Goal: Task Accomplishment & Management: Manage account settings

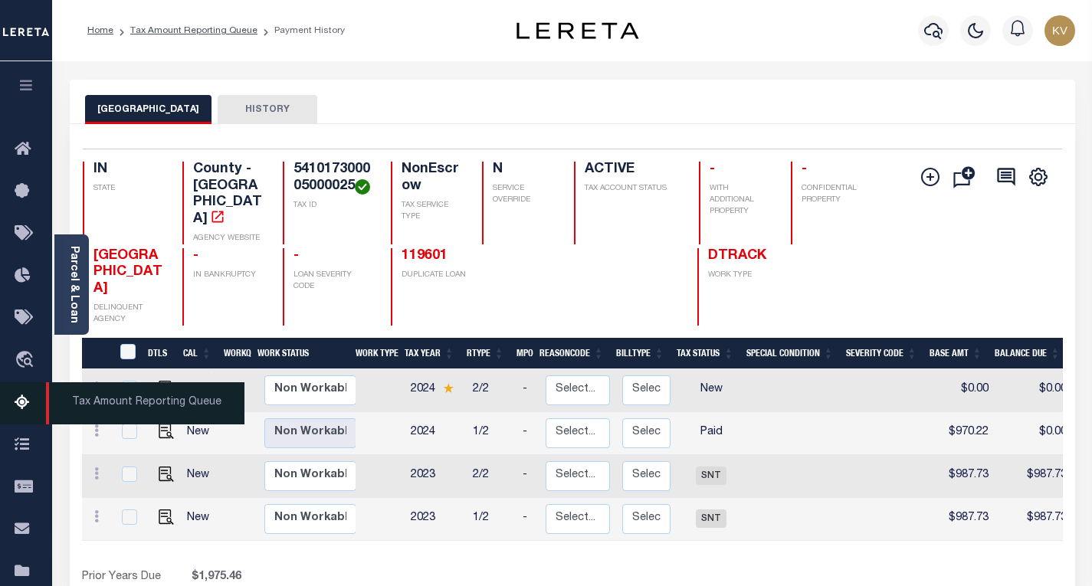
click at [29, 408] on icon at bounding box center [27, 403] width 25 height 19
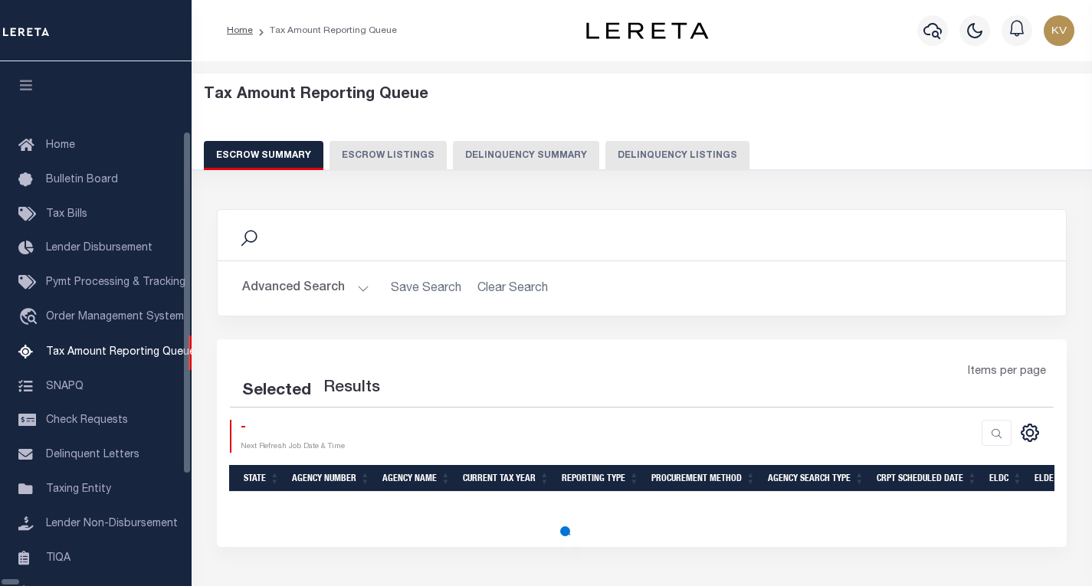
click at [605, 164] on button "Delinquency Listings" at bounding box center [677, 155] width 144 height 29
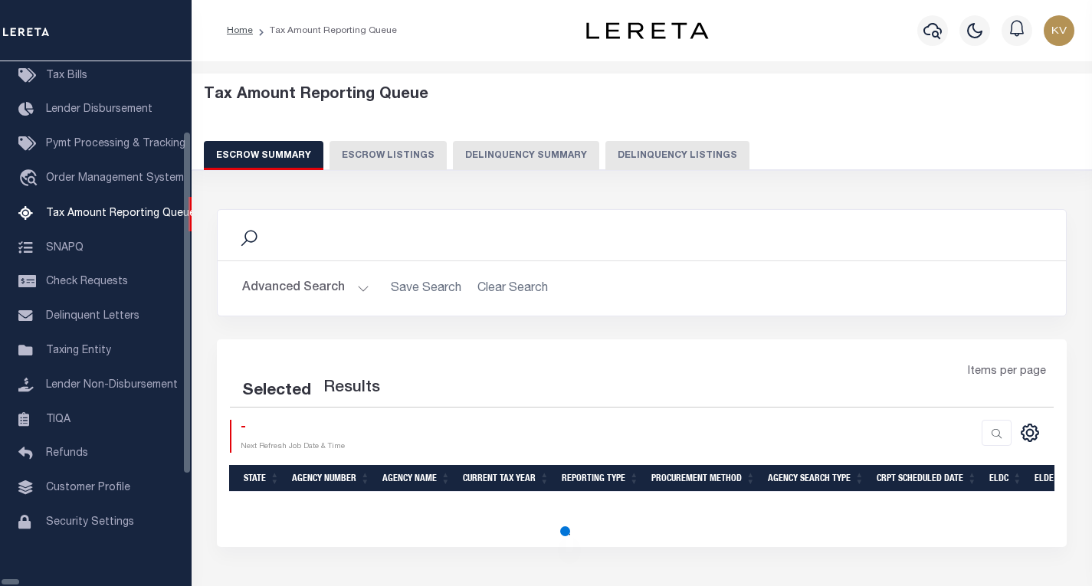
select select "100"
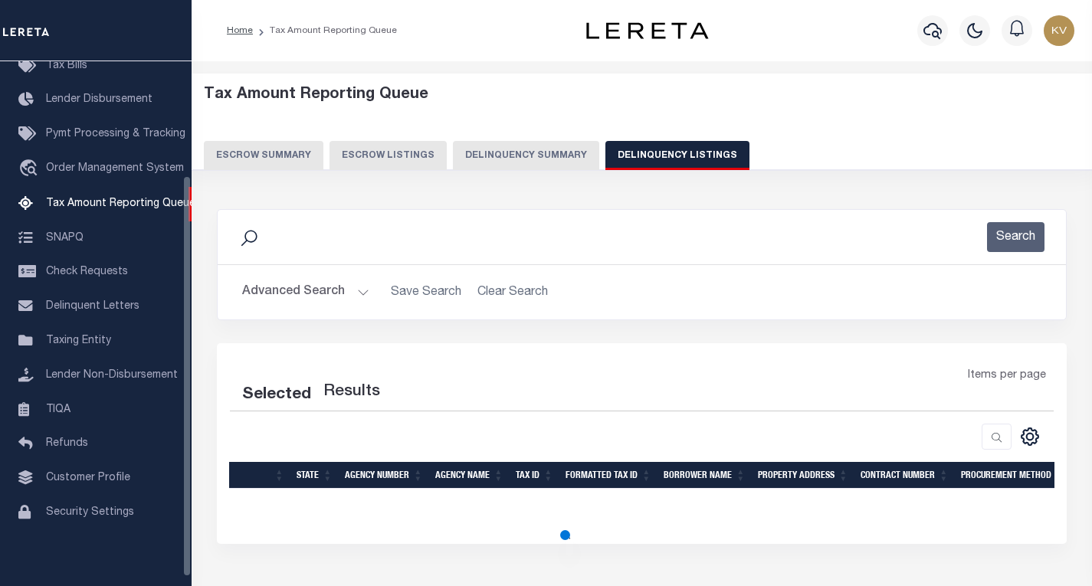
select select "100"
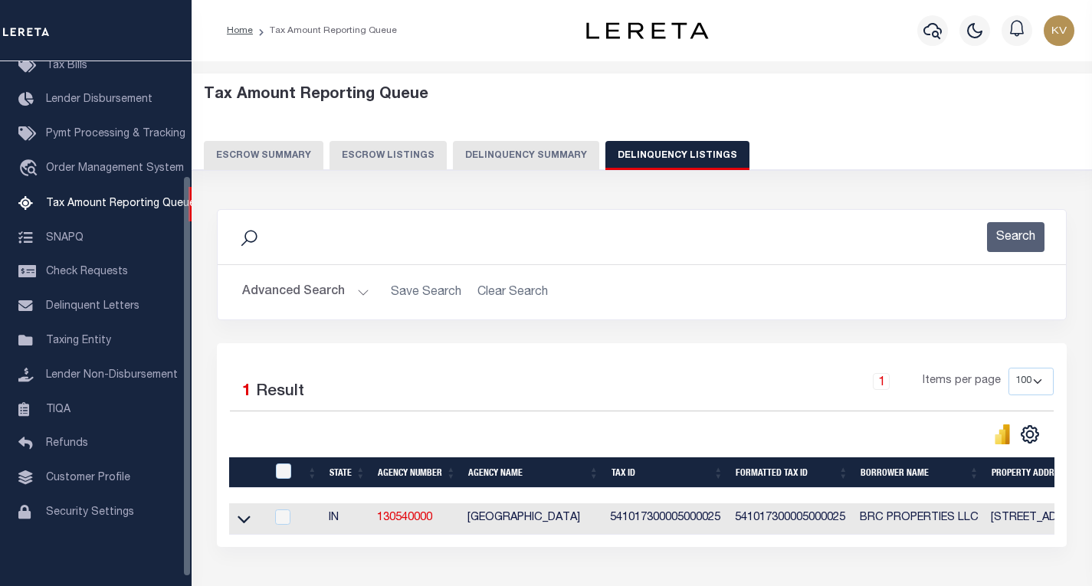
scroll to position [112, 0]
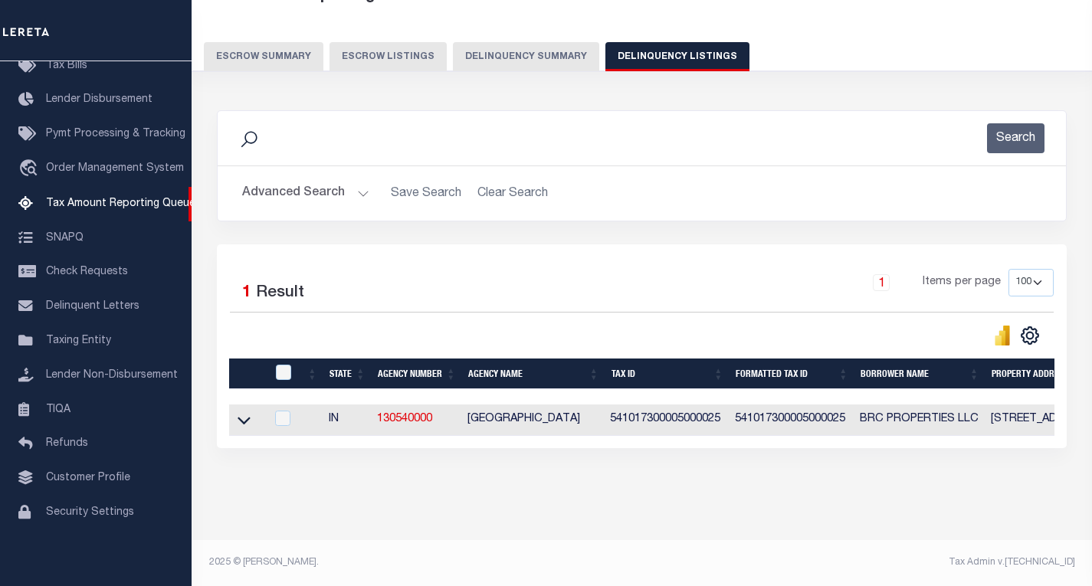
click at [349, 179] on button "Advanced Search" at bounding box center [305, 194] width 127 height 30
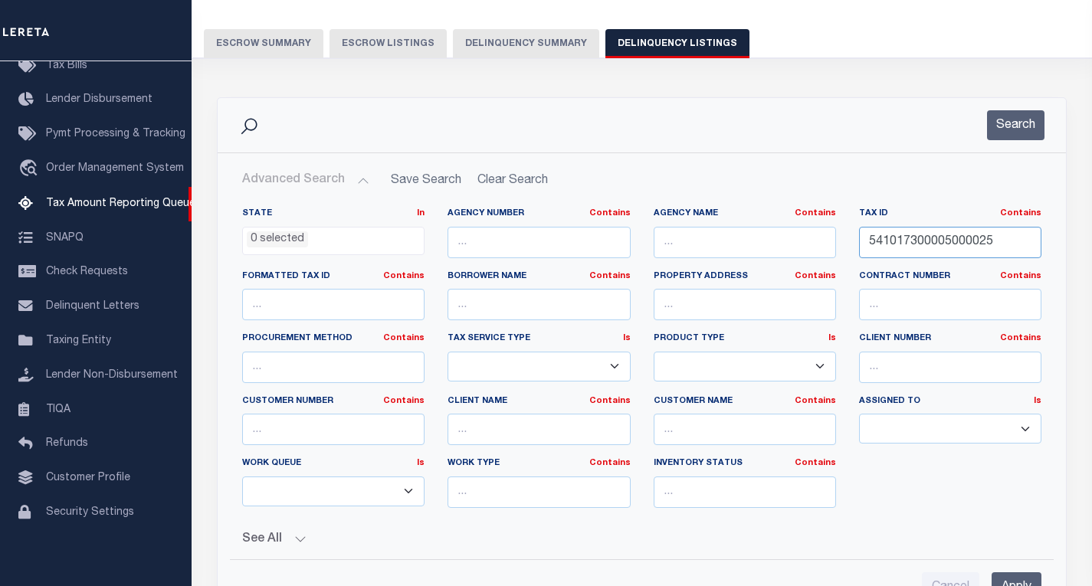
click at [938, 246] on input "541017300005000025" at bounding box center [950, 242] width 182 height 31
paste input "7001"
type input "541017300007001025"
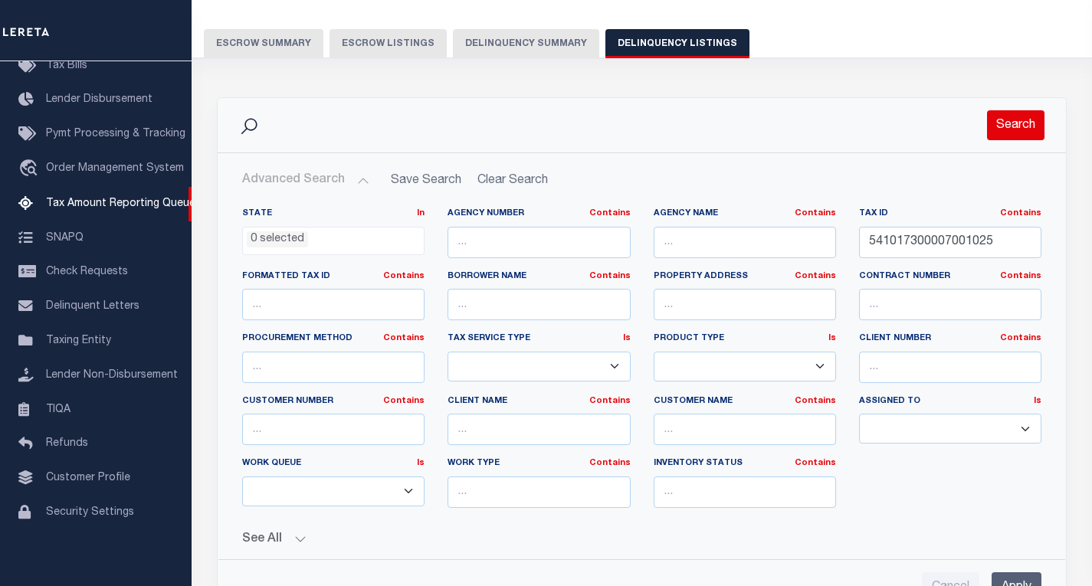
click at [1002, 133] on button "Search" at bounding box center [1015, 125] width 57 height 30
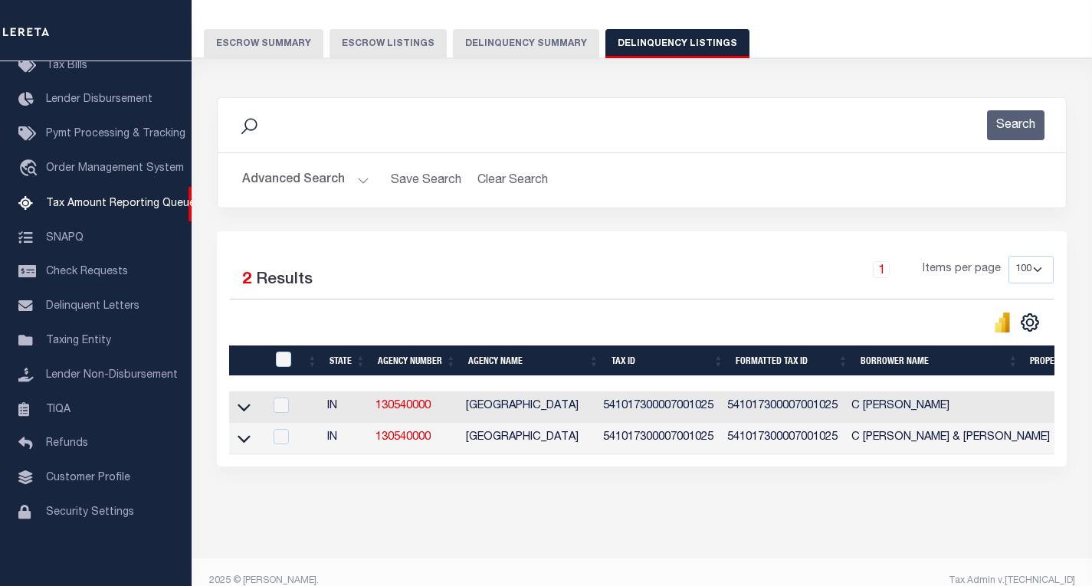
scroll to position [144, 0]
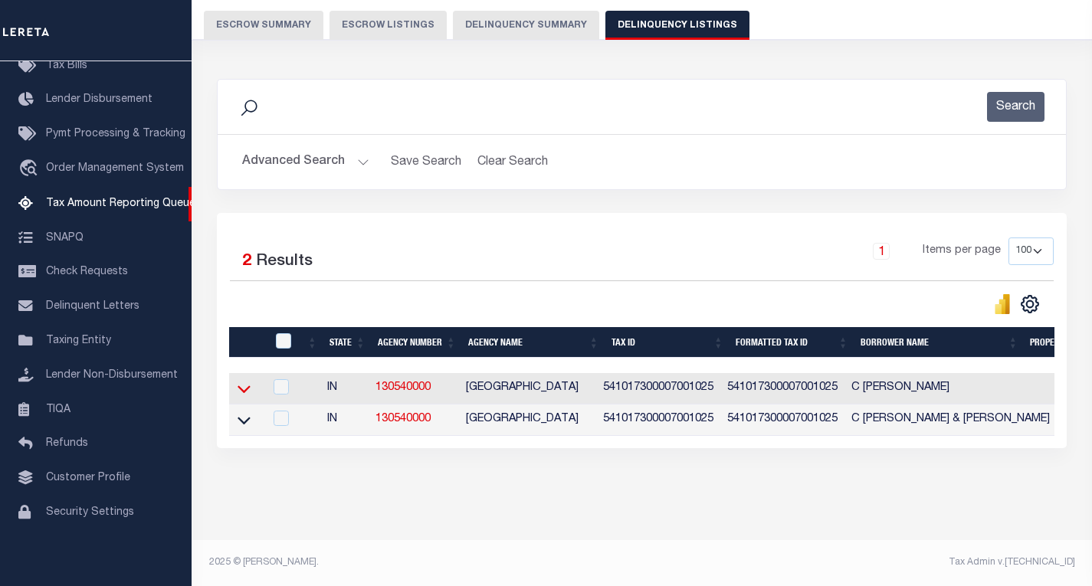
click at [241, 381] on icon at bounding box center [244, 389] width 13 height 16
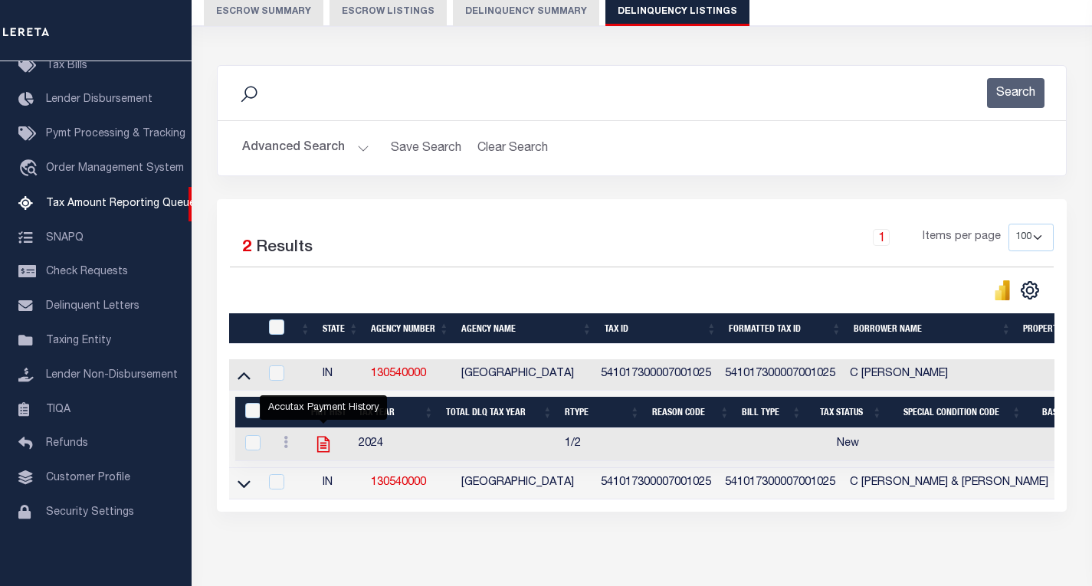
click at [323, 451] on icon "" at bounding box center [323, 444] width 20 height 20
checkbox input "true"
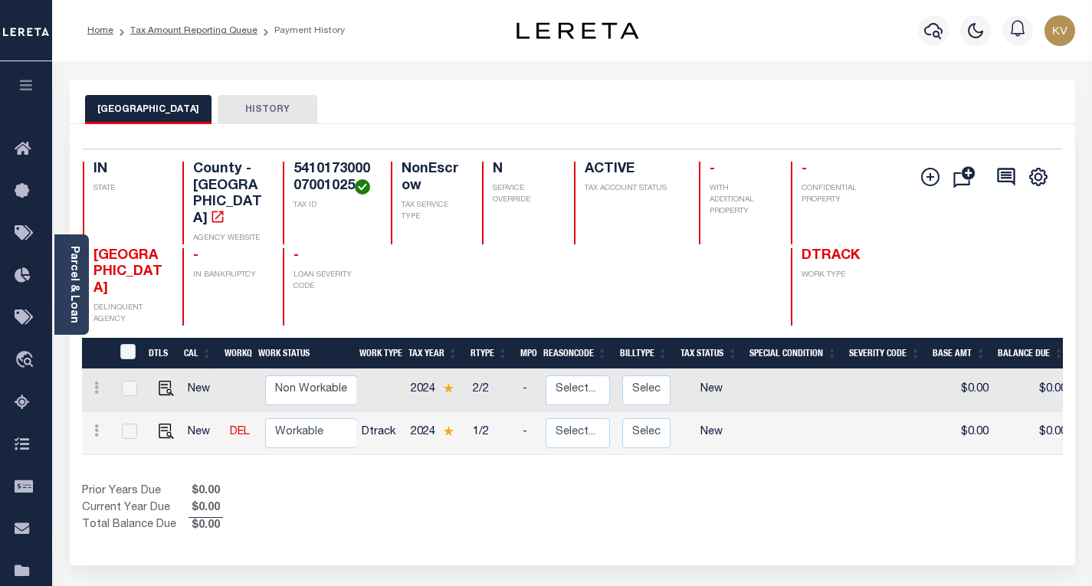
scroll to position [230, 0]
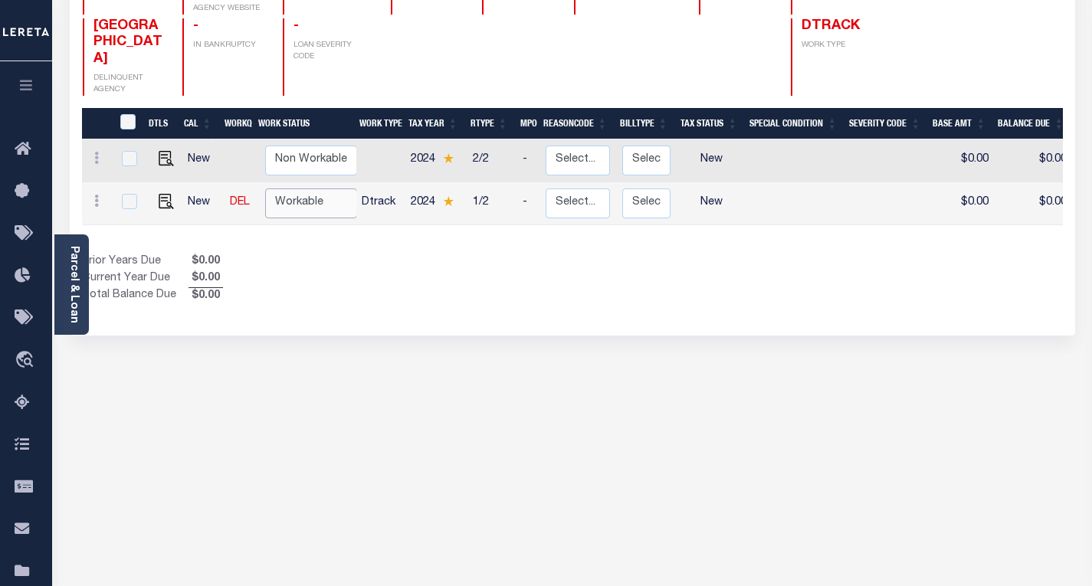
click at [303, 190] on select "Non Workable Workable" at bounding box center [311, 203] width 92 height 30
checkbox input "true"
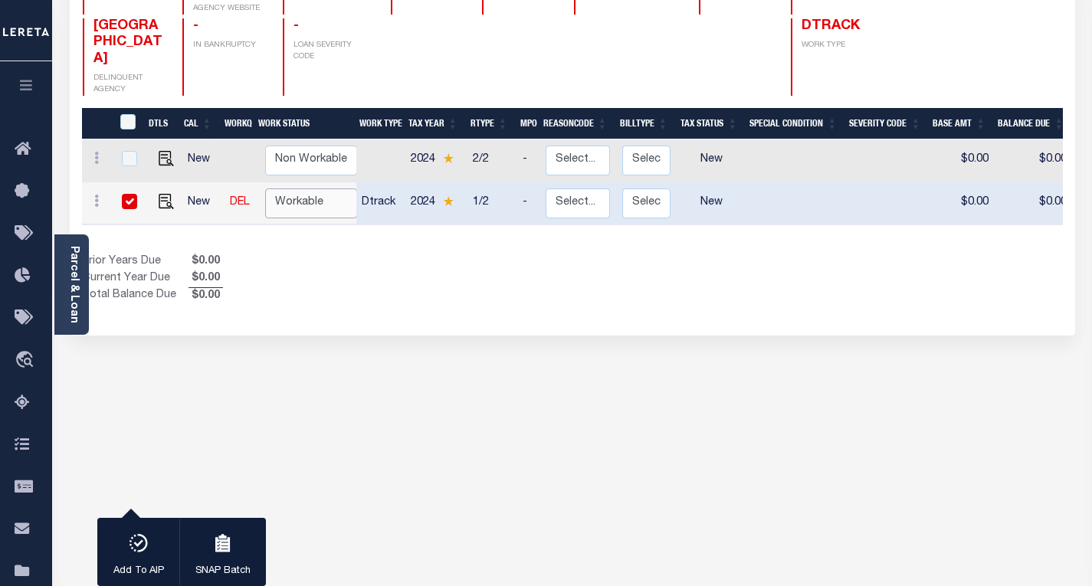
select select "true"
click at [265, 188] on select "Non Workable Workable" at bounding box center [311, 203] width 92 height 30
checkbox input "false"
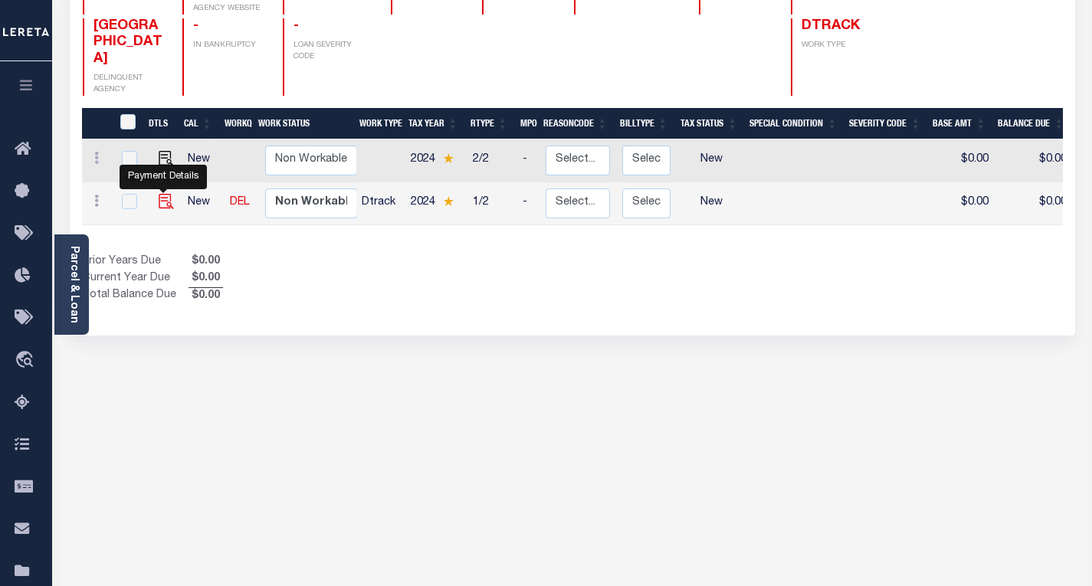
click at [164, 194] on img "" at bounding box center [166, 201] width 15 height 15
checkbox input "true"
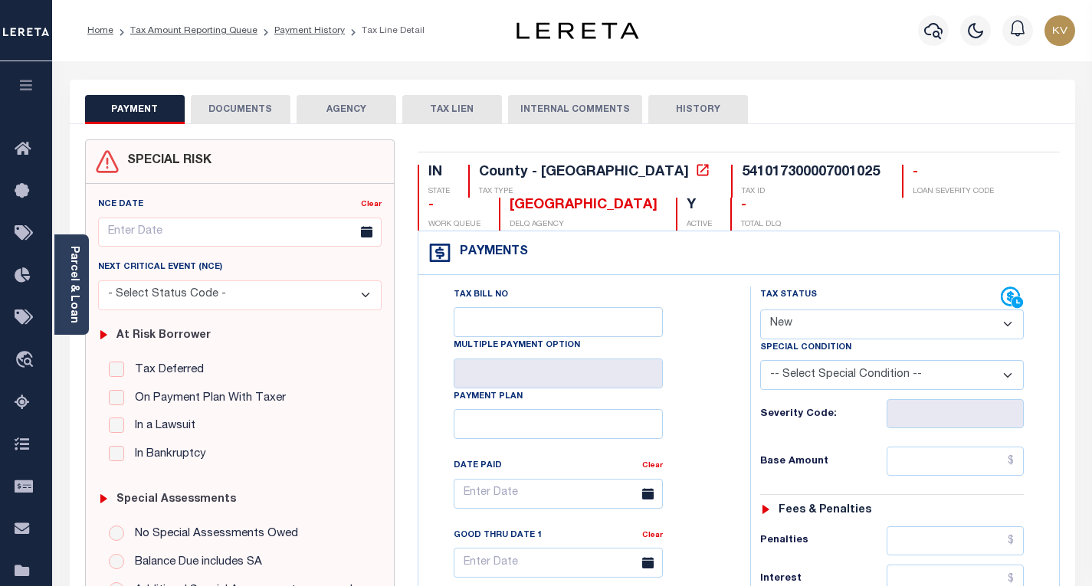
scroll to position [153, 0]
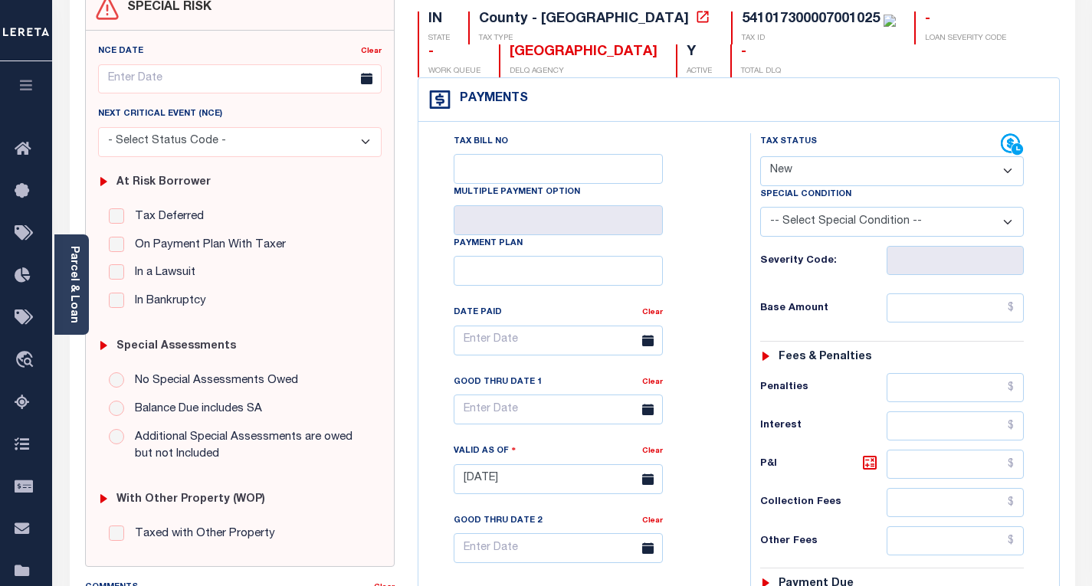
click at [805, 160] on select "- Select Status Code - Open Due/Unpaid Paid Incomplete No Tax Due Internal Refu…" at bounding box center [892, 171] width 264 height 30
select select "PYD"
click at [760, 157] on select "- Select Status Code - Open Due/Unpaid Paid Incomplete No Tax Due Internal Refu…" at bounding box center [892, 171] width 264 height 30
type input "[DATE]"
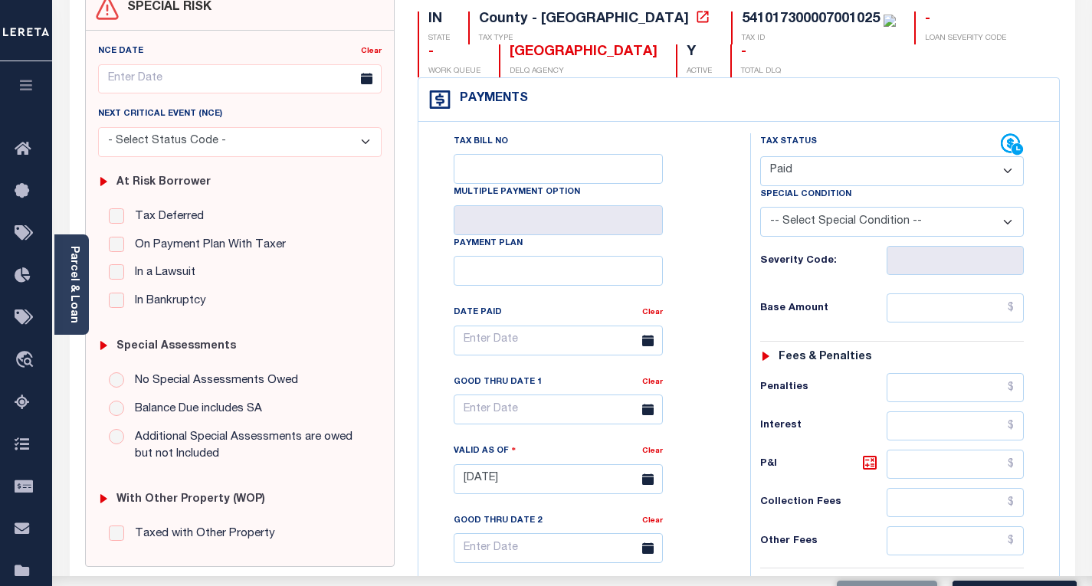
click at [633, 258] on div "Payment Plan" at bounding box center [558, 260] width 209 height 51
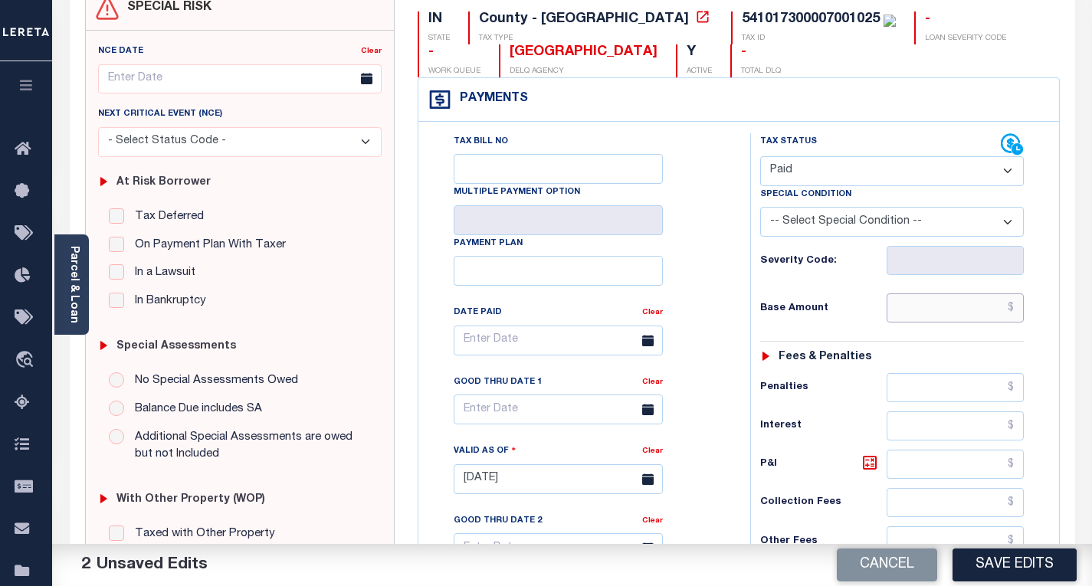
click at [910, 311] on input "text" at bounding box center [955, 307] width 137 height 29
paste input "400.94"
type input "$400.94"
click at [853, 302] on div "Base Amount $400.94" at bounding box center [892, 307] width 264 height 29
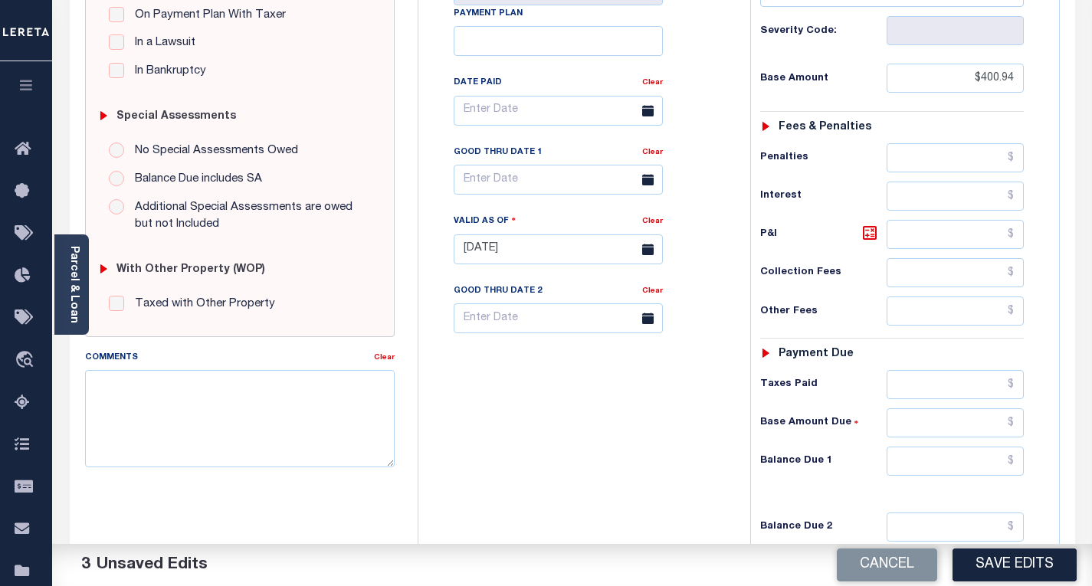
scroll to position [536, 0]
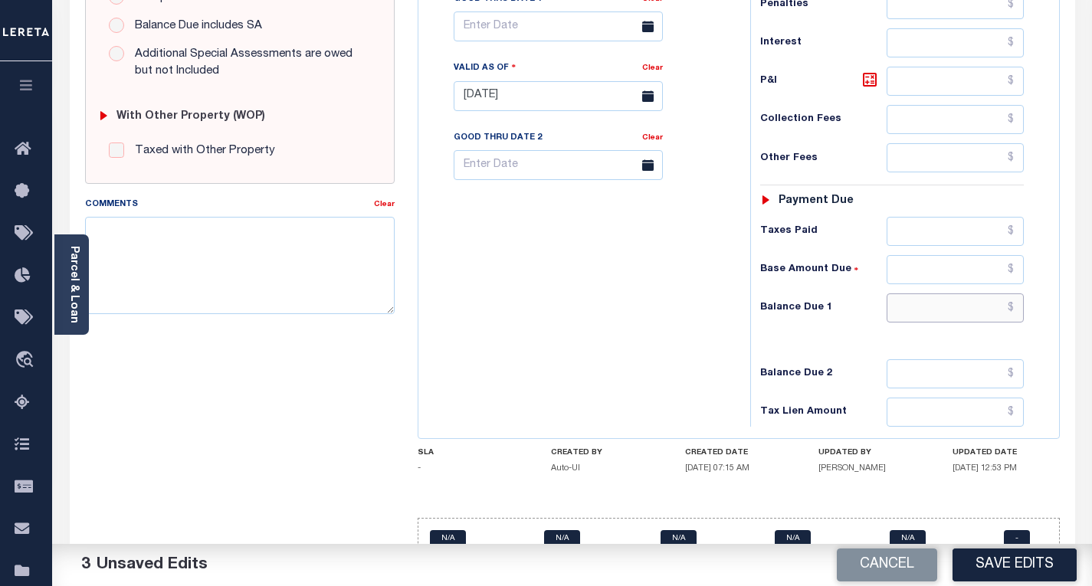
click at [919, 308] on input "text" at bounding box center [955, 307] width 137 height 29
type input "$0.00"
click at [693, 371] on div "Tax Bill No Multiple Payment Option Payment Plan Clear" at bounding box center [580, 88] width 316 height 677
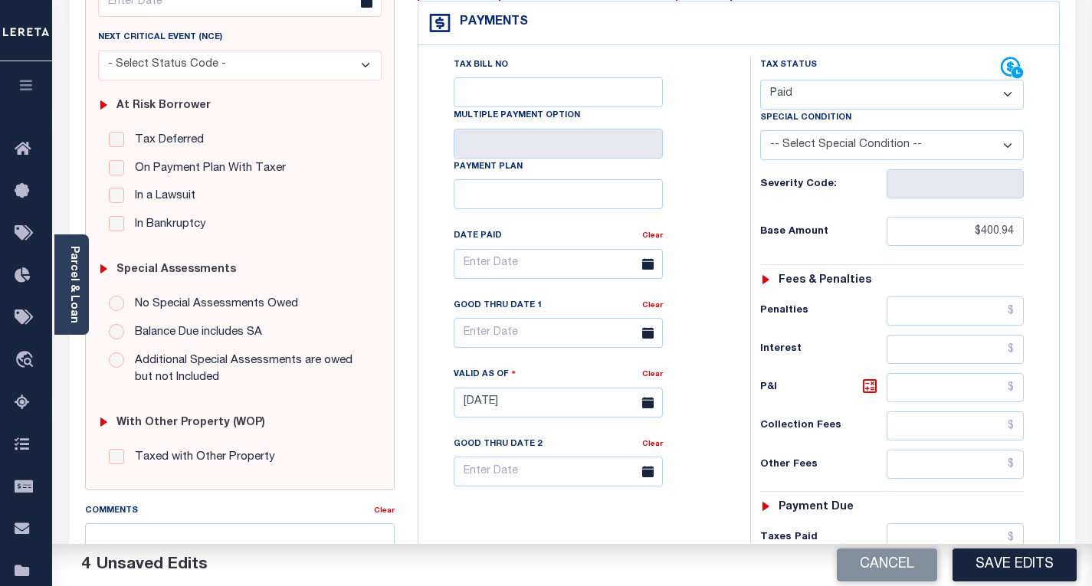
scroll to position [0, 0]
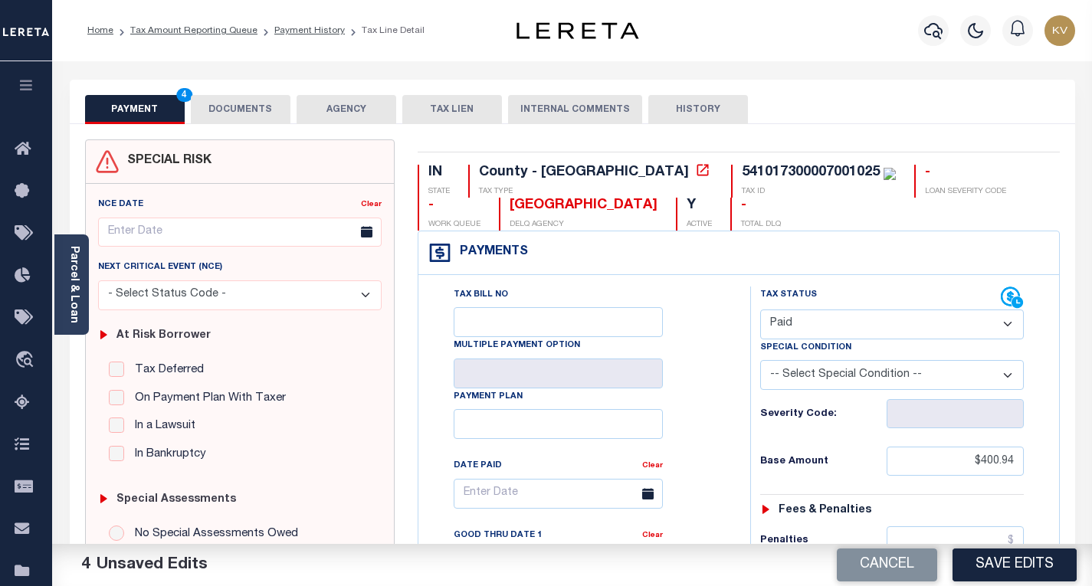
click at [228, 122] on button "DOCUMENTS" at bounding box center [241, 109] width 100 height 29
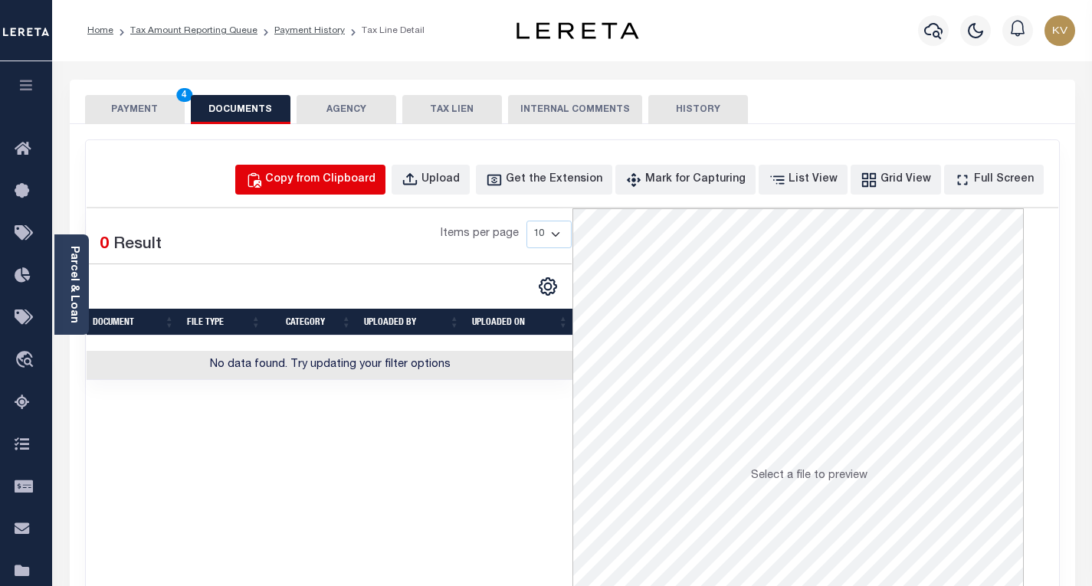
click at [355, 189] on button "Copy from Clipboard" at bounding box center [310, 180] width 150 height 30
select select "POP"
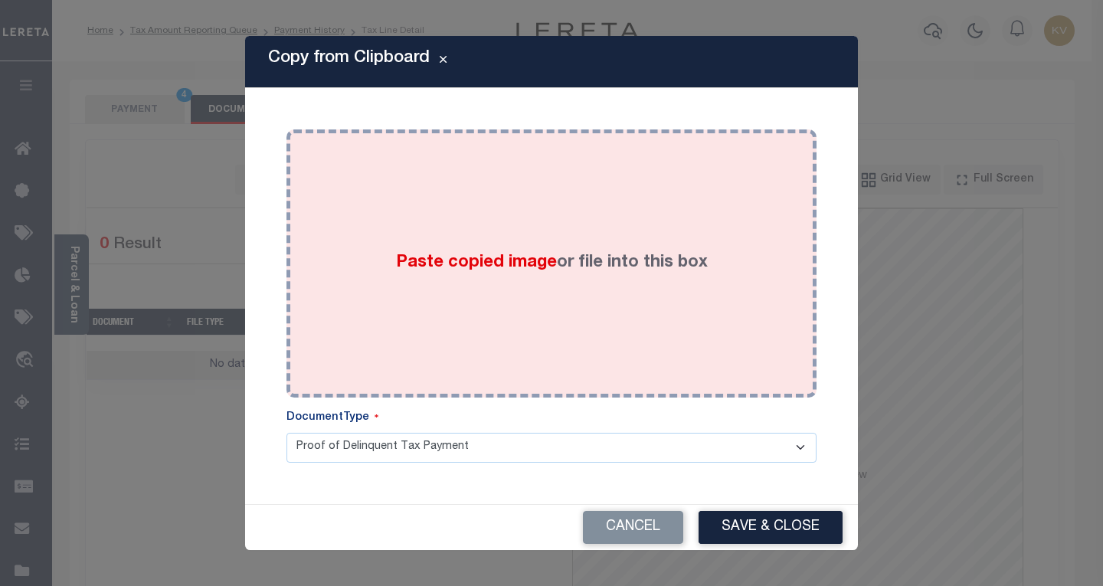
click at [477, 226] on div "Paste copied image or file into this box" at bounding box center [551, 263] width 507 height 245
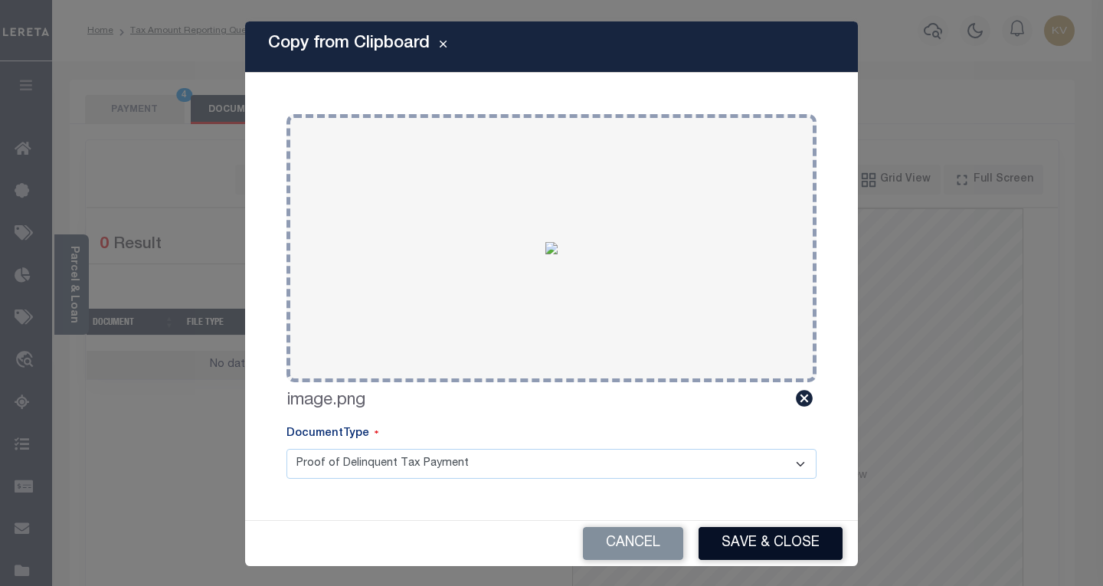
click at [786, 536] on button "Save & Close" at bounding box center [771, 543] width 144 height 33
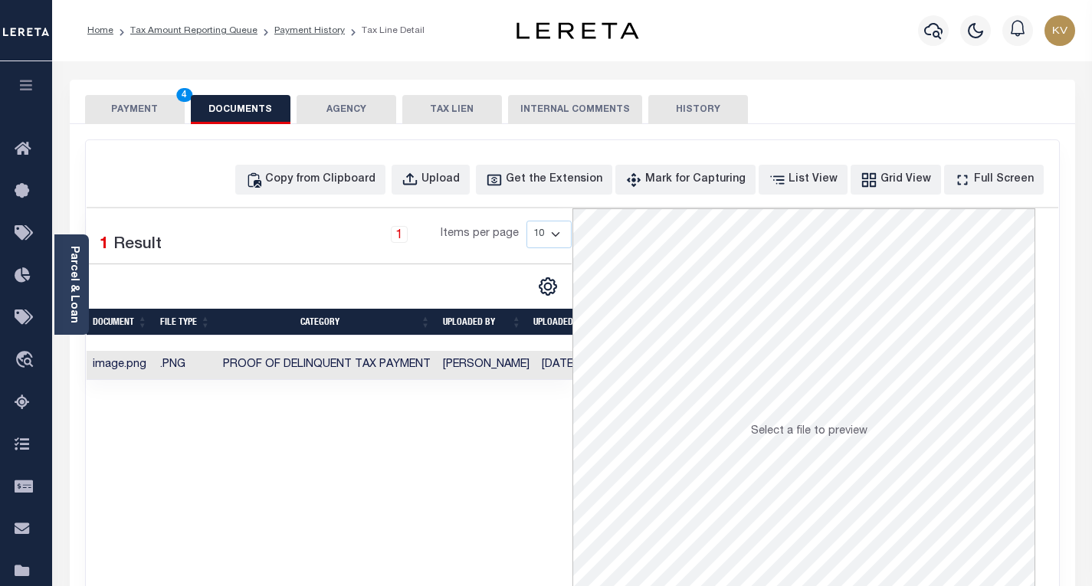
click at [128, 118] on button "PAYMENT 4" at bounding box center [135, 109] width 100 height 29
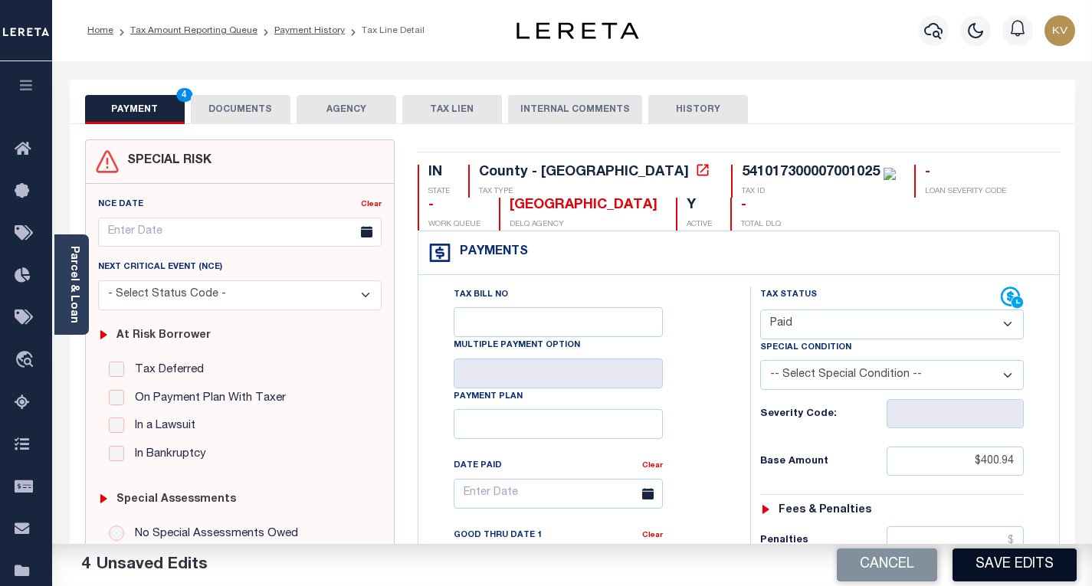
click at [993, 562] on button "Save Edits" at bounding box center [1014, 565] width 124 height 33
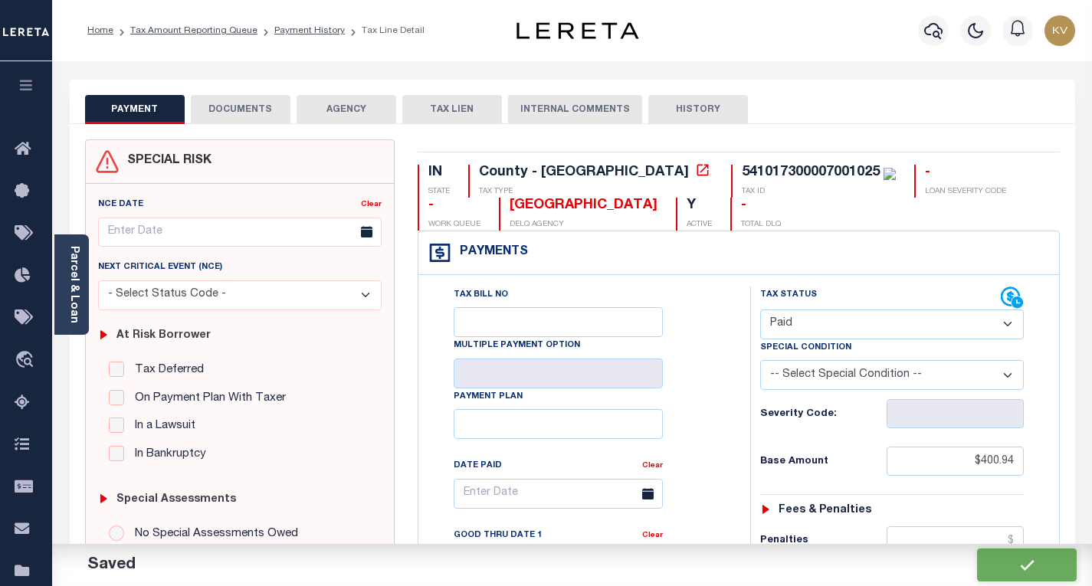
checkbox input "false"
type input "$400.94"
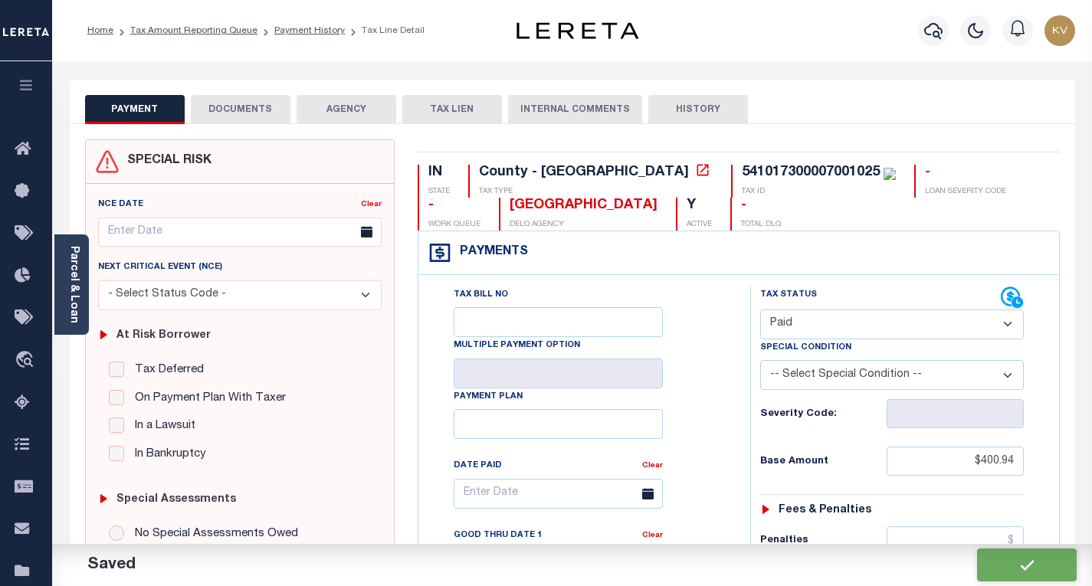
type input "$0"
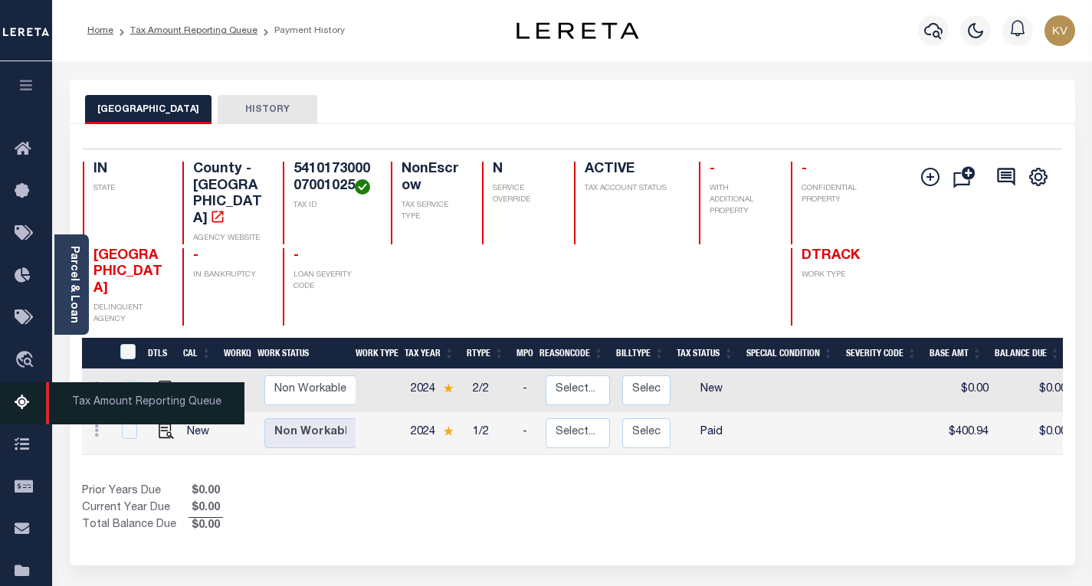
click at [15, 413] on icon at bounding box center [27, 403] width 25 height 19
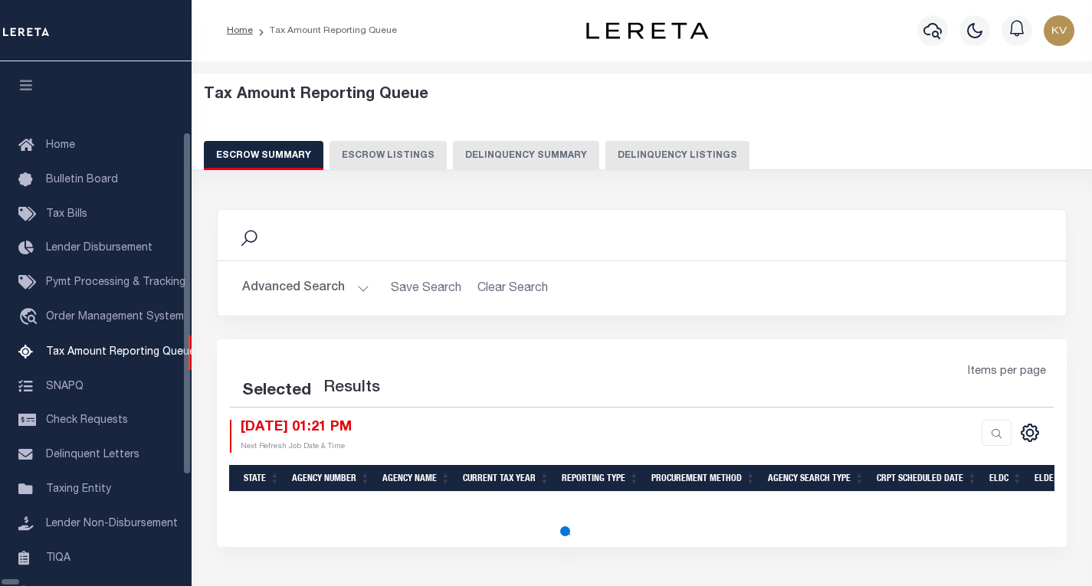
select select "100"
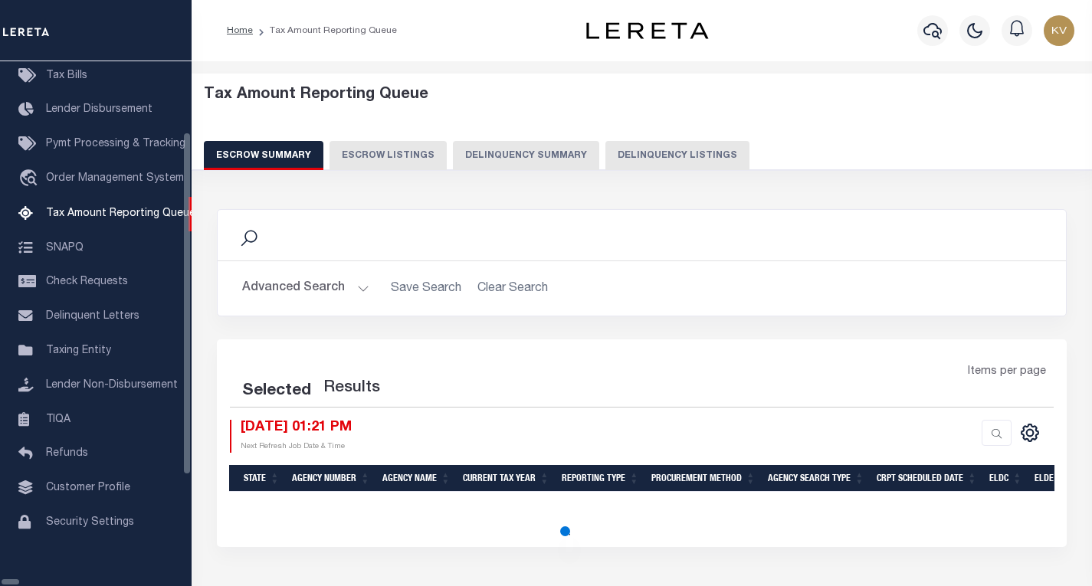
select select "100"
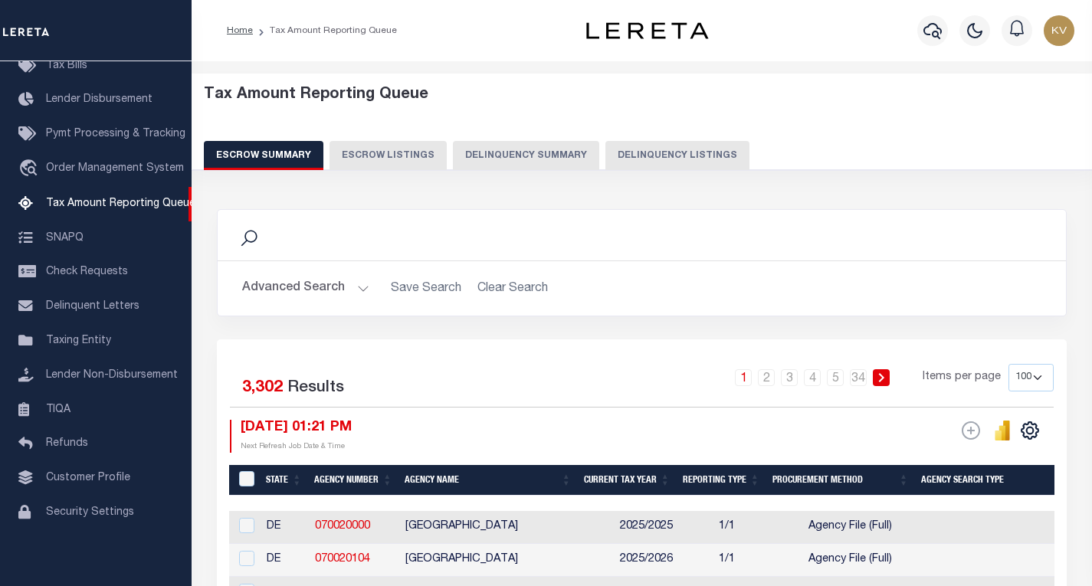
click at [661, 162] on button "Delinquency Listings" at bounding box center [677, 155] width 144 height 29
select select
select select "100"
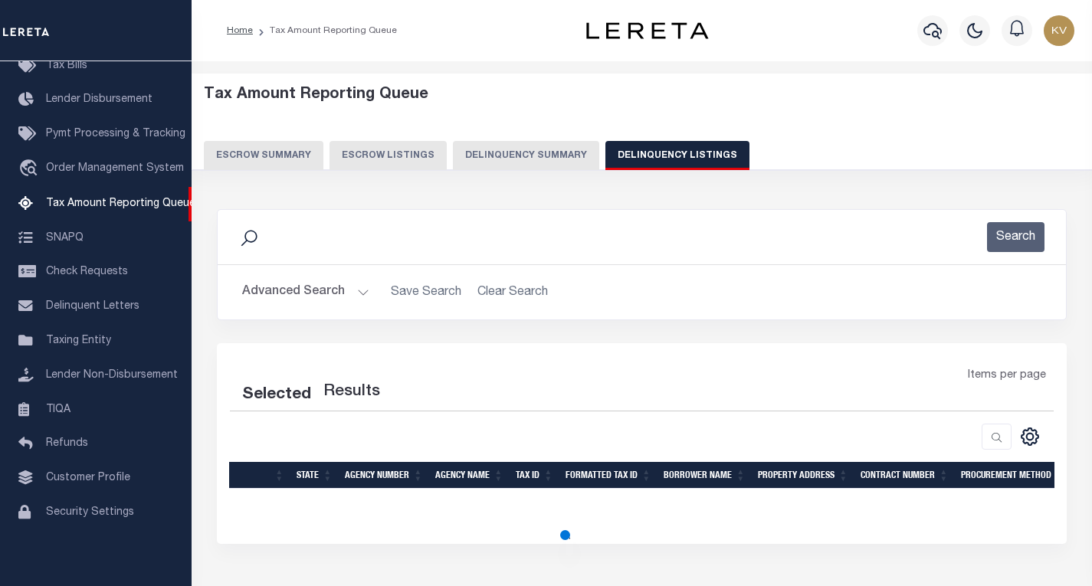
select select "100"
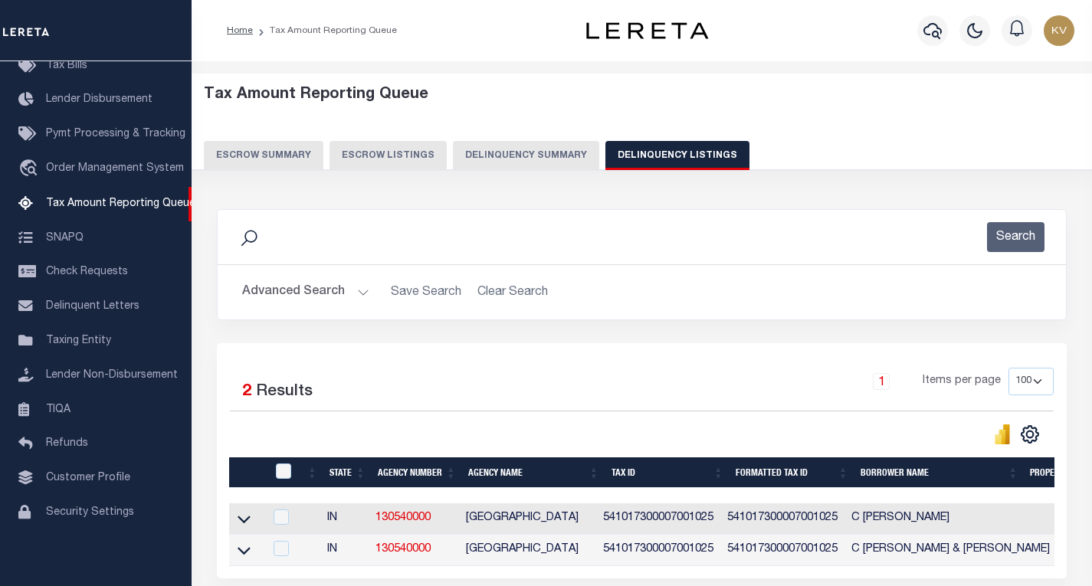
click at [342, 284] on button "Advanced Search" at bounding box center [305, 292] width 127 height 30
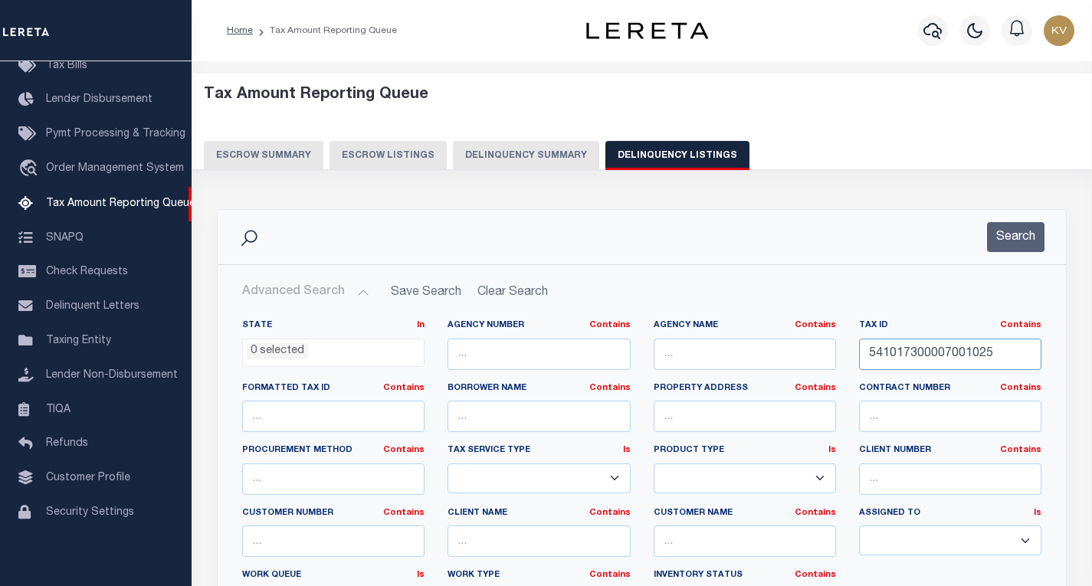
click at [972, 353] on input "541017300007001025" at bounding box center [950, 354] width 182 height 31
paste input "8000"
type input "541017300008000025"
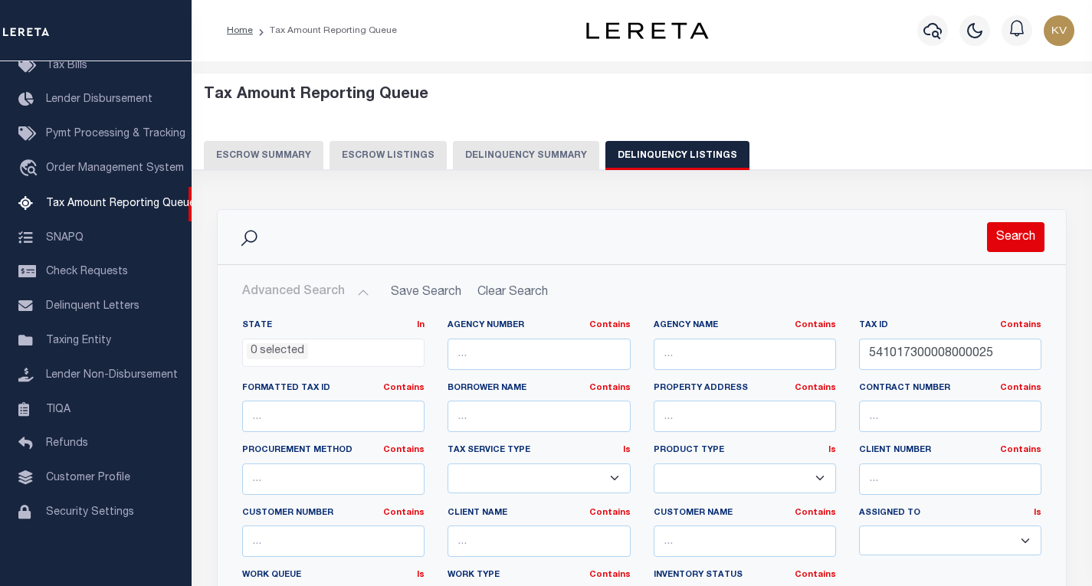
click at [1028, 233] on button "Search" at bounding box center [1015, 237] width 57 height 30
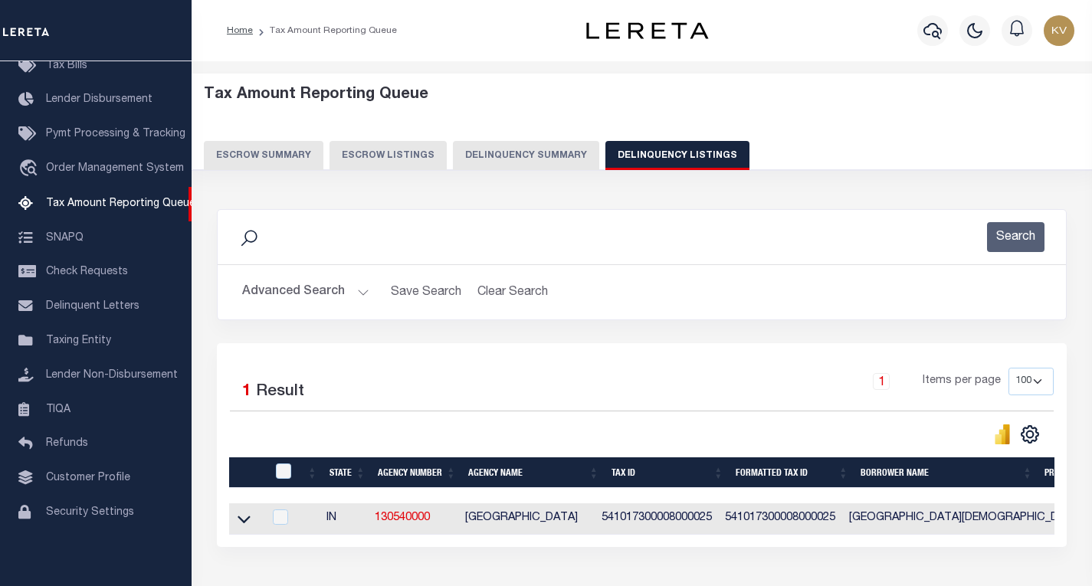
scroll to position [112, 0]
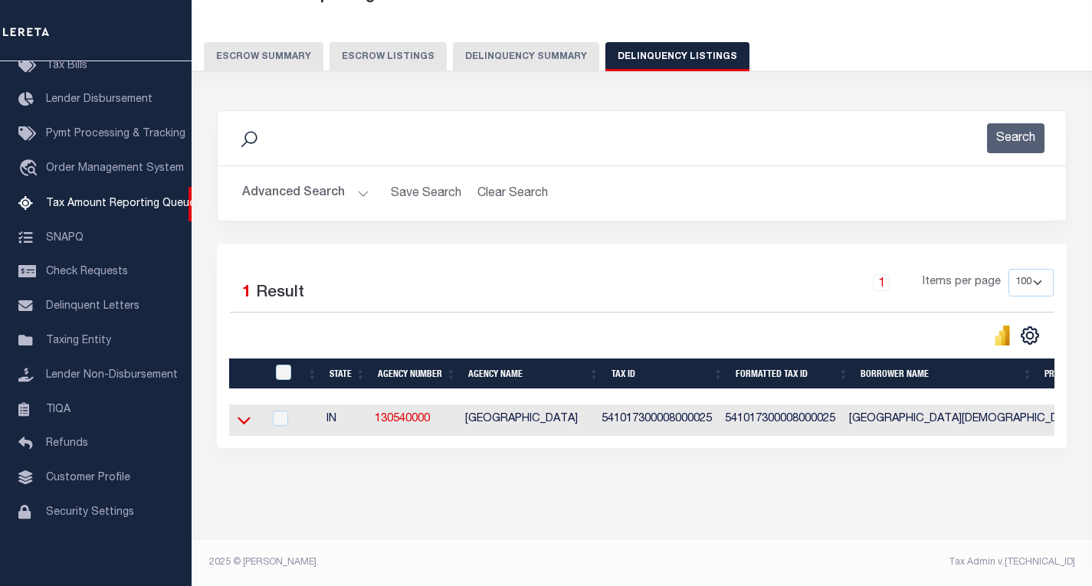
click at [244, 415] on icon at bounding box center [244, 420] width 13 height 16
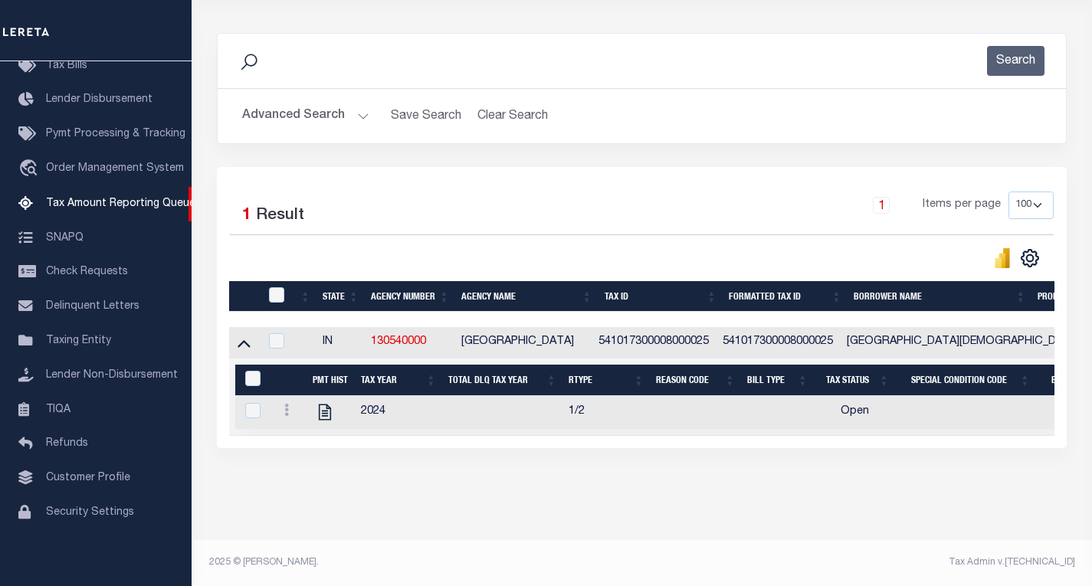
scroll to position [190, 0]
click at [325, 405] on icon "" at bounding box center [325, 413] width 12 height 16
checkbox input "true"
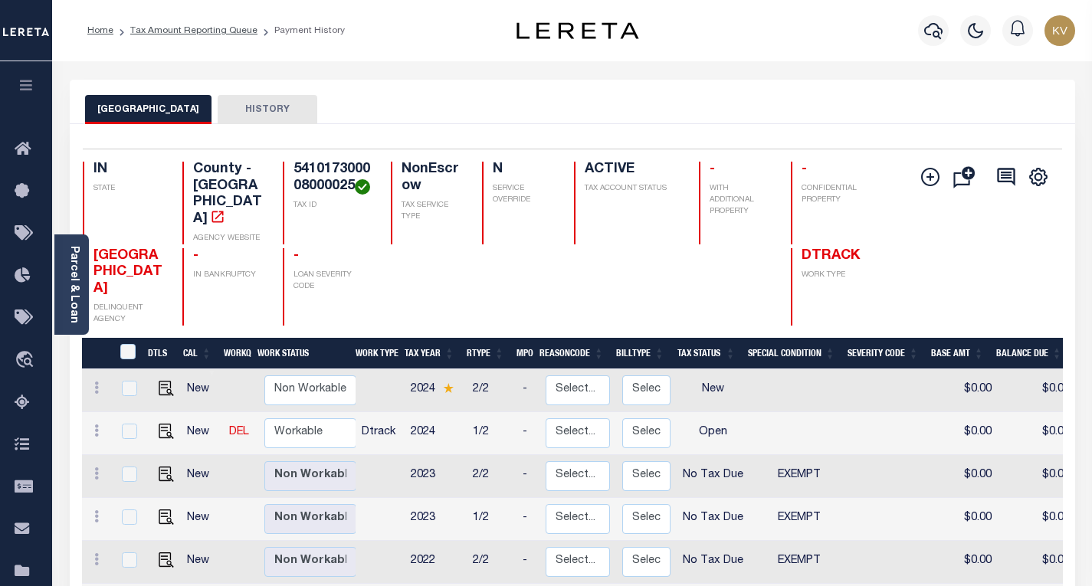
scroll to position [153, 0]
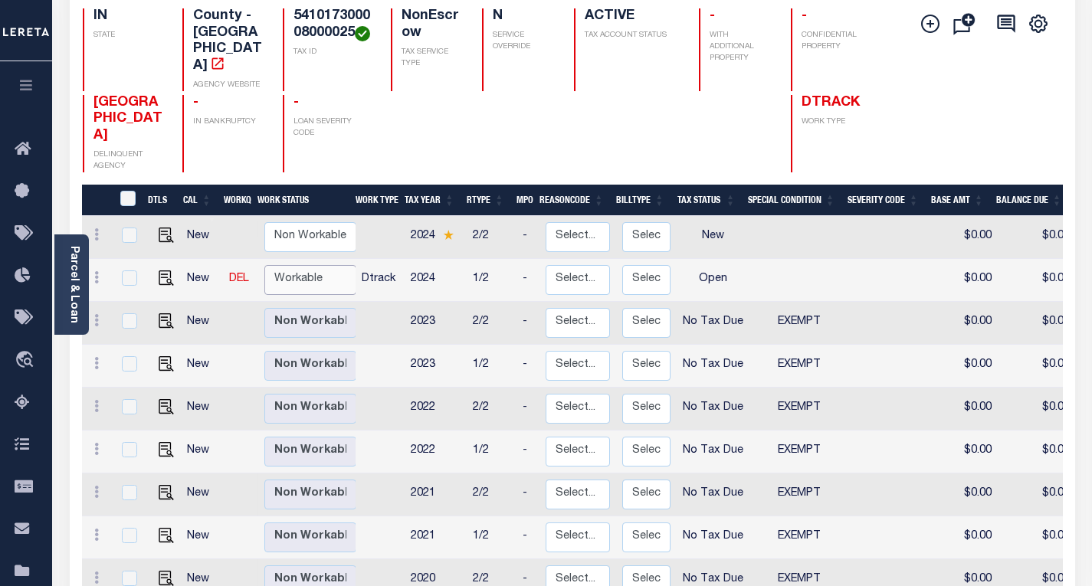
click at [303, 265] on select "Non Workable Workable" at bounding box center [310, 280] width 92 height 30
checkbox input "true"
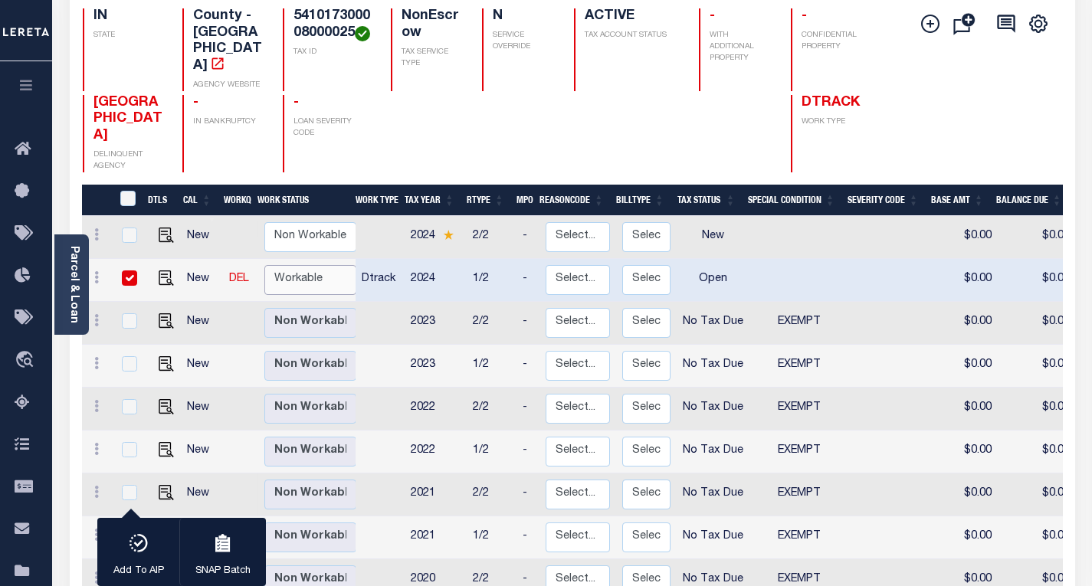
select select "true"
click at [264, 265] on select "Non Workable Workable" at bounding box center [310, 280] width 92 height 30
checkbox input "false"
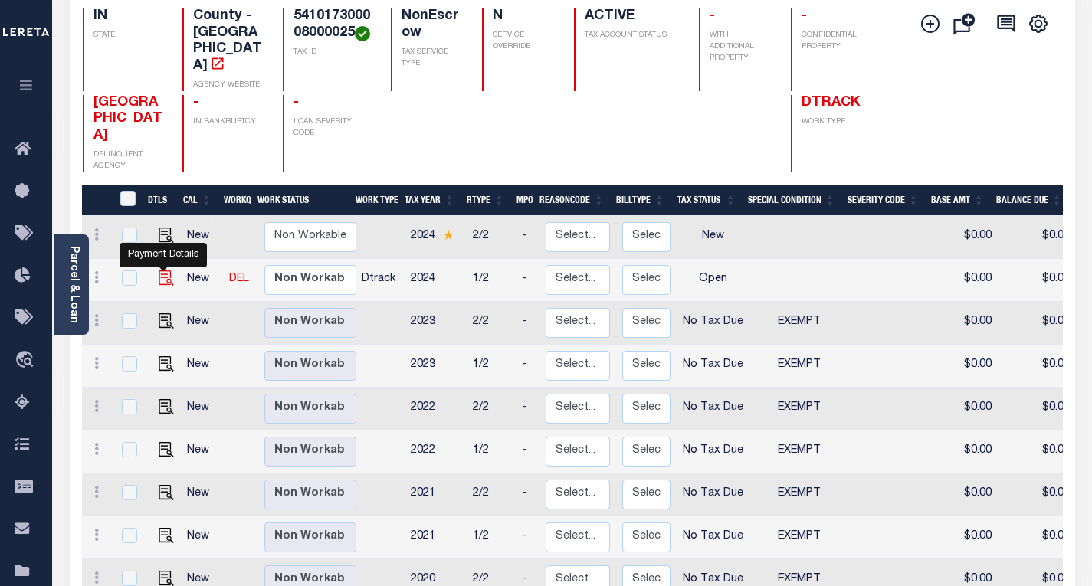
click at [167, 270] on img "" at bounding box center [166, 277] width 15 height 15
checkbox input "true"
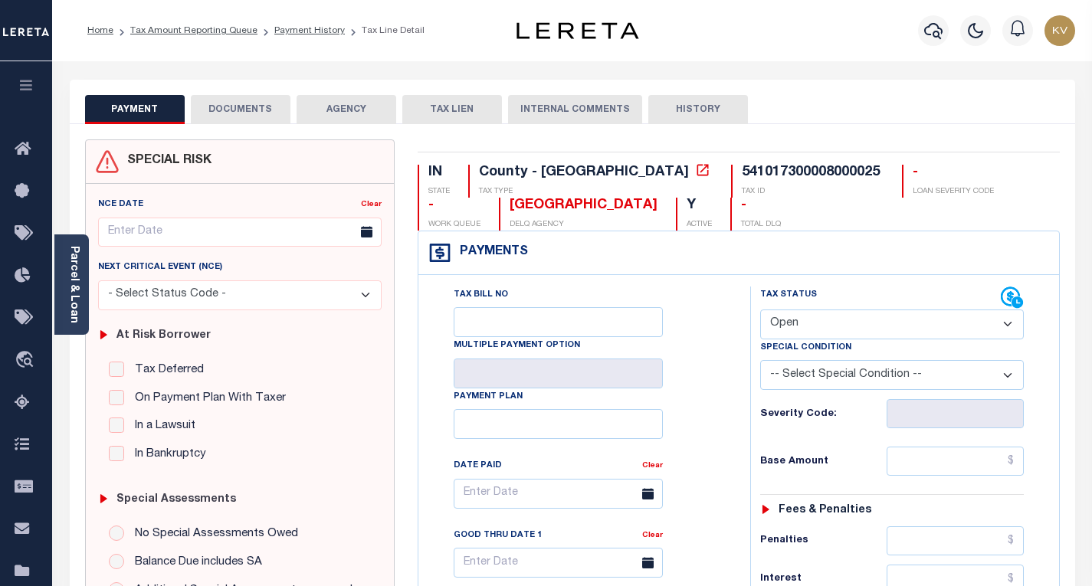
scroll to position [230, 0]
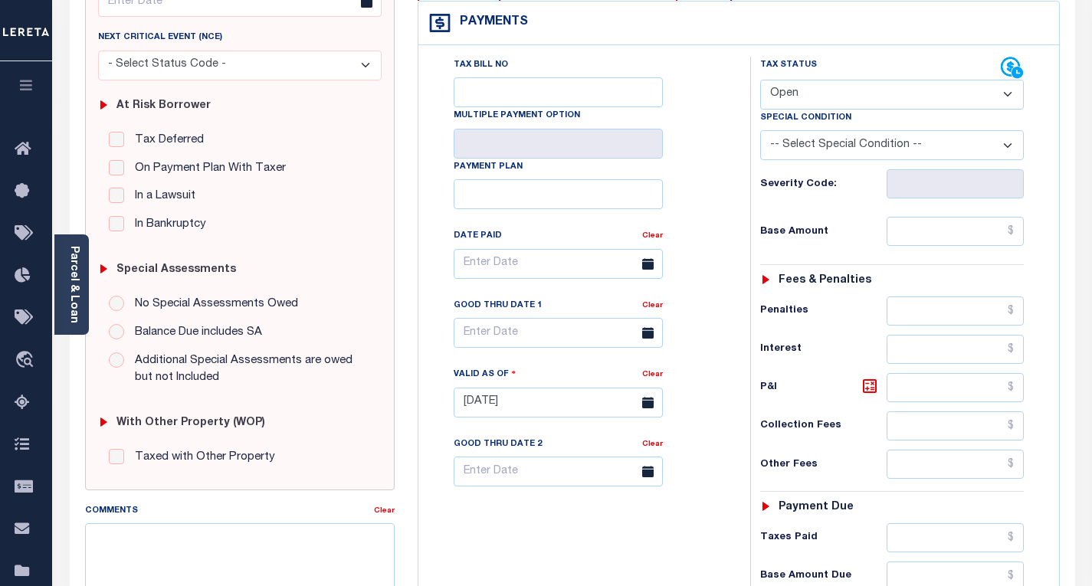
click at [811, 108] on select "- Select Status Code - Open Due/Unpaid Paid Incomplete No Tax Due Internal Refu…" at bounding box center [892, 95] width 264 height 30
select select "NTX"
click at [760, 80] on select "- Select Status Code - Open Due/Unpaid Paid Incomplete No Tax Due Internal Refu…" at bounding box center [892, 95] width 264 height 30
type input "[DATE]"
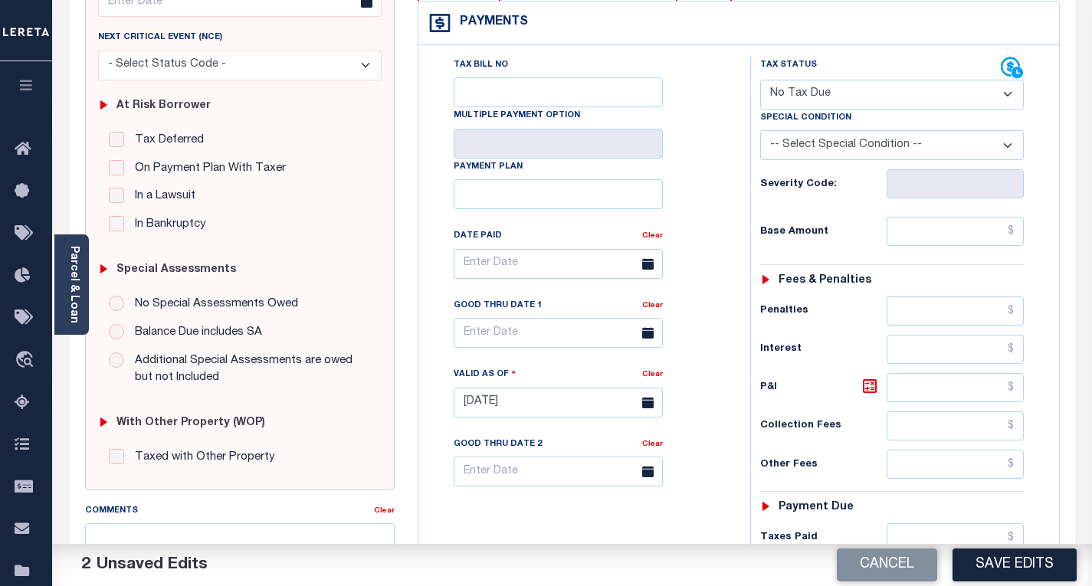
click at [821, 136] on select "-- Select Special Condition -- 3RD PARTY TAX LIEN AGENCY TAX LIEN (A.K.A Inside…" at bounding box center [892, 145] width 264 height 30
select select "5"
click at [760, 132] on select "-- Select Special Condition -- 3RD PARTY TAX LIEN AGENCY TAX LIEN (A.K.A Inside…" at bounding box center [892, 145] width 264 height 30
click at [727, 228] on div "Tax Bill No Multiple Payment Option Payment Plan Clear" at bounding box center [580, 395] width 316 height 677
click at [930, 230] on input "text" at bounding box center [955, 231] width 137 height 29
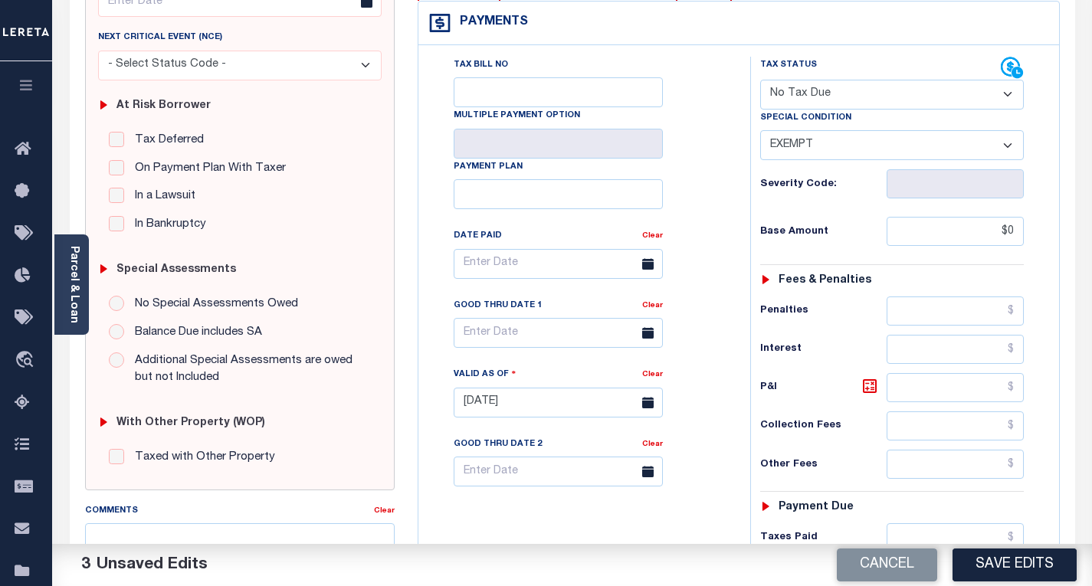
type input "$0.00"
click at [811, 224] on div "Base Amount $0.00" at bounding box center [892, 231] width 264 height 29
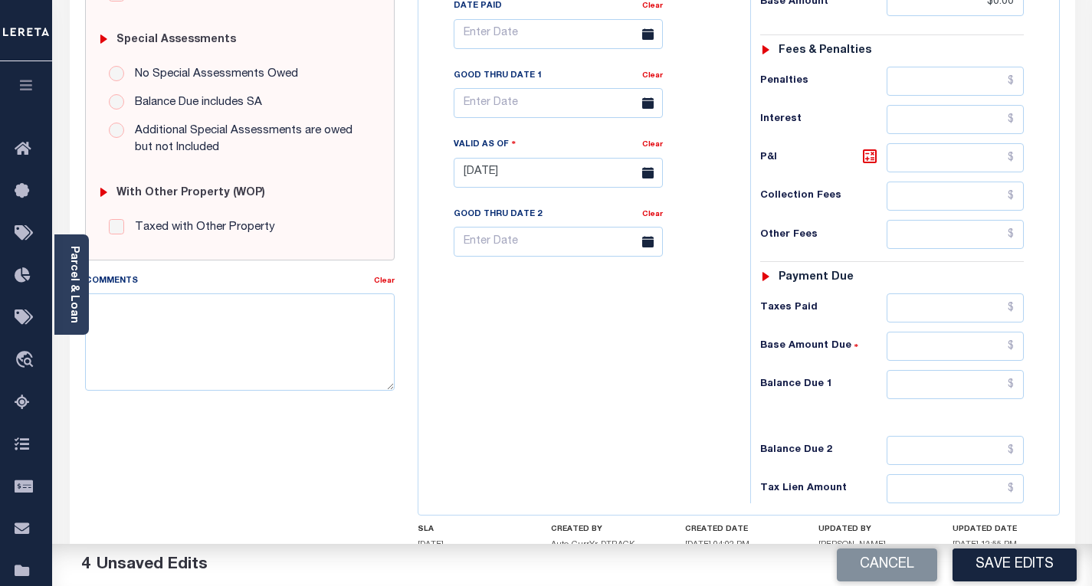
scroll to position [575, 0]
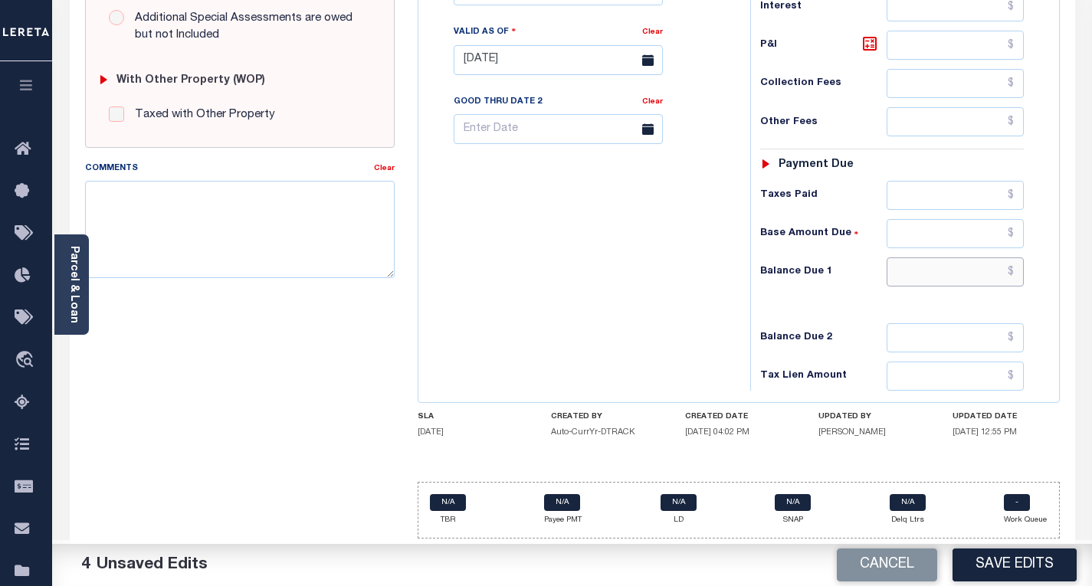
click at [909, 264] on input "text" at bounding box center [955, 271] width 137 height 29
type input "$0.00"
click at [683, 266] on div "Tax Bill No Multiple Payment Option Payment Plan Clear" at bounding box center [580, 52] width 316 height 677
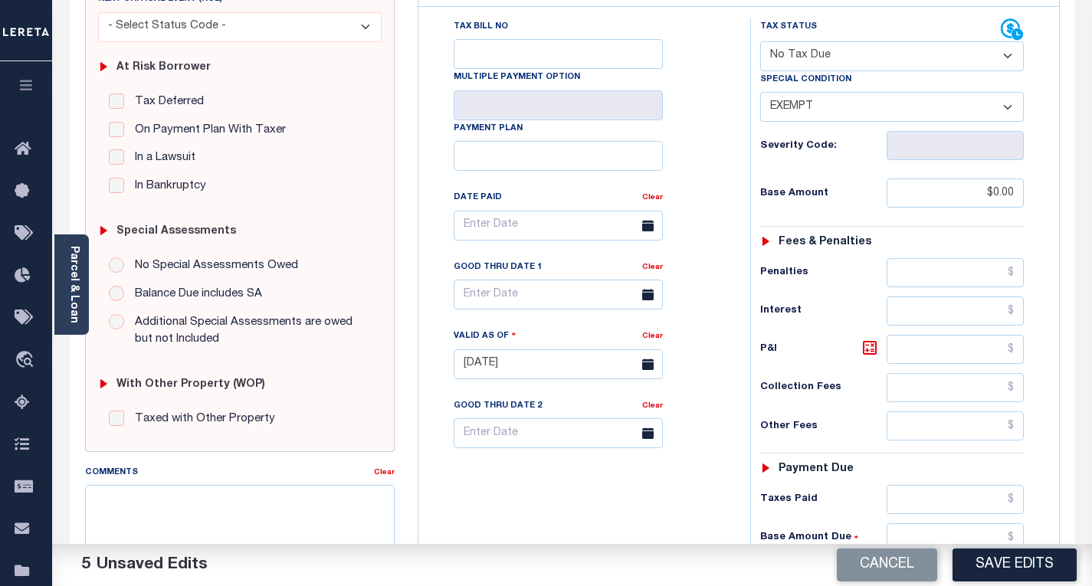
scroll to position [0, 0]
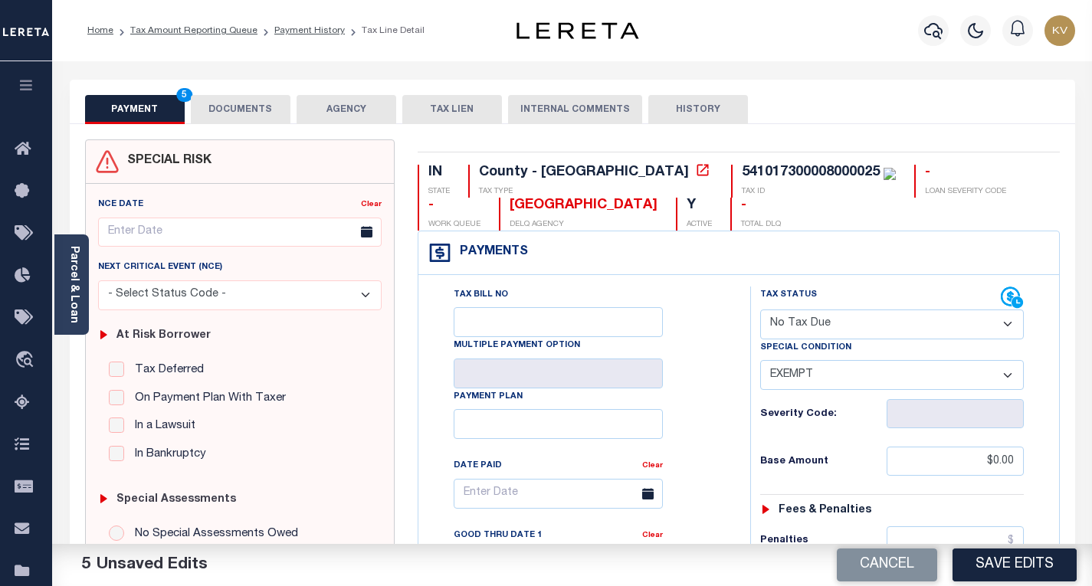
click at [248, 106] on button "DOCUMENTS" at bounding box center [241, 109] width 100 height 29
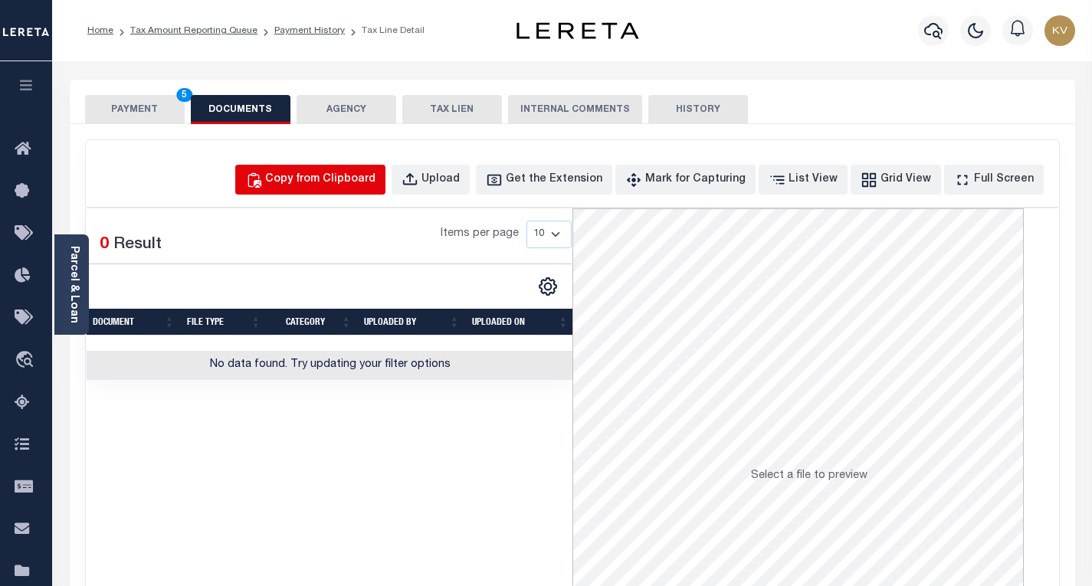
click at [356, 186] on div "Copy from Clipboard" at bounding box center [320, 180] width 110 height 17
select select "POP"
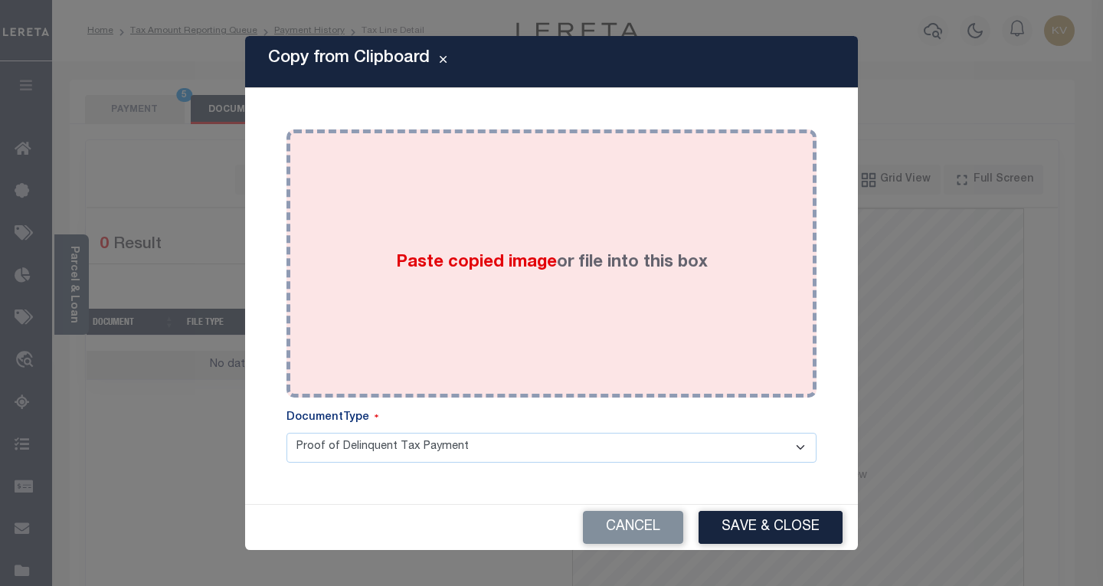
click at [454, 234] on div "Paste copied image or file into this box" at bounding box center [551, 263] width 507 height 245
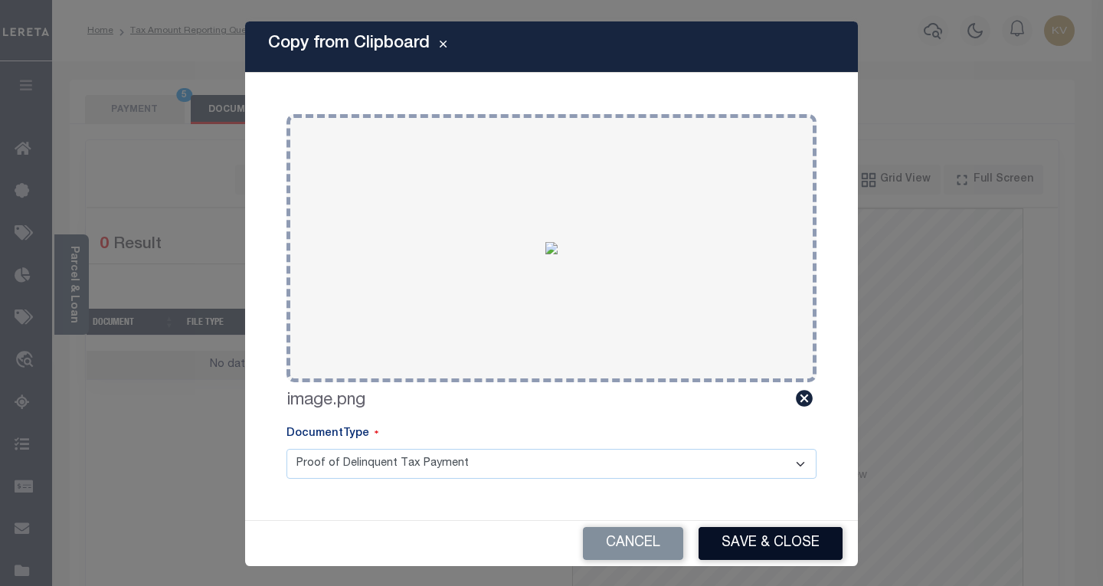
click at [774, 538] on button "Save & Close" at bounding box center [771, 543] width 144 height 33
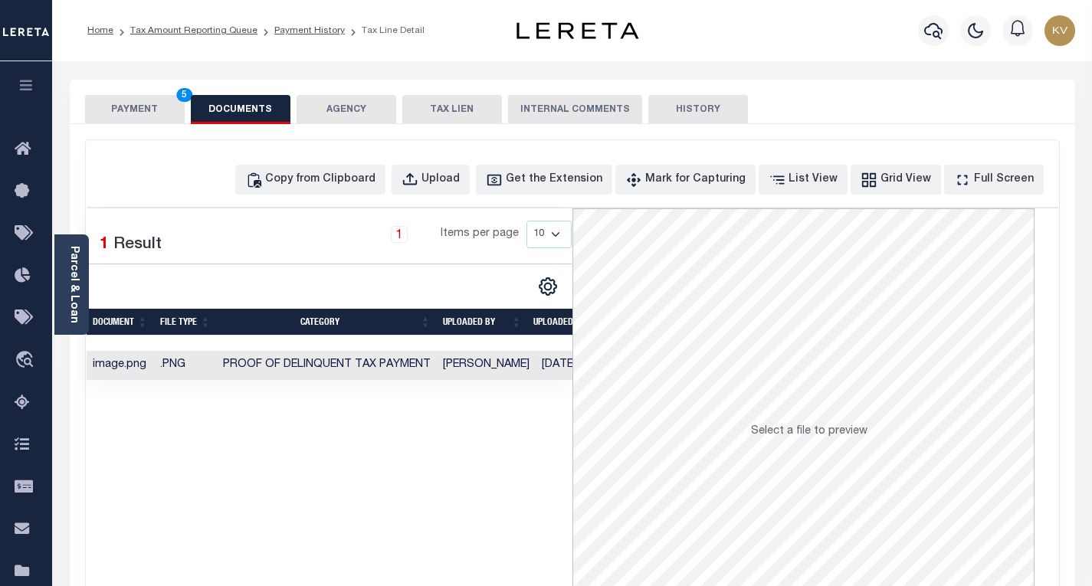
click at [136, 105] on button "PAYMENT 5" at bounding box center [135, 109] width 100 height 29
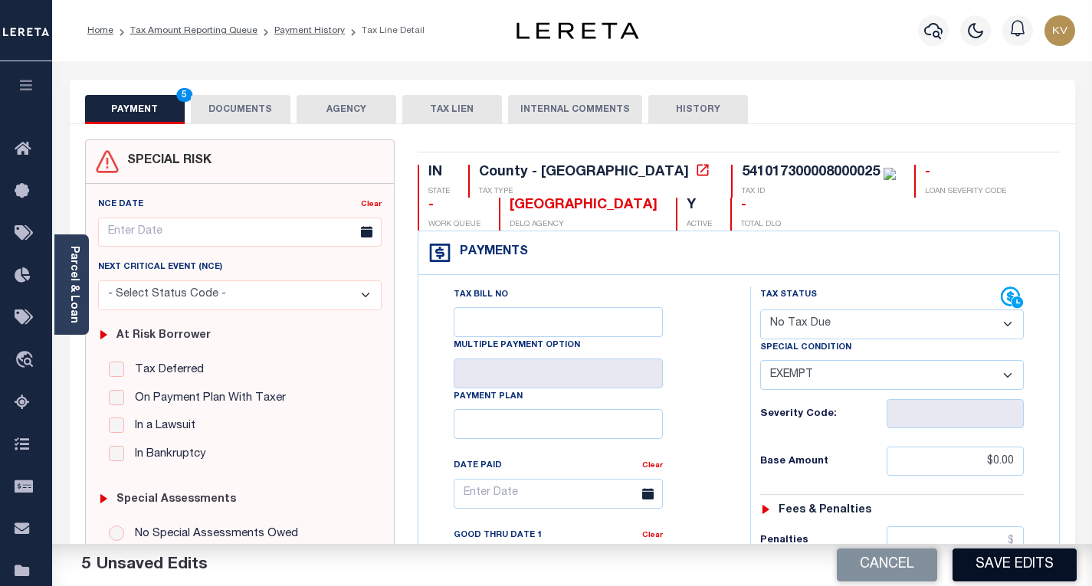
click at [985, 557] on button "Save Edits" at bounding box center [1014, 565] width 124 height 33
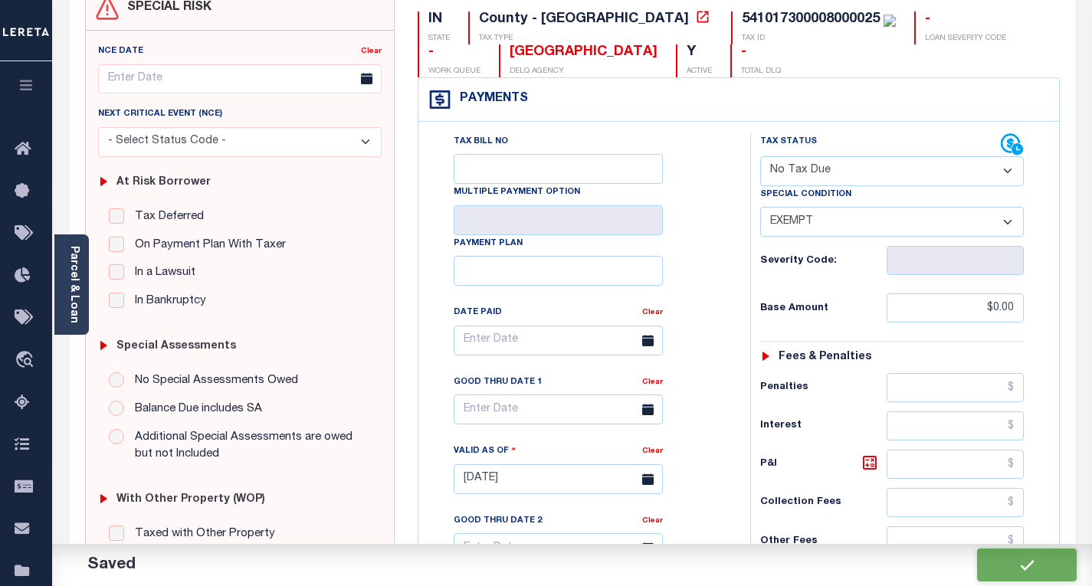
checkbox input "false"
type input "$0"
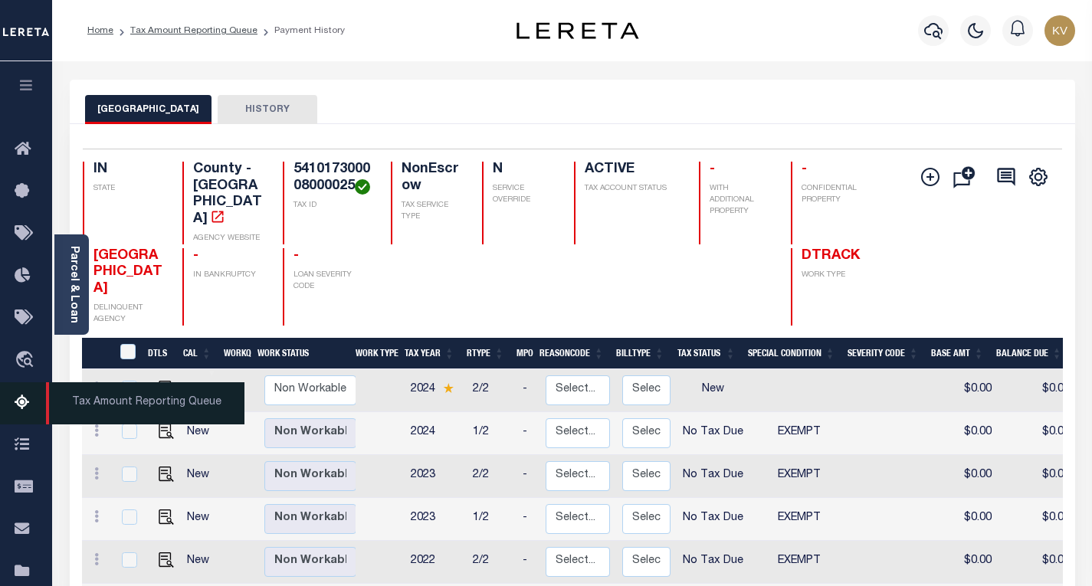
click at [18, 411] on icon at bounding box center [27, 403] width 25 height 19
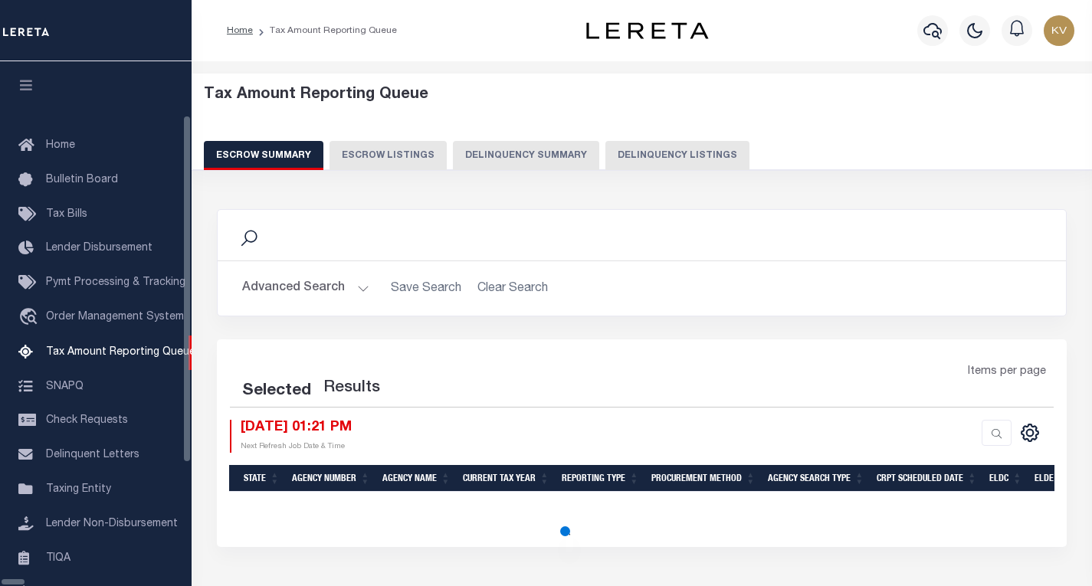
click at [605, 167] on button "Delinquency Listings" at bounding box center [677, 155] width 144 height 29
click at [605, 153] on button "Delinquency Listings" at bounding box center [677, 155] width 144 height 29
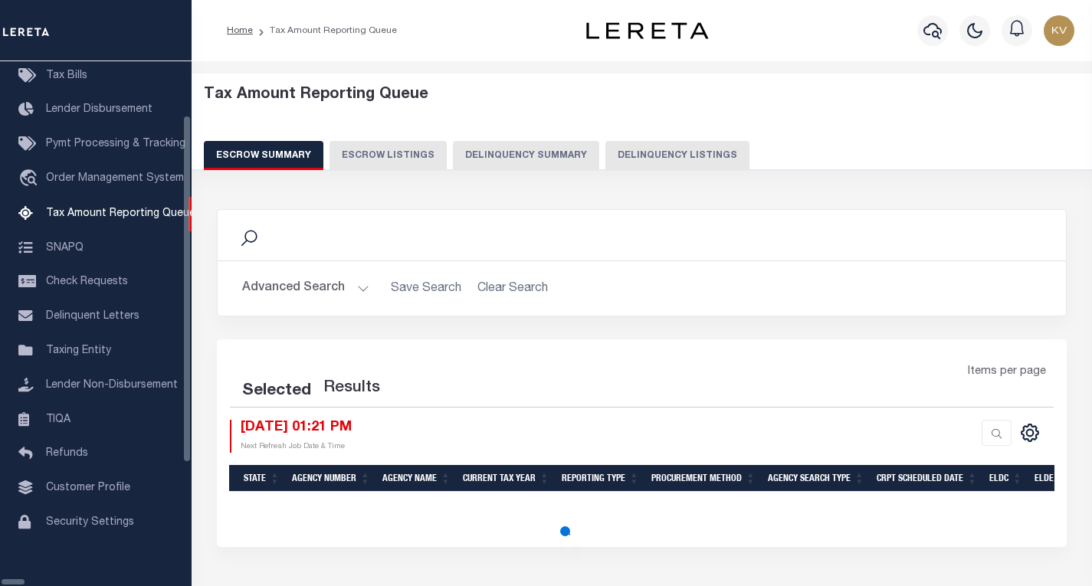
select select "100"
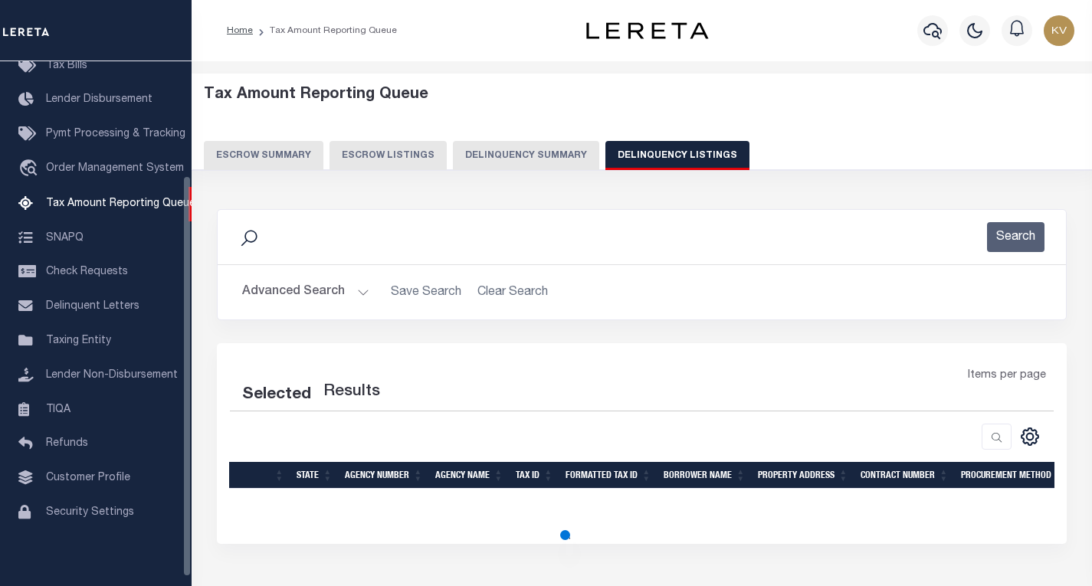
scroll to position [96, 0]
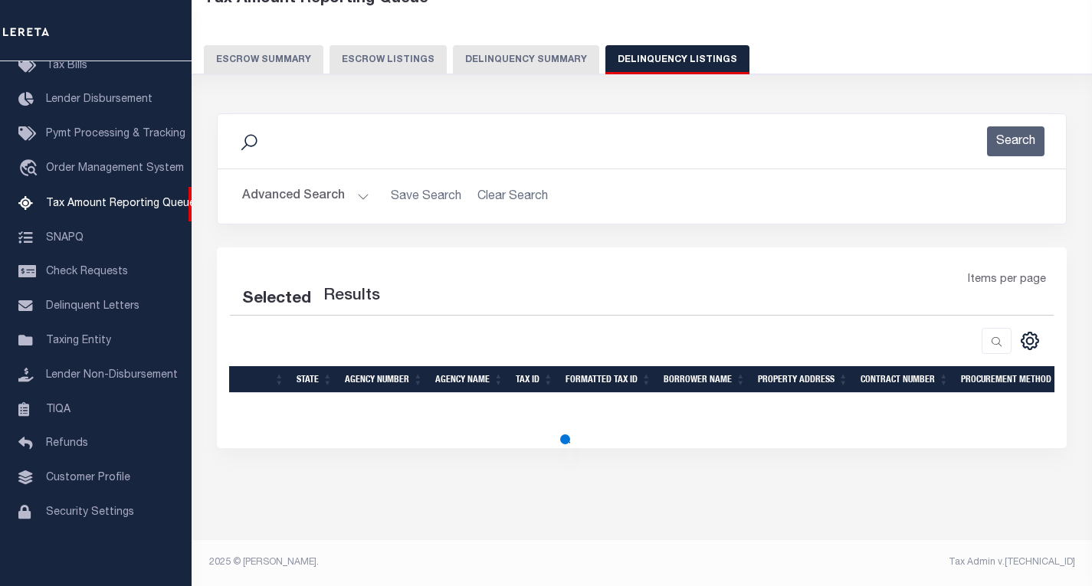
click at [343, 192] on button "Advanced Search" at bounding box center [305, 197] width 127 height 30
select select "100"
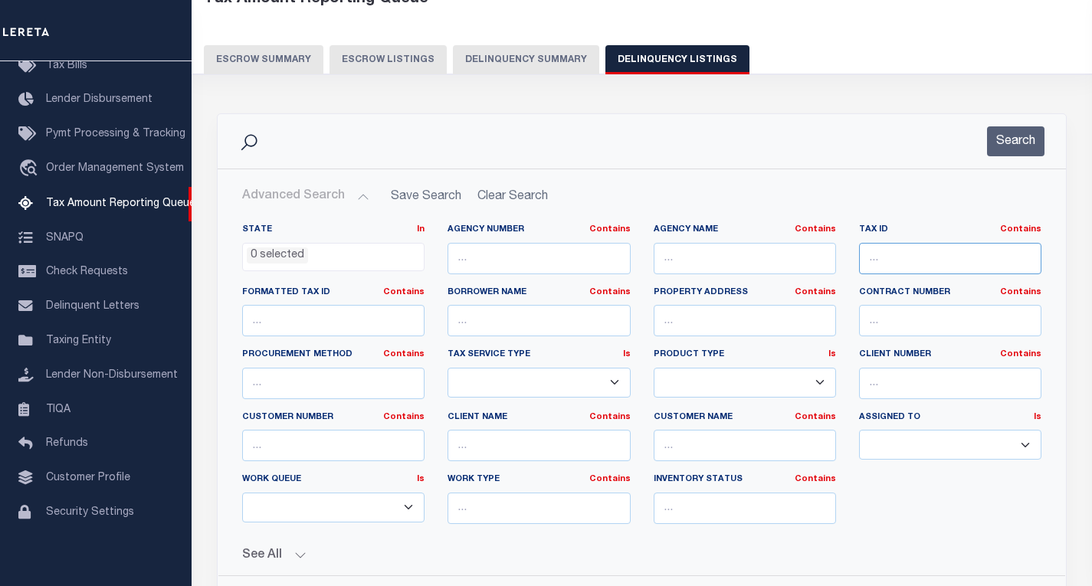
click at [900, 250] on input "text" at bounding box center [950, 258] width 182 height 31
paste input "541018300011000025"
type input "541018300011000025"
click at [1011, 162] on div "Search" at bounding box center [642, 141] width 848 height 54
click at [1011, 148] on button "Search" at bounding box center [1015, 141] width 57 height 30
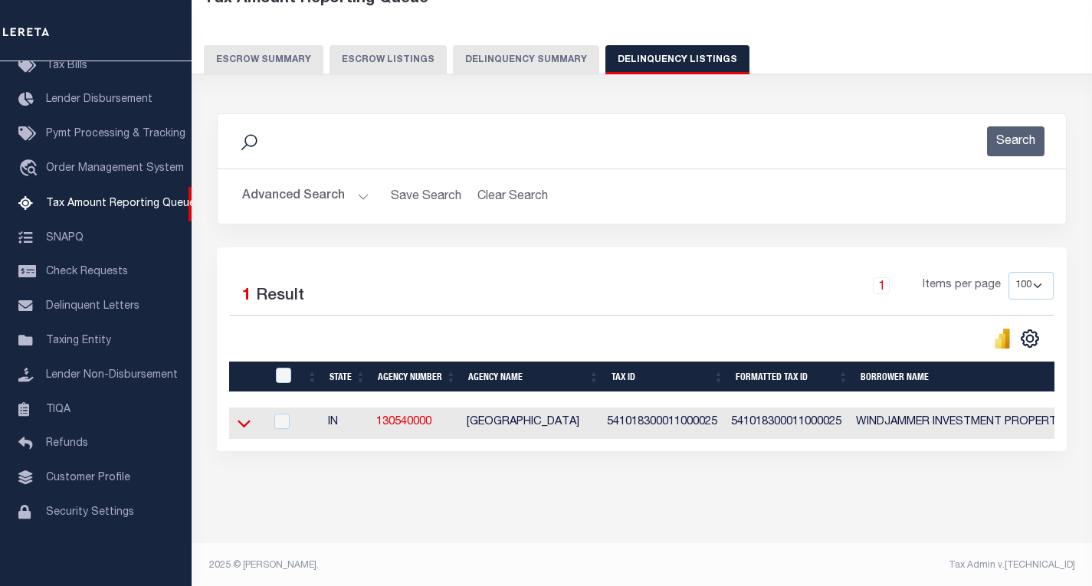
click at [243, 426] on icon at bounding box center [244, 423] width 13 height 16
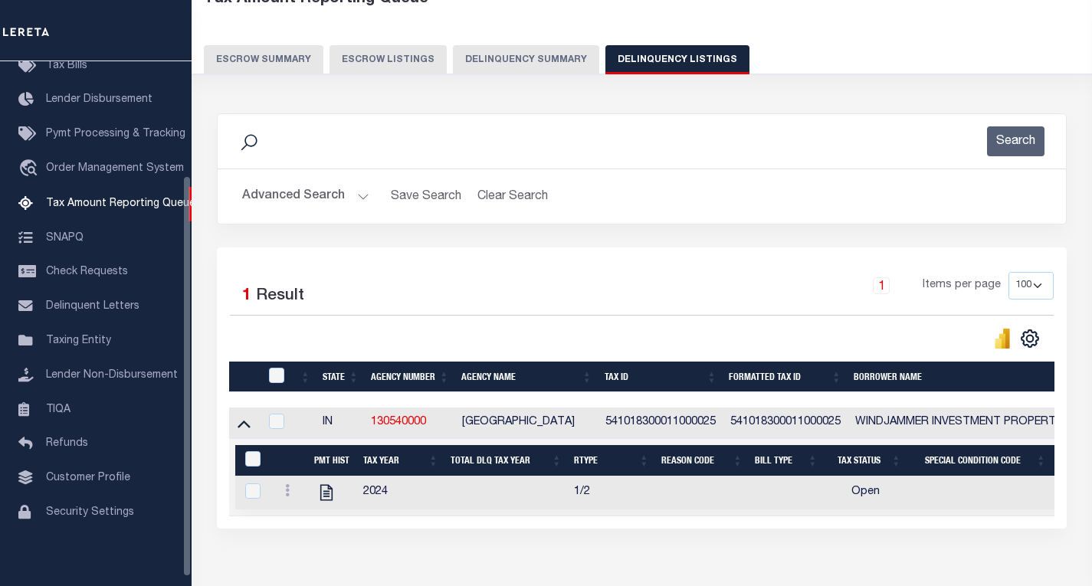
scroll to position [190, 0]
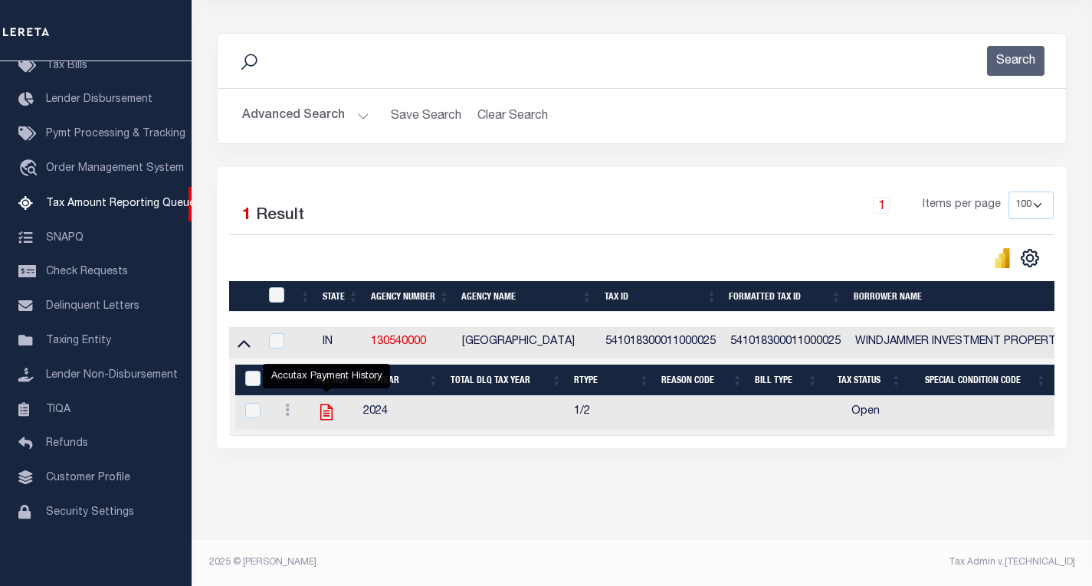
click at [326, 402] on icon "" at bounding box center [326, 412] width 20 height 20
checkbox input "true"
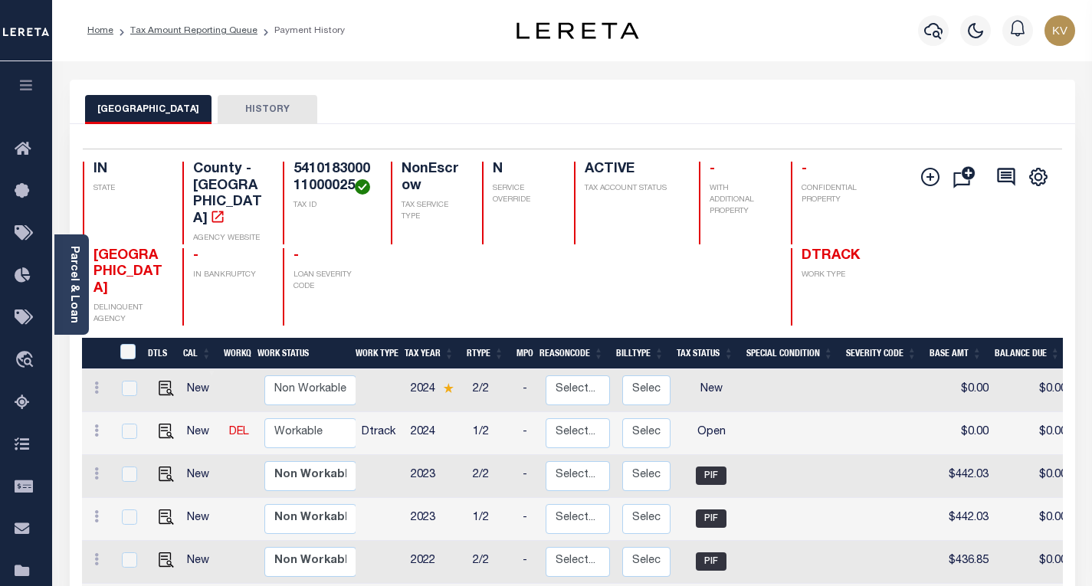
scroll to position [153, 0]
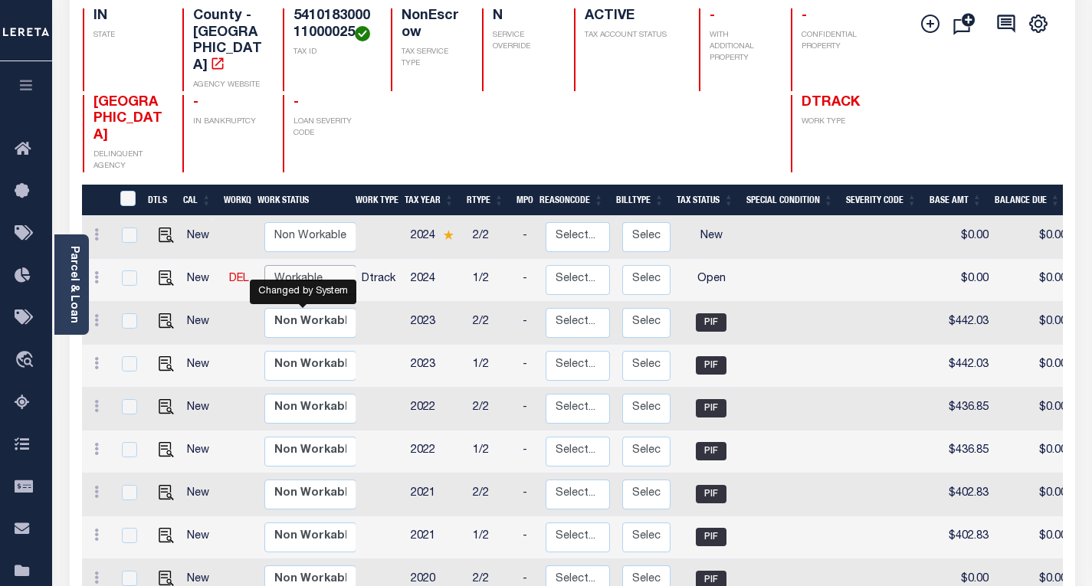
click at [307, 277] on select "Non Workable Workable" at bounding box center [310, 280] width 92 height 30
checkbox input "true"
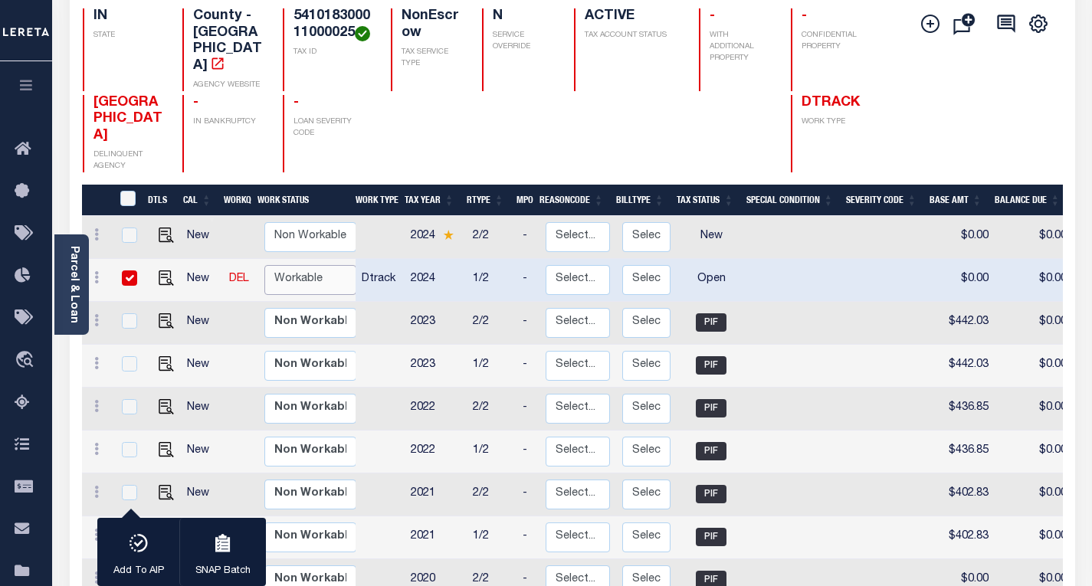
select select "true"
click at [264, 265] on select "Non Workable Workable" at bounding box center [310, 280] width 92 height 30
checkbox input "false"
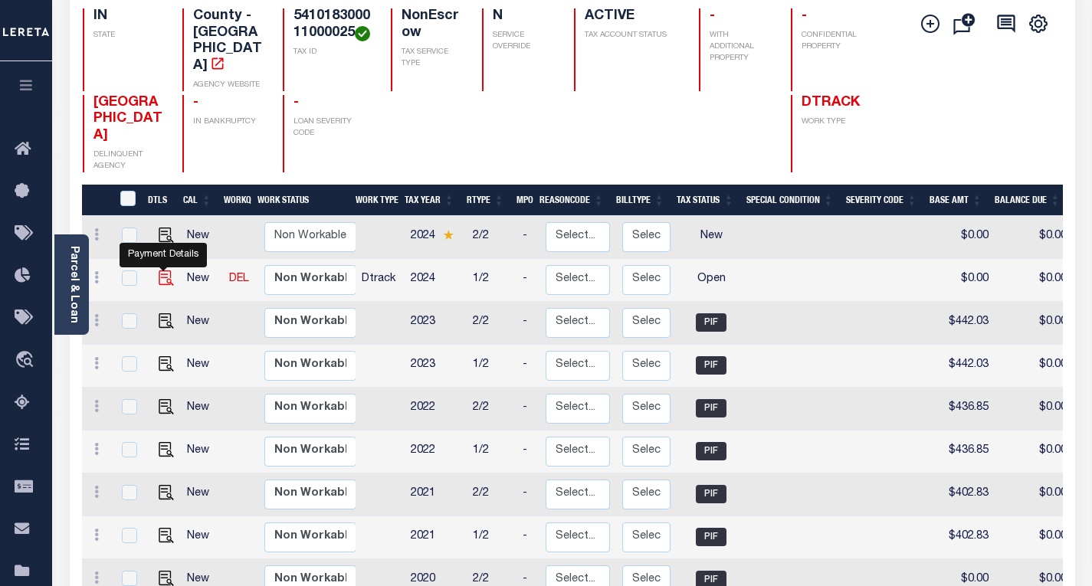
click at [159, 270] on img "" at bounding box center [166, 277] width 15 height 15
checkbox input "true"
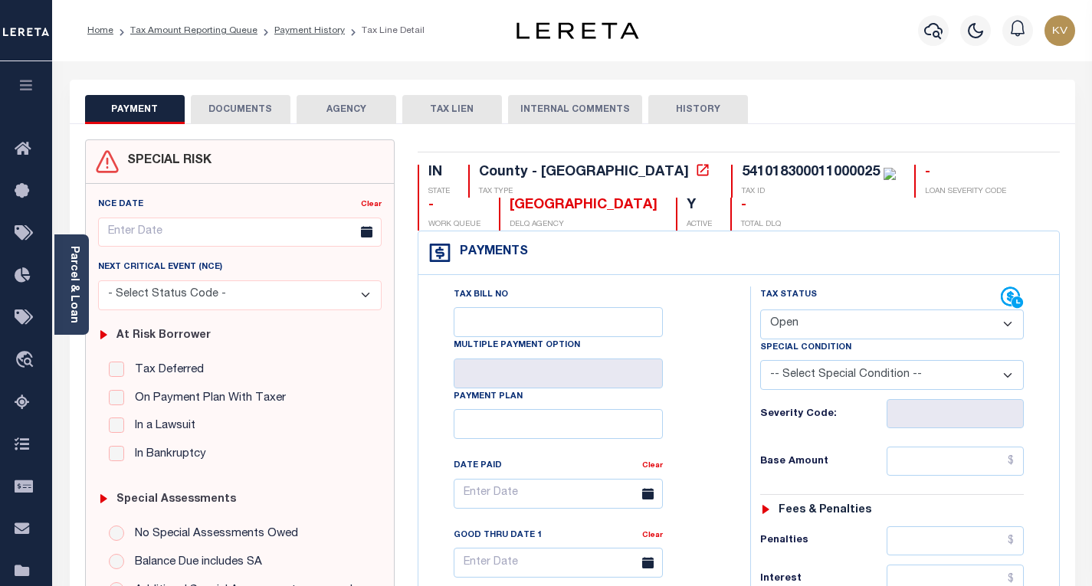
scroll to position [153, 0]
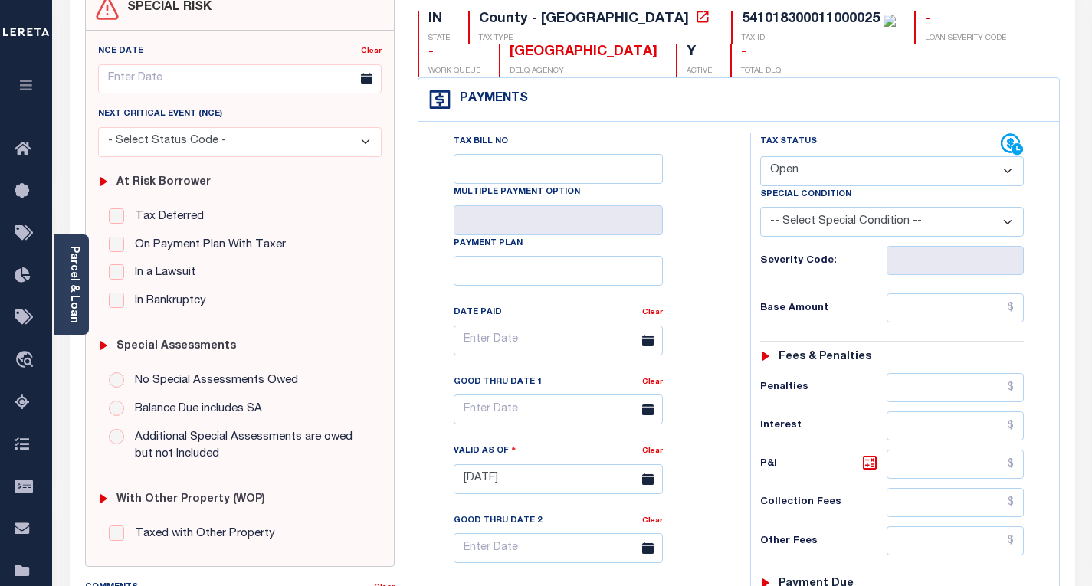
click at [793, 172] on select "- Select Status Code - Open Due/Unpaid Paid Incomplete No Tax Due Internal Refu…" at bounding box center [892, 171] width 264 height 30
select select "PYD"
click at [760, 157] on select "- Select Status Code - Open Due/Unpaid Paid Incomplete No Tax Due Internal Refu…" at bounding box center [892, 171] width 264 height 30
type input "[DATE]"
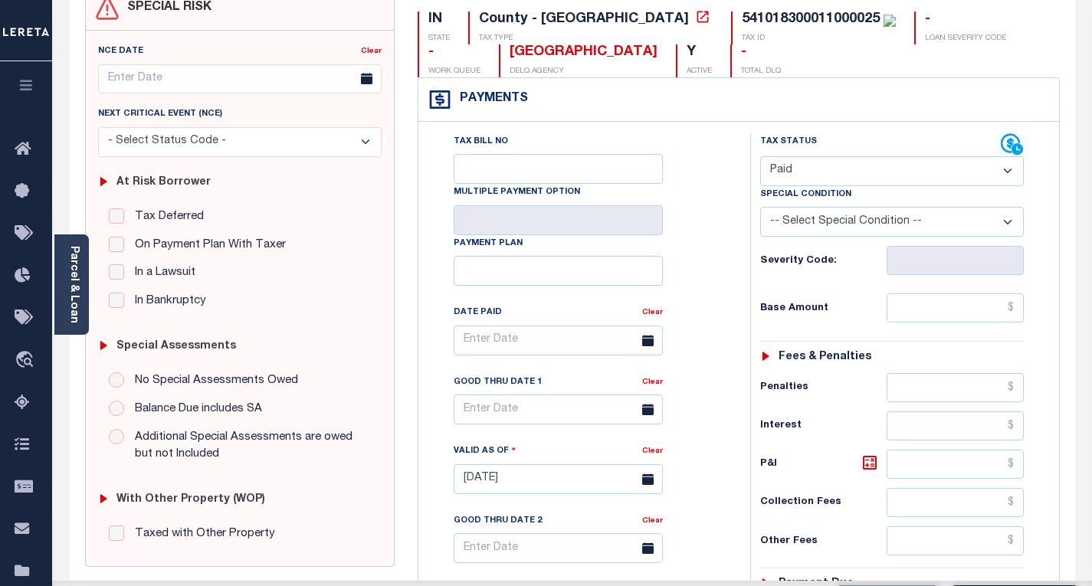
click at [715, 250] on div "Tax Bill No Multiple Payment Option Payment Plan Clear" at bounding box center [580, 348] width 293 height 430
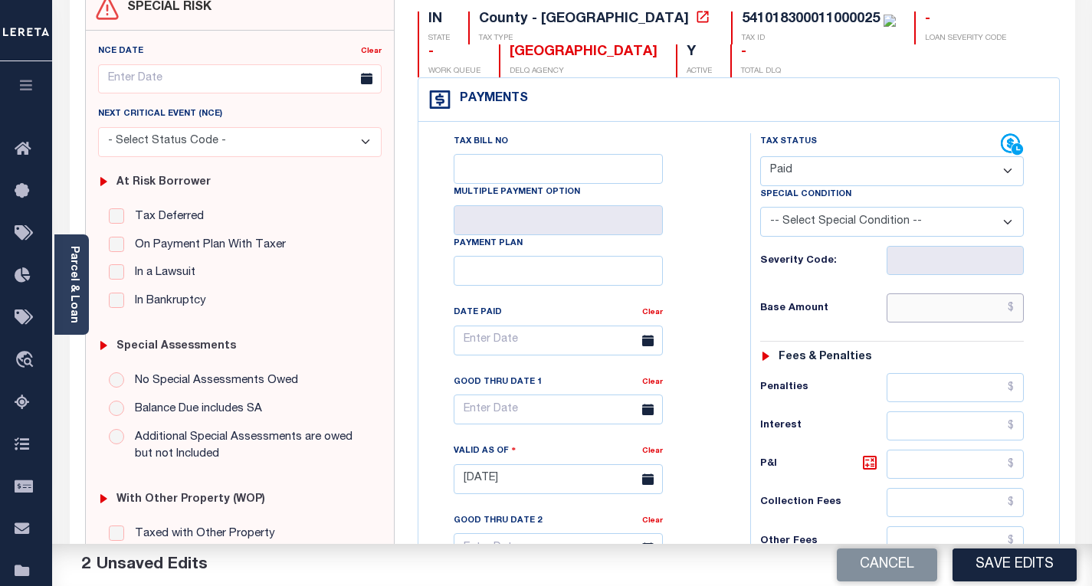
click at [937, 314] on input "text" at bounding box center [955, 307] width 137 height 29
paste input "451.23"
type input "$451.23"
click at [842, 302] on div "Base Amount $451.23" at bounding box center [892, 307] width 264 height 29
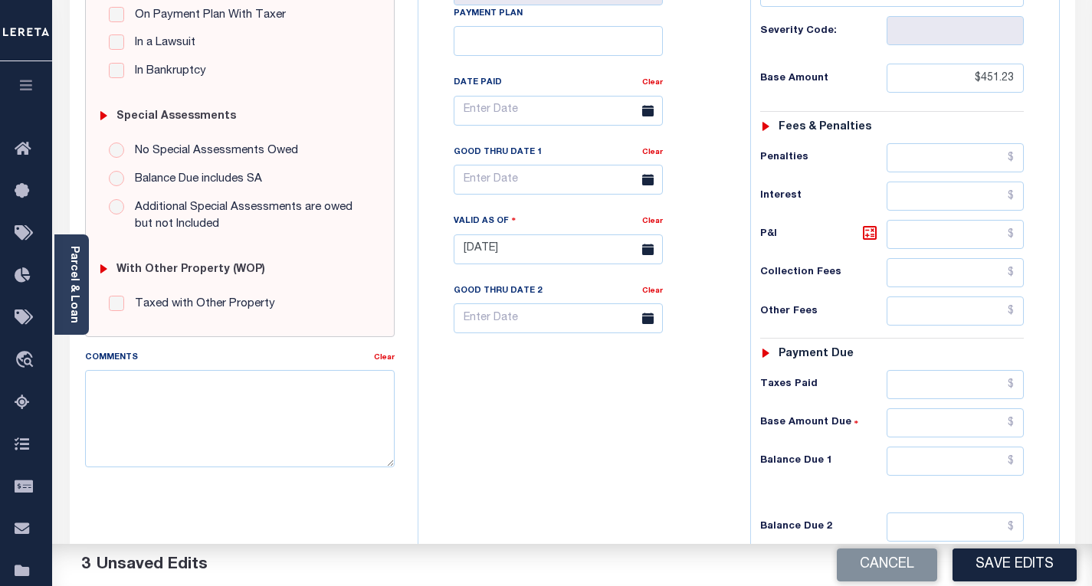
scroll to position [536, 0]
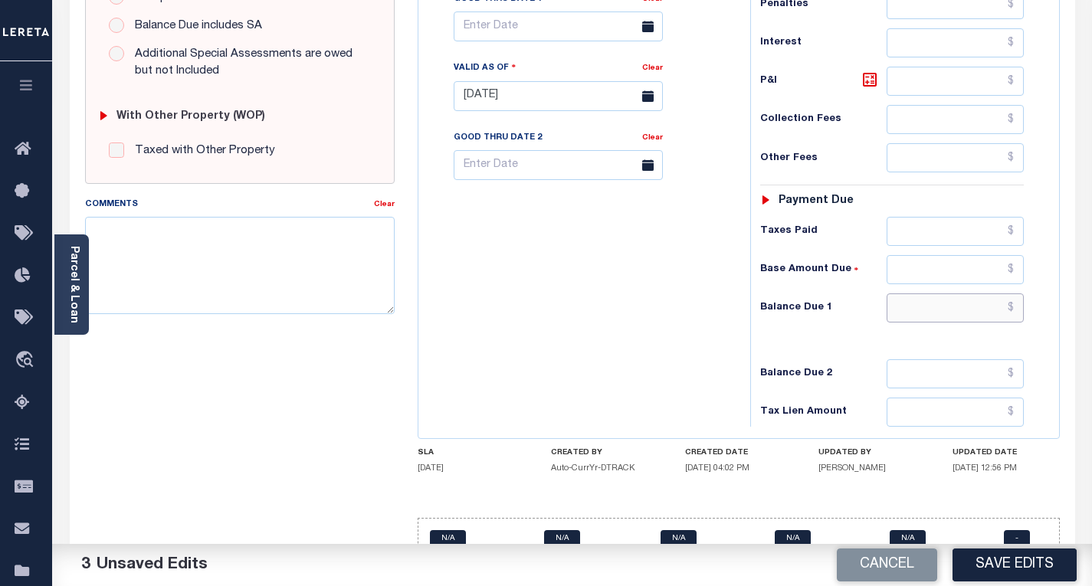
click at [913, 304] on input "text" at bounding box center [955, 307] width 137 height 29
type input "$0.00"
click at [636, 334] on div "Tax Bill No Multiple Payment Option Payment Plan Clear" at bounding box center [580, 88] width 316 height 677
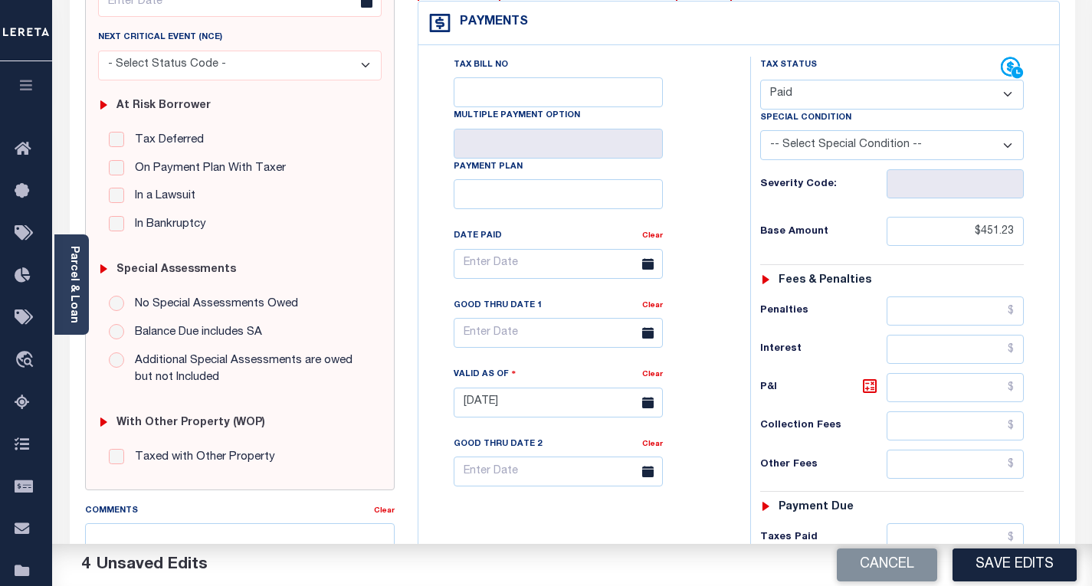
scroll to position [0, 0]
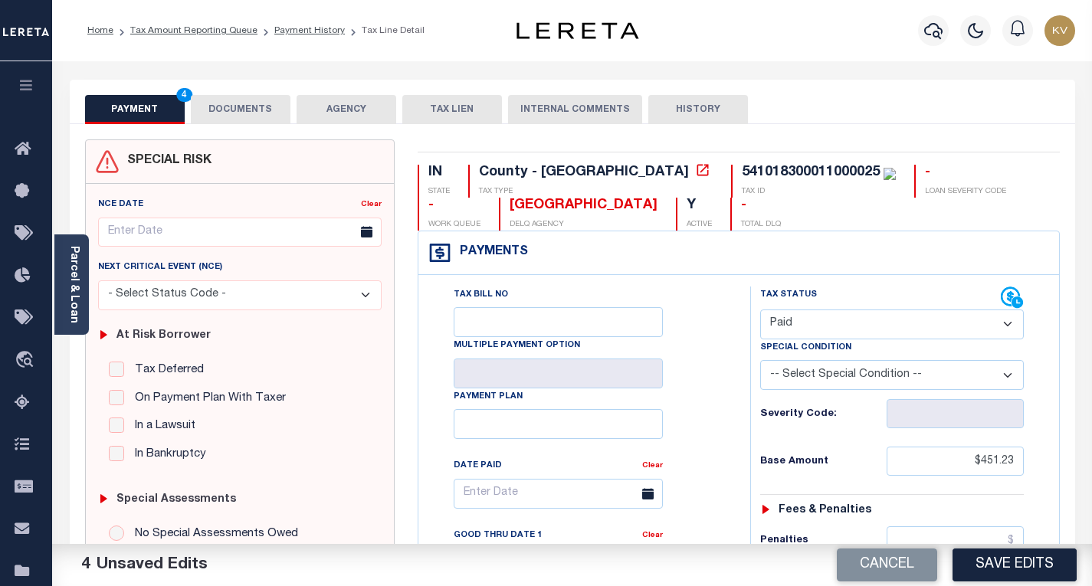
click at [234, 113] on button "DOCUMENTS" at bounding box center [241, 109] width 100 height 29
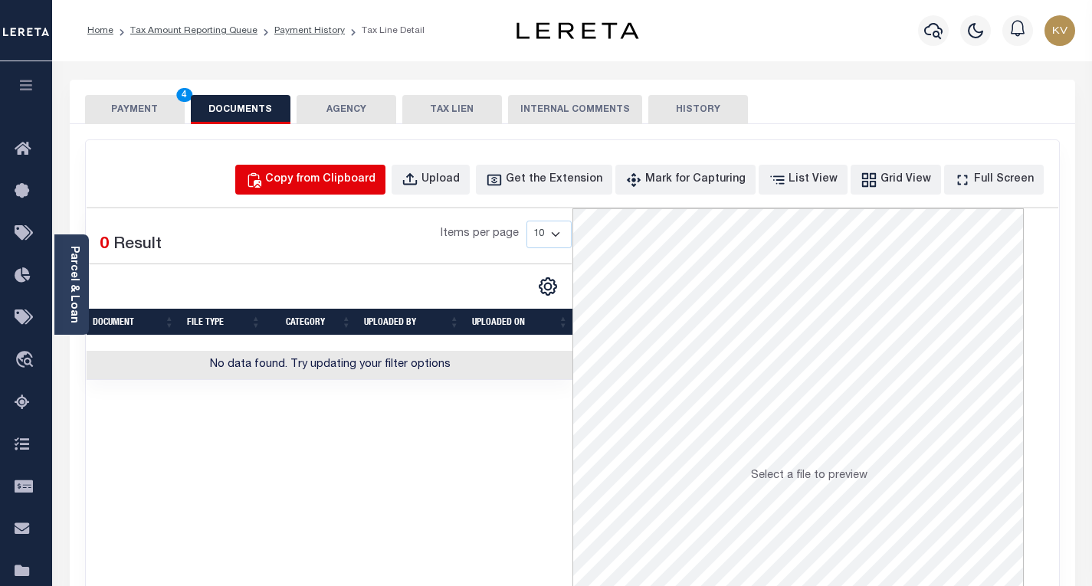
click at [352, 167] on button "Copy from Clipboard" at bounding box center [310, 180] width 150 height 30
select select "POP"
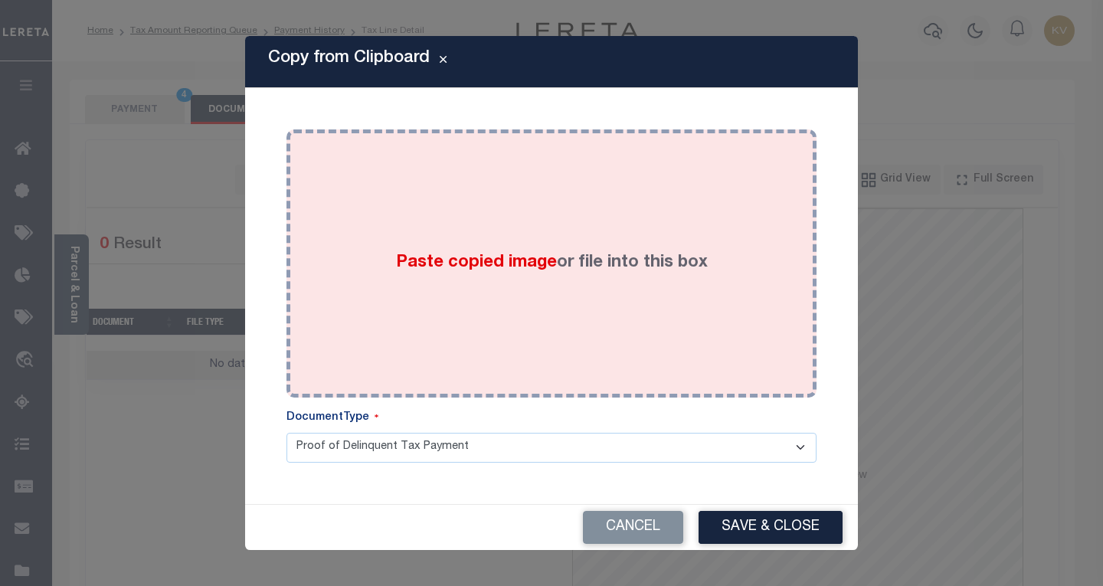
click at [369, 241] on div "Paste copied image or file into this box" at bounding box center [551, 263] width 507 height 245
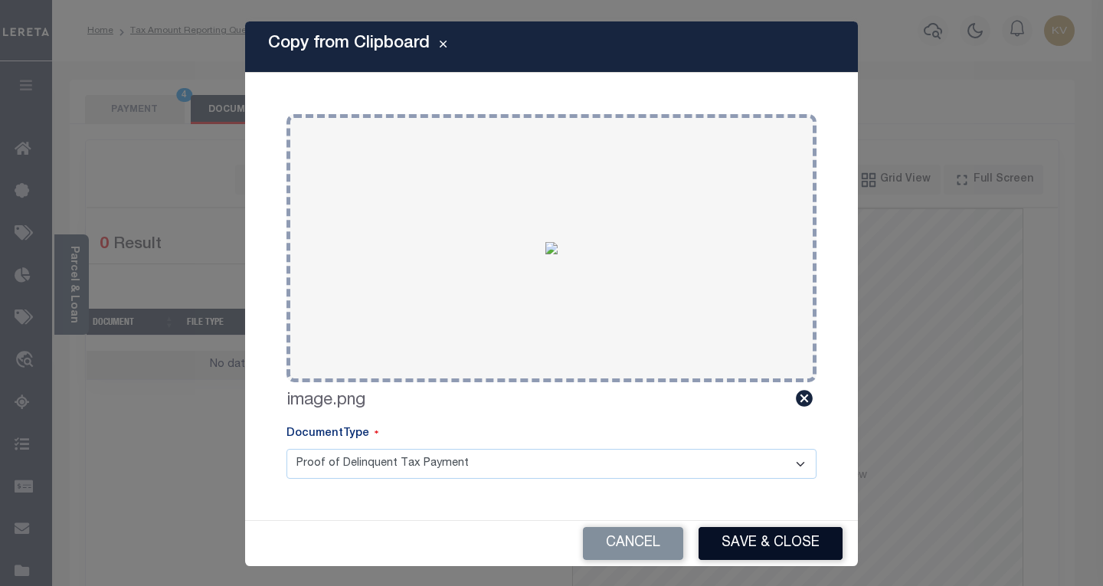
click at [752, 537] on button "Save & Close" at bounding box center [771, 543] width 144 height 33
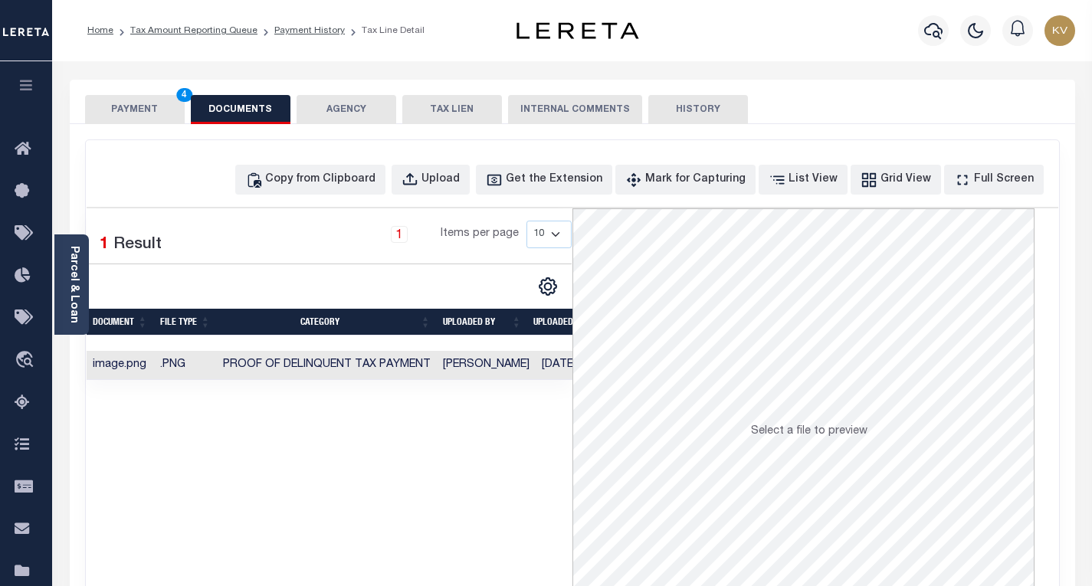
click at [144, 103] on button "PAYMENT 4" at bounding box center [135, 109] width 100 height 29
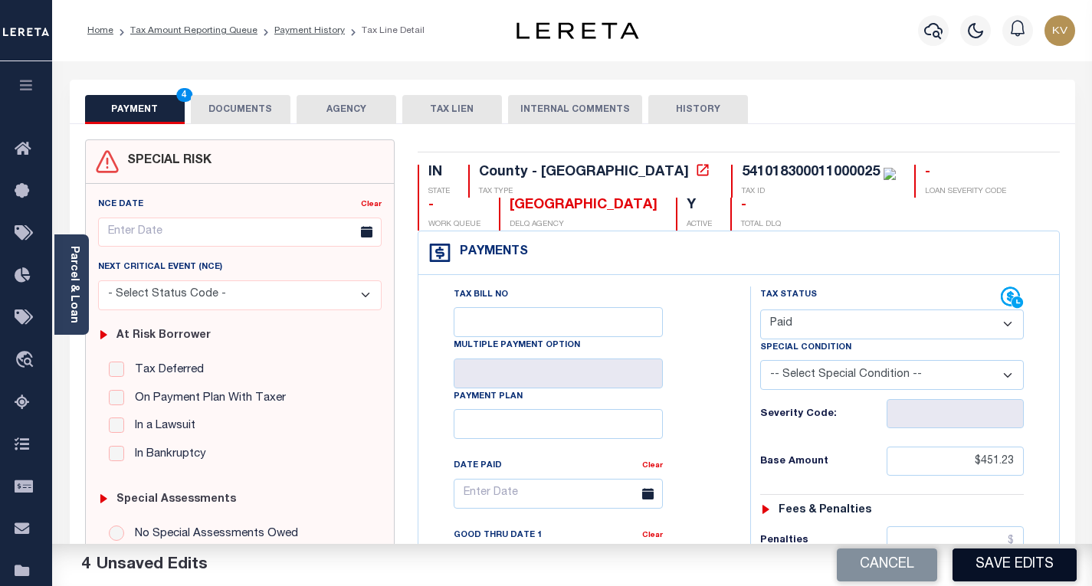
click at [1015, 572] on button "Save Edits" at bounding box center [1014, 565] width 124 height 33
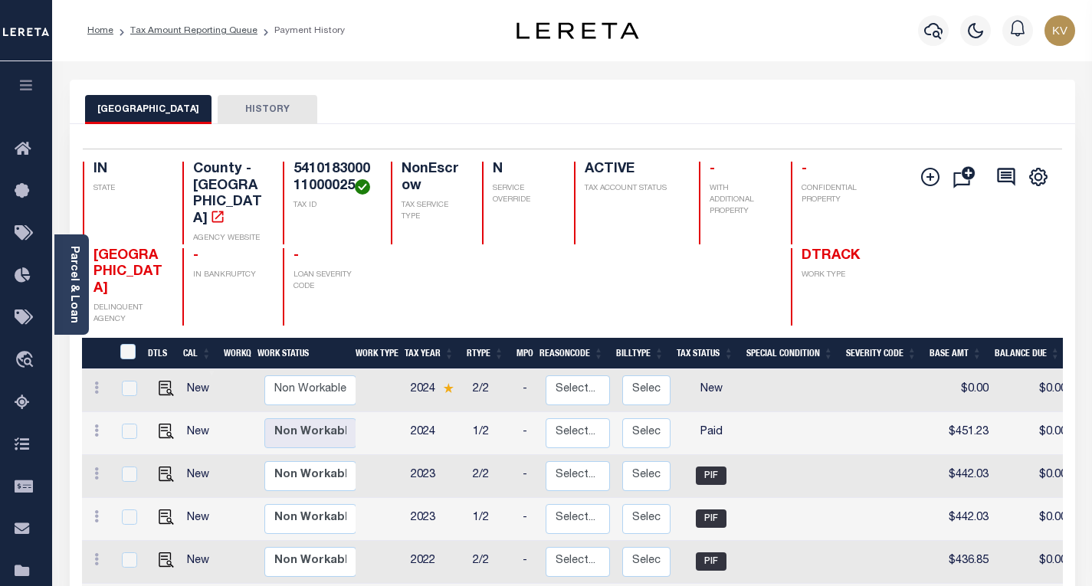
scroll to position [153, 0]
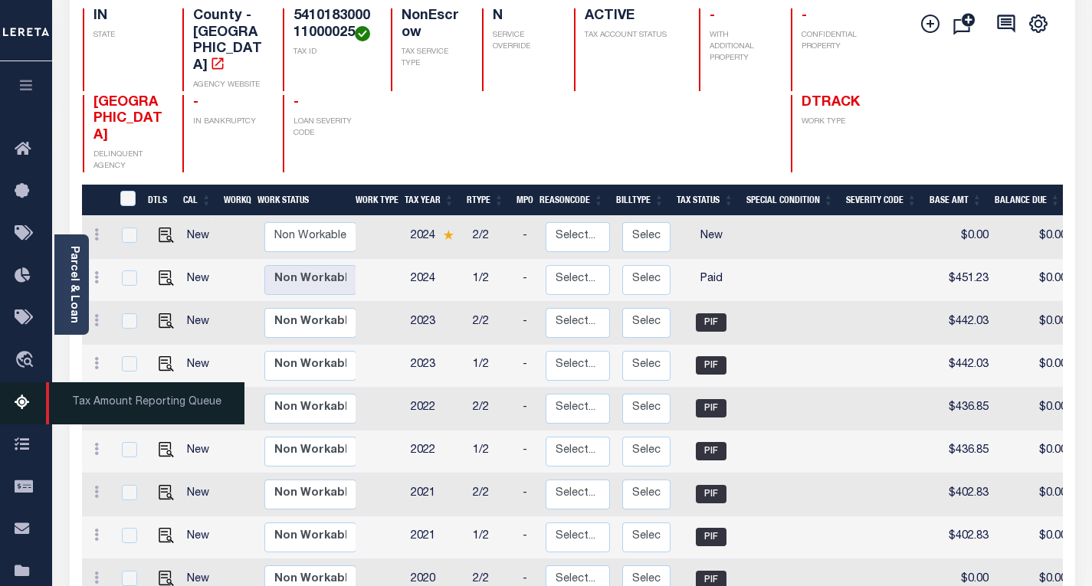
click at [23, 412] on icon at bounding box center [27, 403] width 25 height 19
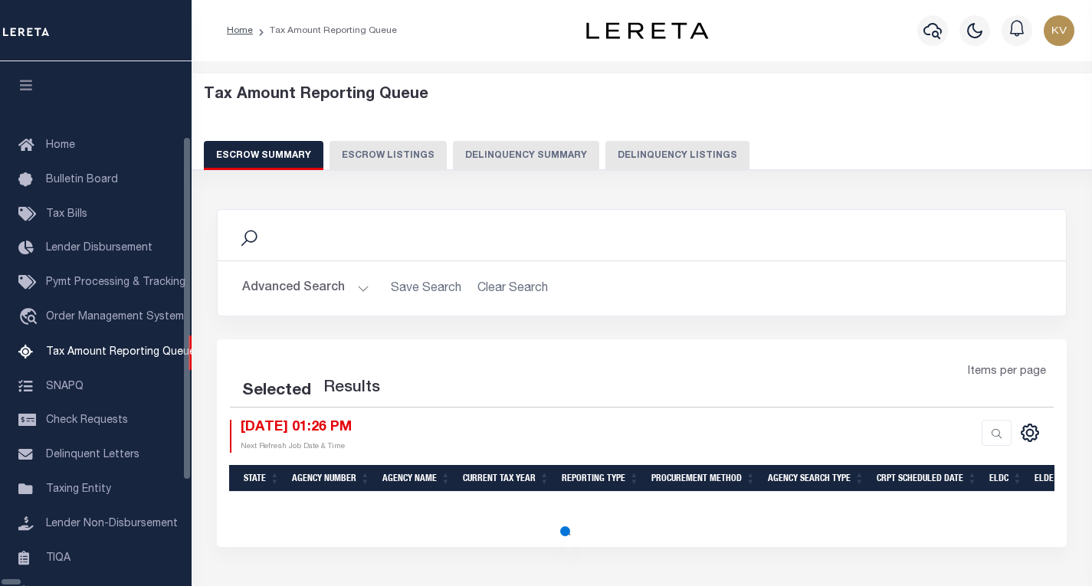
select select "100"
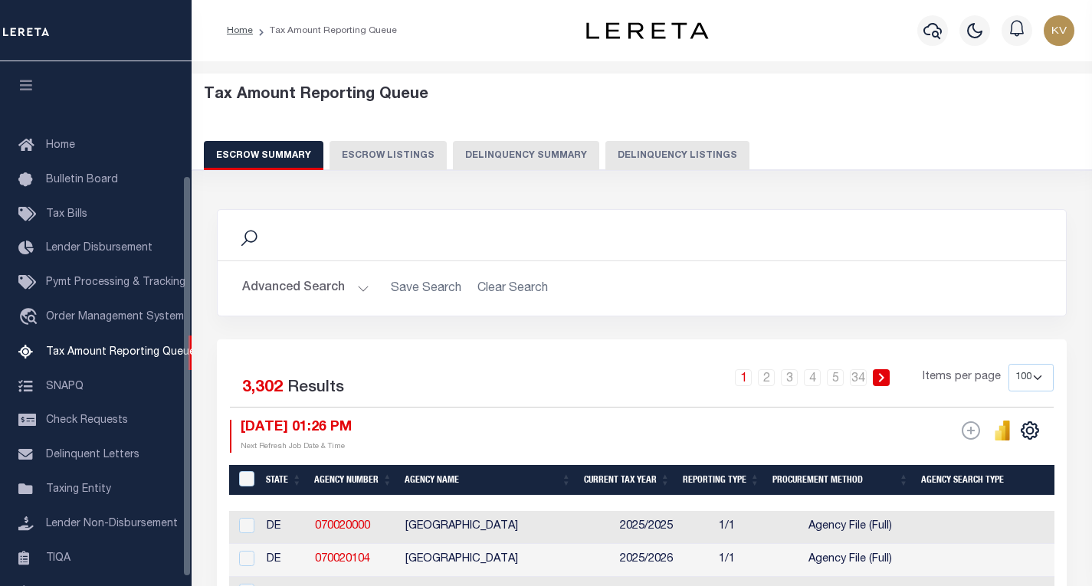
scroll to position [149, 0]
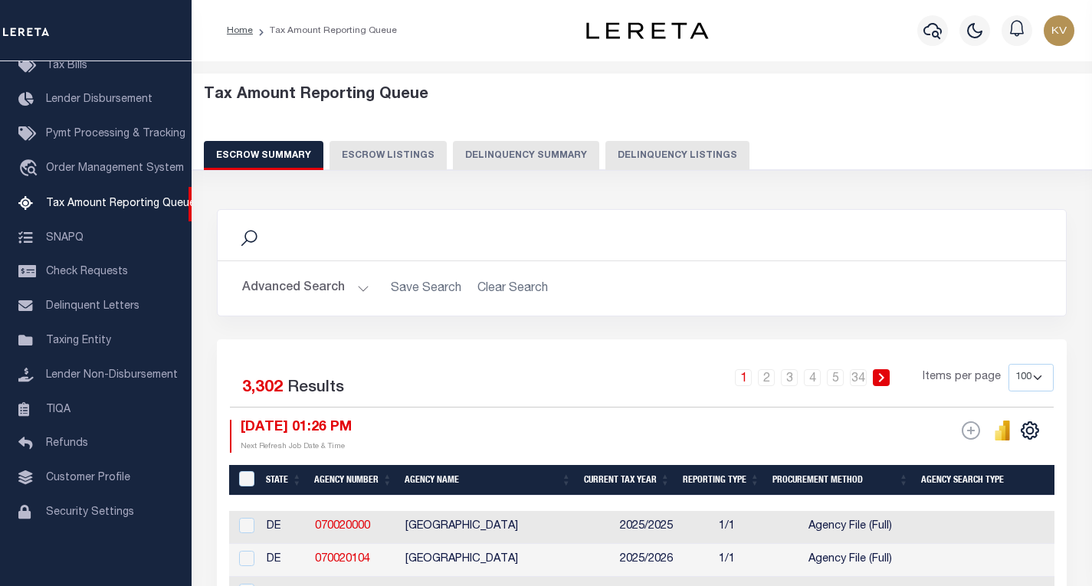
click at [626, 160] on button "Delinquency Listings" at bounding box center [677, 155] width 144 height 29
select select "100"
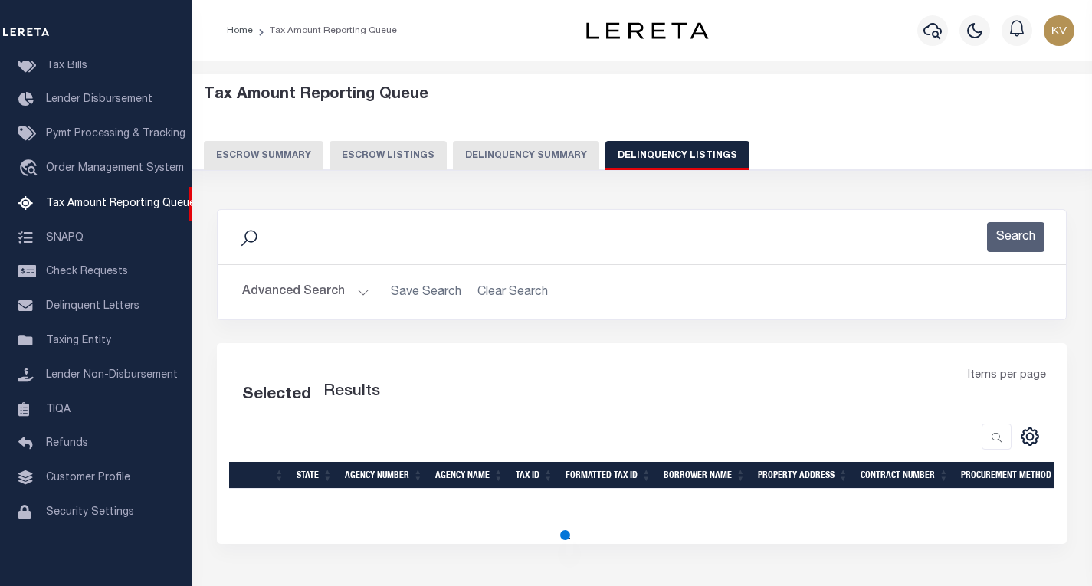
select select "100"
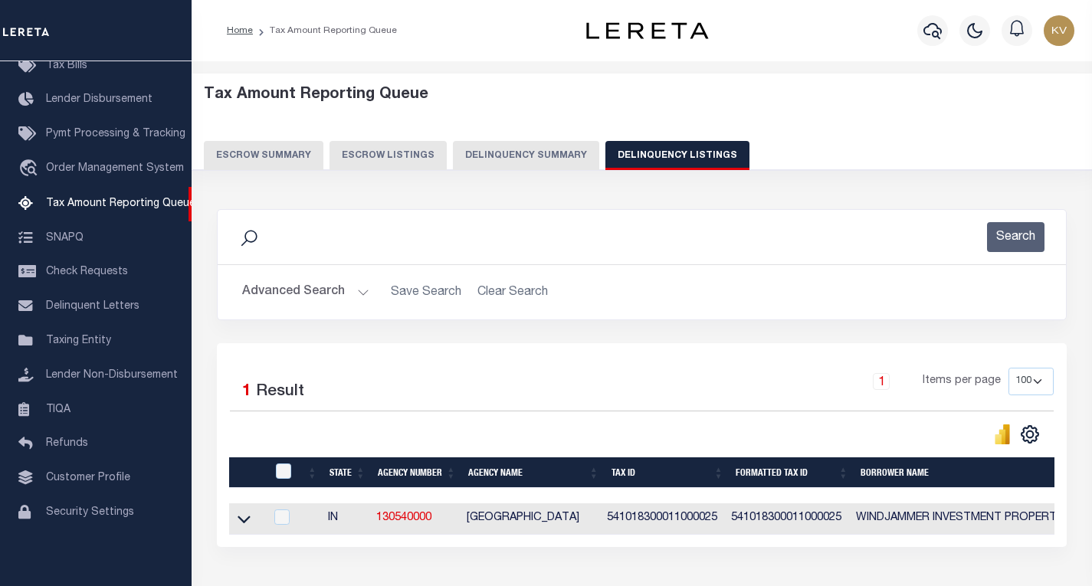
scroll to position [112, 0]
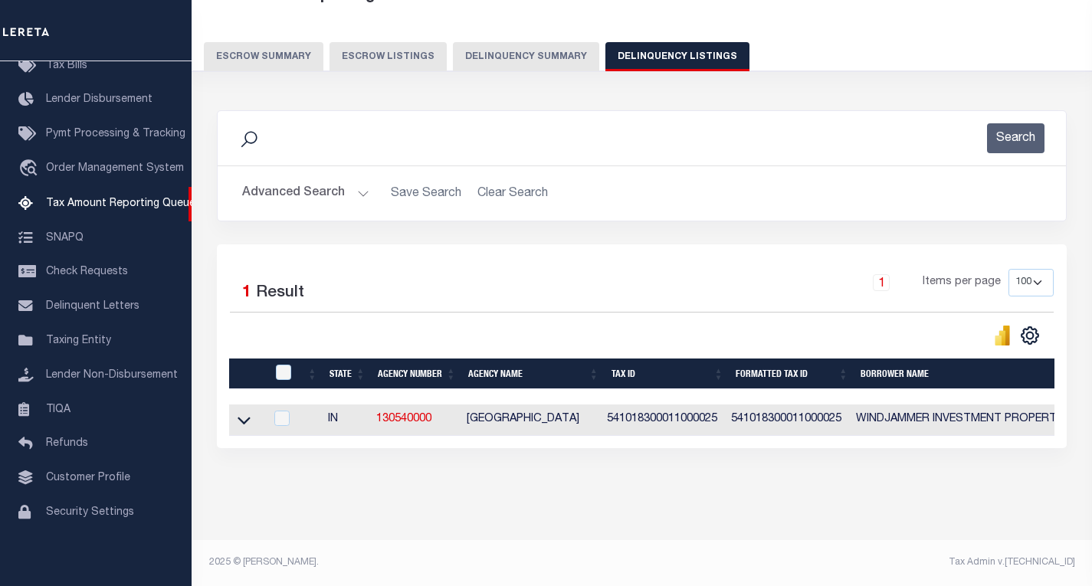
click at [346, 166] on div "Advanced Search Save Search Clear Search tblassign_wrapper_dynamictable_____Def…" at bounding box center [642, 193] width 848 height 54
click at [349, 183] on button "Advanced Search" at bounding box center [305, 194] width 127 height 30
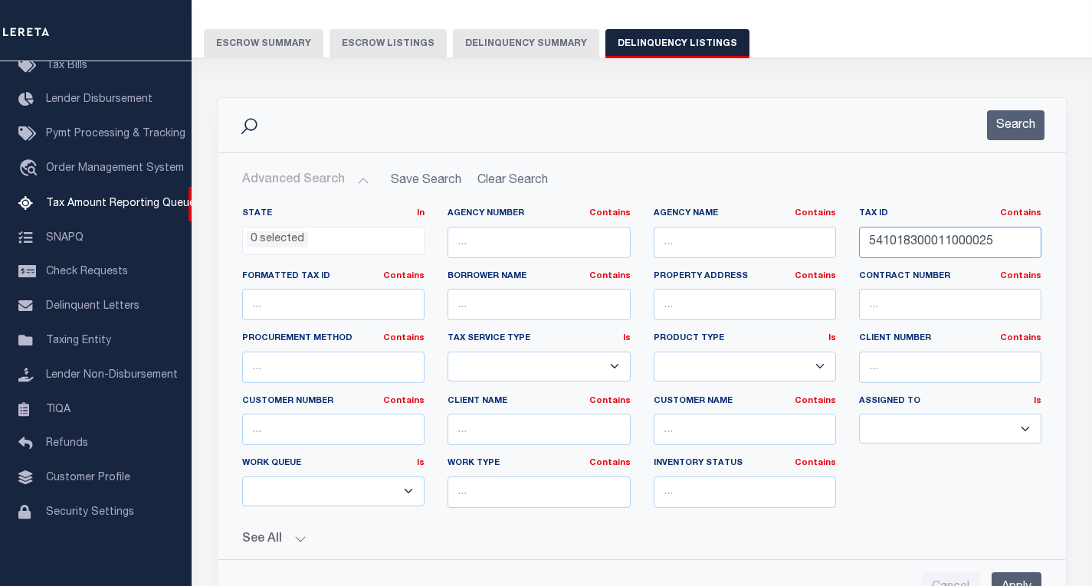
click at [965, 251] on input "541018300011000025" at bounding box center [950, 242] width 182 height 31
paste input "2001"
type input "541018300012001025"
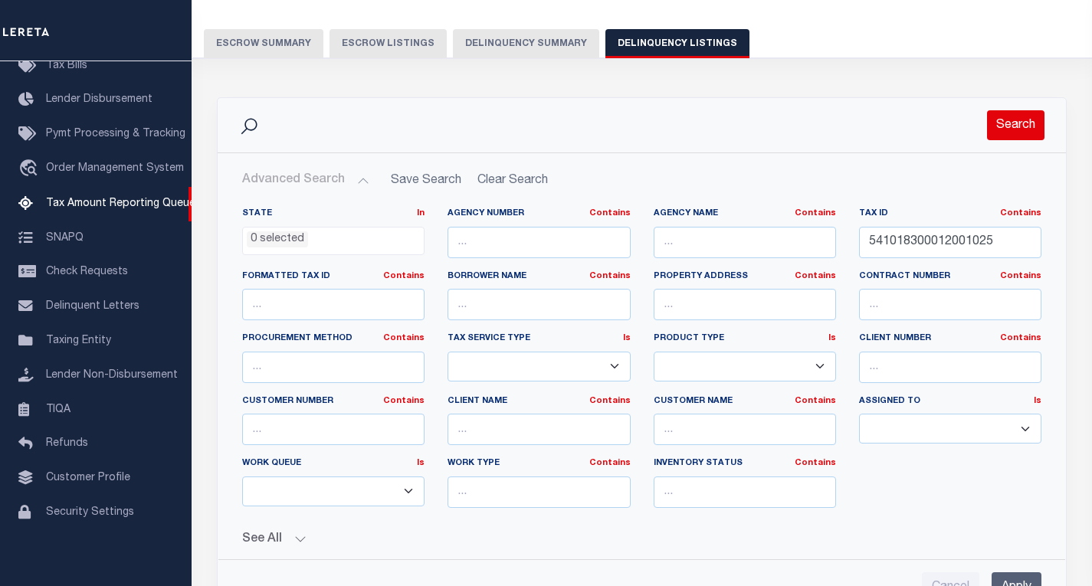
click at [1006, 124] on button "Search" at bounding box center [1015, 125] width 57 height 30
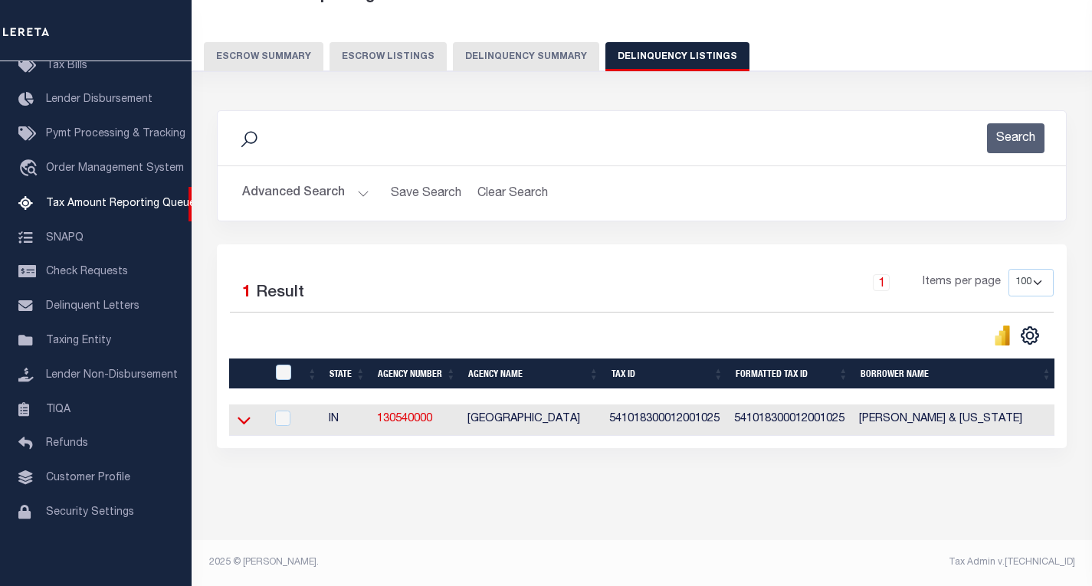
click at [242, 412] on icon at bounding box center [244, 420] width 13 height 16
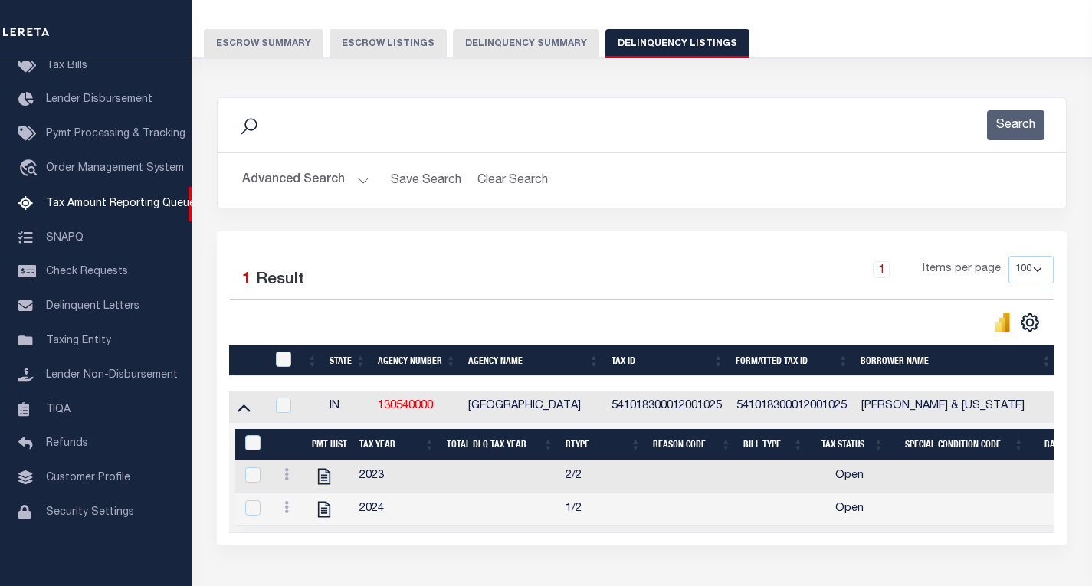
scroll to position [224, 0]
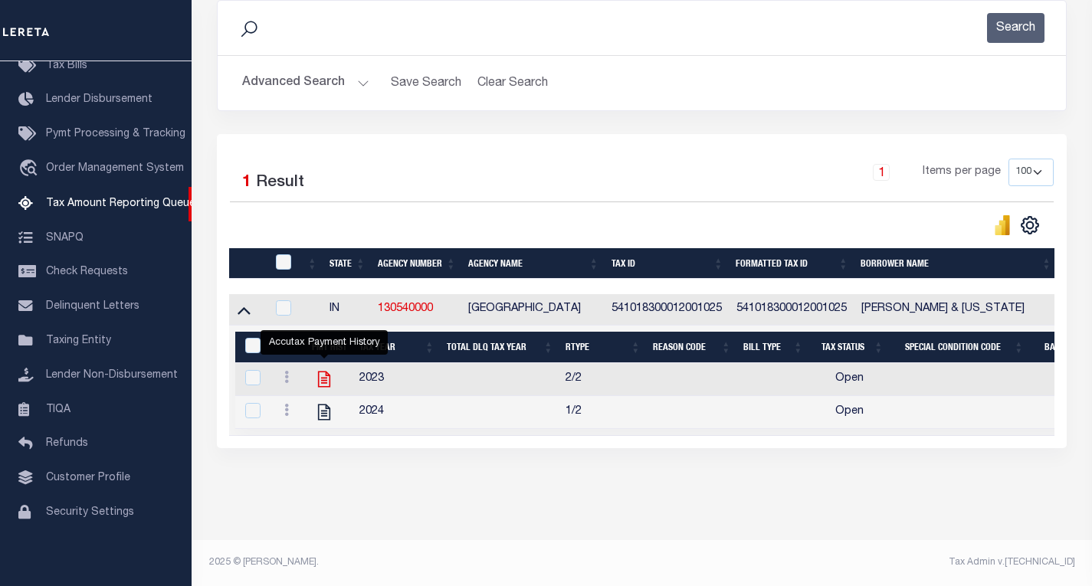
click at [321, 373] on icon "" at bounding box center [324, 379] width 20 height 20
checkbox input "true"
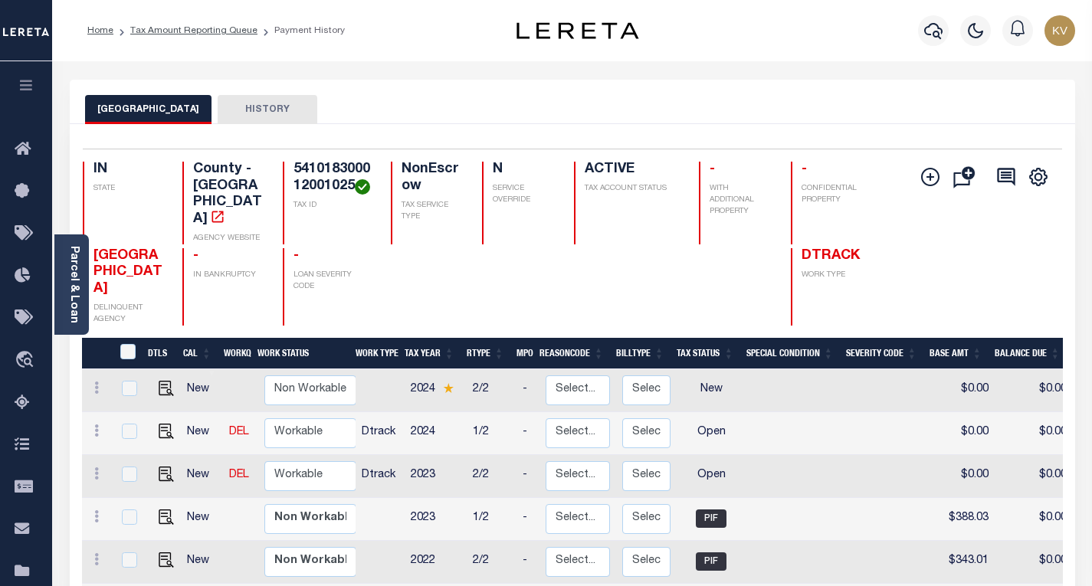
scroll to position [230, 0]
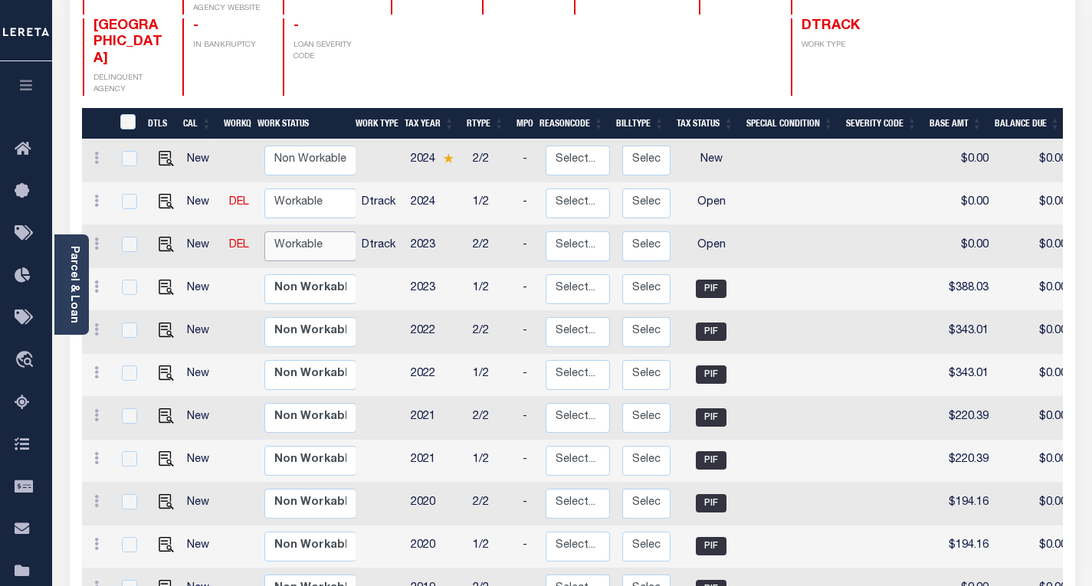
click at [293, 231] on select "Non Workable Workable" at bounding box center [310, 246] width 92 height 30
checkbox input "true"
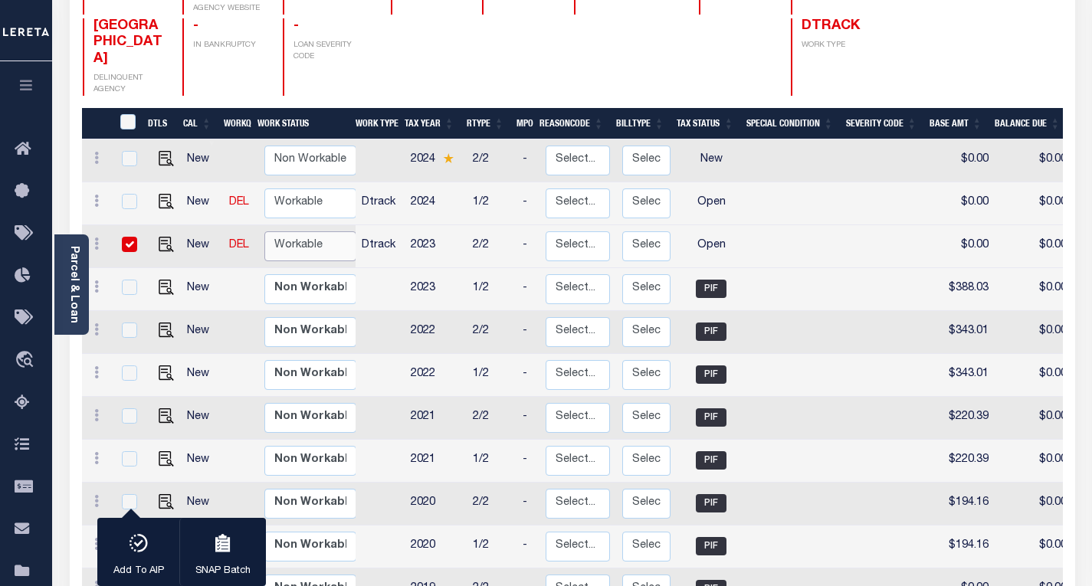
select select "true"
click at [264, 231] on select "Non Workable Workable" at bounding box center [310, 246] width 92 height 30
checkbox input "false"
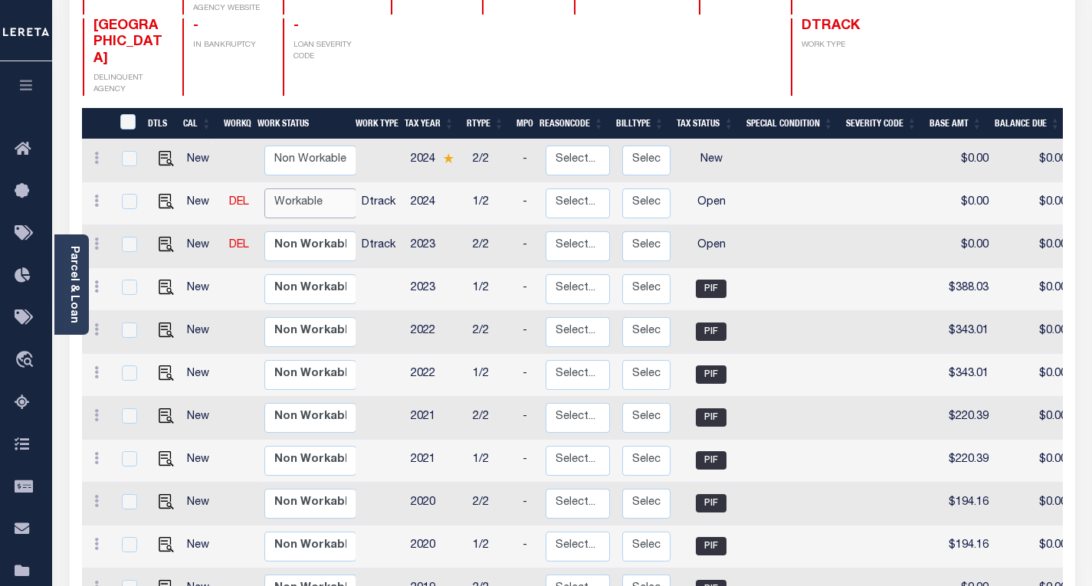
click at [294, 188] on select "Non Workable Workable" at bounding box center [310, 203] width 92 height 30
checkbox input "true"
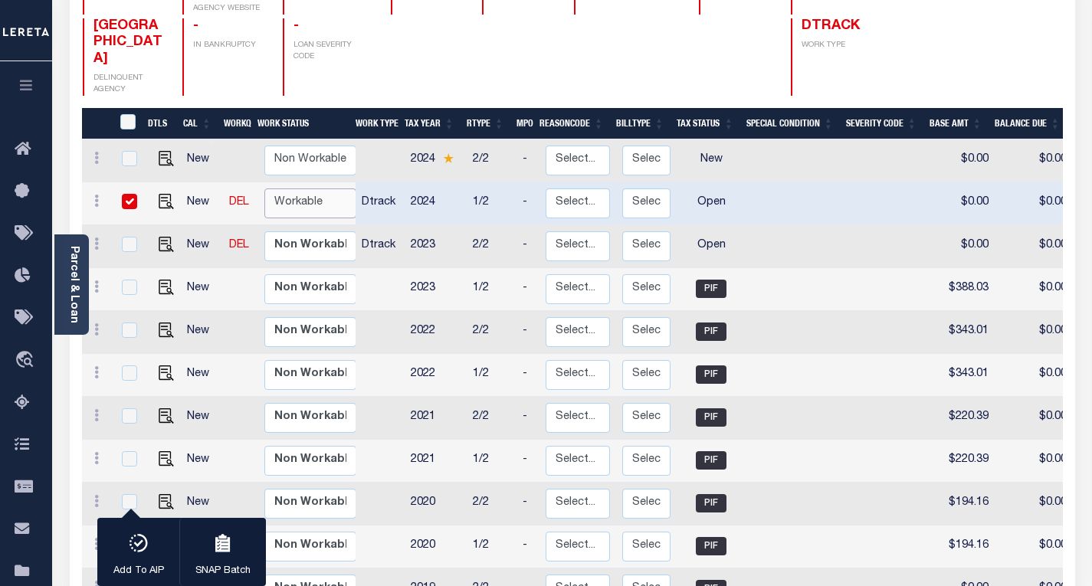
select select "true"
click at [264, 188] on select "Non Workable Workable" at bounding box center [310, 203] width 92 height 30
checkbox input "false"
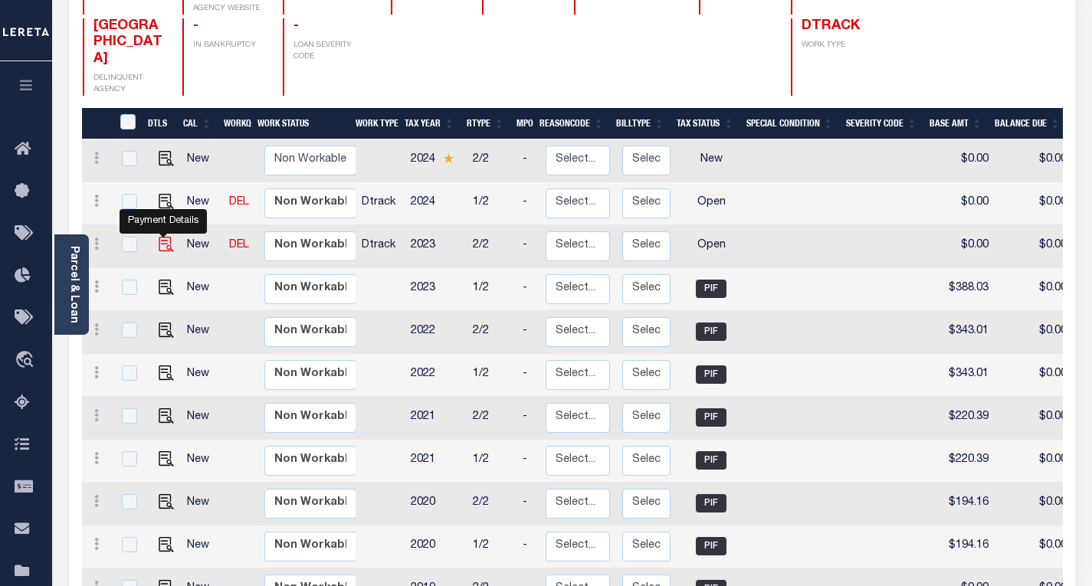
click at [161, 237] on img "" at bounding box center [166, 244] width 15 height 15
checkbox input "true"
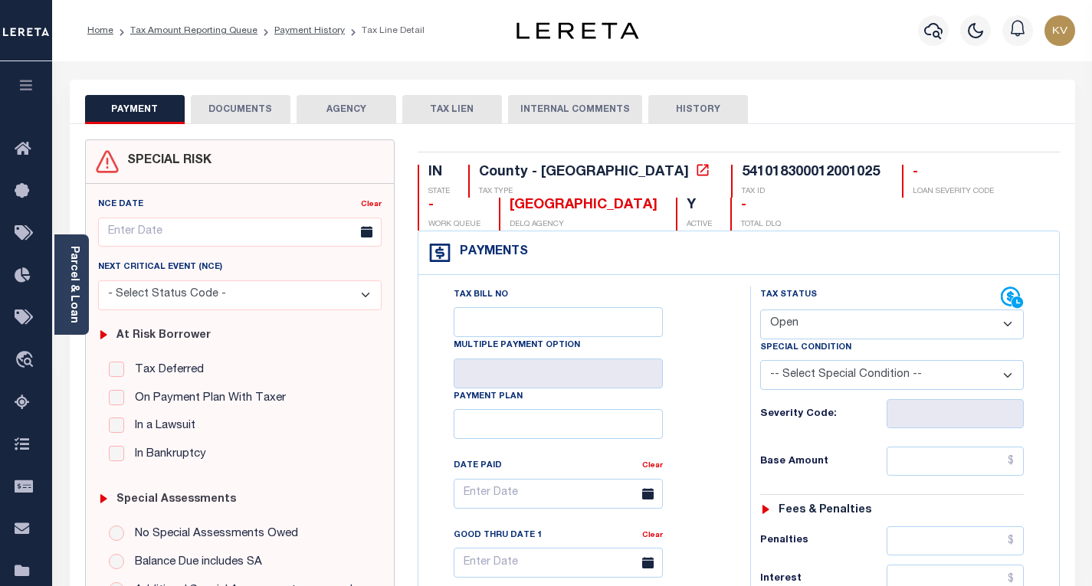
scroll to position [153, 0]
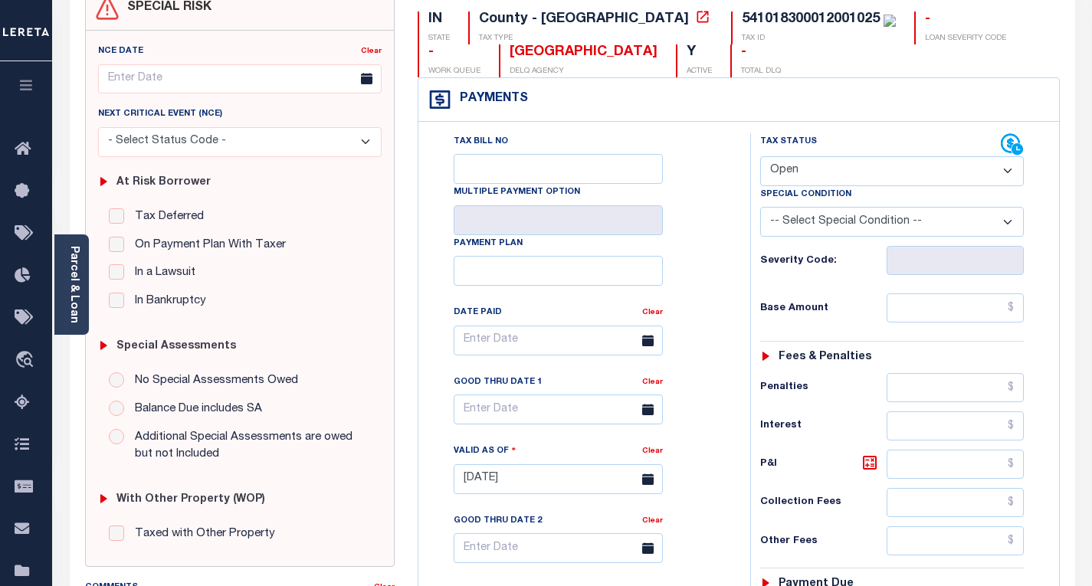
click at [783, 178] on select "- Select Status Code - Open Due/Unpaid Paid Incomplete No Tax Due Internal Refu…" at bounding box center [892, 171] width 264 height 30
select select "PYD"
click at [760, 157] on select "- Select Status Code - Open Due/Unpaid Paid Incomplete No Tax Due Internal Refu…" at bounding box center [892, 171] width 264 height 30
type input "[DATE]"
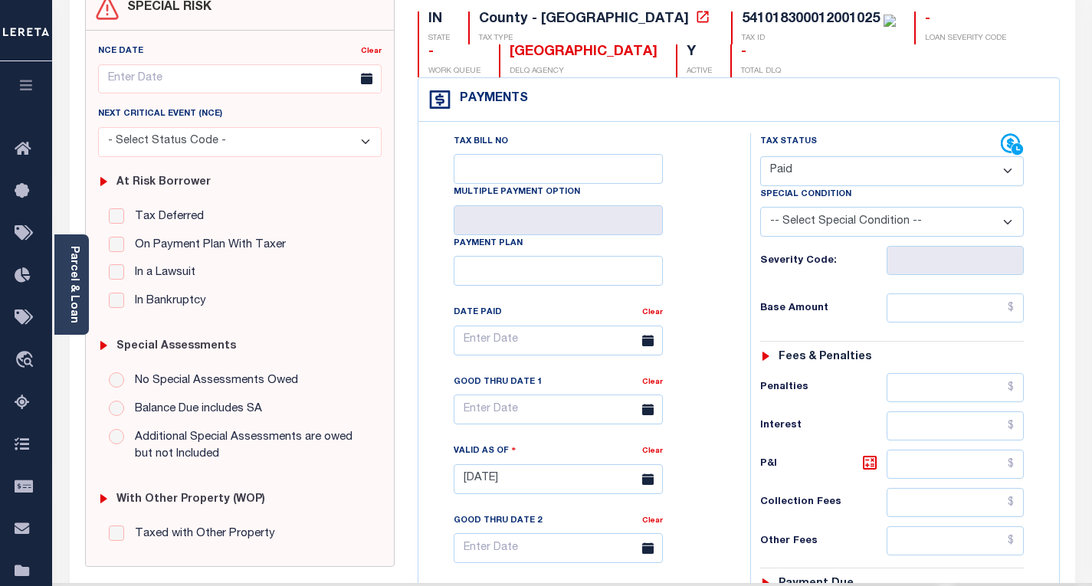
click at [733, 261] on div "Tax Bill No Multiple Payment Option Payment Plan Clear" at bounding box center [580, 471] width 316 height 677
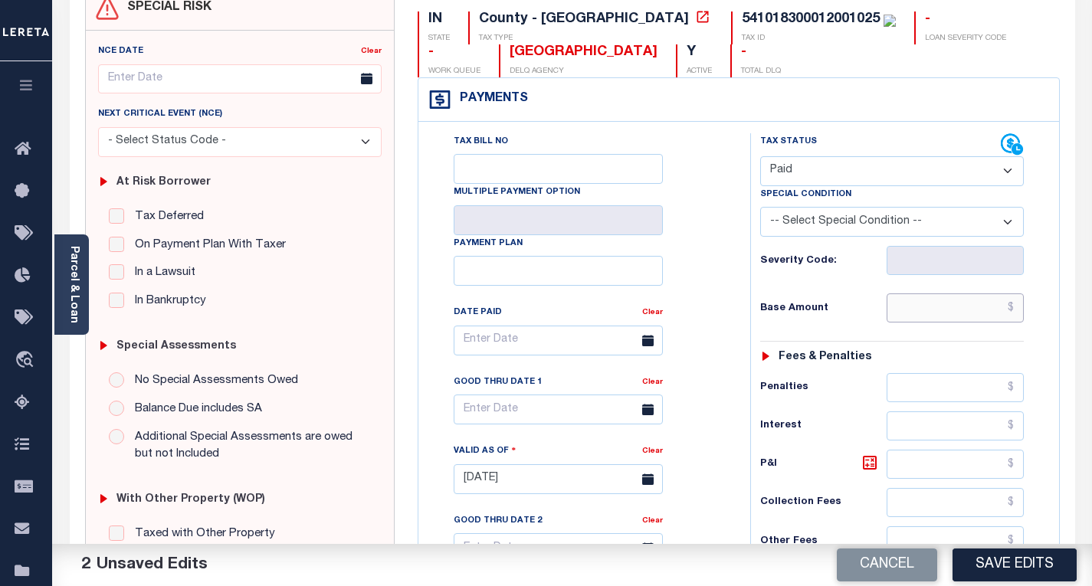
click at [894, 308] on input "text" at bounding box center [955, 307] width 137 height 29
paste input "388.03"
type input "$388.03"
click at [660, 286] on input "Payment Plan" at bounding box center [558, 271] width 209 height 30
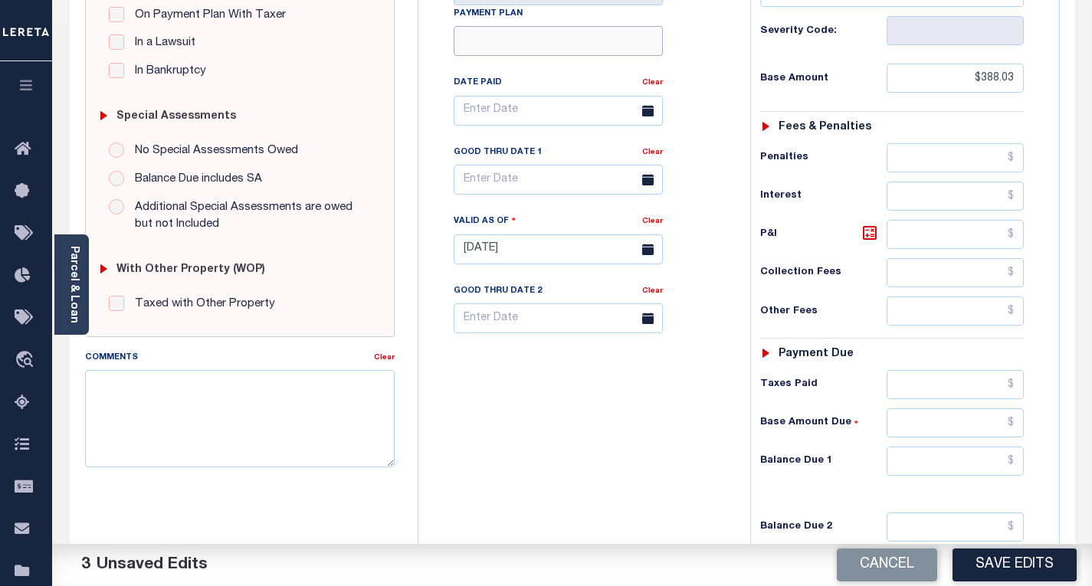
scroll to position [536, 0]
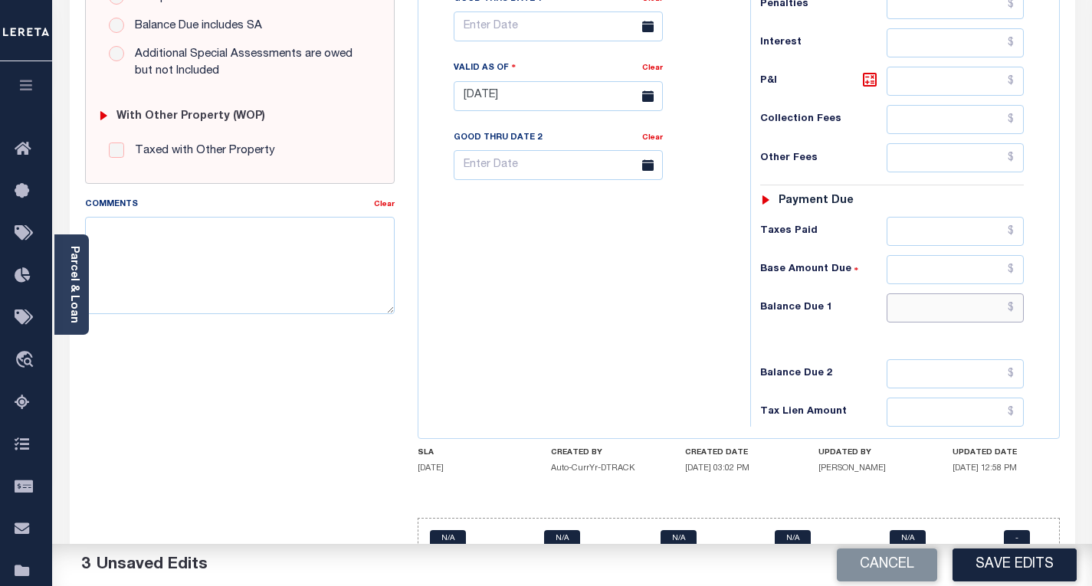
click at [896, 303] on input "text" at bounding box center [955, 307] width 137 height 29
type input "$0.00"
click at [645, 323] on div "Tax Bill No Multiple Payment Option Payment Plan Clear" at bounding box center [580, 88] width 316 height 677
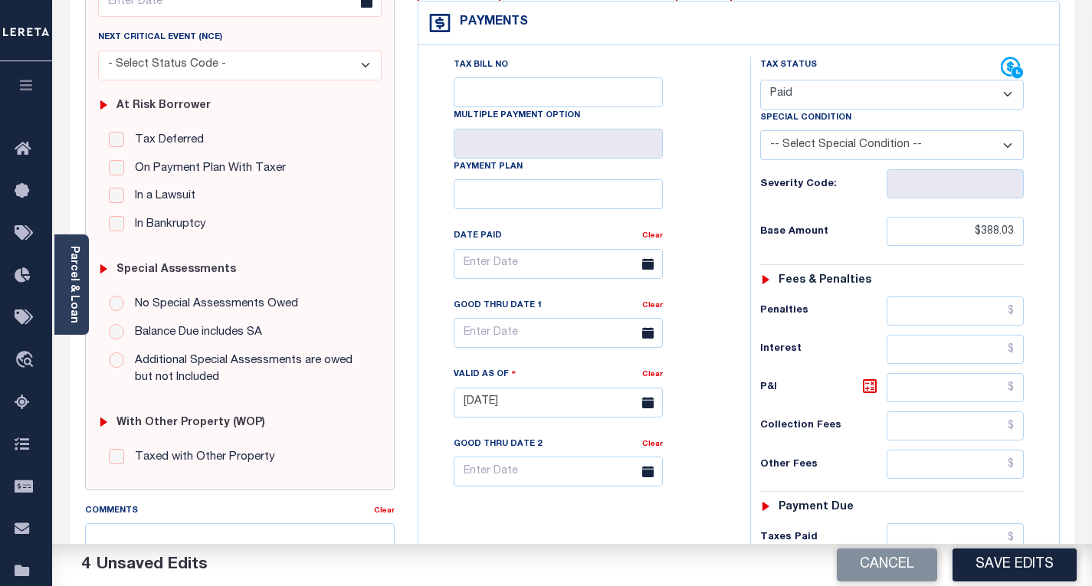
scroll to position [0, 0]
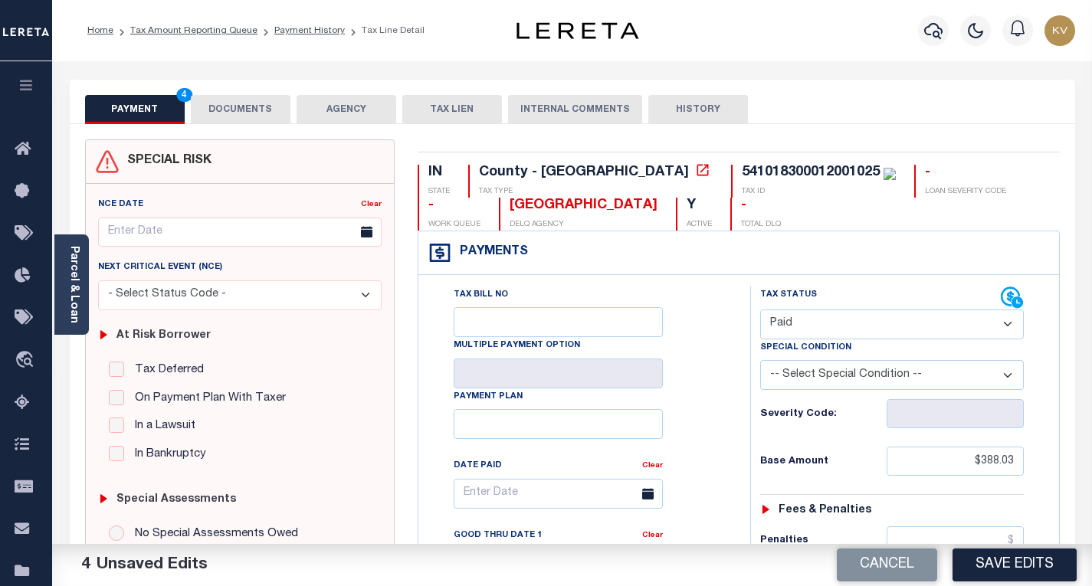
click at [240, 96] on button "DOCUMENTS" at bounding box center [241, 109] width 100 height 29
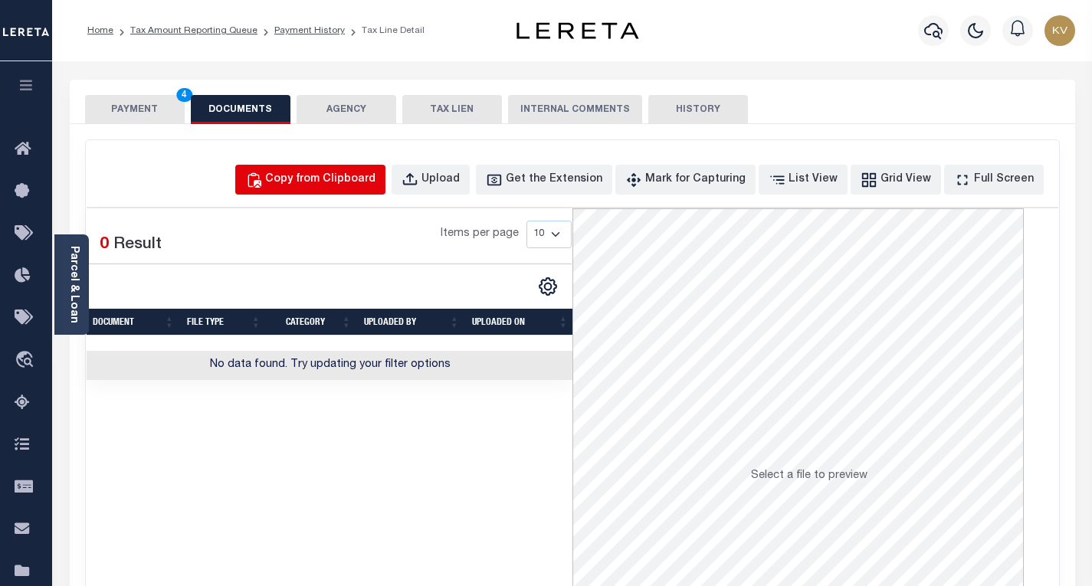
click at [329, 175] on div "Copy from Clipboard" at bounding box center [320, 180] width 110 height 17
select select "POP"
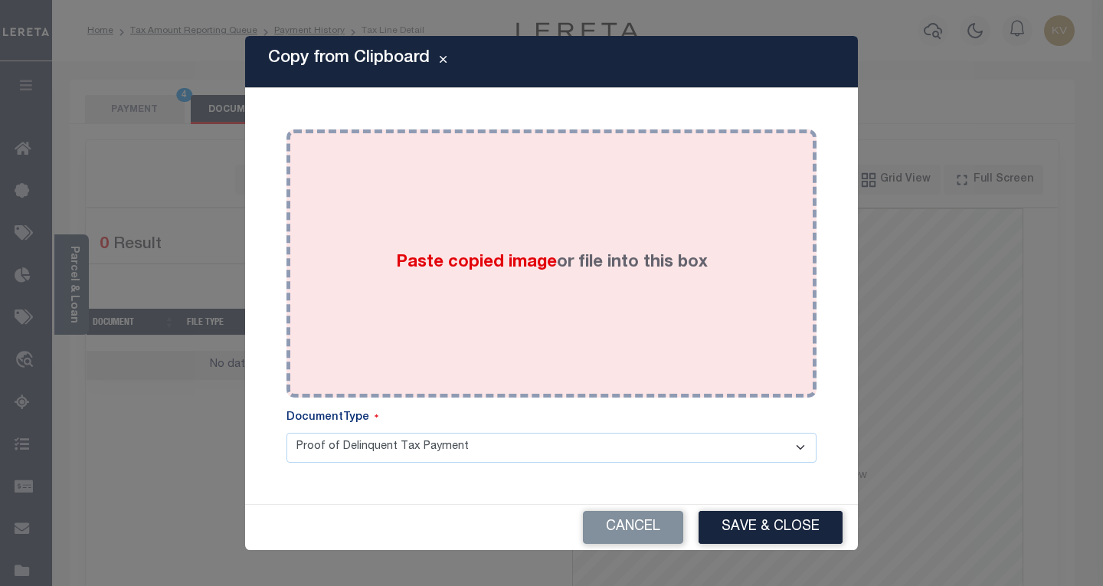
click at [382, 251] on div "Paste copied image or file into this box" at bounding box center [551, 263] width 507 height 245
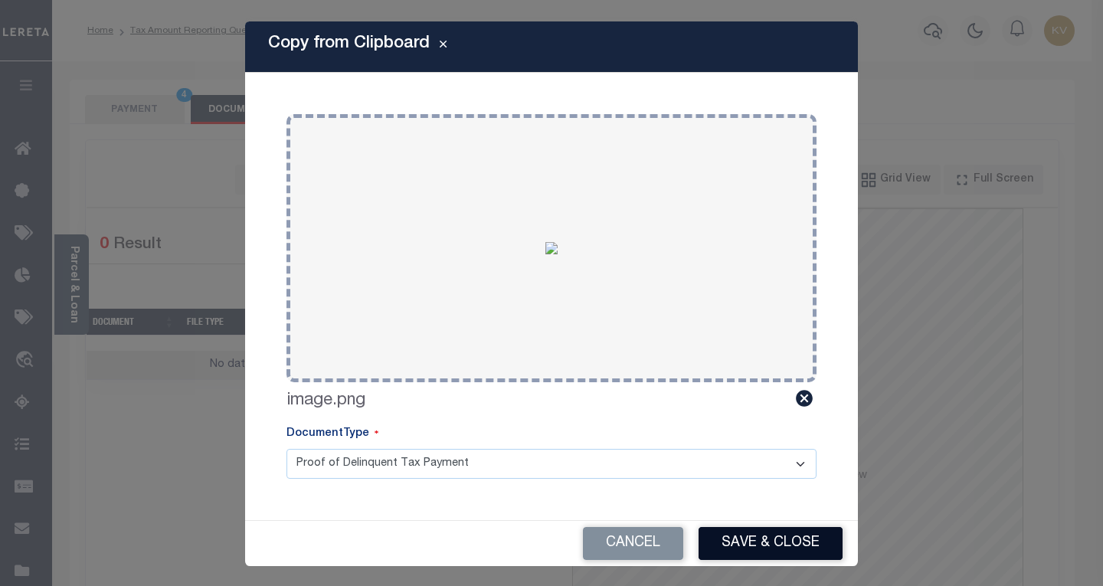
click at [759, 539] on button "Save & Close" at bounding box center [771, 543] width 144 height 33
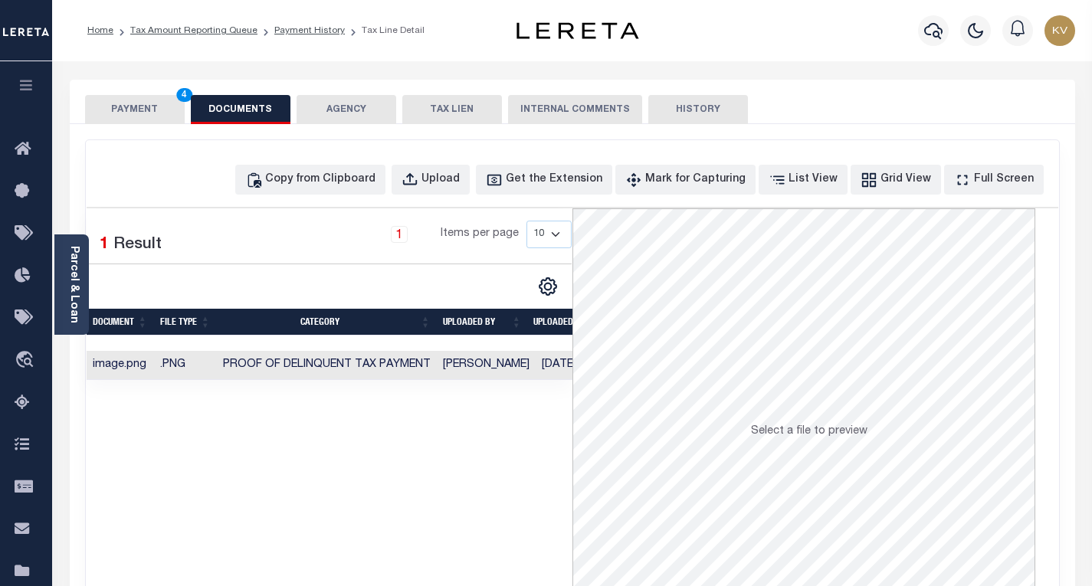
click at [125, 114] on button "PAYMENT 4" at bounding box center [135, 109] width 100 height 29
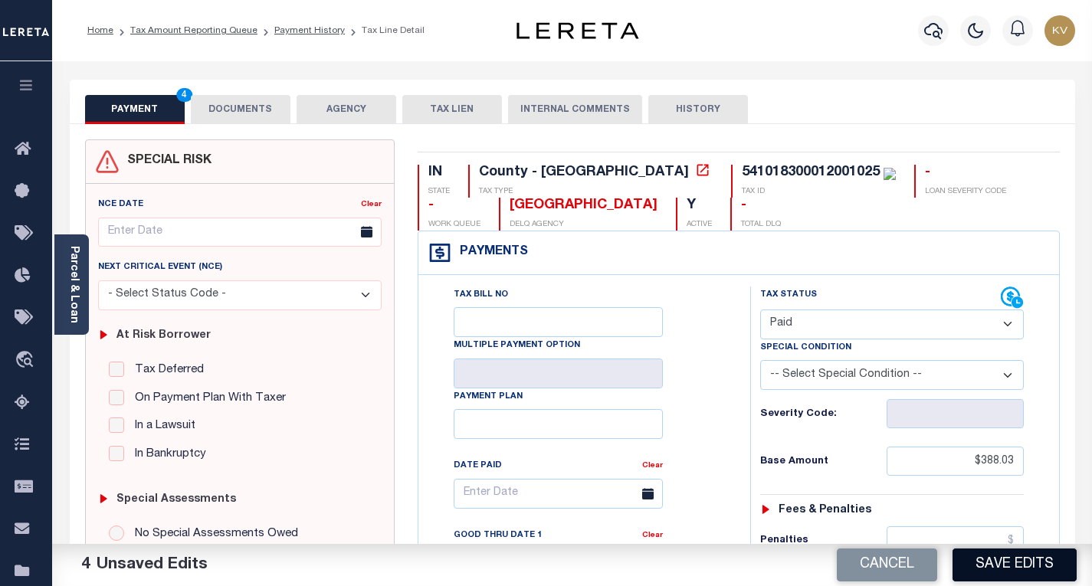
click at [1008, 565] on button "Save Edits" at bounding box center [1014, 565] width 124 height 33
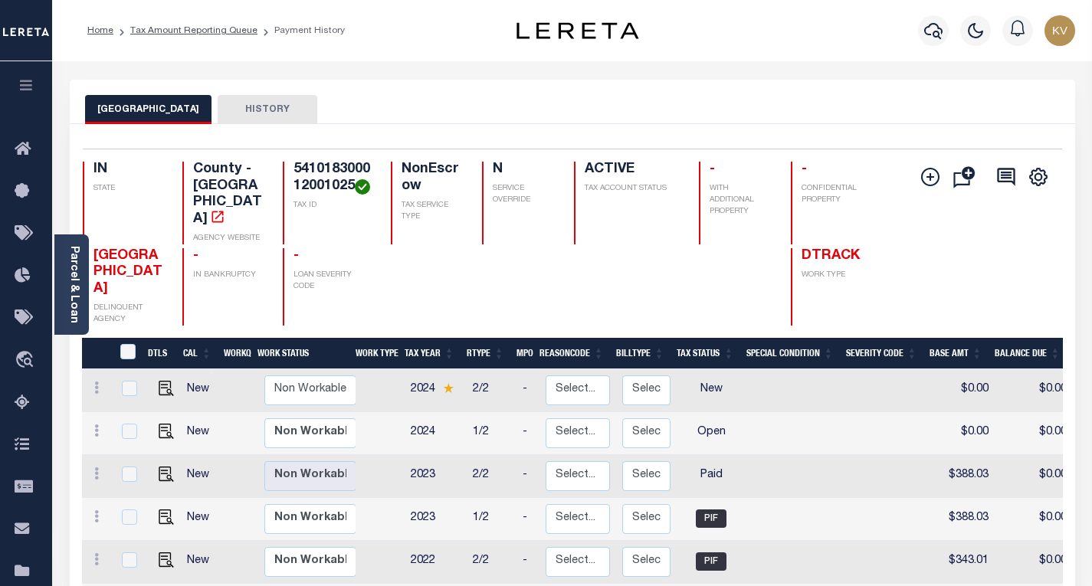
scroll to position [153, 0]
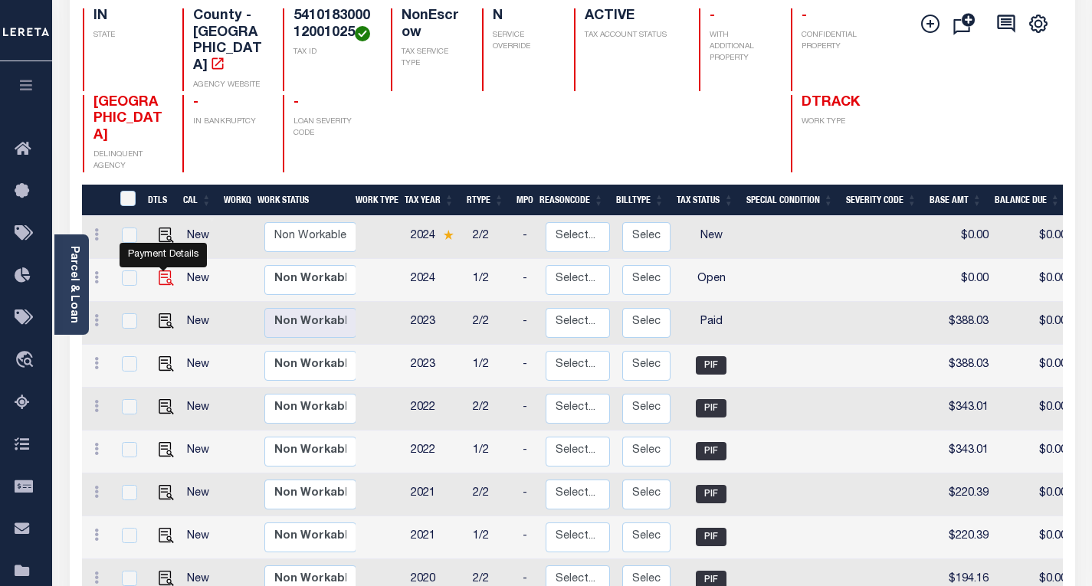
click at [165, 270] on img "" at bounding box center [166, 277] width 15 height 15
checkbox input "true"
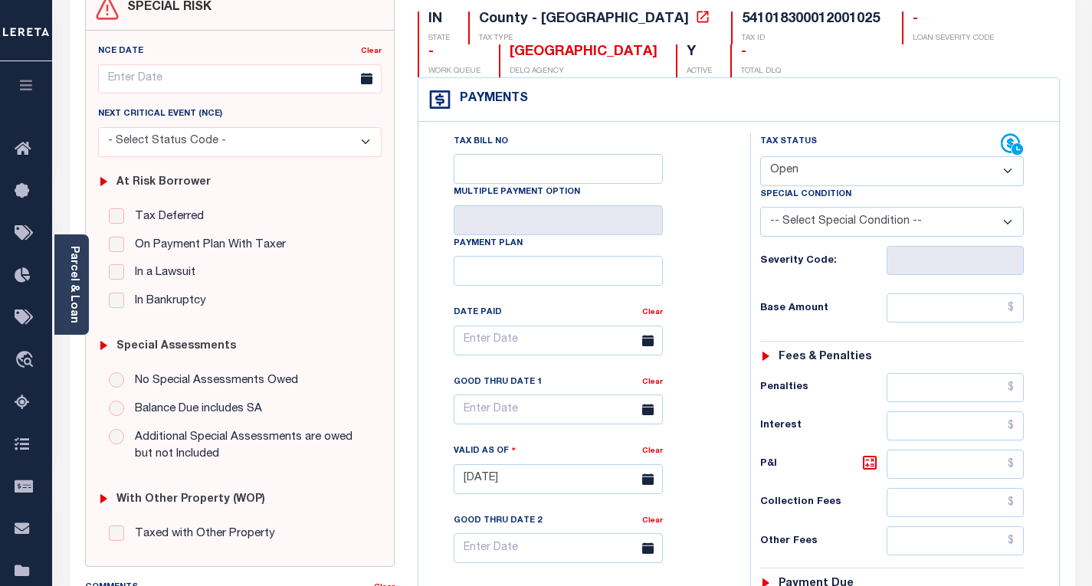
scroll to position [230, 0]
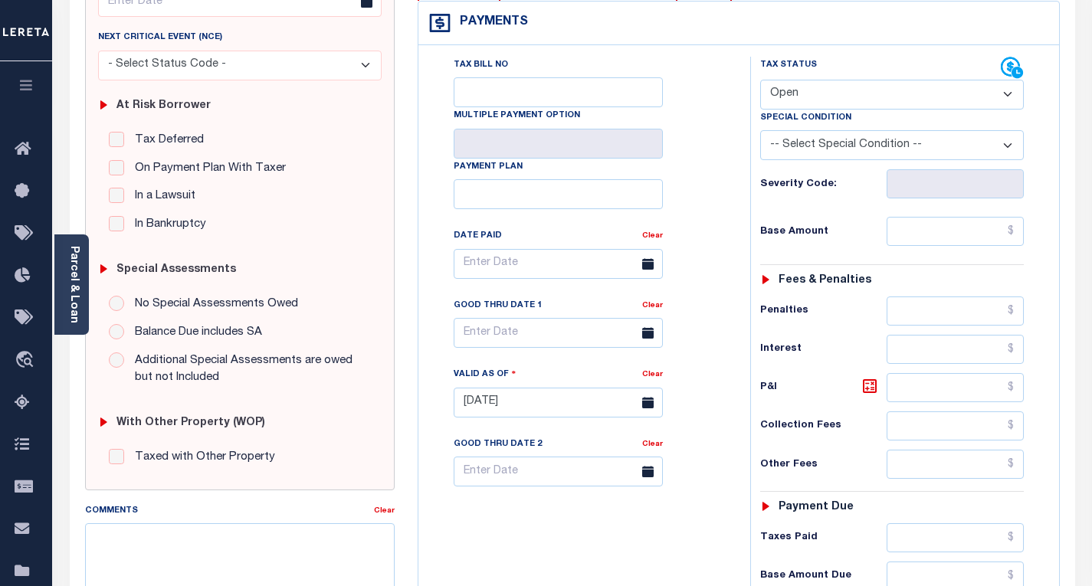
click at [785, 97] on select "- Select Status Code - Open Due/Unpaid Paid Incomplete No Tax Due Internal Refu…" at bounding box center [892, 95] width 264 height 30
select select "PYD"
click at [760, 80] on select "- Select Status Code - Open Due/Unpaid Paid Incomplete No Tax Due Internal Refu…" at bounding box center [892, 95] width 264 height 30
type input "[DATE]"
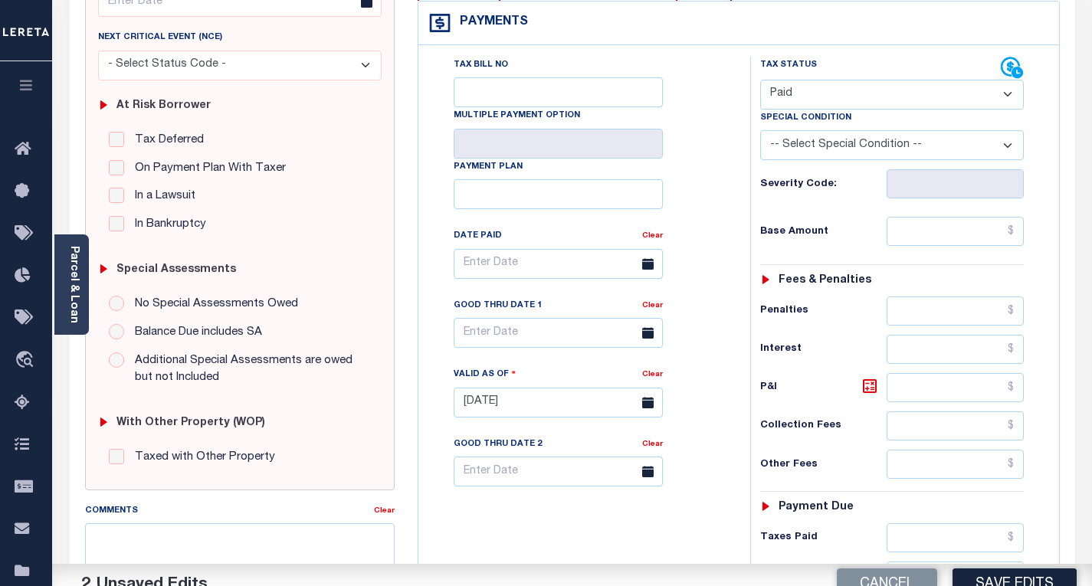
click at [691, 185] on div "Tax Bill No Multiple Payment Option Payment Plan Clear" at bounding box center [580, 272] width 293 height 430
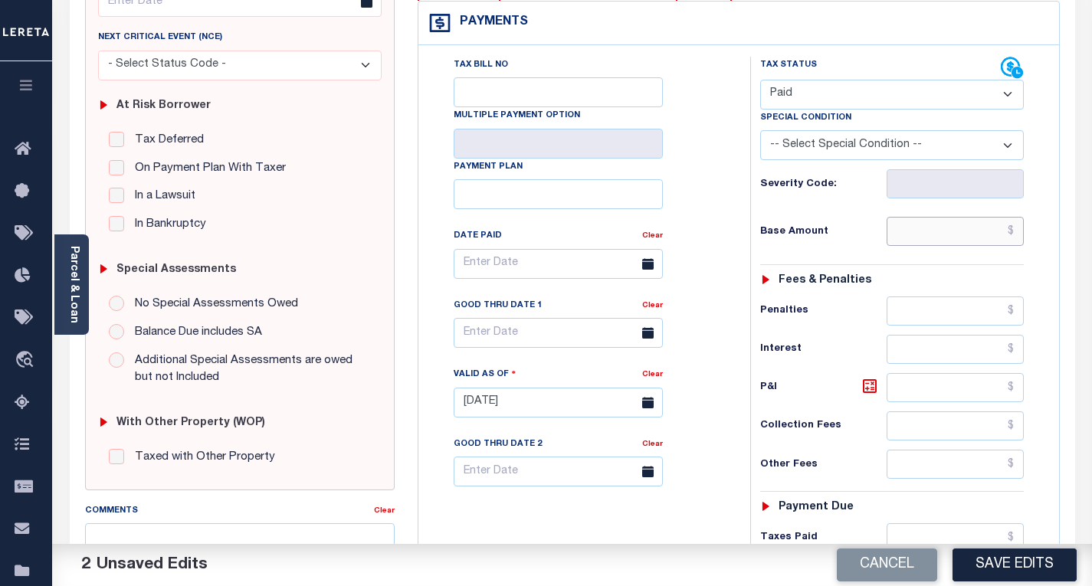
click at [913, 234] on input "text" at bounding box center [955, 231] width 137 height 29
type input "$373.54"
click at [837, 238] on h6 "Base Amount" at bounding box center [823, 232] width 126 height 12
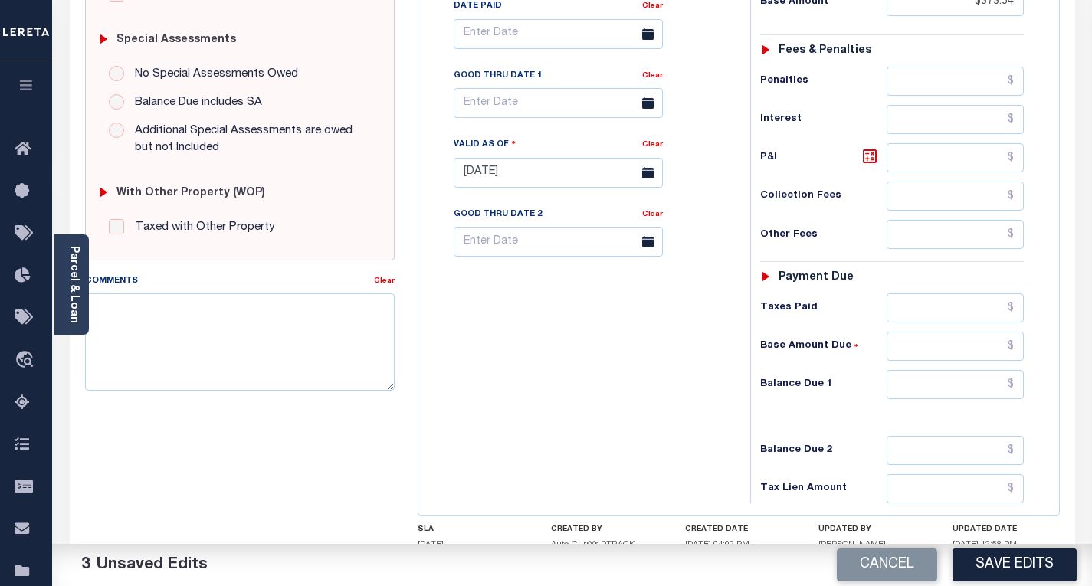
scroll to position [575, 0]
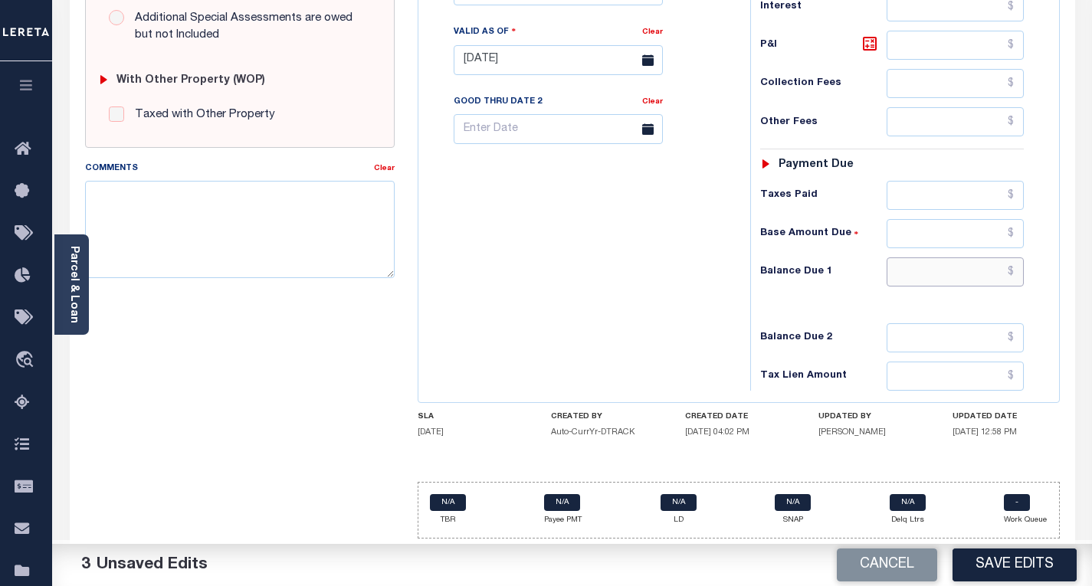
click at [910, 263] on input "text" at bounding box center [955, 271] width 137 height 29
type input "$0.00"
click at [683, 266] on div "Tax Bill No Multiple Payment Option Payment Plan Clear" at bounding box center [580, 52] width 316 height 677
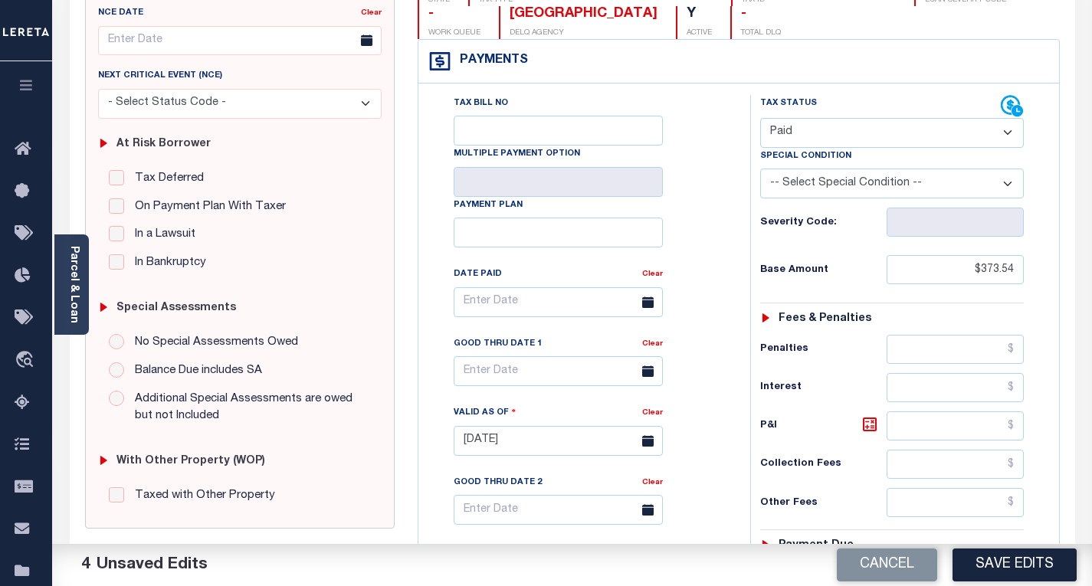
scroll to position [0, 0]
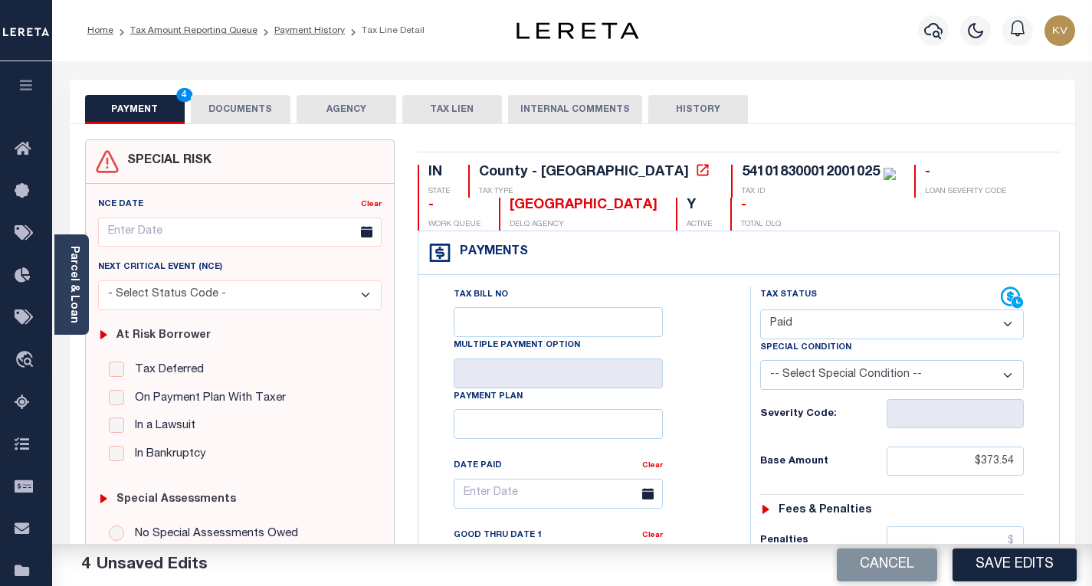
click at [250, 108] on button "DOCUMENTS" at bounding box center [241, 109] width 100 height 29
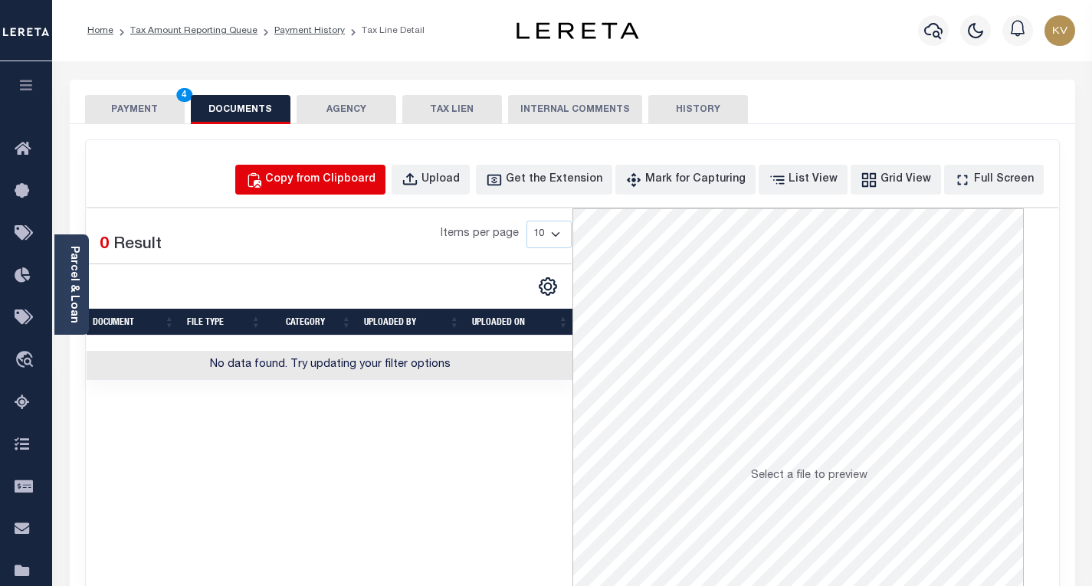
click at [316, 185] on div "Copy from Clipboard" at bounding box center [320, 180] width 110 height 17
select select "POP"
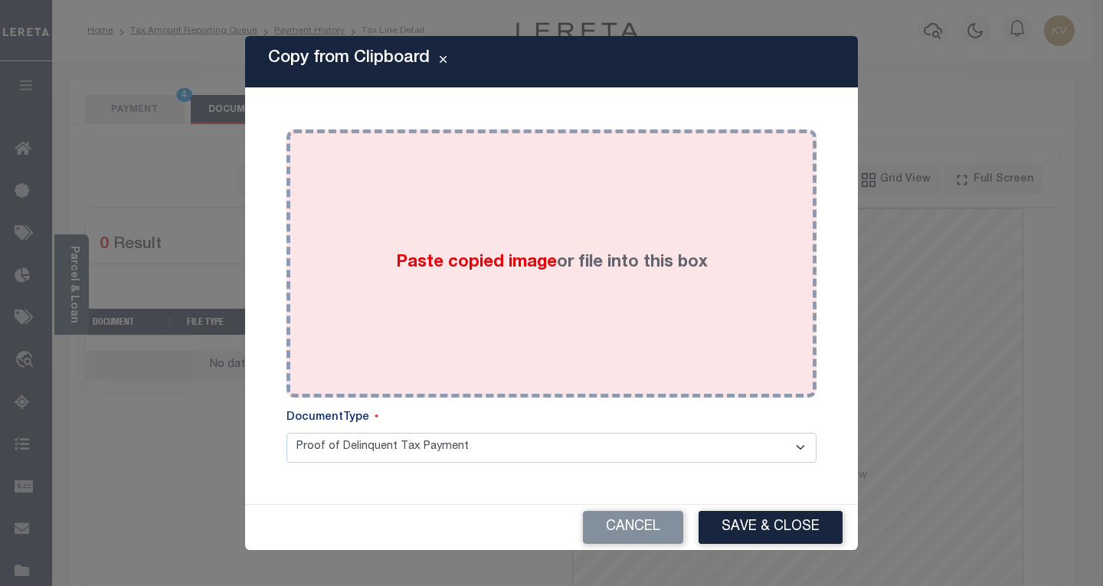
click at [390, 242] on div "Paste copied image or file into this box" at bounding box center [551, 263] width 507 height 245
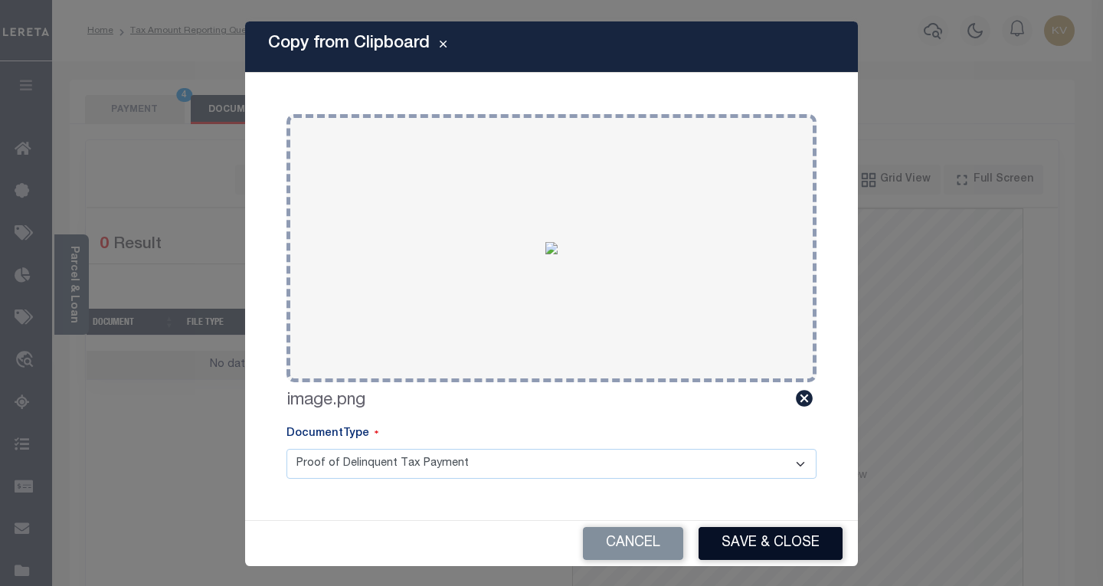
click at [727, 535] on button "Save & Close" at bounding box center [771, 543] width 144 height 33
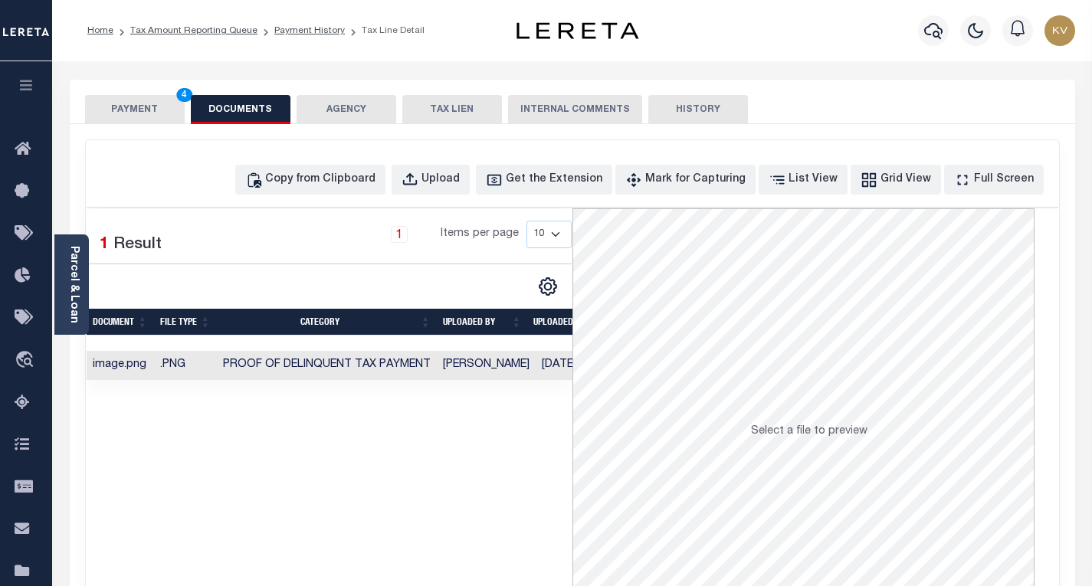
click at [146, 118] on button "PAYMENT 4" at bounding box center [135, 109] width 100 height 29
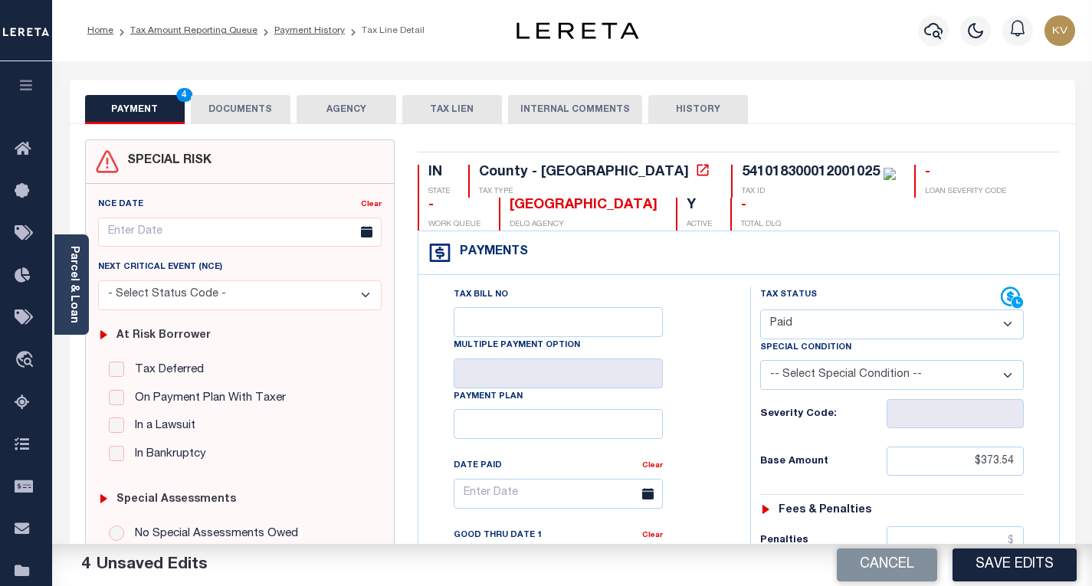
click at [1018, 571] on button "Save Edits" at bounding box center [1014, 565] width 124 height 33
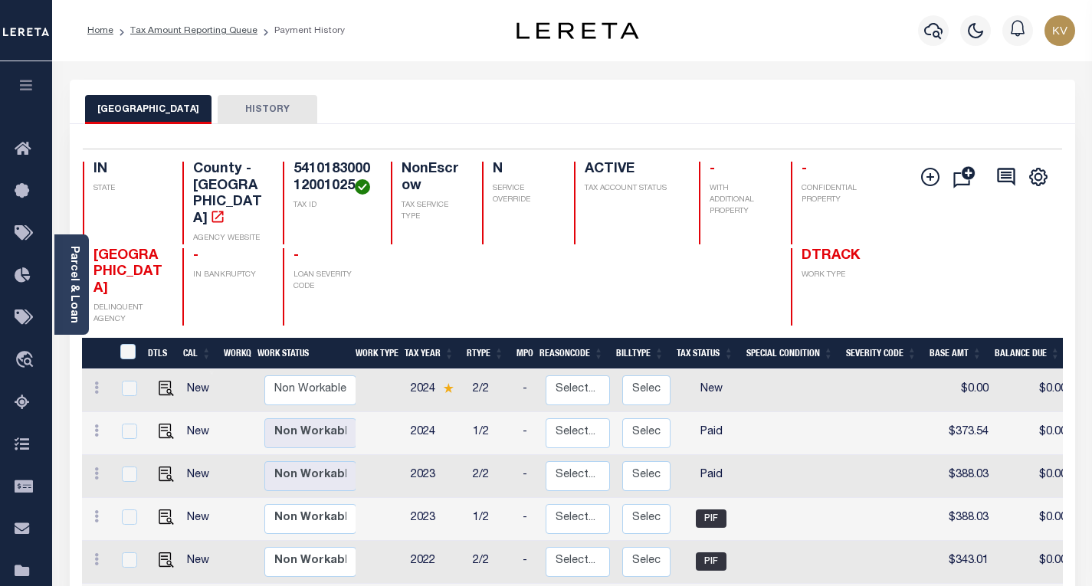
scroll to position [77, 0]
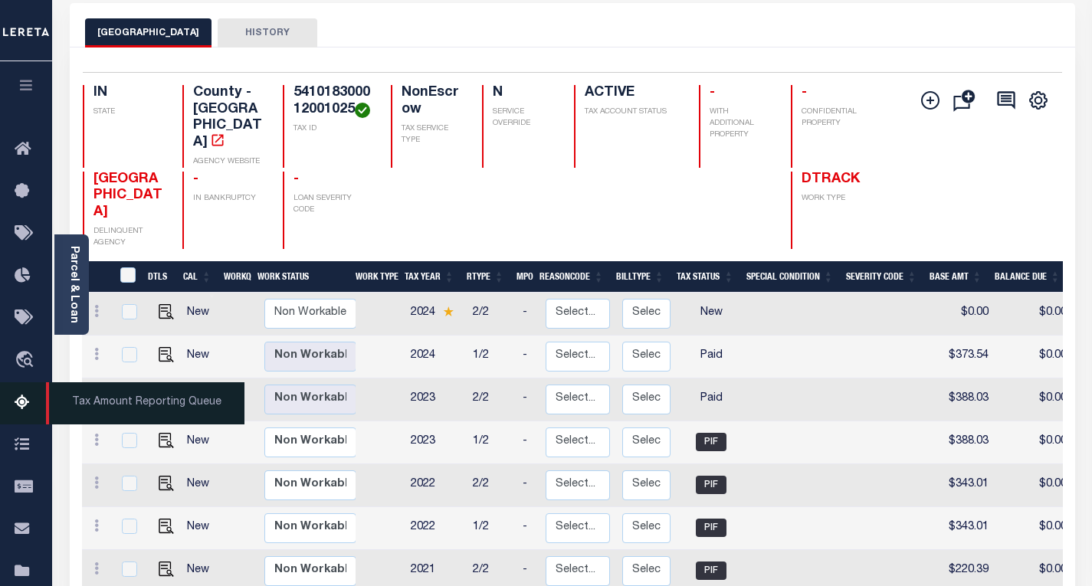
click at [26, 398] on icon at bounding box center [27, 403] width 25 height 19
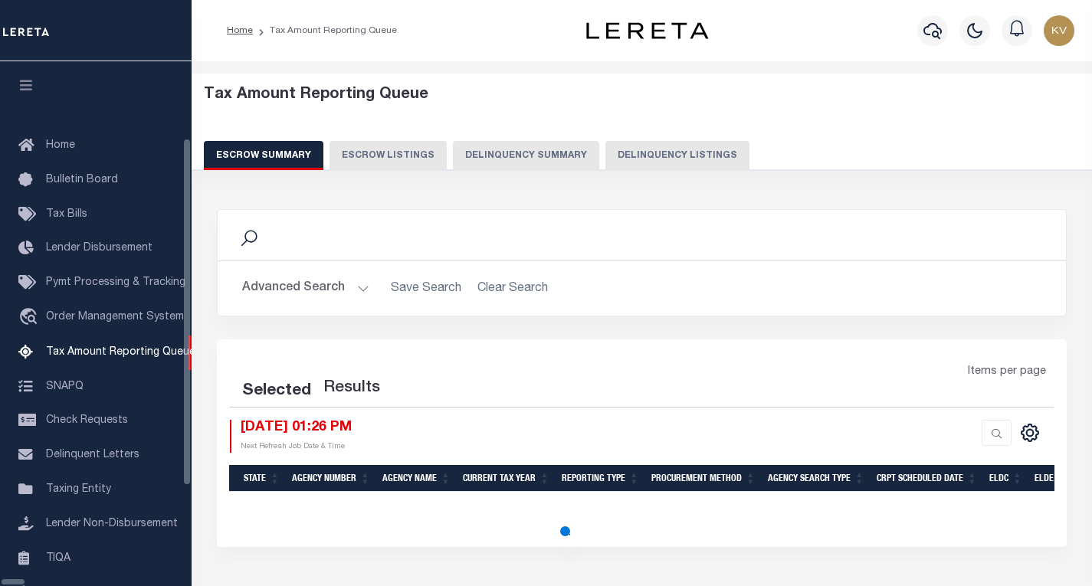
click at [605, 152] on button "Delinquency Listings" at bounding box center [677, 155] width 144 height 29
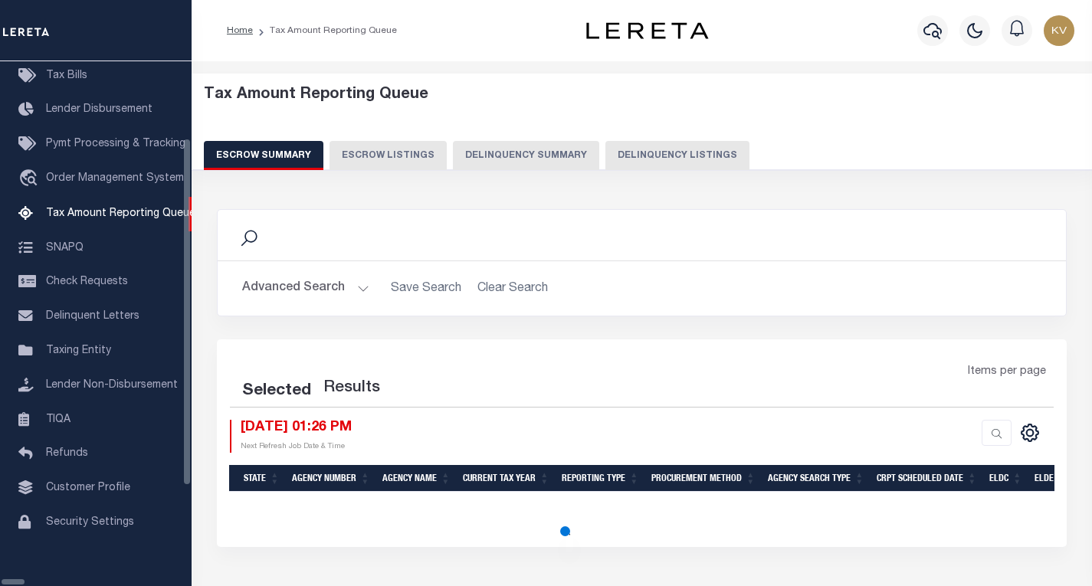
select select "100"
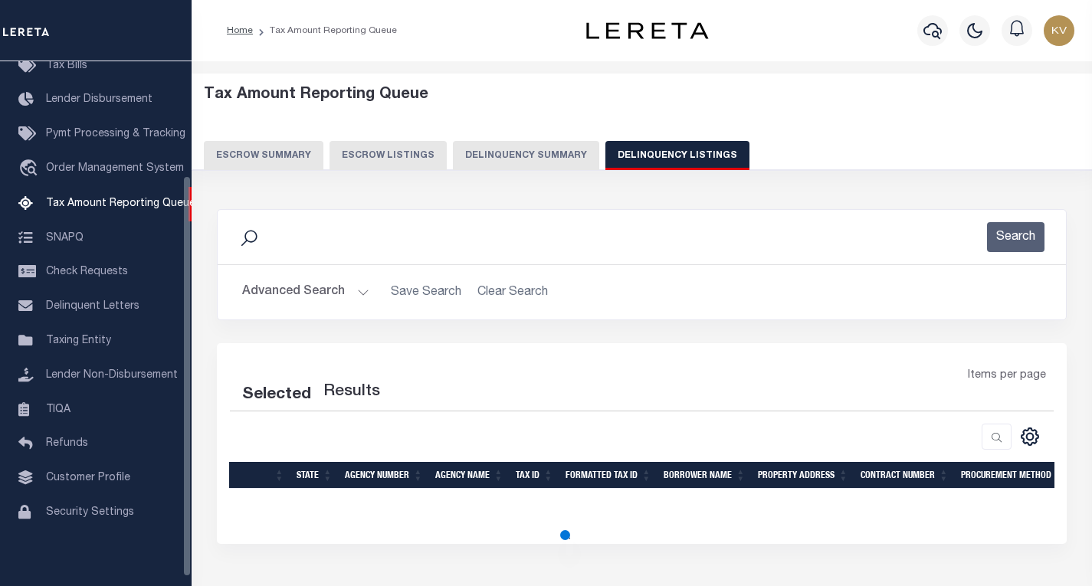
select select "100"
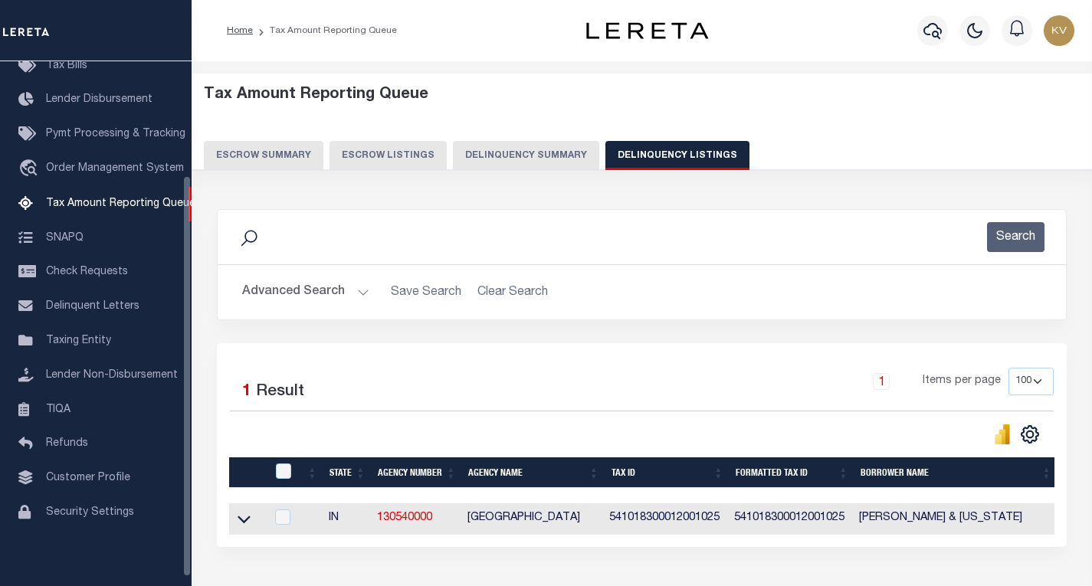
scroll to position [112, 0]
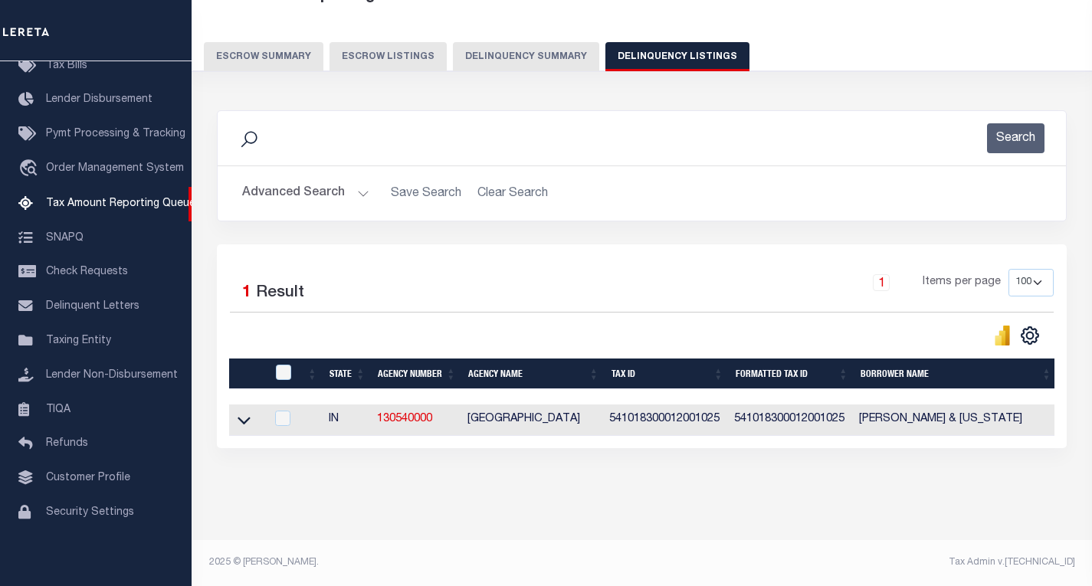
click at [356, 186] on button "Advanced Search" at bounding box center [305, 194] width 127 height 30
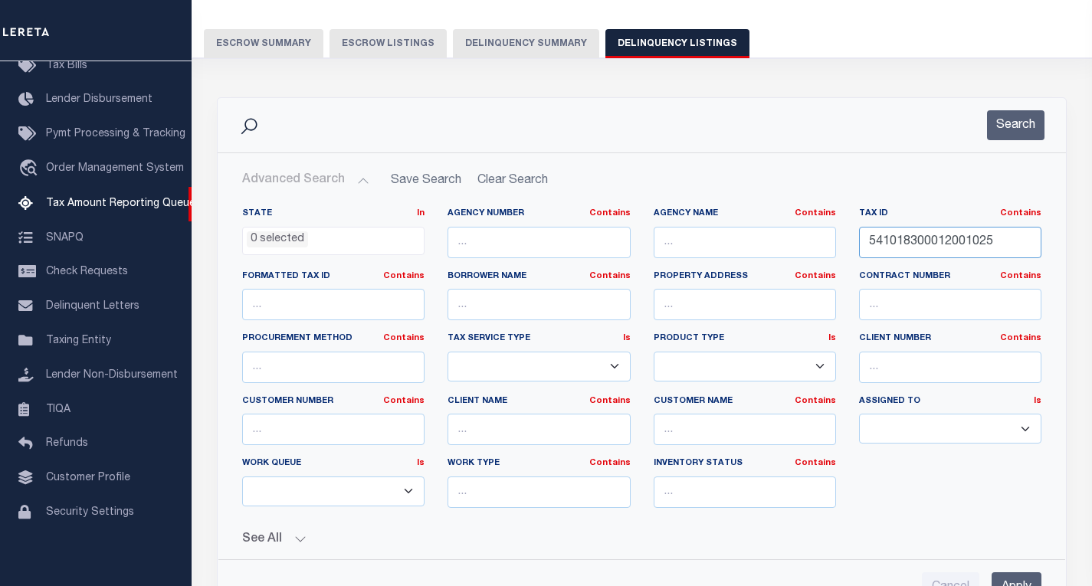
click at [930, 251] on input "541018300012001025" at bounding box center [950, 242] width 182 height 31
paste input "9100001"
type input "541019100001001025"
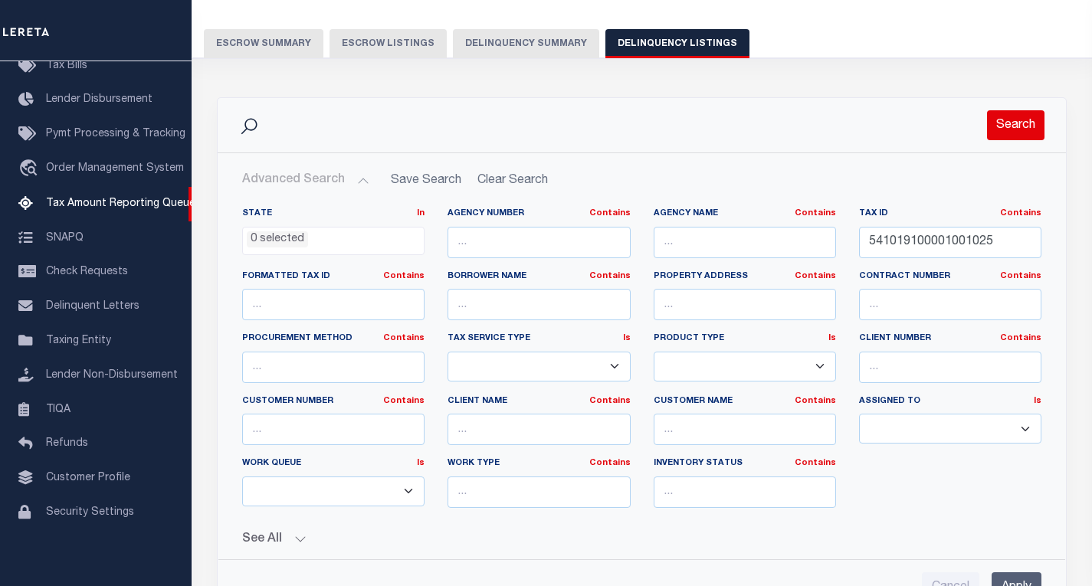
click at [996, 139] on button "Search" at bounding box center [1015, 125] width 57 height 30
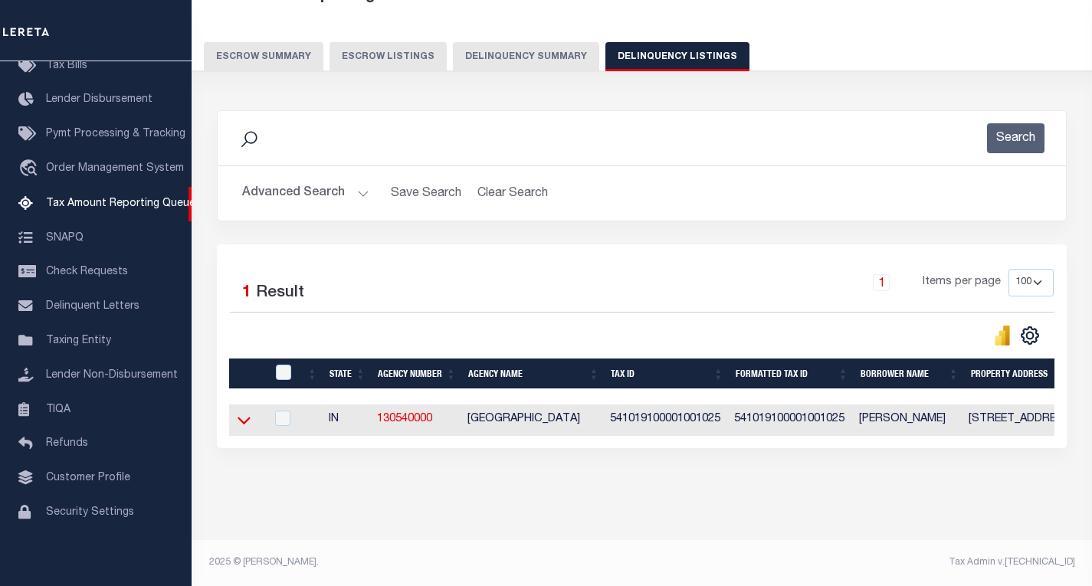
click at [242, 415] on icon at bounding box center [244, 420] width 13 height 16
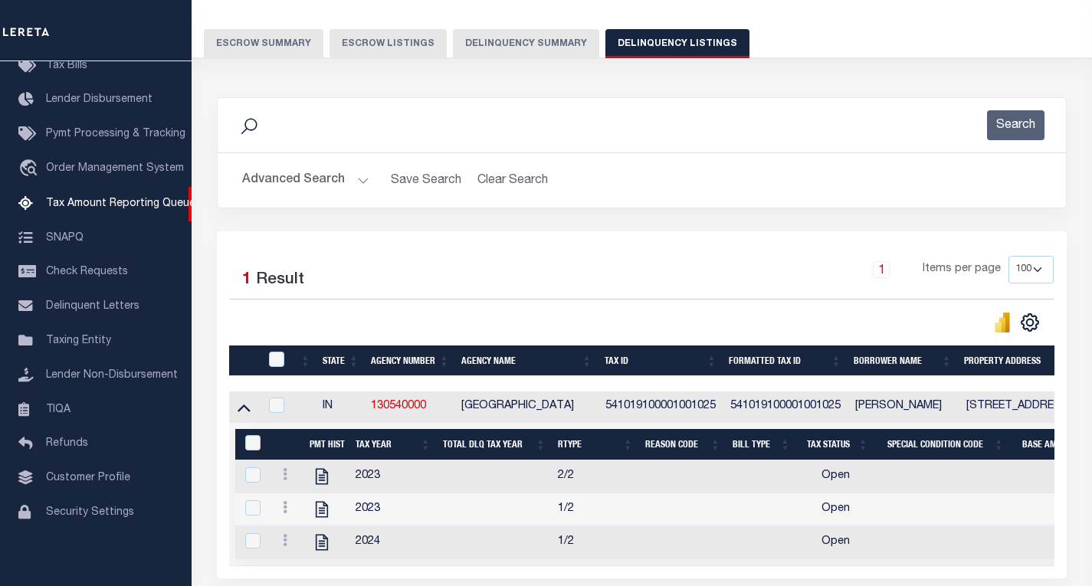
scroll to position [258, 0]
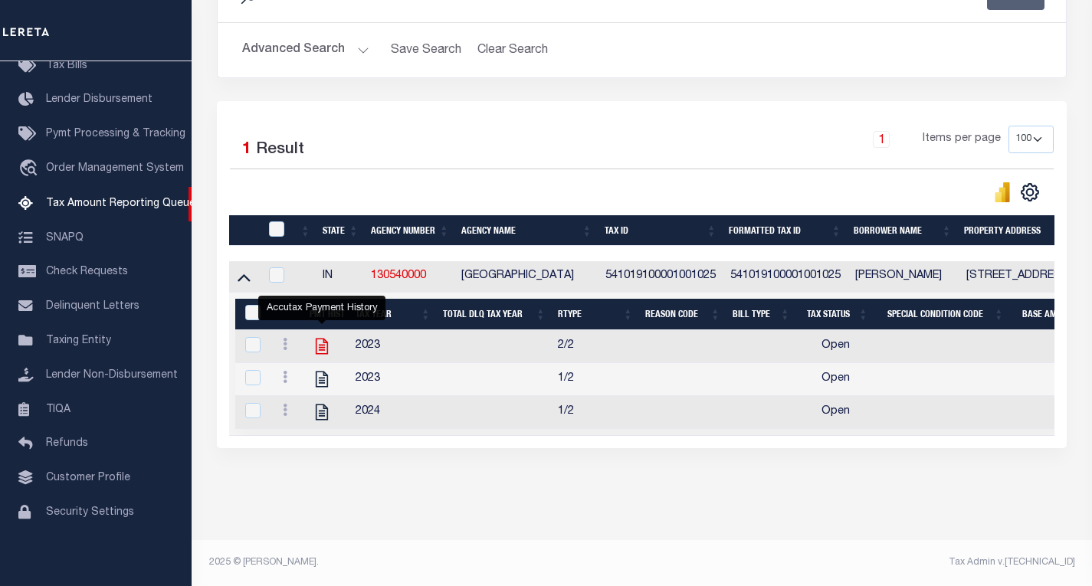
click at [320, 336] on icon "" at bounding box center [322, 346] width 20 height 20
checkbox input "true"
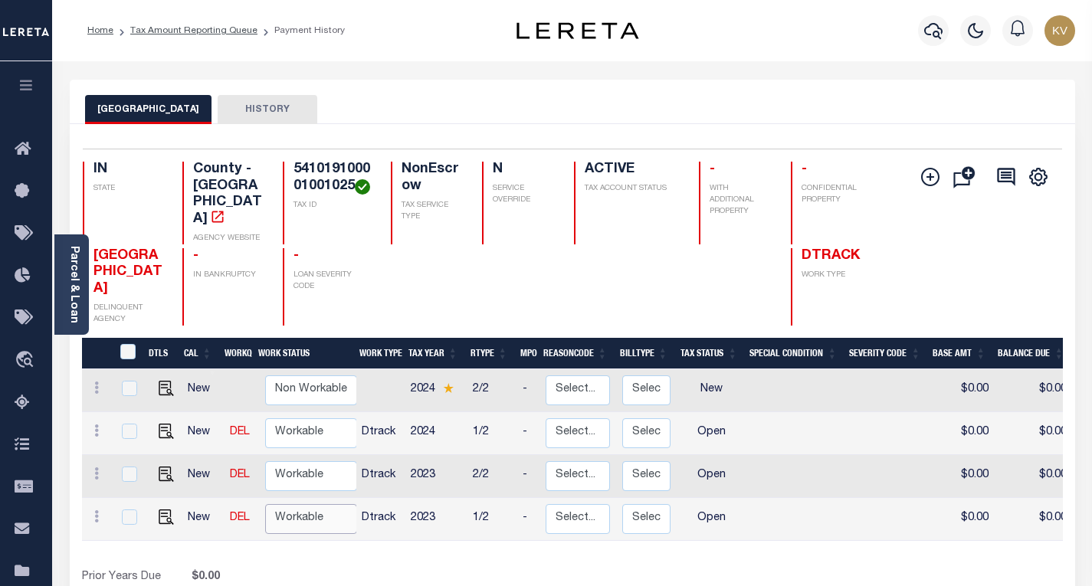
click at [270, 507] on select "Non Workable Workable" at bounding box center [311, 519] width 92 height 30
checkbox input "true"
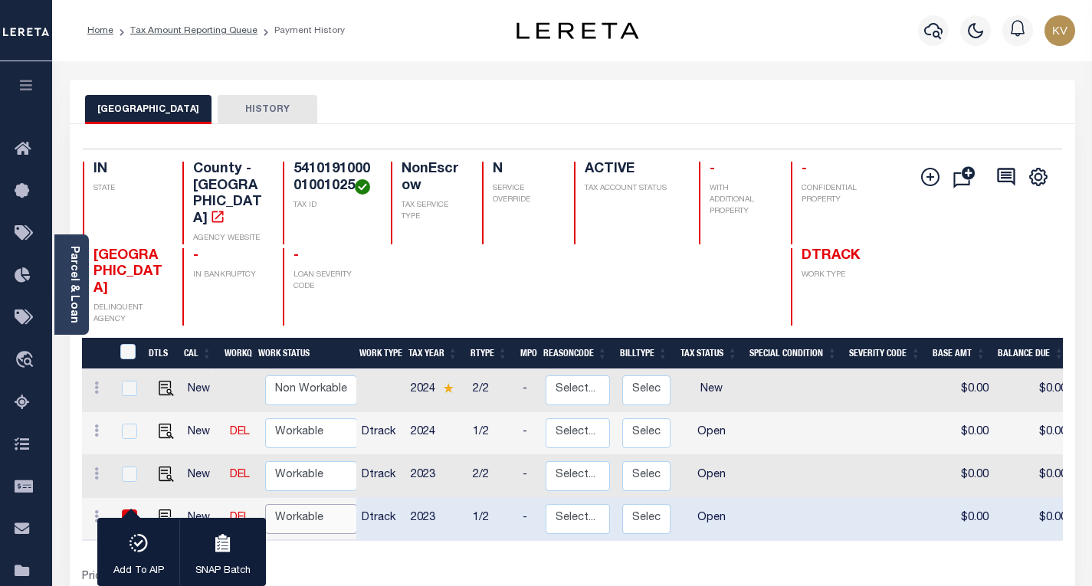
select select "true"
click at [265, 504] on select "Non Workable Workable" at bounding box center [311, 519] width 92 height 30
checkbox input "false"
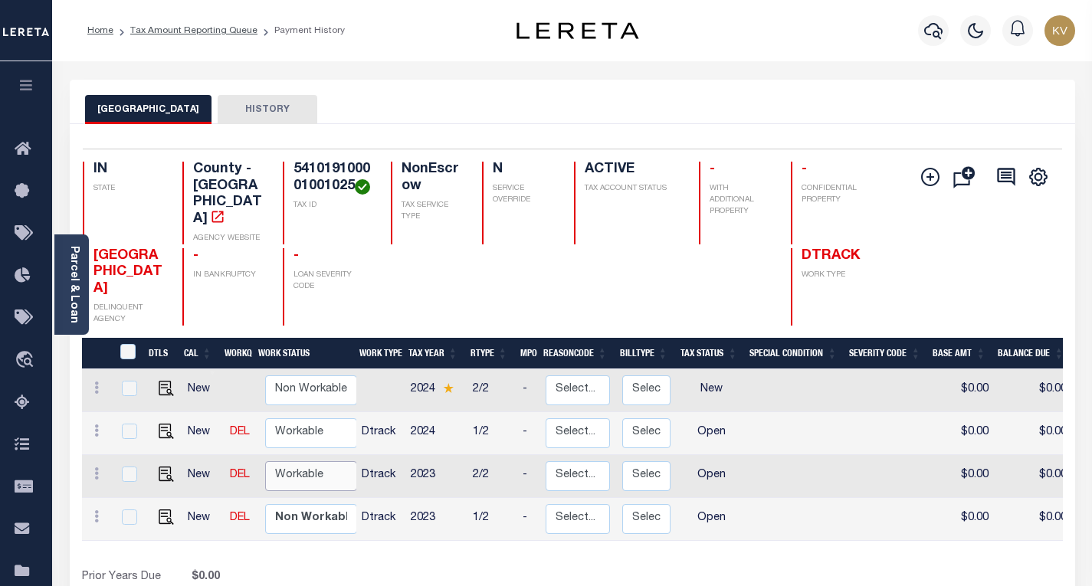
click at [303, 470] on select "Non Workable Workable" at bounding box center [311, 476] width 92 height 30
checkbox input "true"
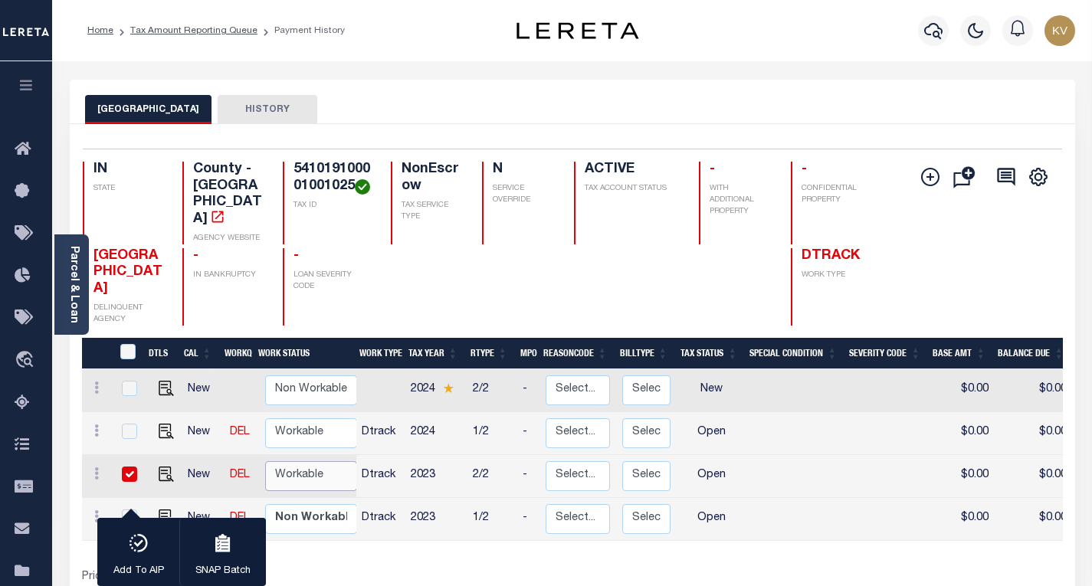
select select "true"
click at [265, 461] on select "Non Workable Workable" at bounding box center [311, 476] width 92 height 30
checkbox input "false"
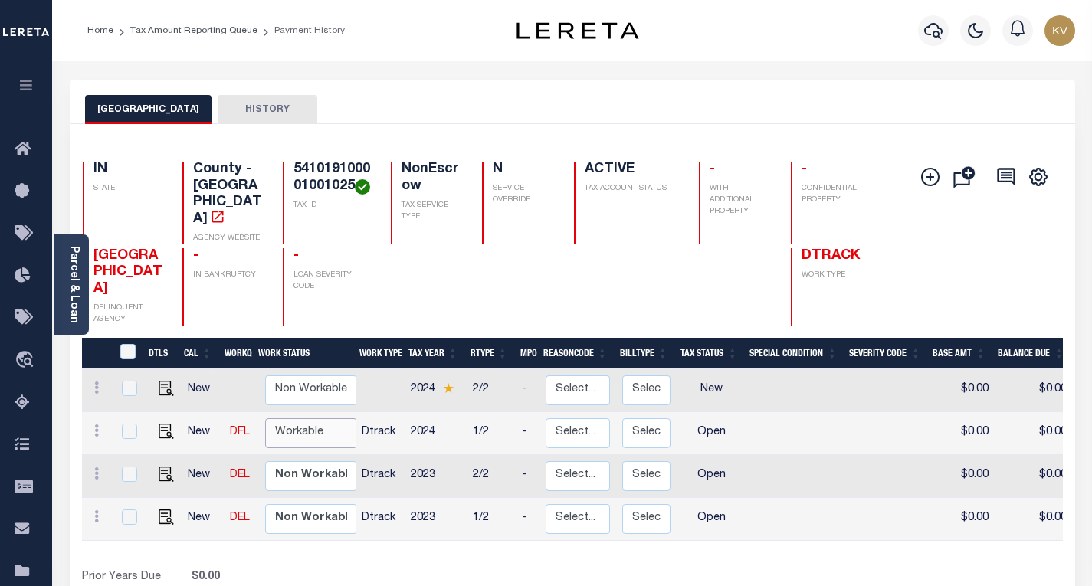
click at [303, 421] on select "Non Workable Workable" at bounding box center [311, 433] width 92 height 30
checkbox input "true"
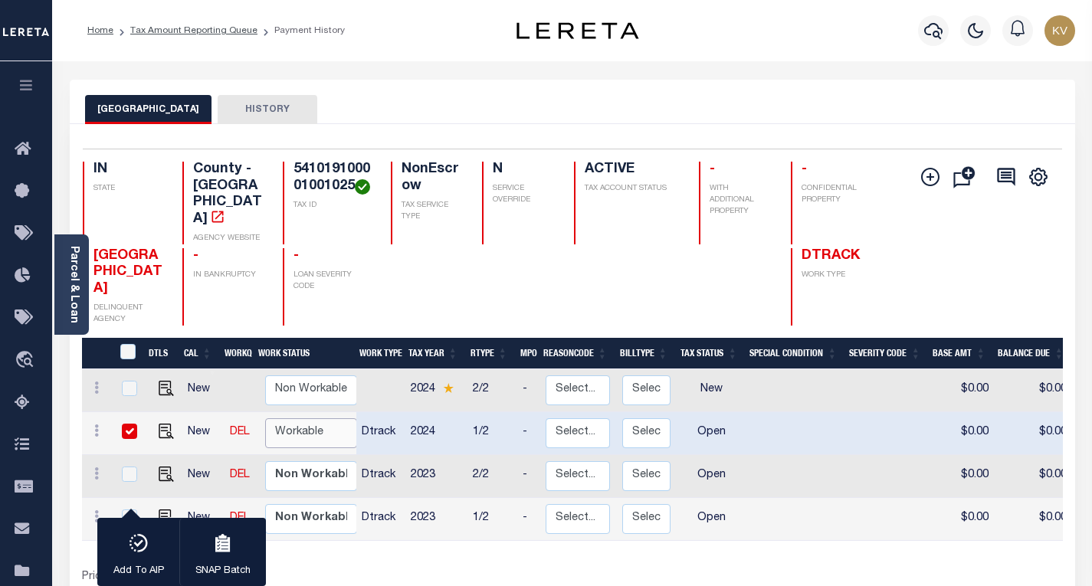
select select "true"
click at [265, 418] on select "Non Workable Workable" at bounding box center [311, 433] width 92 height 30
checkbox input "false"
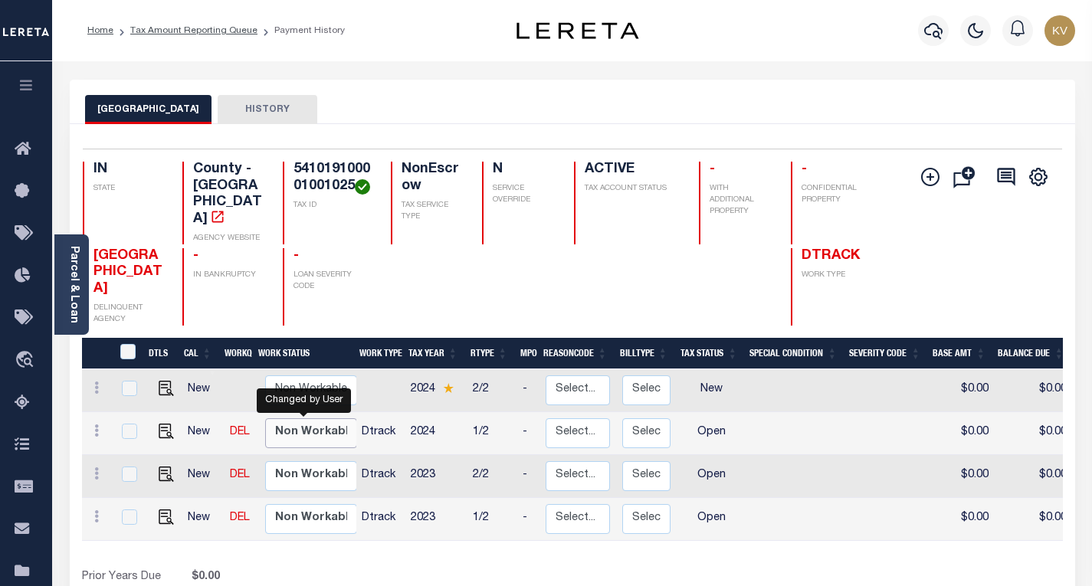
scroll to position [153, 0]
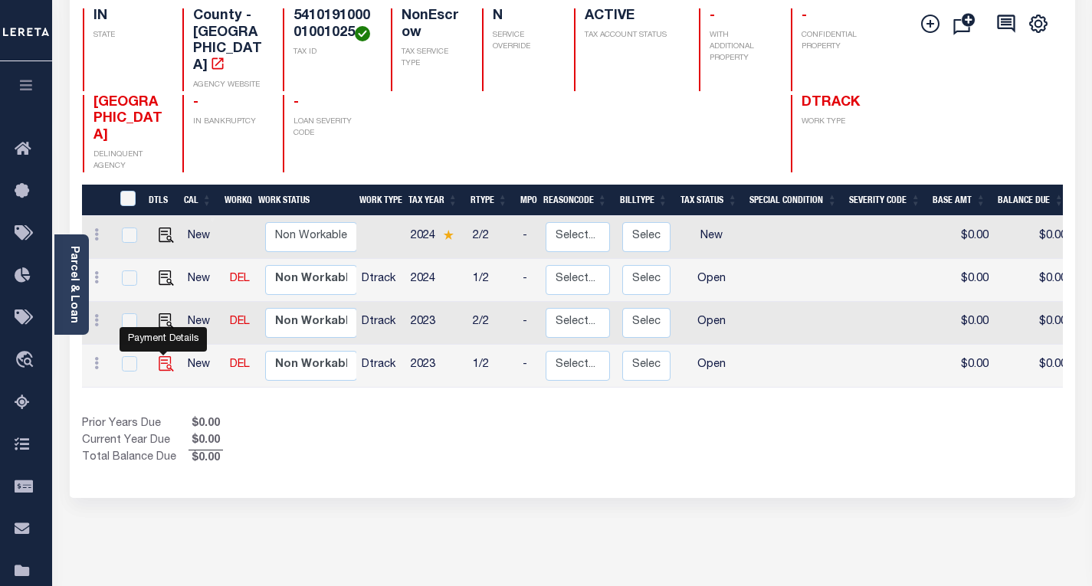
click at [164, 356] on img "" at bounding box center [166, 363] width 15 height 15
checkbox input "true"
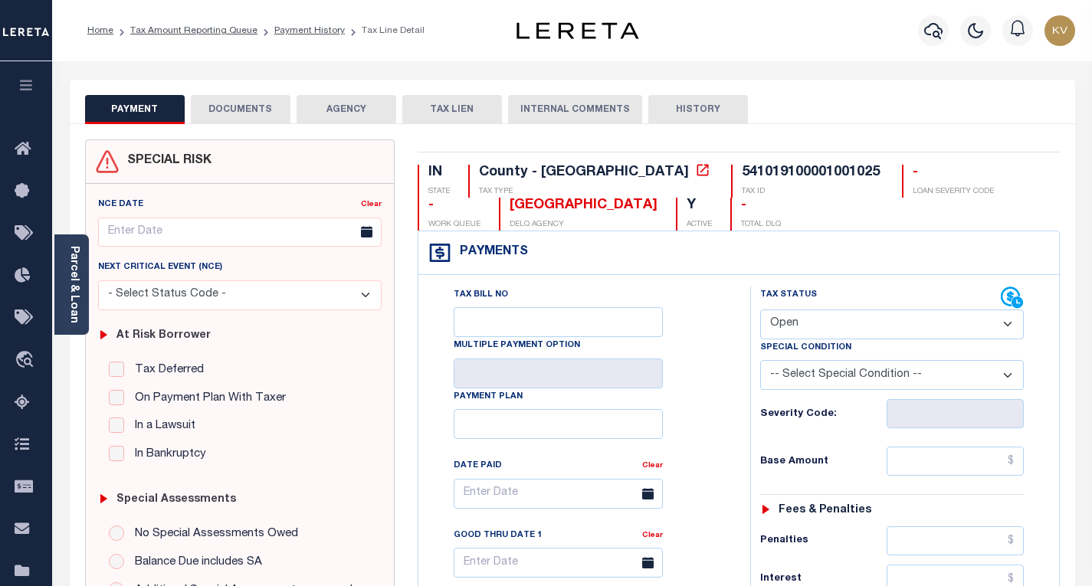
scroll to position [77, 0]
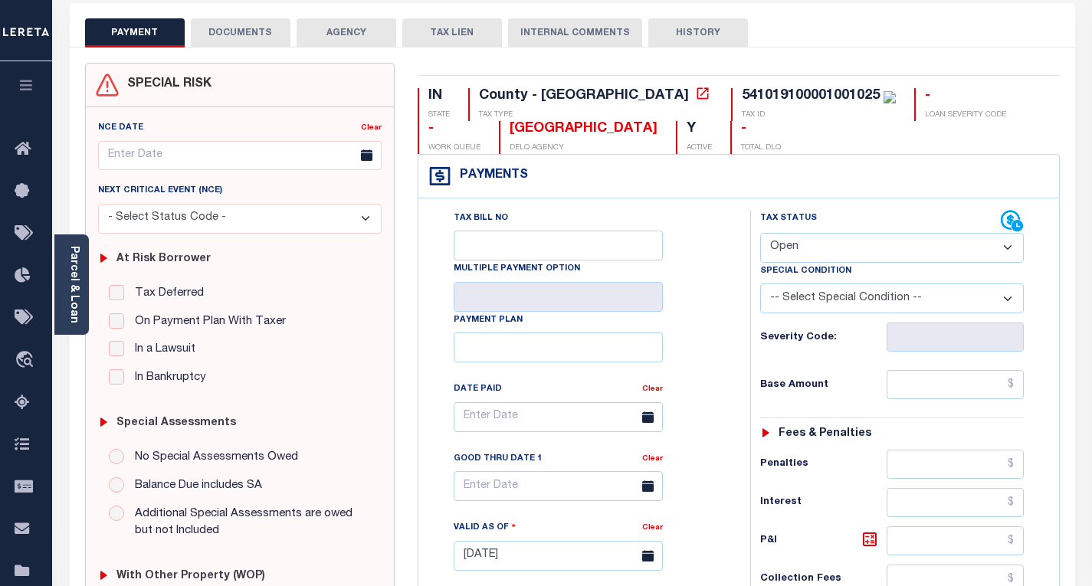
click at [837, 241] on select "- Select Status Code - Open Due/Unpaid Paid Incomplete No Tax Due Internal Refu…" at bounding box center [892, 248] width 264 height 30
select select "PYD"
click at [760, 234] on select "- Select Status Code - Open Due/Unpaid Paid Incomplete No Tax Due Internal Refu…" at bounding box center [892, 248] width 264 height 30
type input "[DATE]"
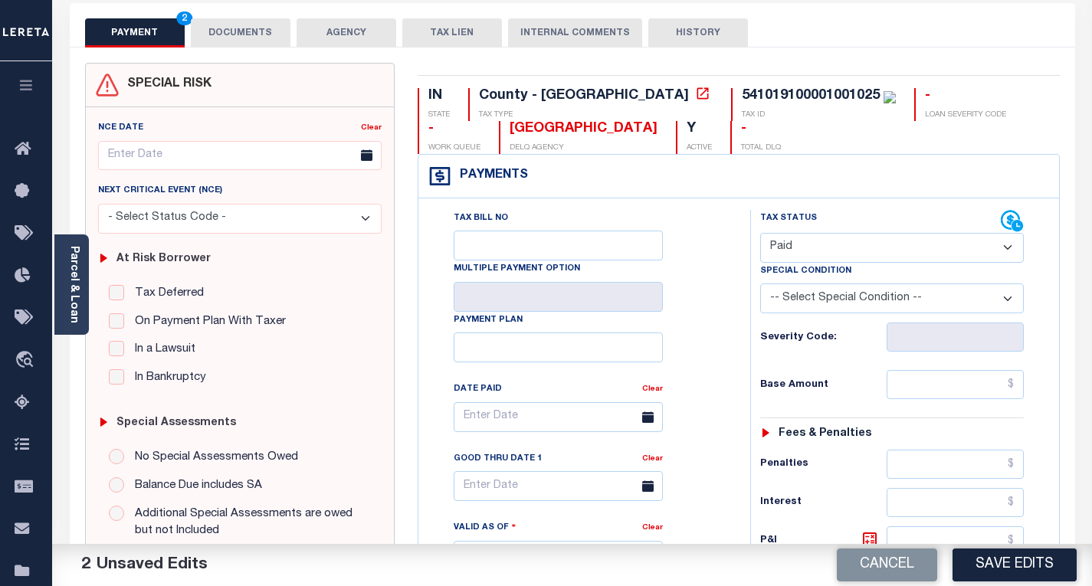
click at [742, 326] on div "Tax Status Status" at bounding box center [897, 548] width 316 height 677
click at [896, 380] on input "text" at bounding box center [955, 384] width 137 height 29
paste input "396.18"
type input "$396.18"
click at [836, 372] on div "Base Amount $396.18" at bounding box center [892, 384] width 264 height 29
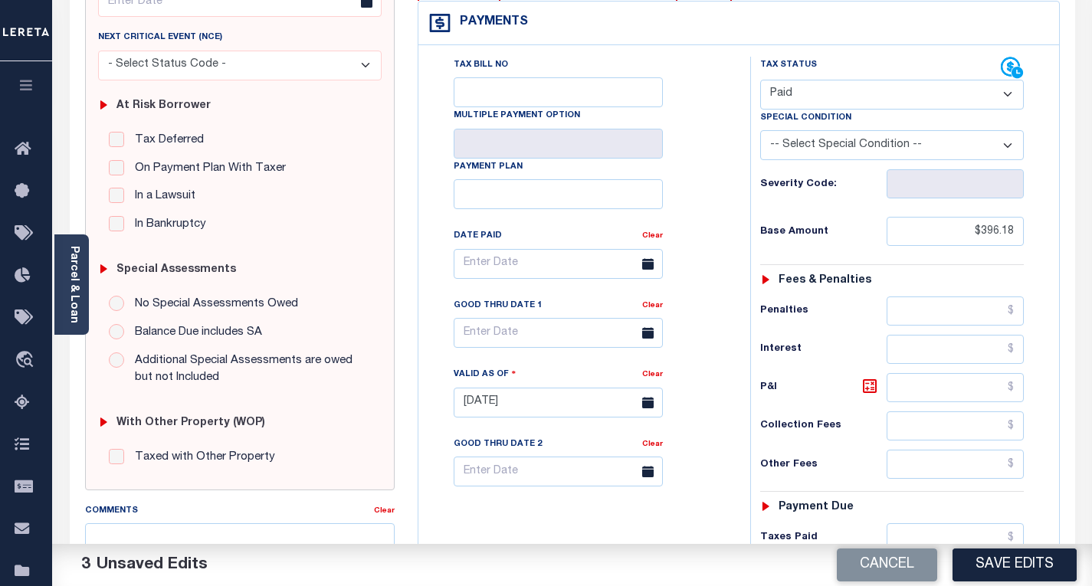
scroll to position [460, 0]
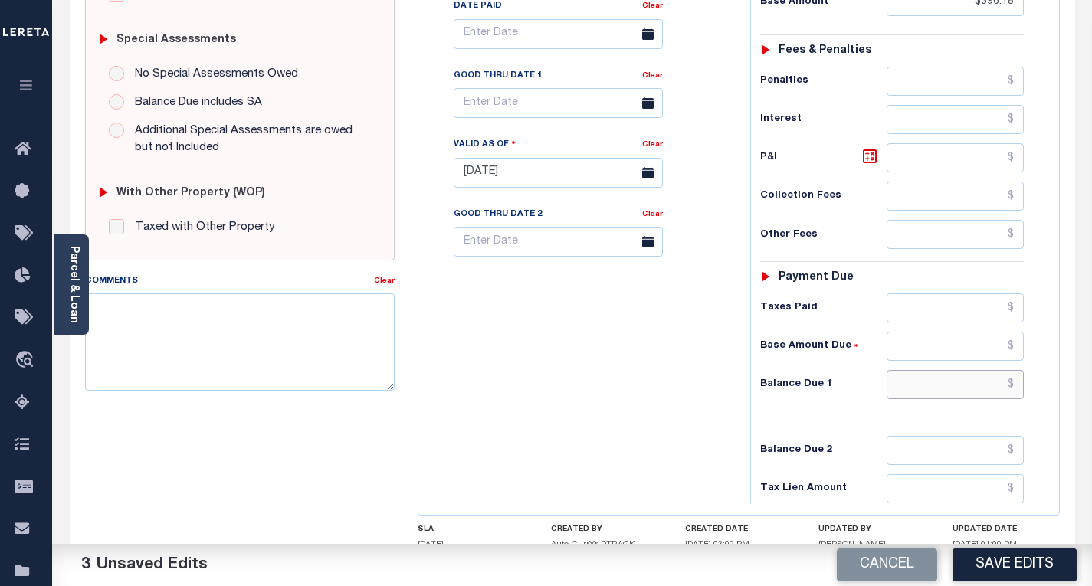
click at [920, 384] on input "text" at bounding box center [955, 384] width 137 height 29
type input "$0.00"
click at [585, 397] on div "Tax Bill No Multiple Payment Option Payment Plan Clear" at bounding box center [580, 165] width 316 height 677
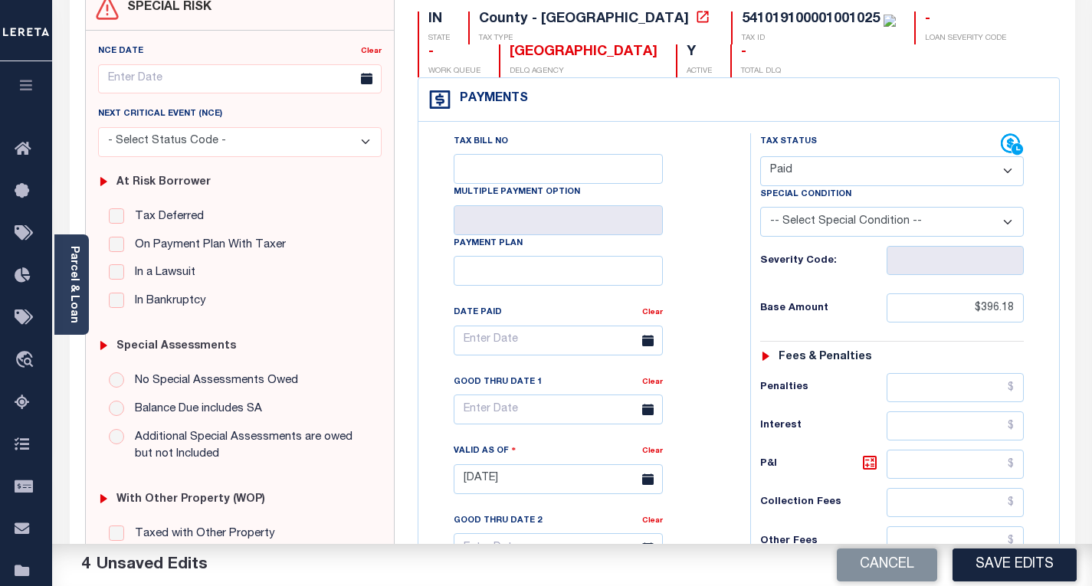
scroll to position [0, 0]
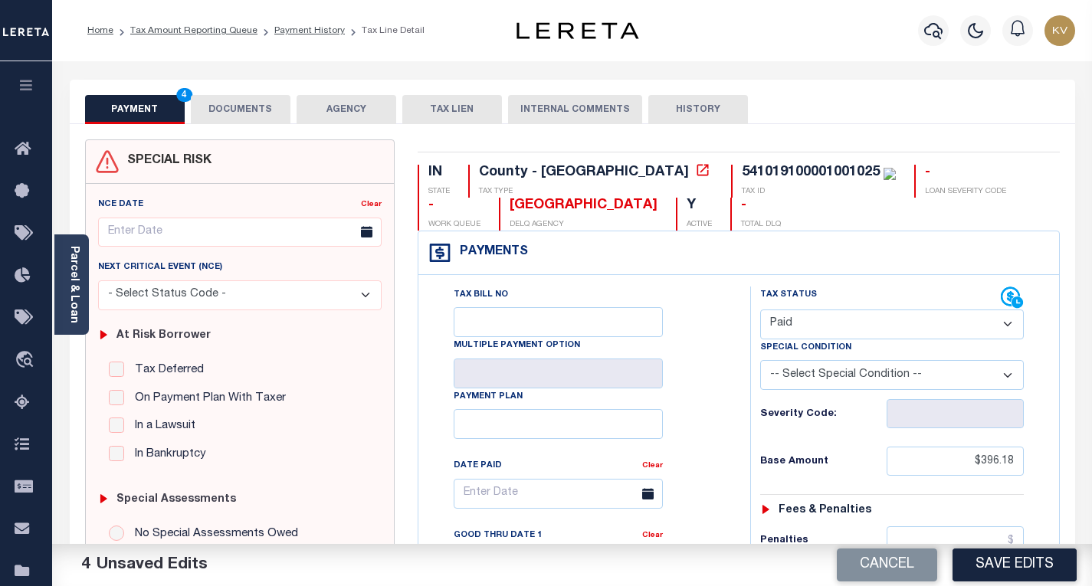
click at [236, 115] on button "DOCUMENTS" at bounding box center [241, 109] width 100 height 29
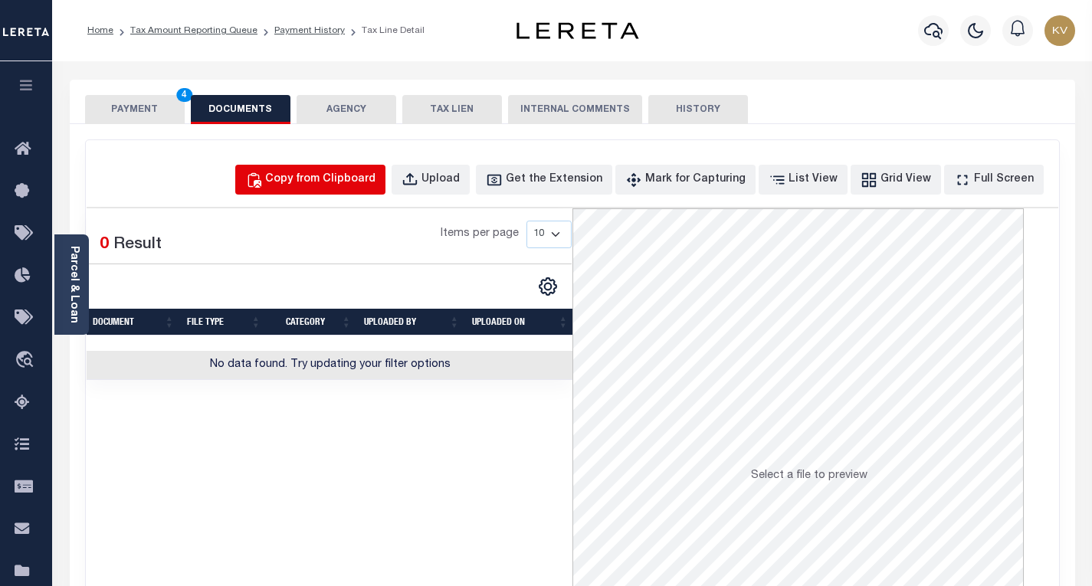
click at [339, 177] on div "Copy from Clipboard" at bounding box center [320, 180] width 110 height 17
select select "POP"
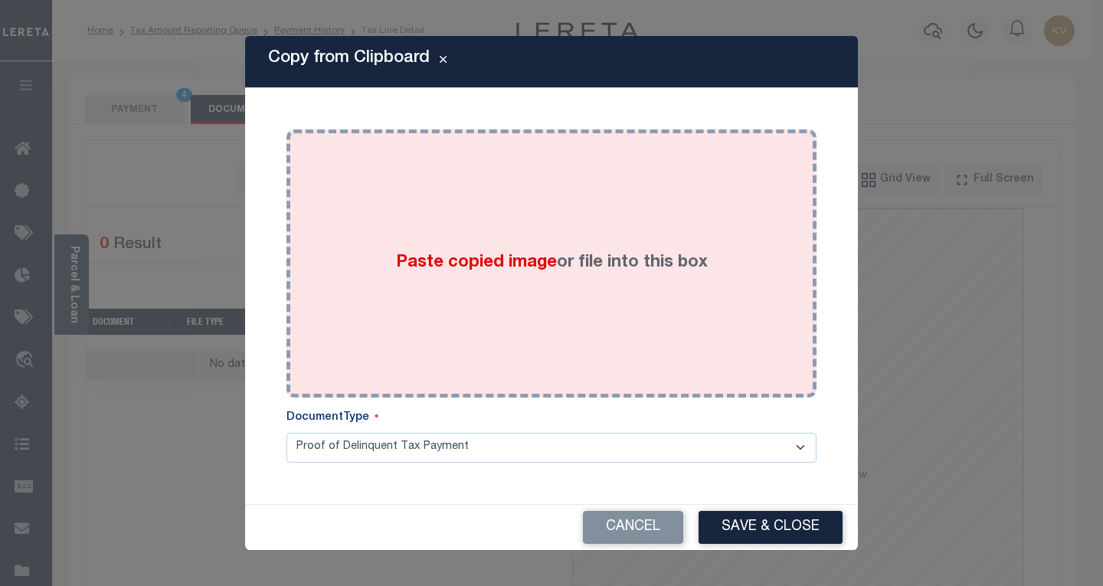
click at [380, 258] on div "Paste copied image or file into this box" at bounding box center [551, 263] width 507 height 245
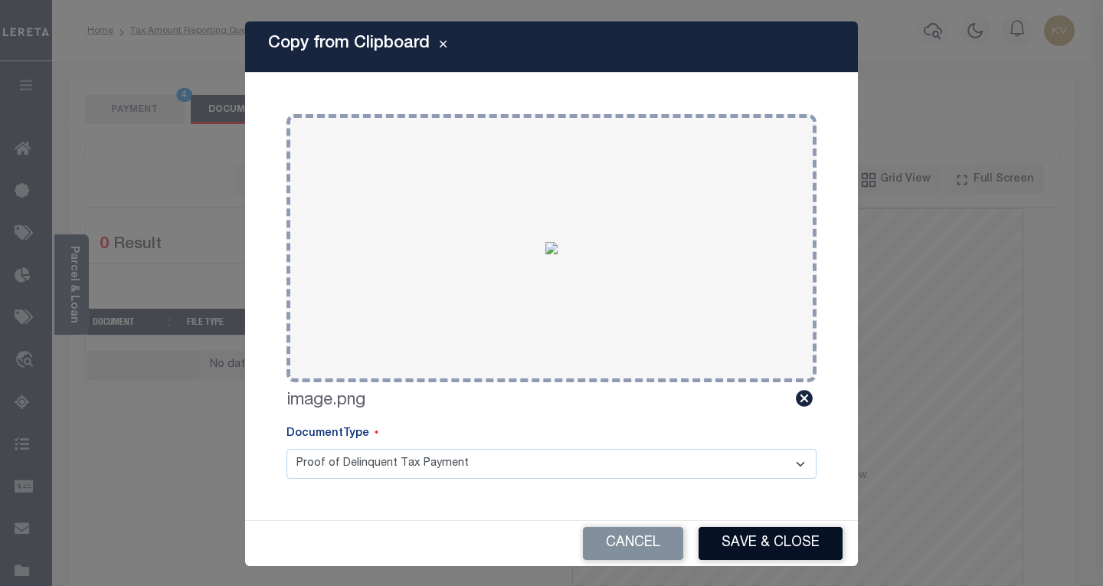
click at [767, 531] on button "Save & Close" at bounding box center [771, 543] width 144 height 33
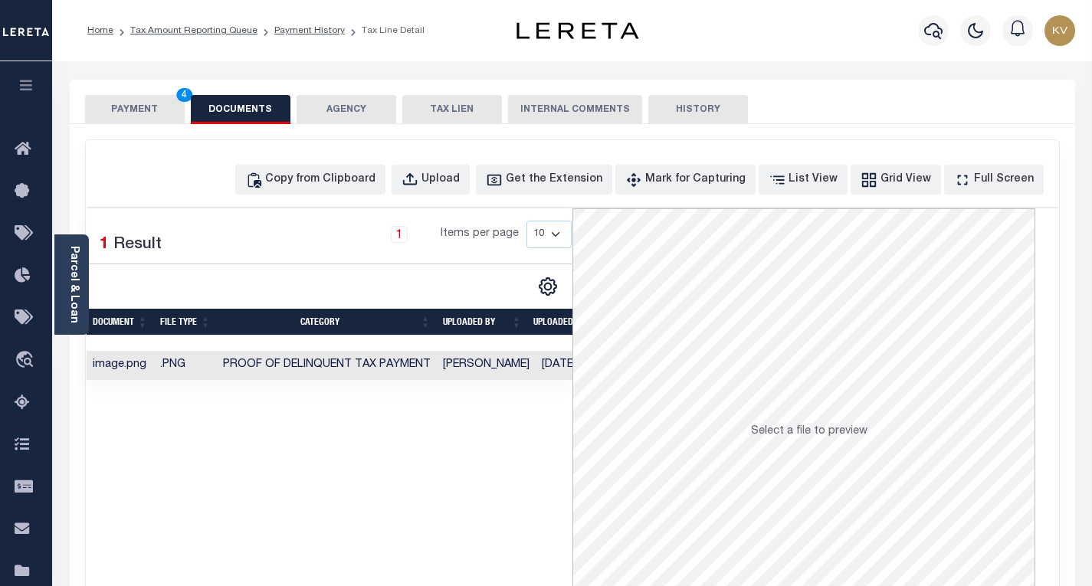
click at [114, 108] on button "PAYMENT 4" at bounding box center [135, 109] width 100 height 29
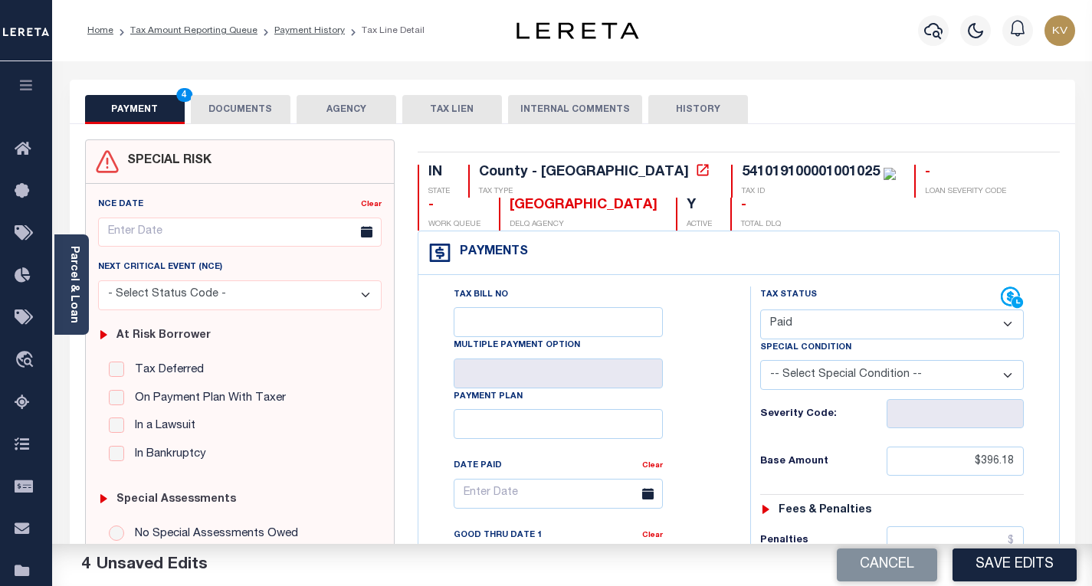
click at [988, 559] on button "Save Edits" at bounding box center [1014, 565] width 124 height 33
checkbox input "false"
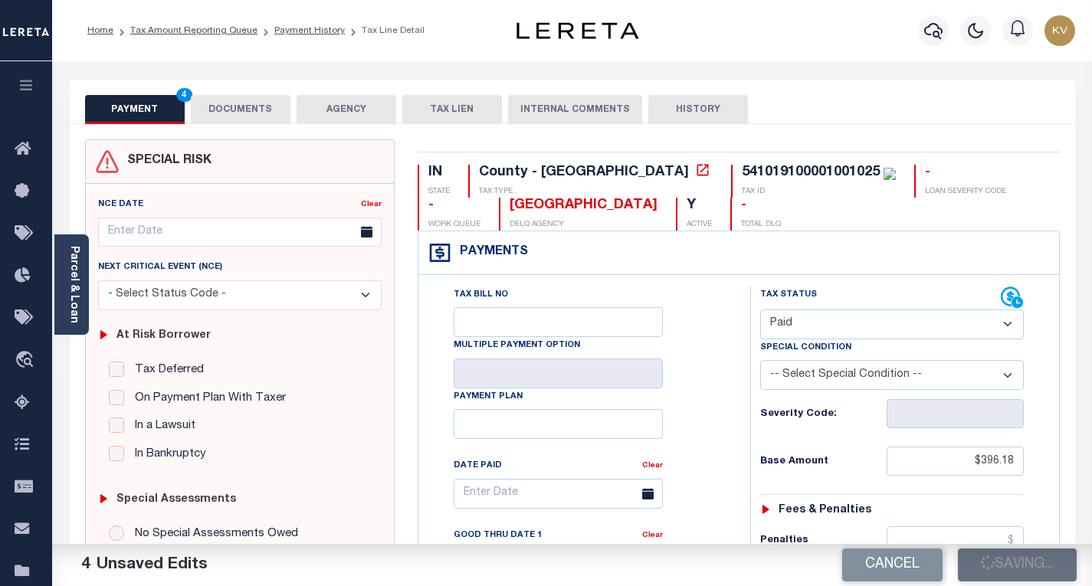
type input "$396.18"
type input "$0"
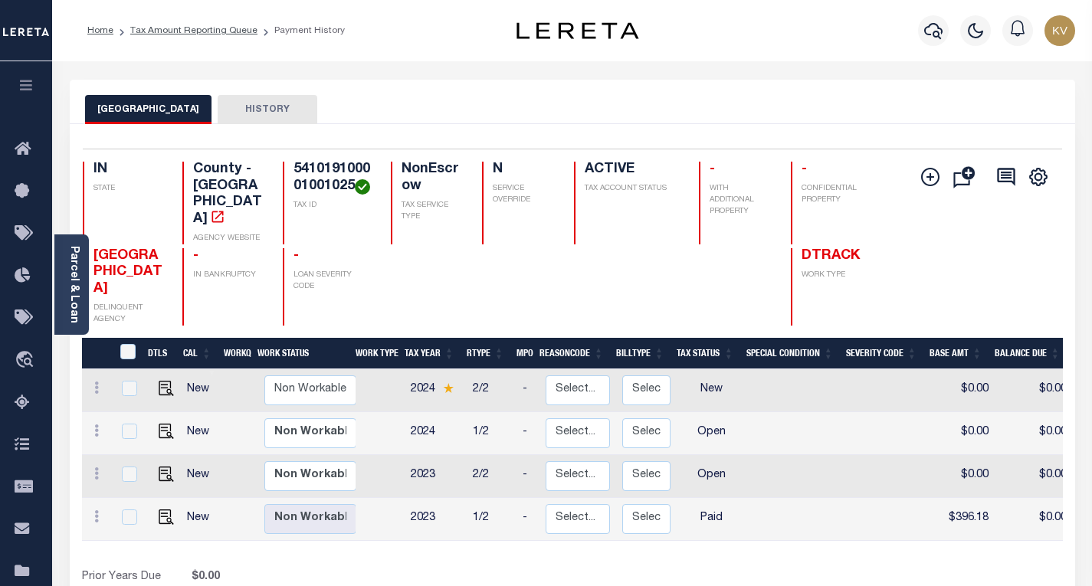
scroll to position [153, 0]
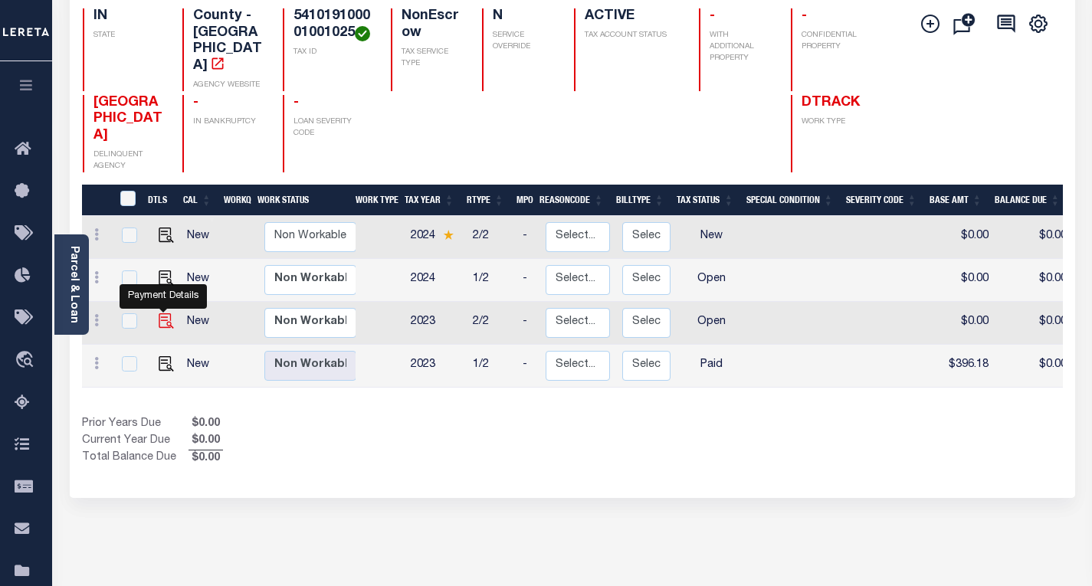
click at [165, 313] on img "" at bounding box center [166, 320] width 15 height 15
checkbox input "true"
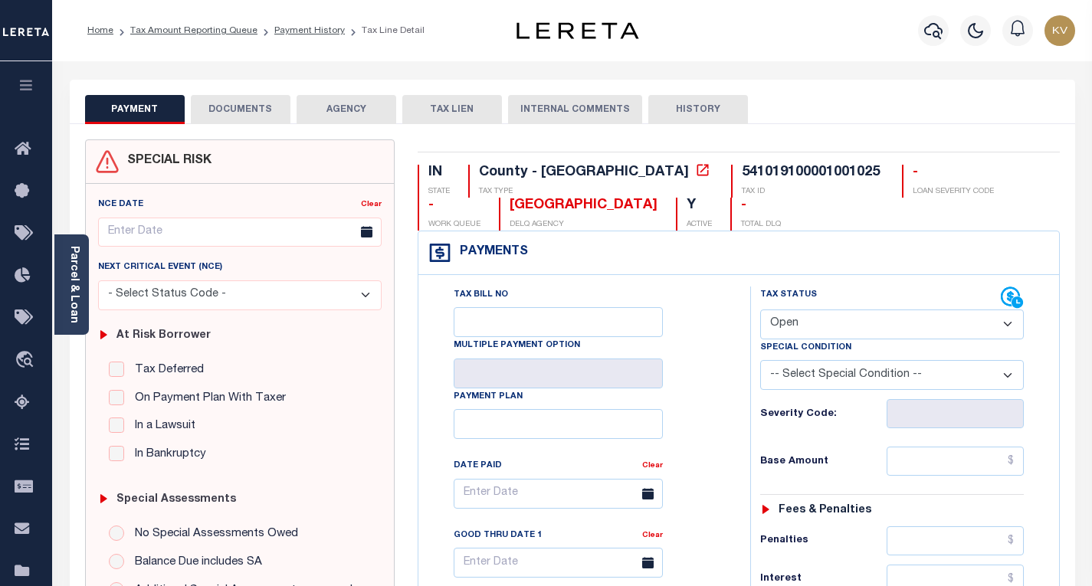
scroll to position [153, 0]
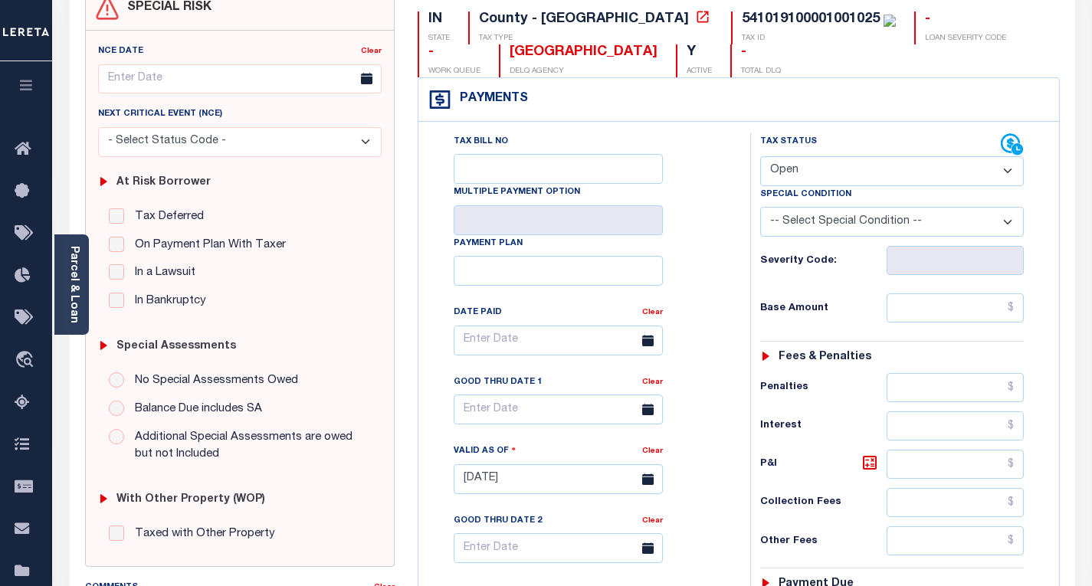
click at [798, 167] on select "- Select Status Code - Open Due/Unpaid Paid Incomplete No Tax Due Internal Refu…" at bounding box center [892, 171] width 264 height 30
select select "PYD"
click at [760, 157] on select "- Select Status Code - Open Due/Unpaid Paid Incomplete No Tax Due Internal Refu…" at bounding box center [892, 171] width 264 height 30
type input "[DATE]"
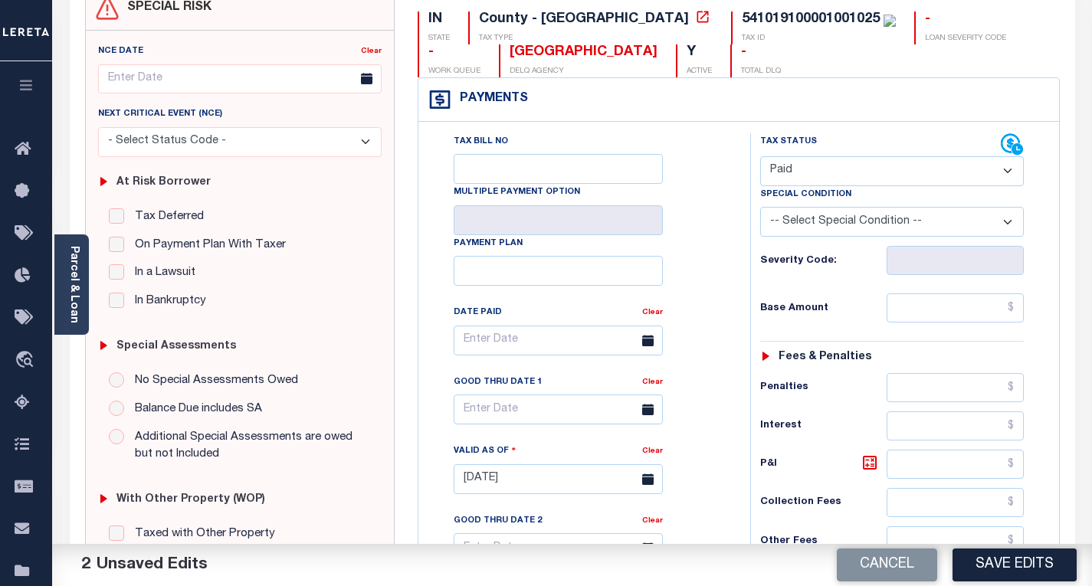
scroll to position [230, 0]
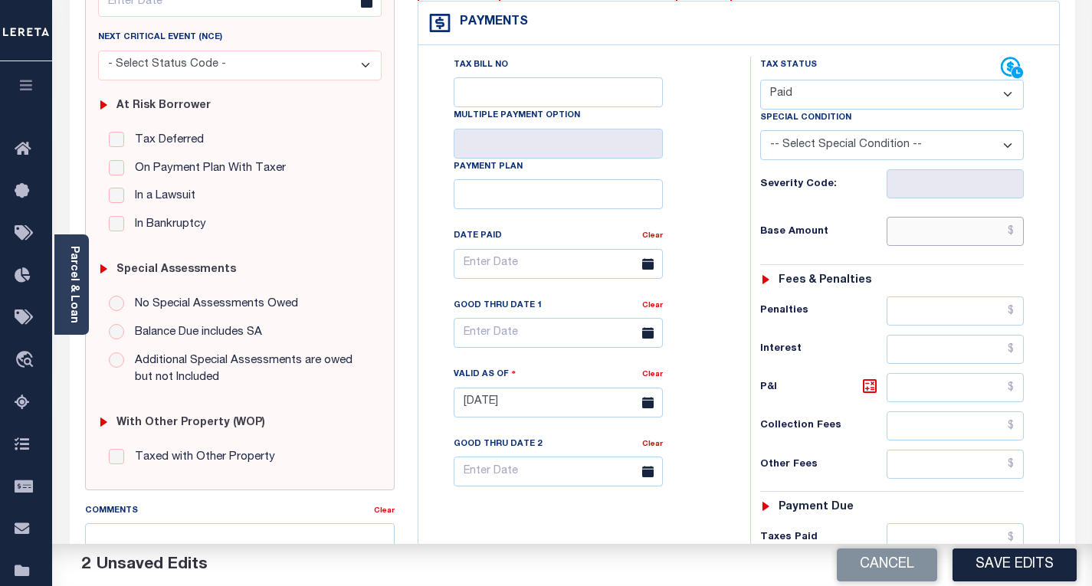
click at [913, 238] on input "text" at bounding box center [955, 231] width 137 height 29
paste input "396.18"
type input "$396.18"
click at [857, 231] on h6 "Base Amount" at bounding box center [823, 232] width 126 height 12
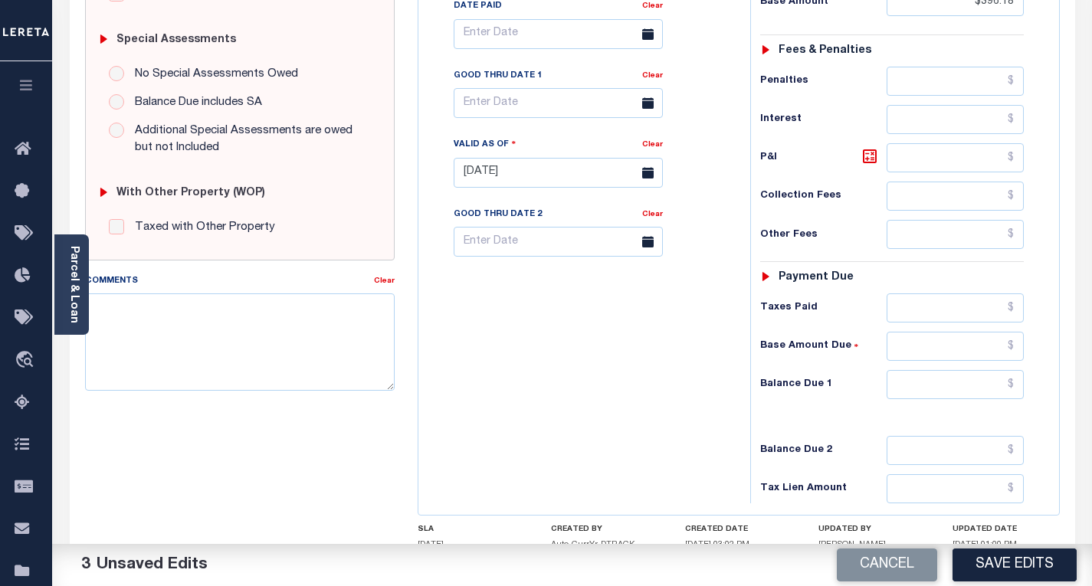
scroll to position [575, 0]
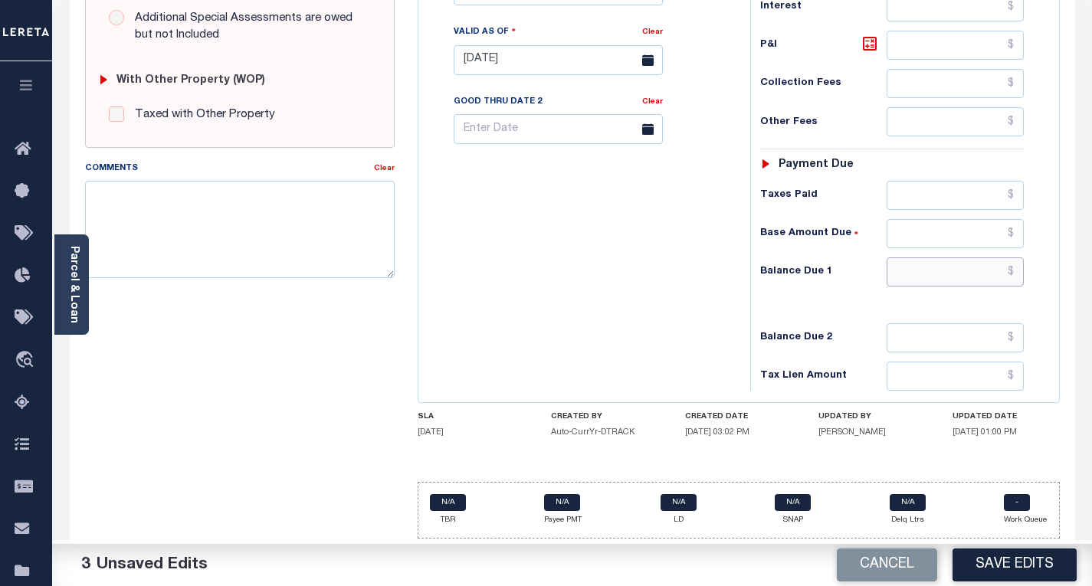
click at [921, 284] on input "text" at bounding box center [955, 271] width 137 height 29
type input "$0.00"
click at [569, 279] on div "Tax Bill No Multiple Payment Option Payment Plan Clear" at bounding box center [580, 52] width 316 height 677
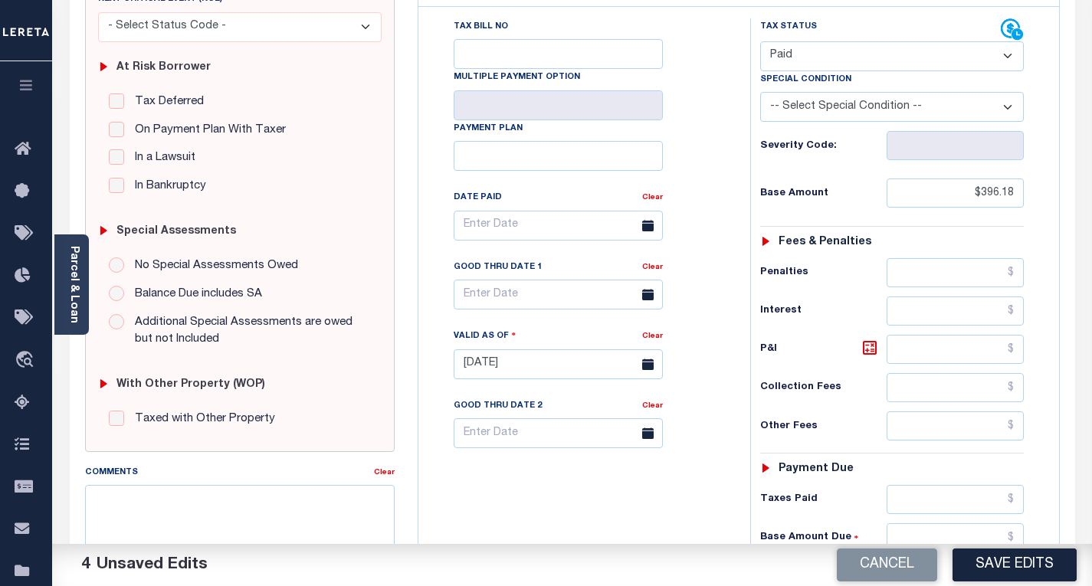
scroll to position [0, 0]
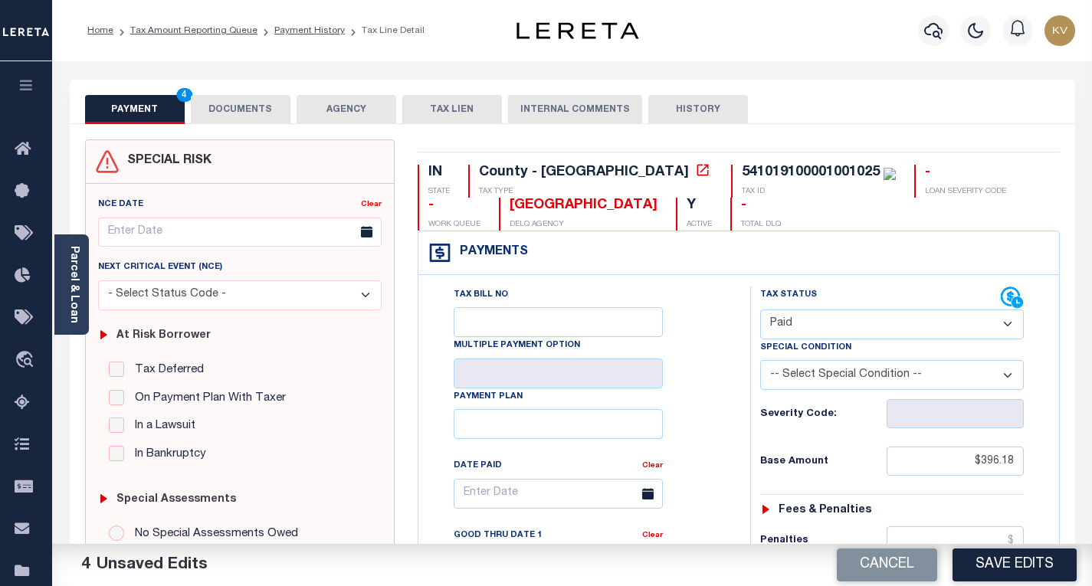
click at [252, 112] on button "DOCUMENTS" at bounding box center [241, 109] width 100 height 29
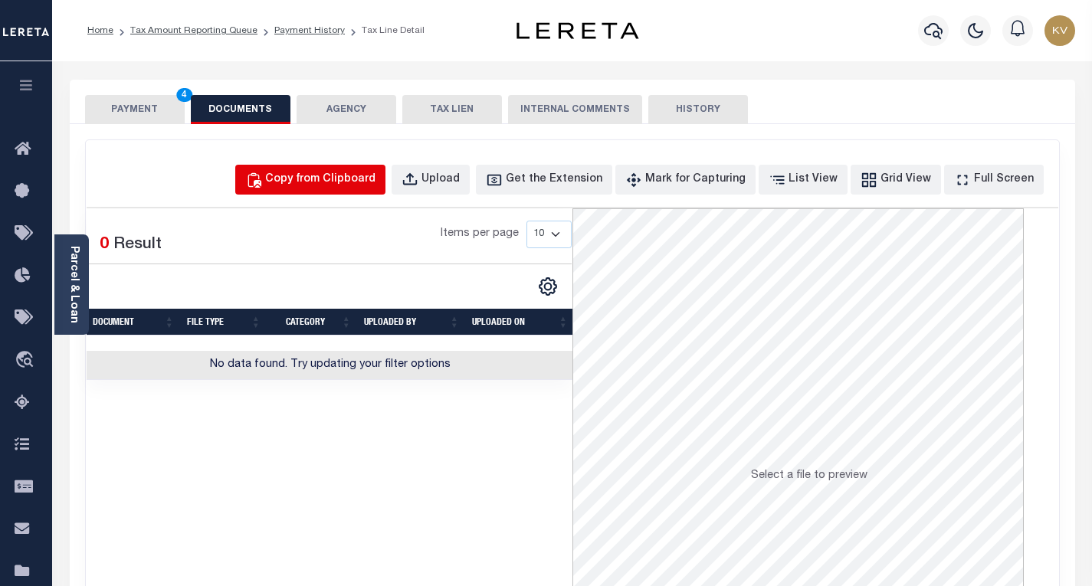
click at [306, 179] on div "Copy from Clipboard" at bounding box center [320, 180] width 110 height 17
select select "POP"
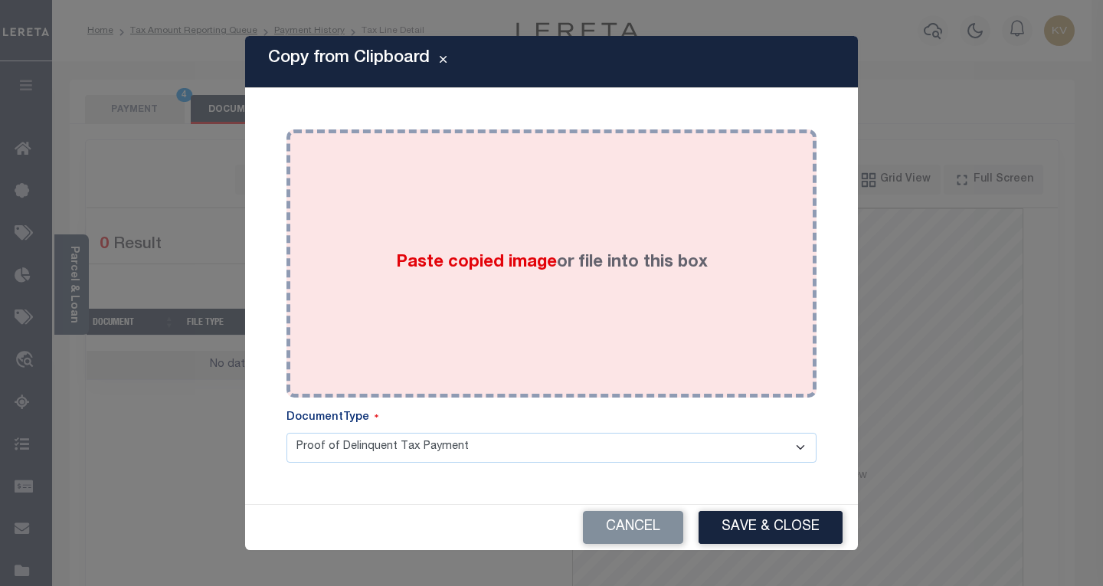
click at [392, 232] on div "Paste copied image or file into this box" at bounding box center [551, 263] width 507 height 245
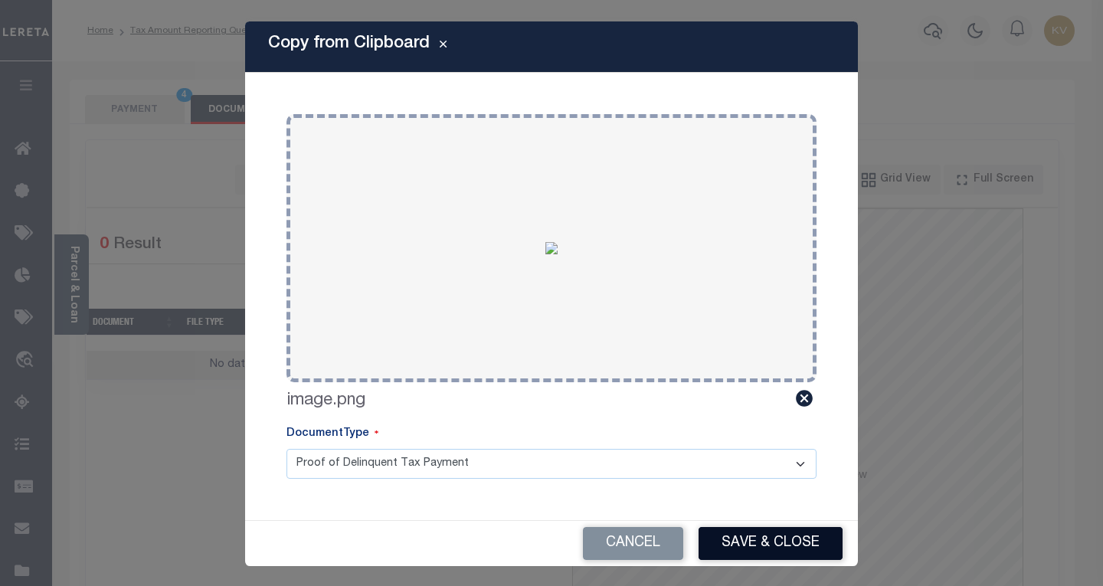
click at [776, 539] on button "Save & Close" at bounding box center [771, 543] width 144 height 33
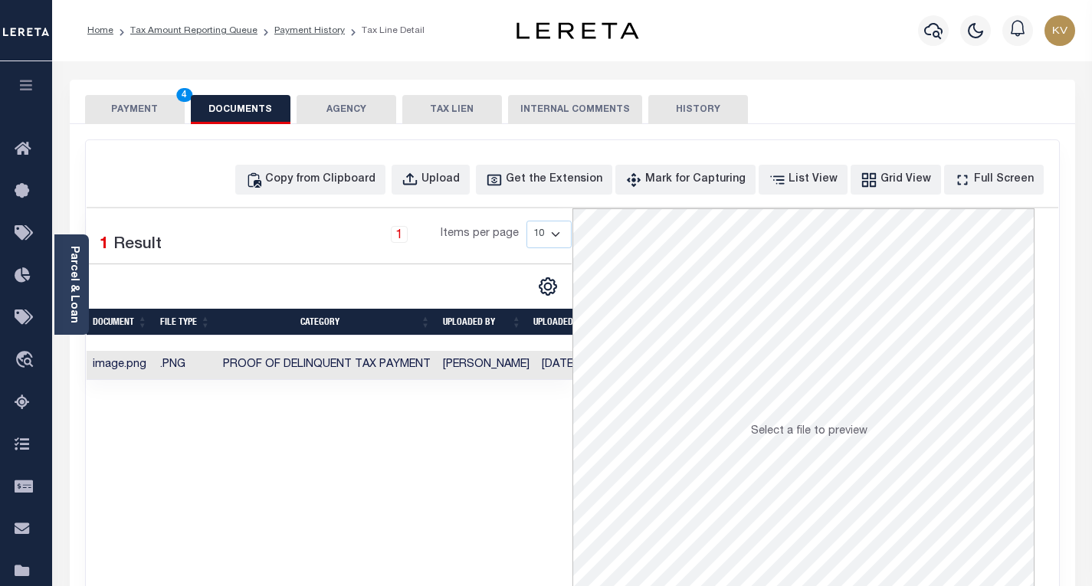
click at [139, 106] on button "PAYMENT 4" at bounding box center [135, 109] width 100 height 29
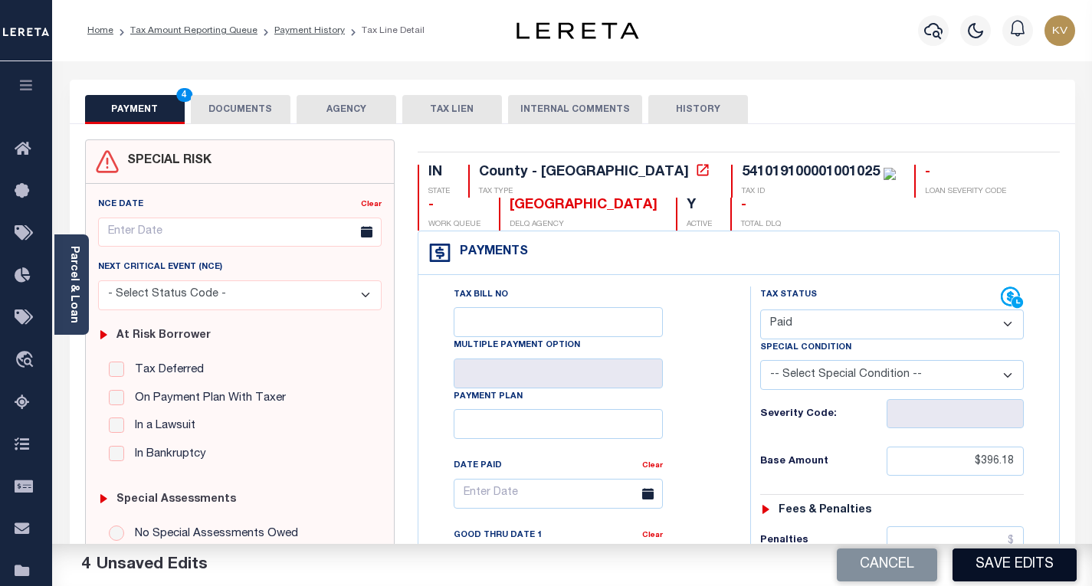
click at [992, 552] on button "Save Edits" at bounding box center [1014, 565] width 124 height 33
checkbox input "false"
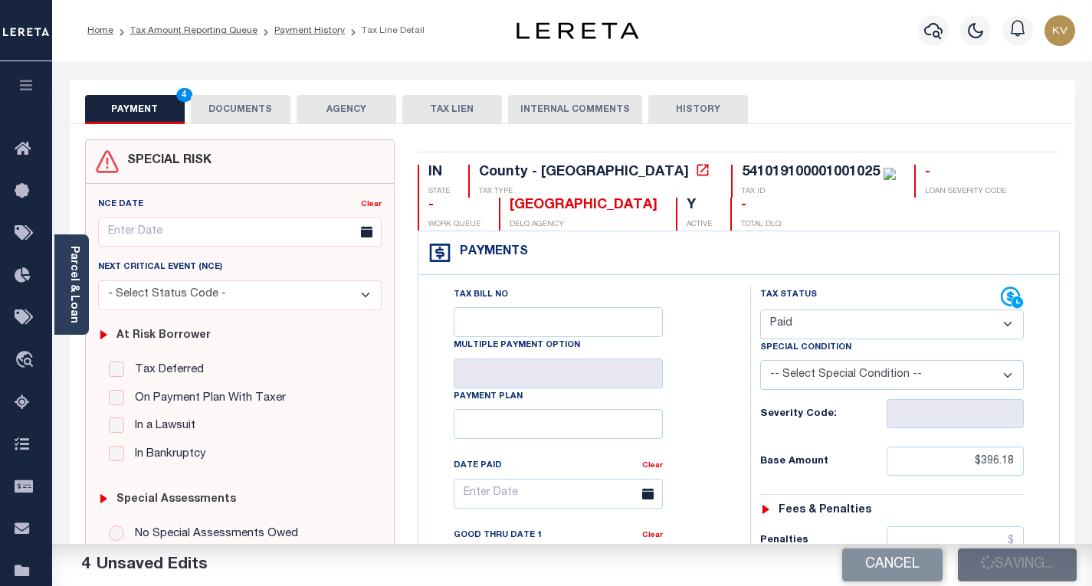
type input "$396.18"
type input "$0"
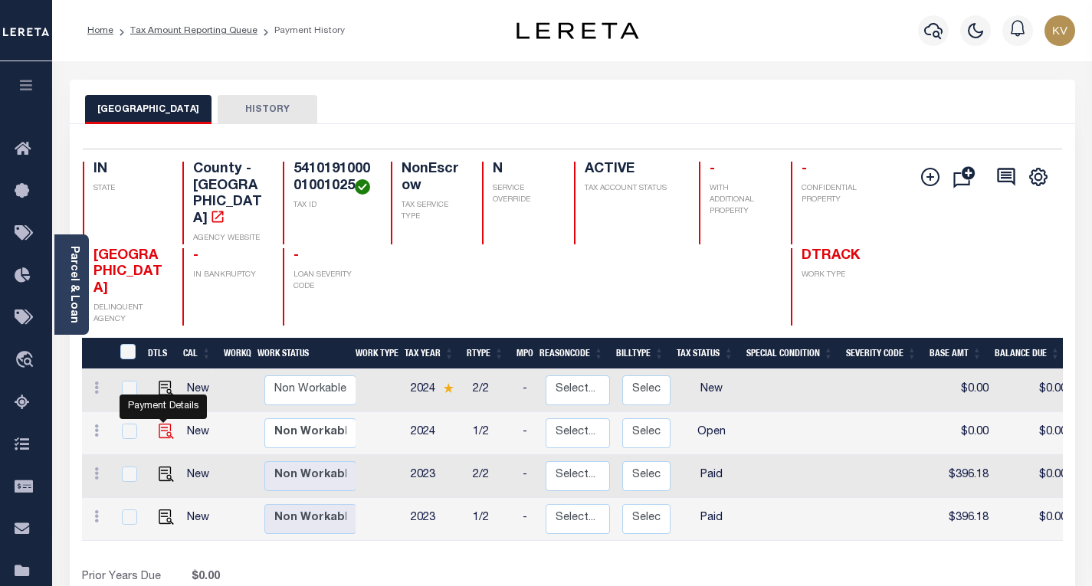
click at [159, 424] on img "" at bounding box center [166, 431] width 15 height 15
checkbox input "true"
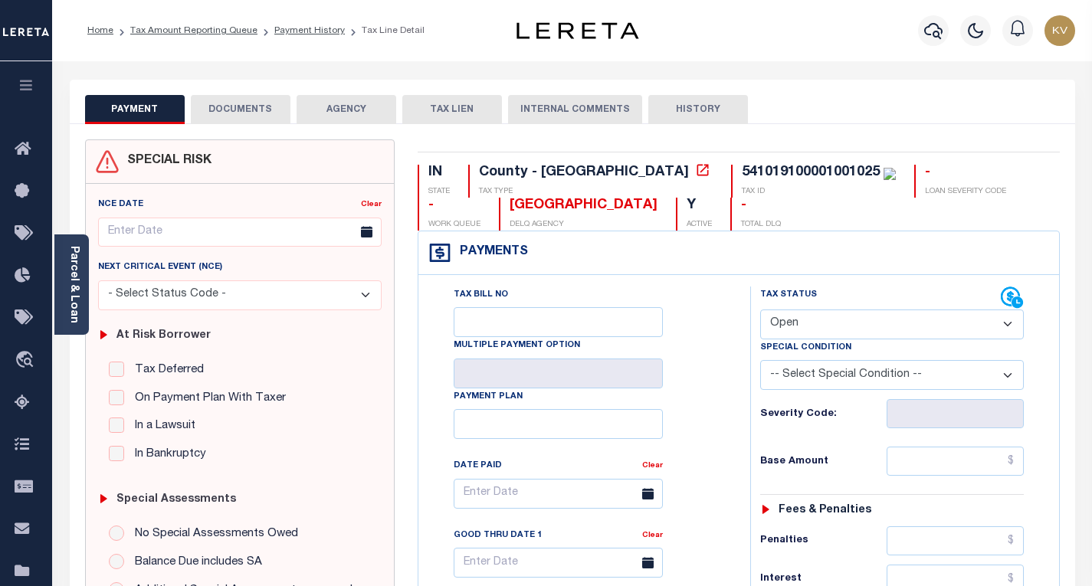
click at [847, 329] on select "- Select Status Code - Open Due/Unpaid Paid Incomplete No Tax Due Internal Refu…" at bounding box center [892, 325] width 264 height 30
select select "PYD"
click at [760, 310] on select "- Select Status Code - Open Due/Unpaid Paid Incomplete No Tax Due Internal Refu…" at bounding box center [892, 325] width 264 height 30
type input "[DATE]"
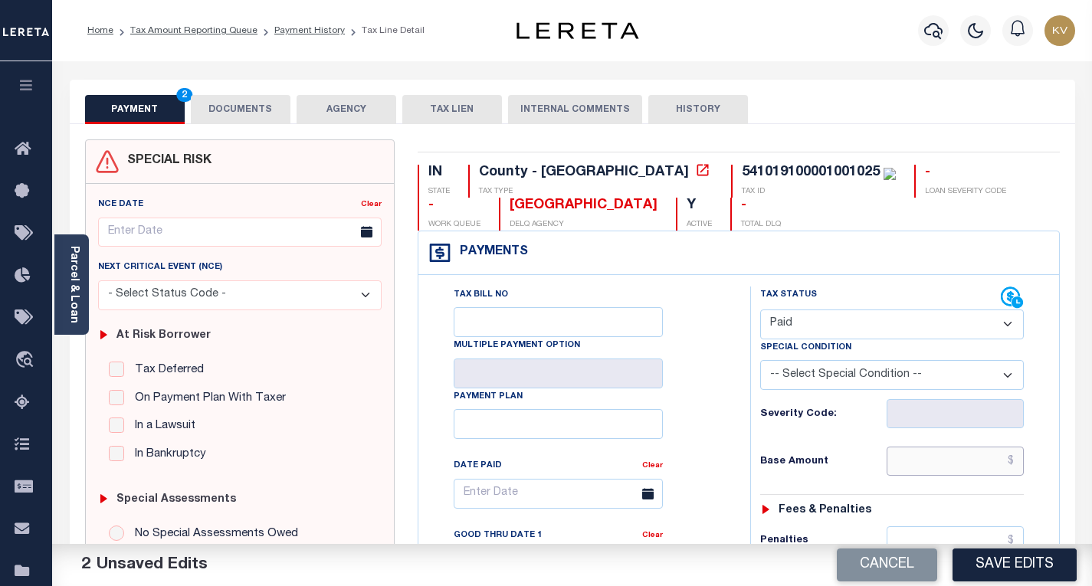
click at [921, 466] on input "text" at bounding box center [955, 461] width 137 height 29
paste input "386.10"
type input "$386.10"
click at [709, 401] on div "Tax Bill No Multiple Payment Option Payment Plan Clear" at bounding box center [580, 502] width 293 height 430
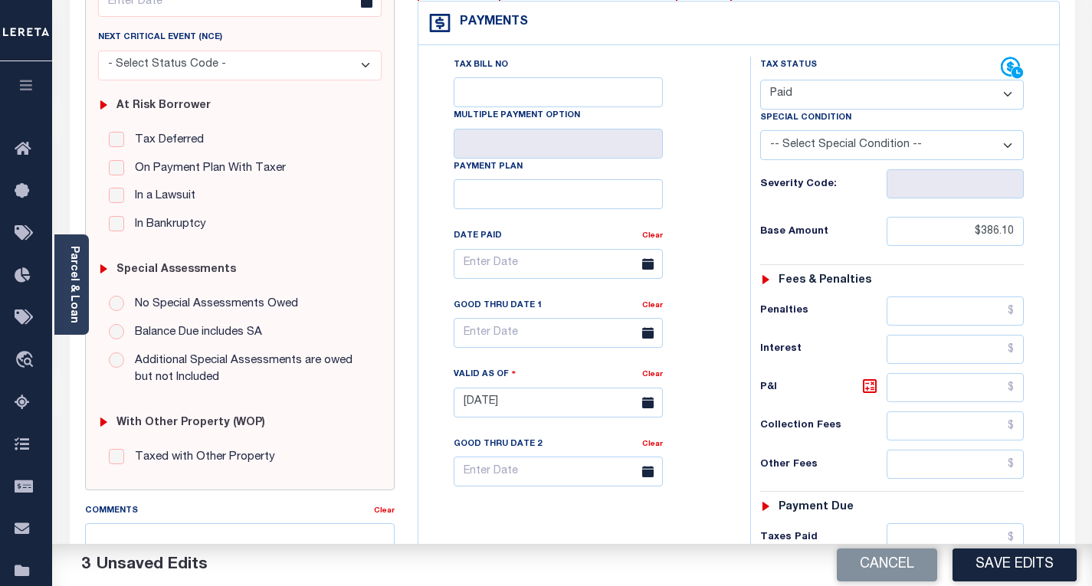
scroll to position [460, 0]
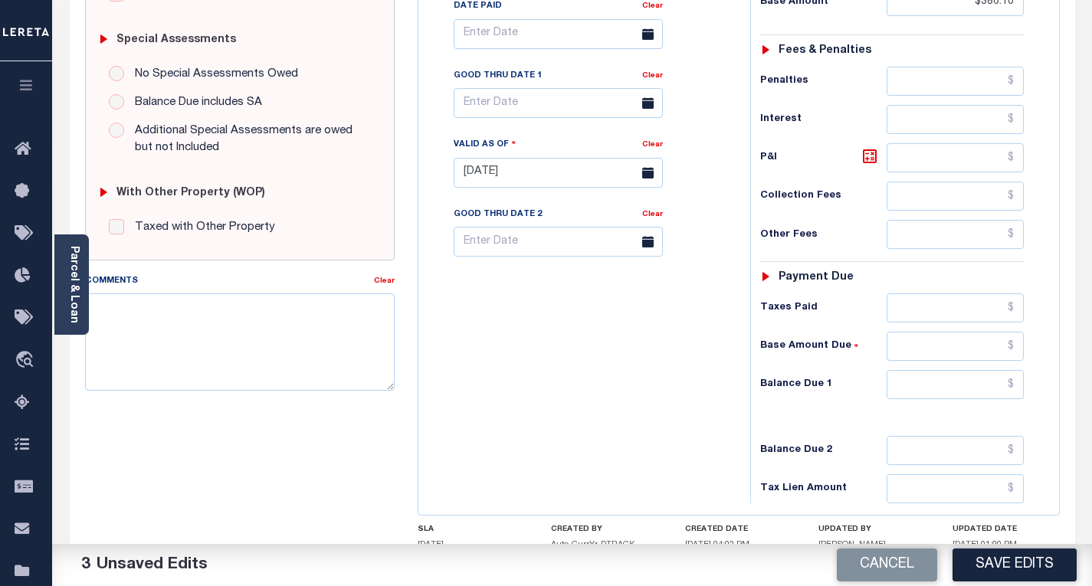
click at [914, 404] on div "Tax Status Status - Select Status Code -" at bounding box center [896, 165] width 293 height 677
click at [929, 389] on input "text" at bounding box center [955, 384] width 137 height 29
type input "$0.00"
click at [631, 393] on div "Tax Bill No Multiple Payment Option Payment Plan Clear" at bounding box center [580, 165] width 316 height 677
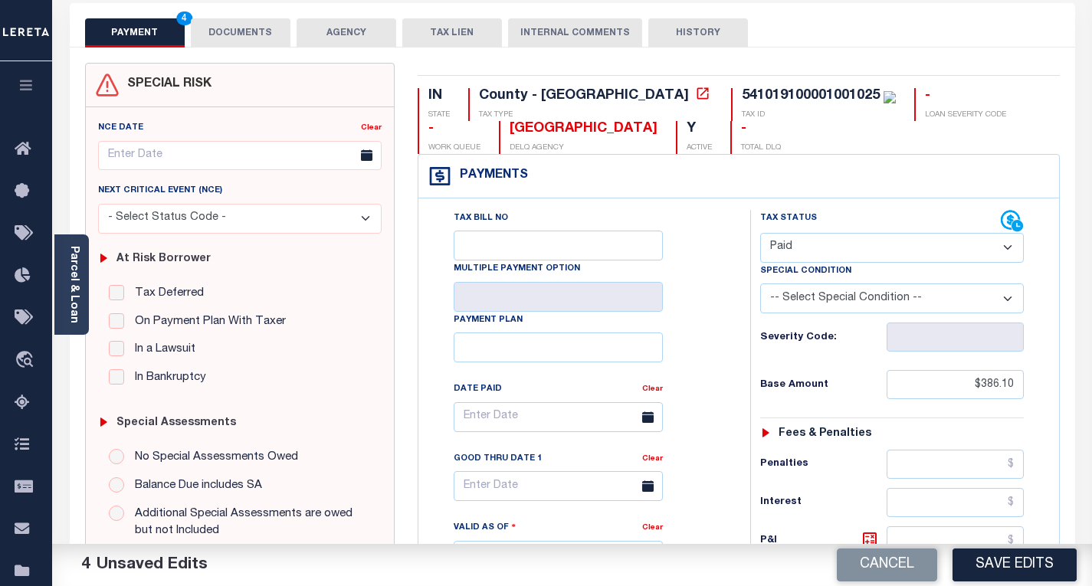
scroll to position [0, 0]
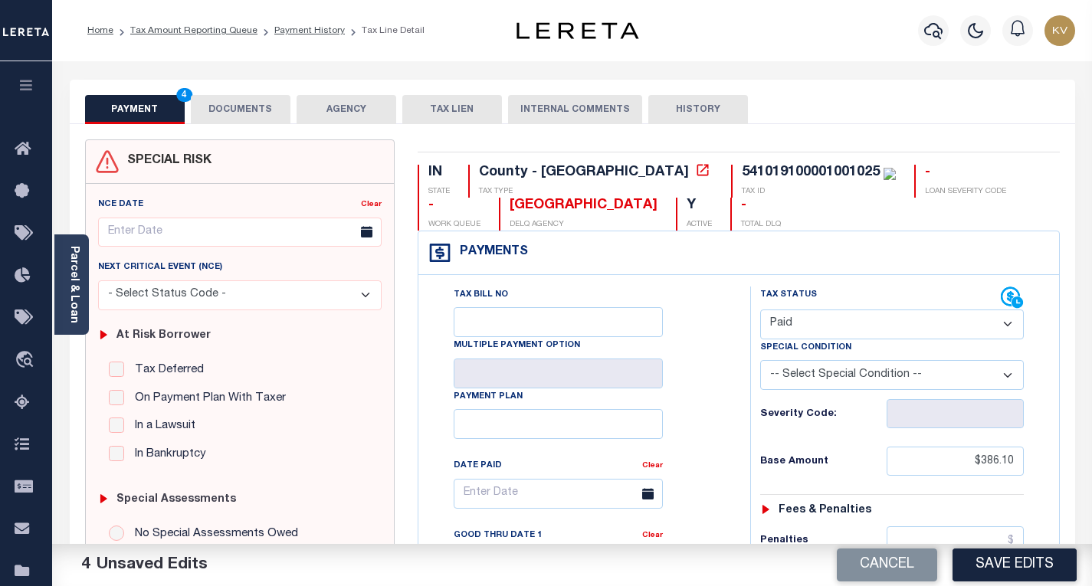
click at [252, 113] on button "DOCUMENTS" at bounding box center [241, 109] width 100 height 29
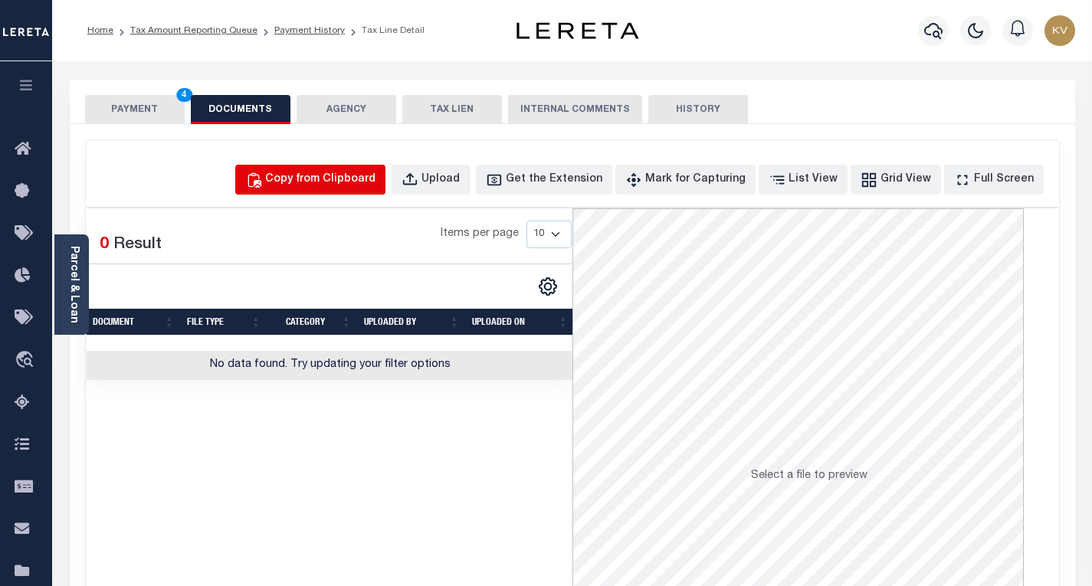
click at [346, 177] on div "Copy from Clipboard" at bounding box center [320, 180] width 110 height 17
select select "POP"
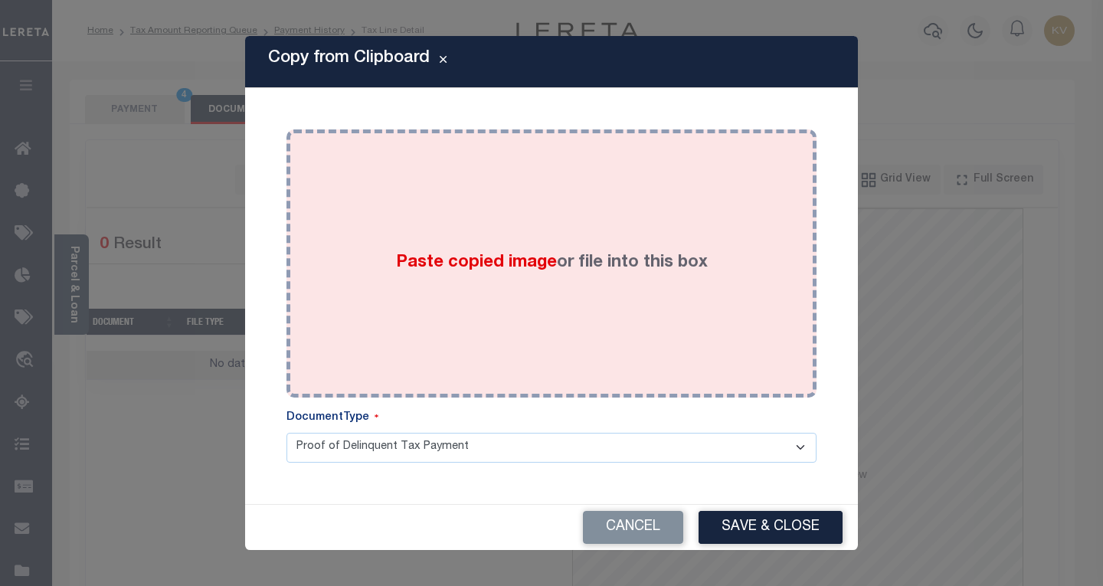
click at [454, 256] on span "Paste copied image" at bounding box center [476, 262] width 161 height 17
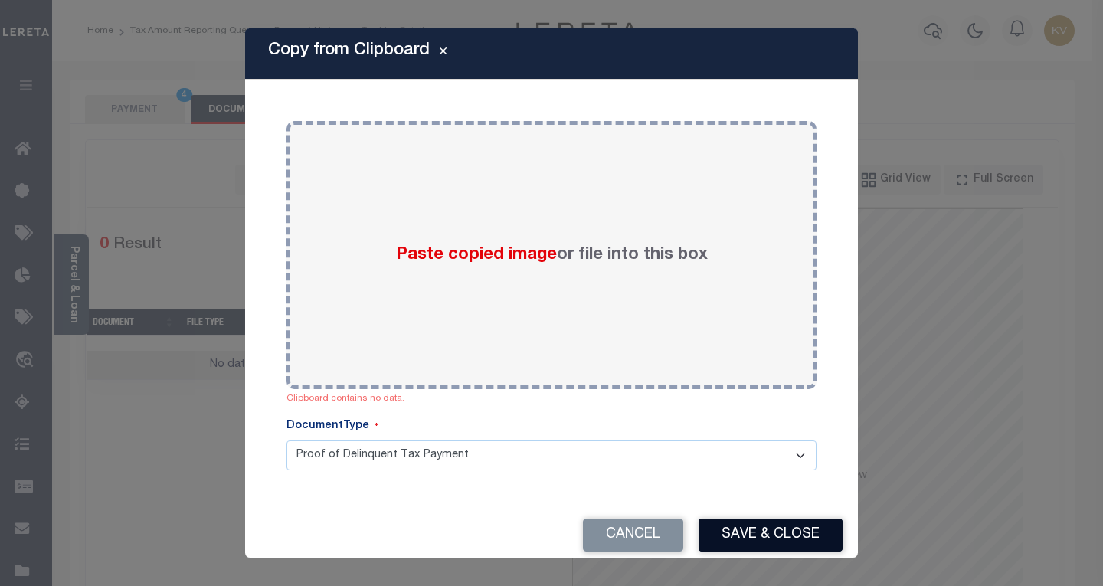
click at [762, 535] on button "Save & Close" at bounding box center [771, 535] width 144 height 33
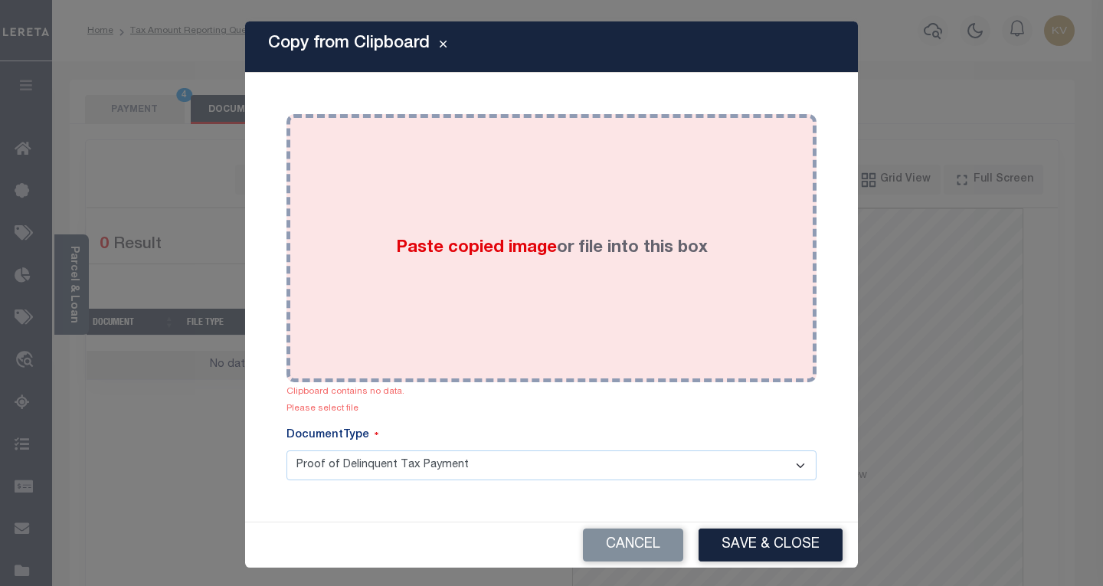
click at [508, 279] on div "Paste copied image or file into this box" at bounding box center [551, 248] width 507 height 245
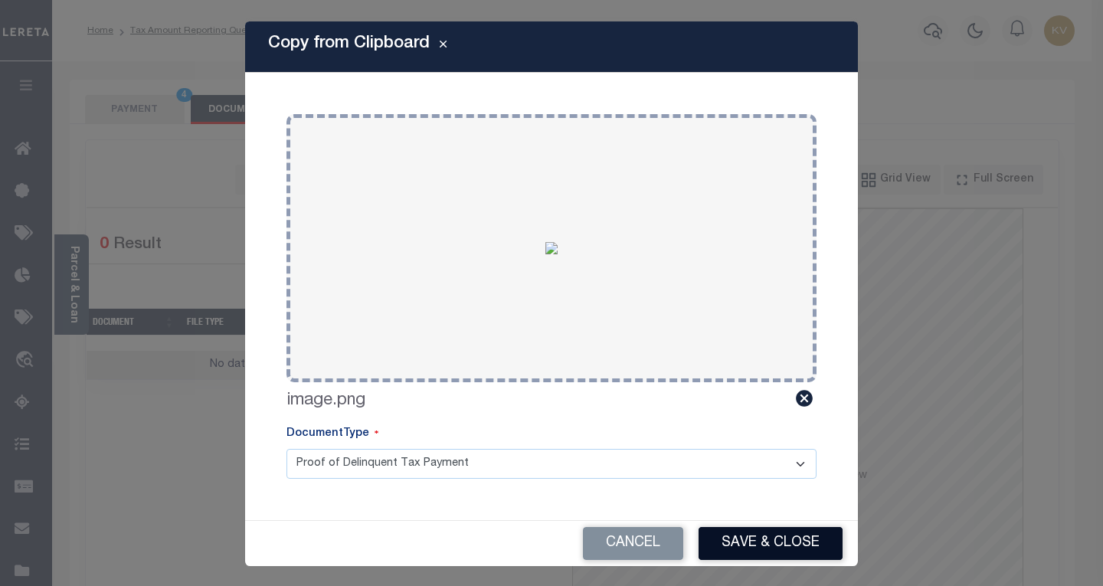
click at [765, 558] on button "Save & Close" at bounding box center [771, 543] width 144 height 33
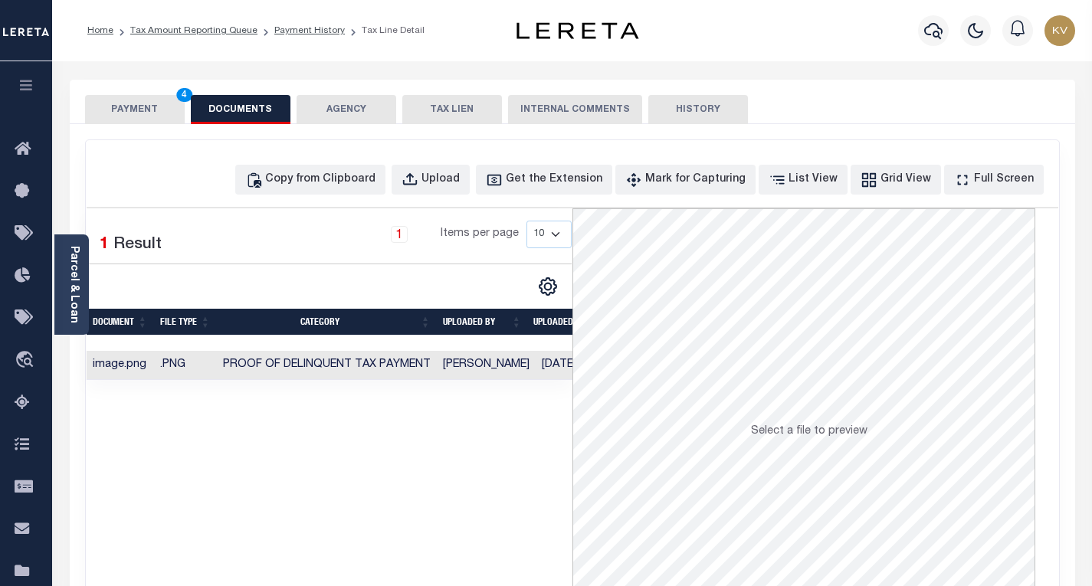
click at [156, 139] on div "Copy from Clipboard Upload Get the Extension Mark for Capturing Got it List Vie…" at bounding box center [572, 410] width 975 height 542
click at [149, 116] on button "PAYMENT 4" at bounding box center [135, 109] width 100 height 29
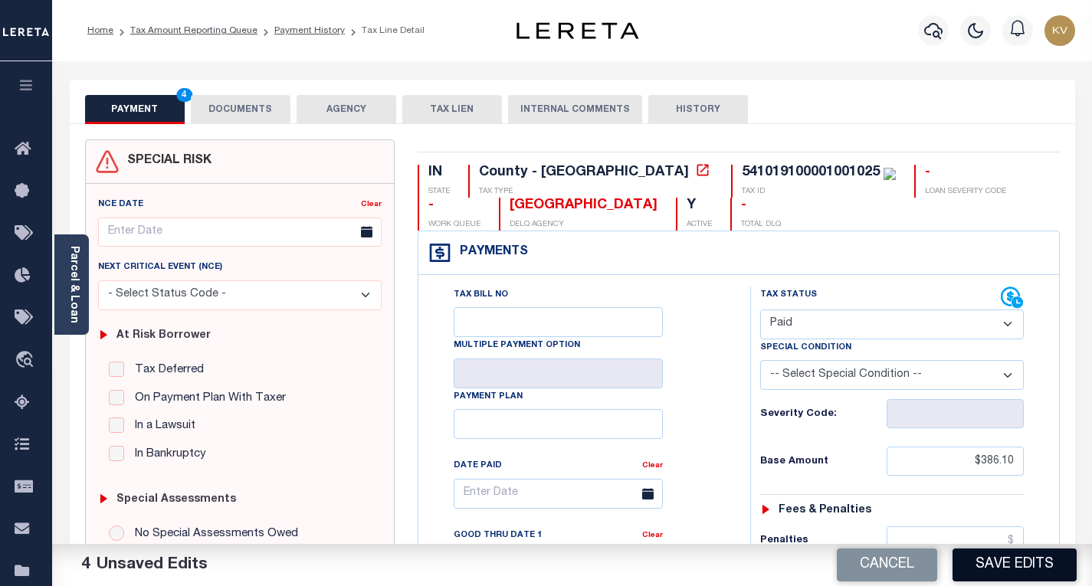
click at [1011, 557] on button "Save Edits" at bounding box center [1014, 565] width 124 height 33
checkbox input "false"
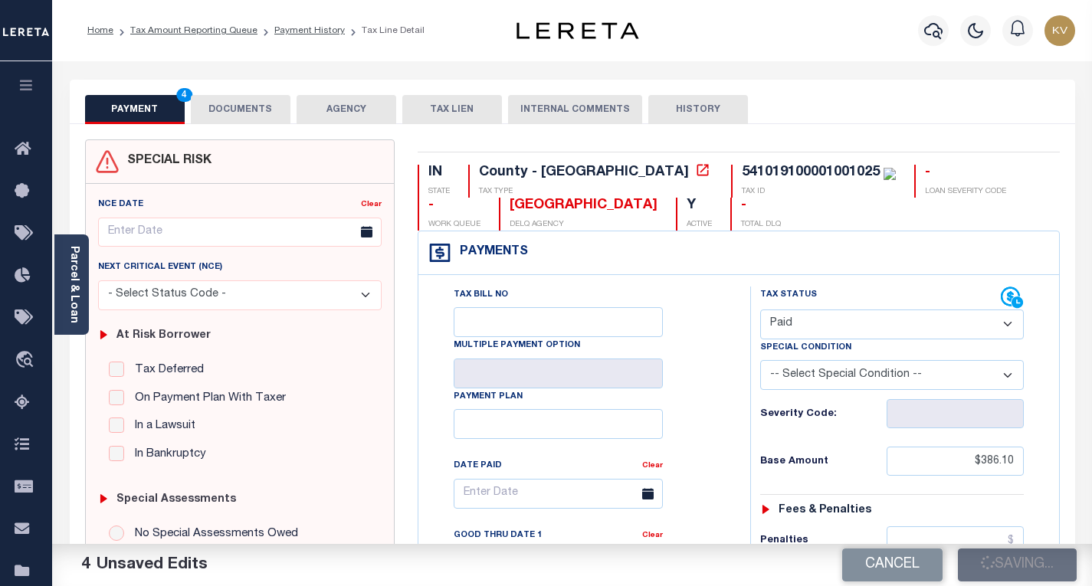
type input "$386.1"
type input "$0"
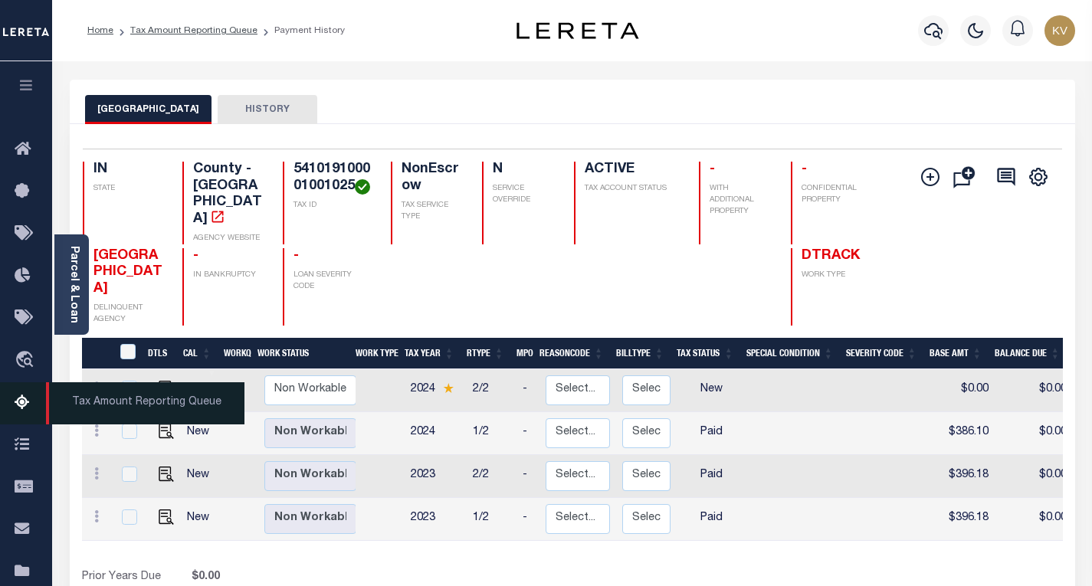
click at [21, 403] on icon at bounding box center [27, 403] width 25 height 19
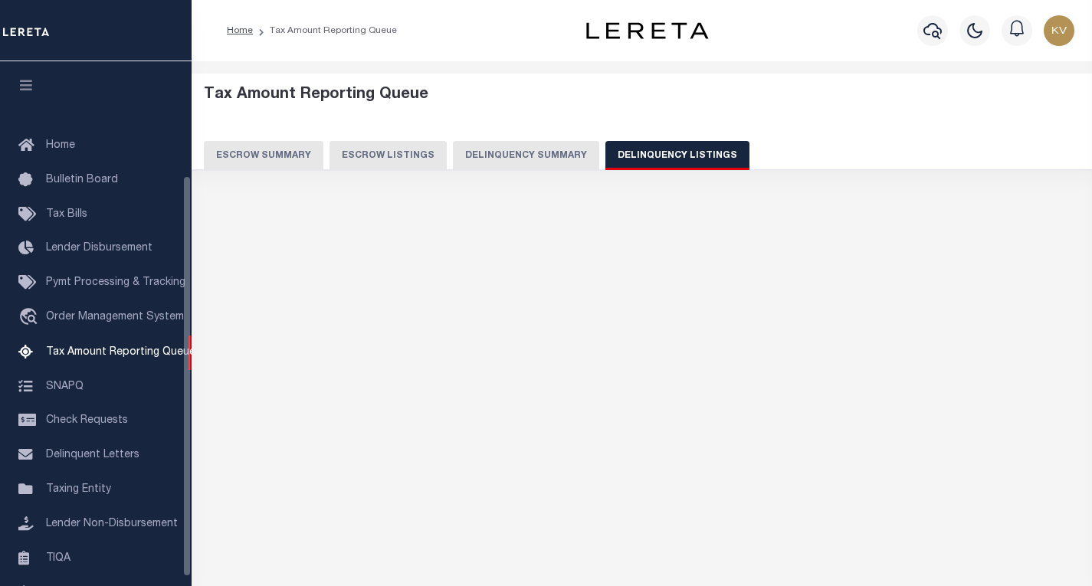
select select
select select "100"
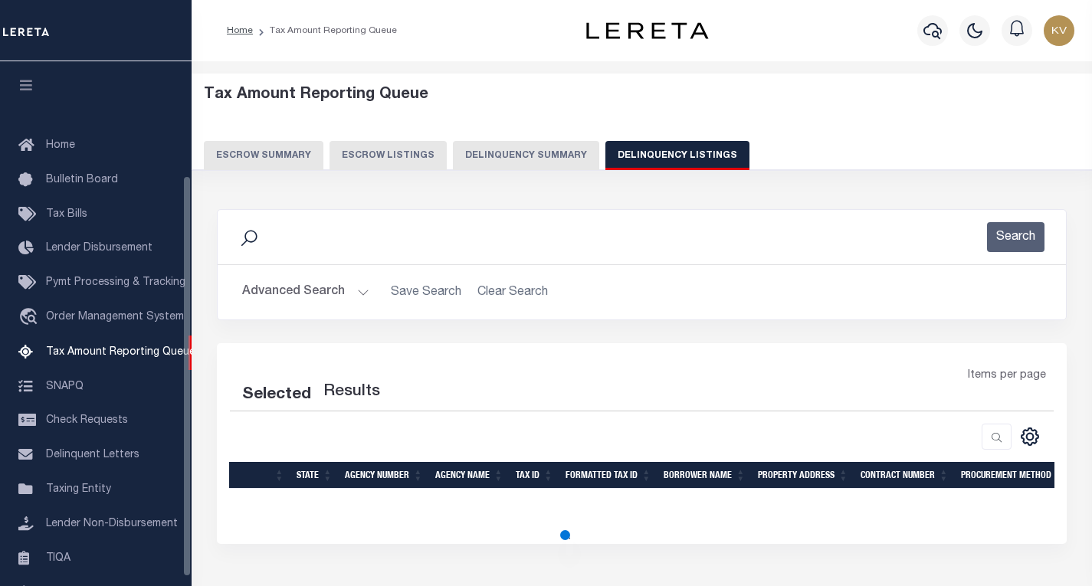
scroll to position [149, 0]
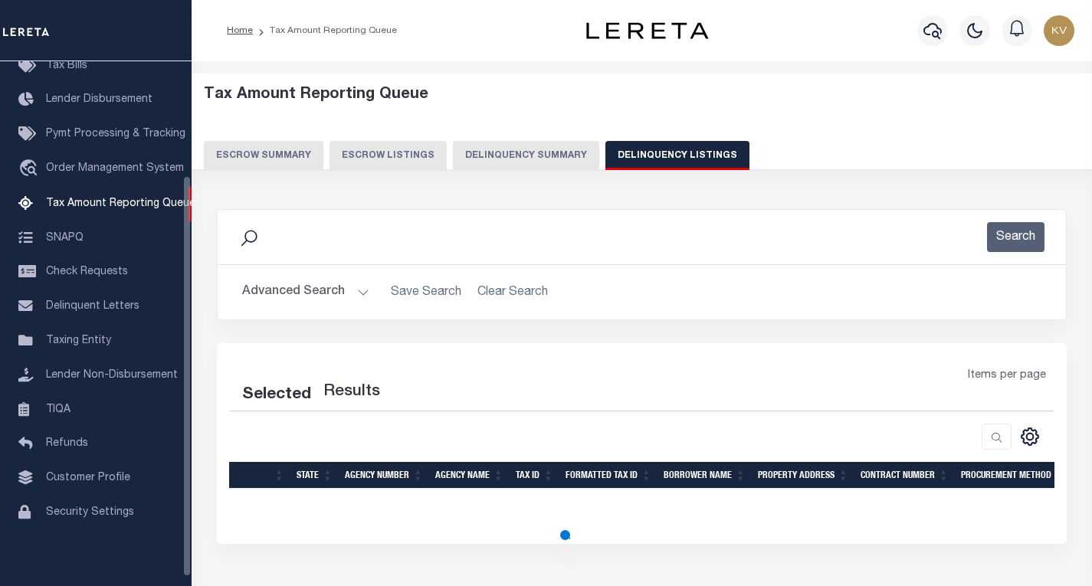
select select "100"
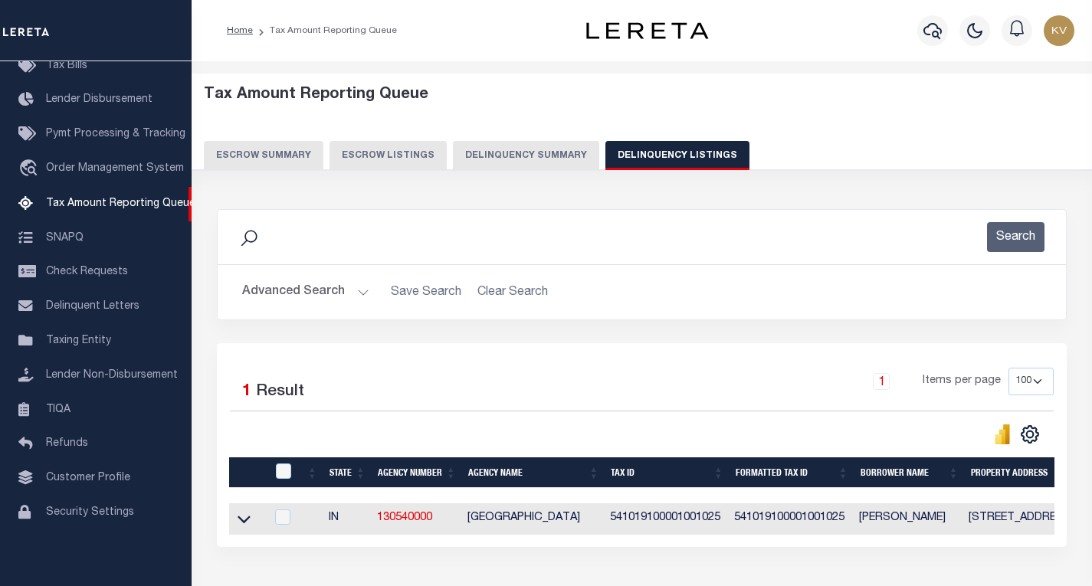
scroll to position [77, 0]
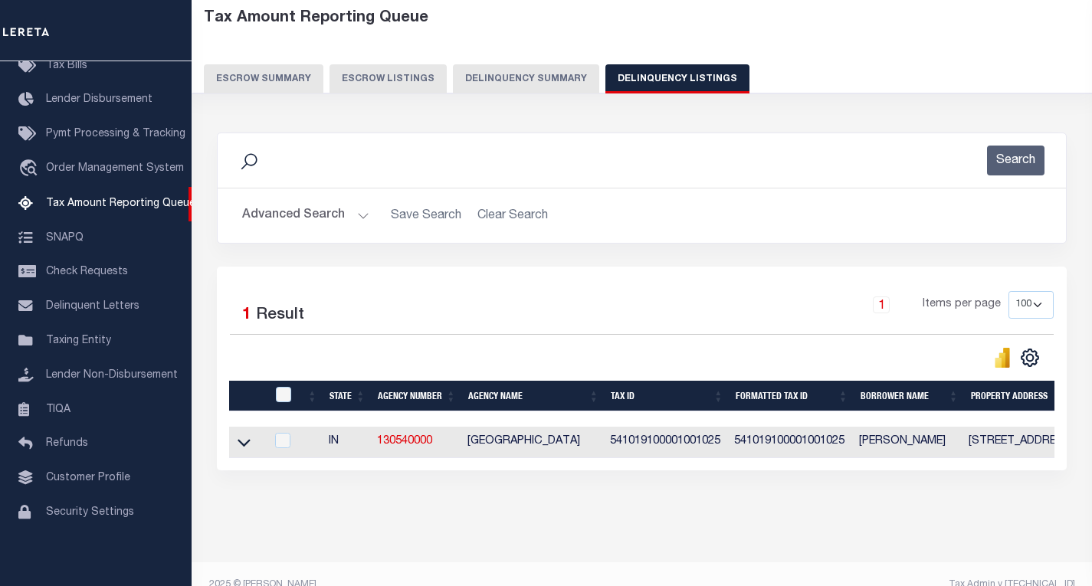
click at [358, 205] on button "Advanced Search" at bounding box center [305, 216] width 127 height 30
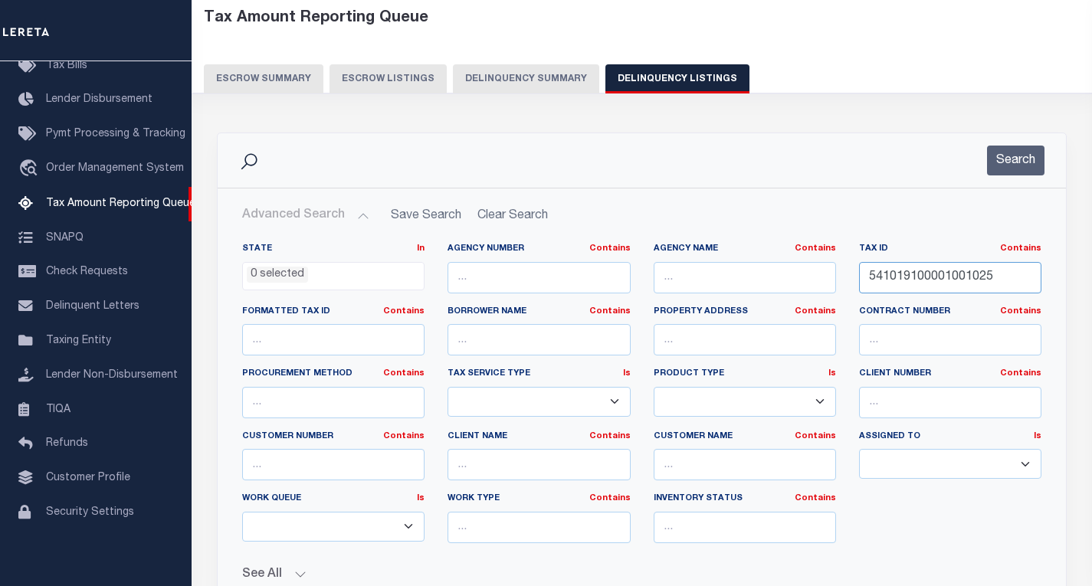
click at [914, 274] on input "541019100001001025" at bounding box center [950, 277] width 182 height 31
paste input "11001015"
type input "541019111001015025"
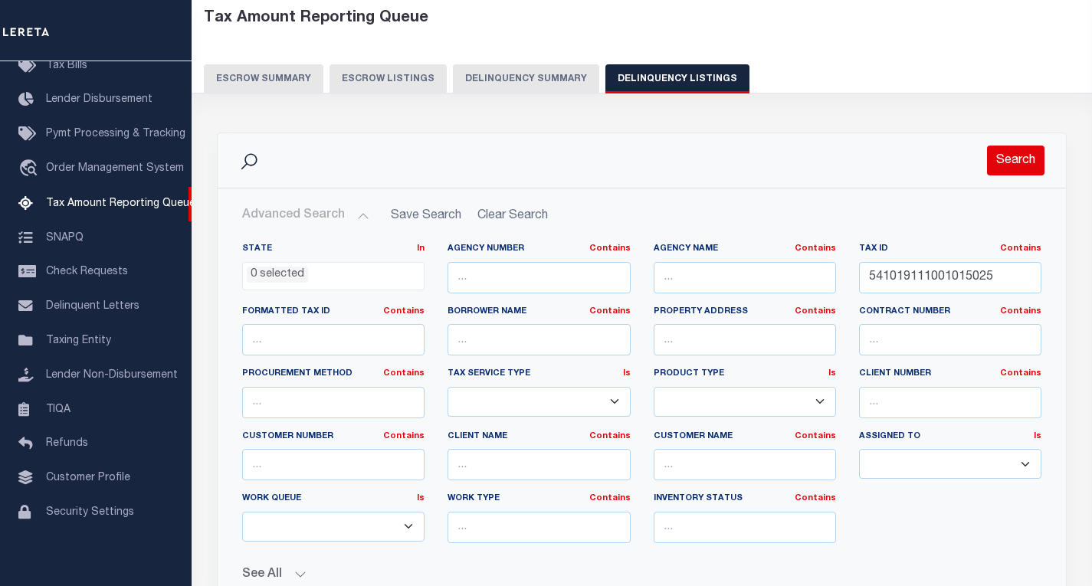
click at [1001, 159] on button "Search" at bounding box center [1015, 161] width 57 height 30
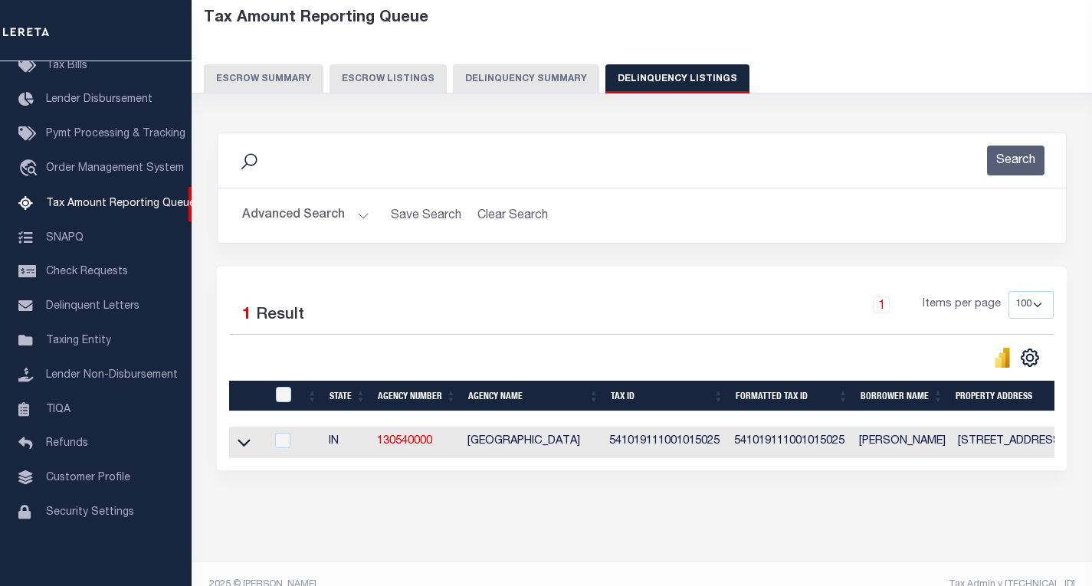
scroll to position [112, 0]
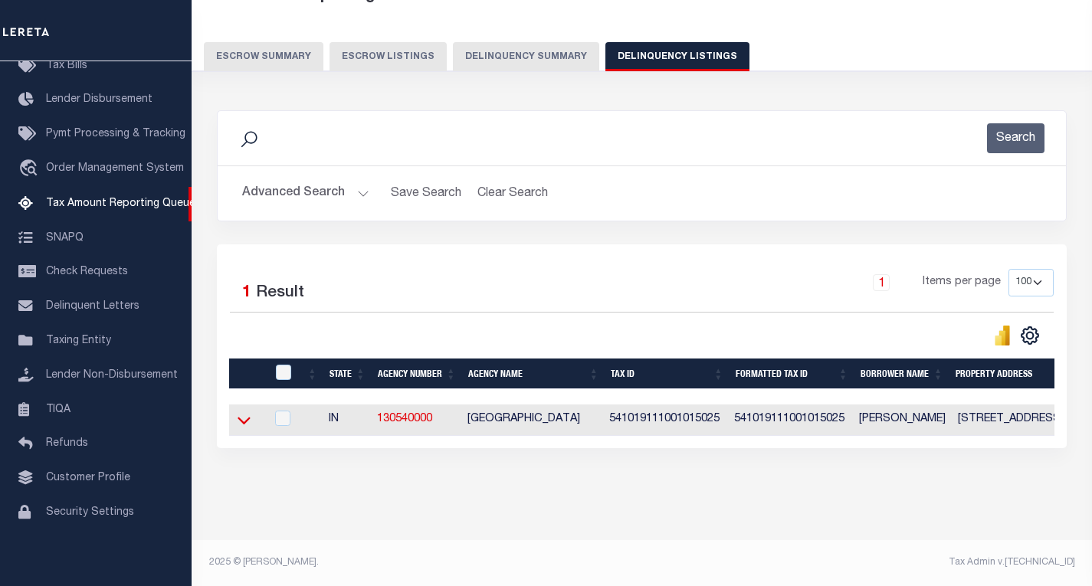
click at [244, 412] on icon at bounding box center [244, 420] width 13 height 16
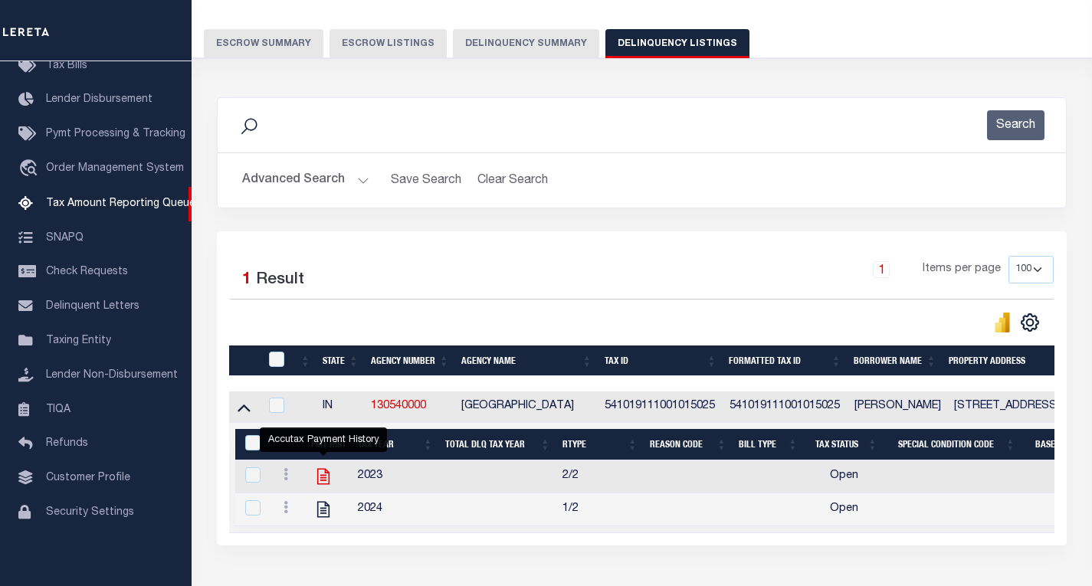
click at [323, 480] on icon "" at bounding box center [323, 477] width 20 height 20
checkbox input "true"
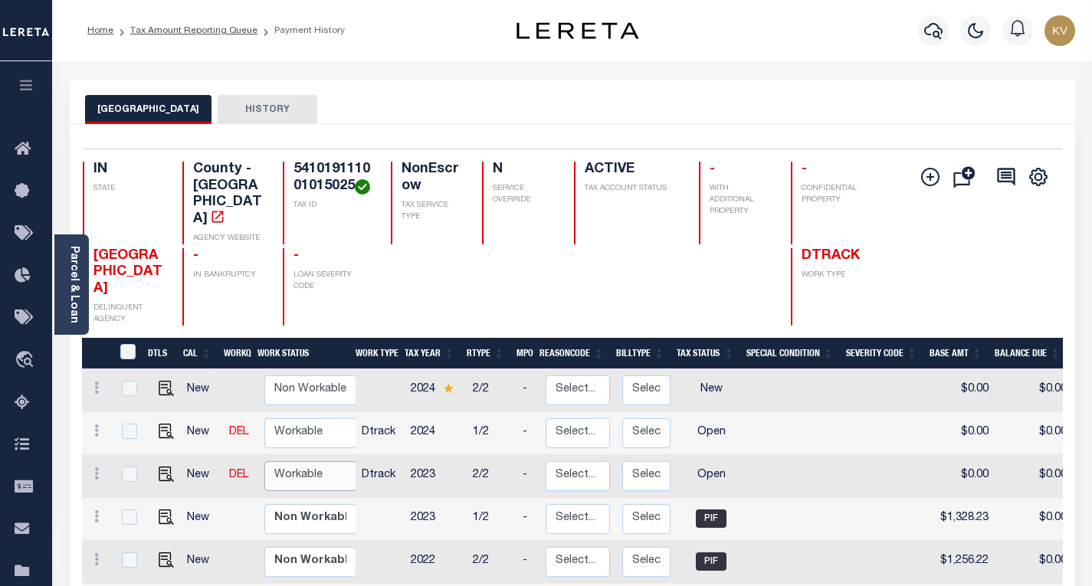
click at [290, 464] on select "Non Workable Workable" at bounding box center [310, 476] width 92 height 30
checkbox input "true"
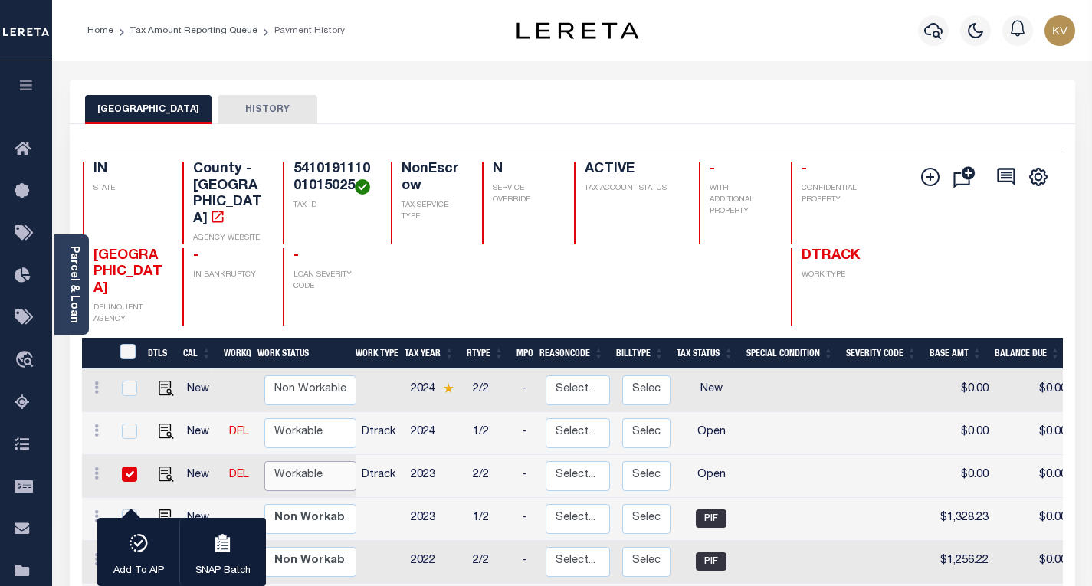
select select "true"
click at [264, 461] on select "Non Workable Workable" at bounding box center [310, 476] width 92 height 30
checkbox input "false"
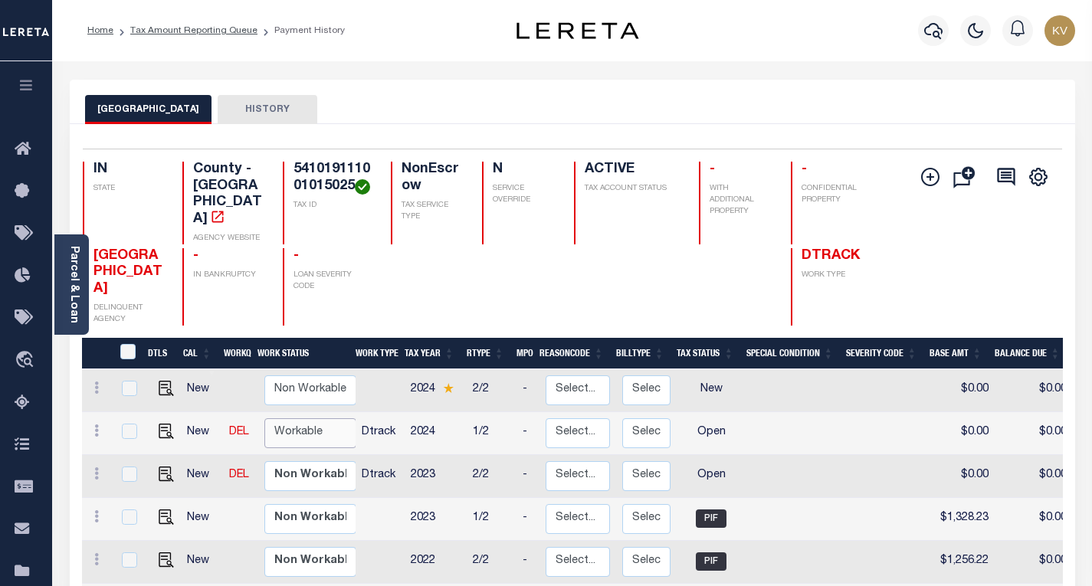
click at [305, 422] on select "Non Workable Workable" at bounding box center [310, 433] width 92 height 30
checkbox input "true"
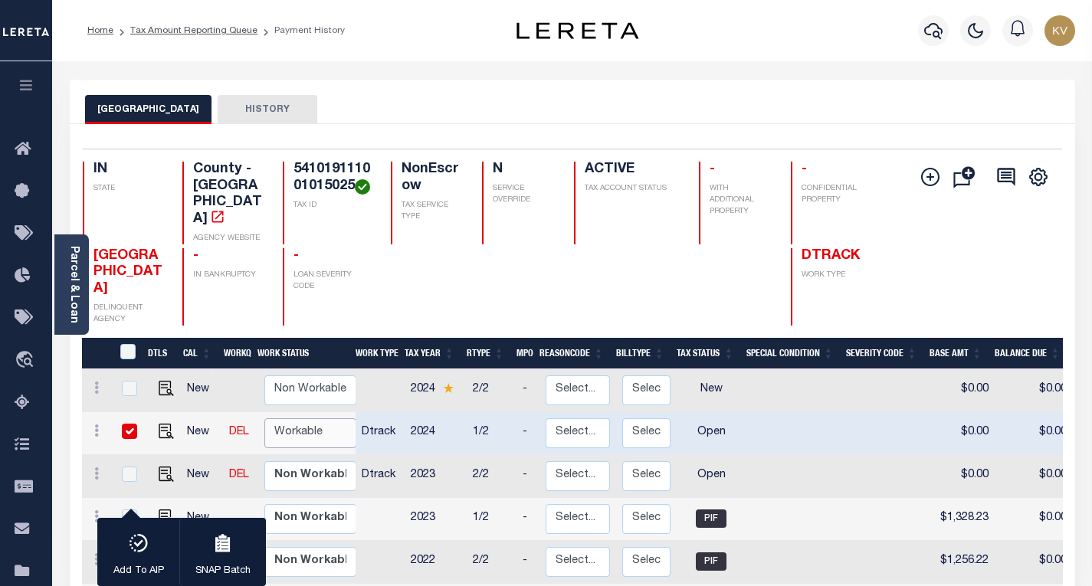
select select "true"
click at [264, 418] on select "Non Workable Workable" at bounding box center [310, 433] width 92 height 30
checkbox input "false"
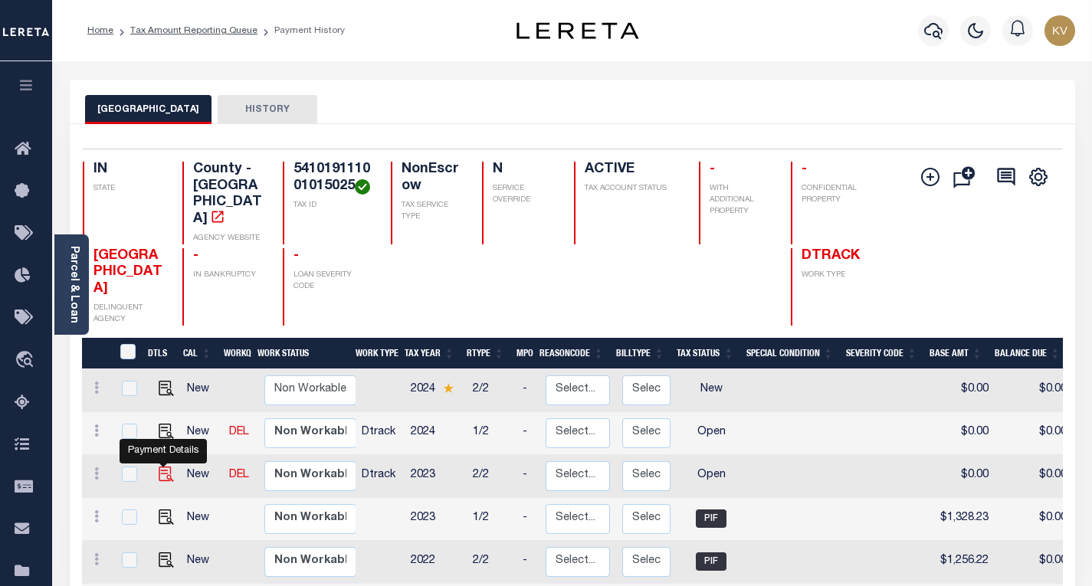
click at [162, 467] on img "" at bounding box center [166, 474] width 15 height 15
checkbox input "true"
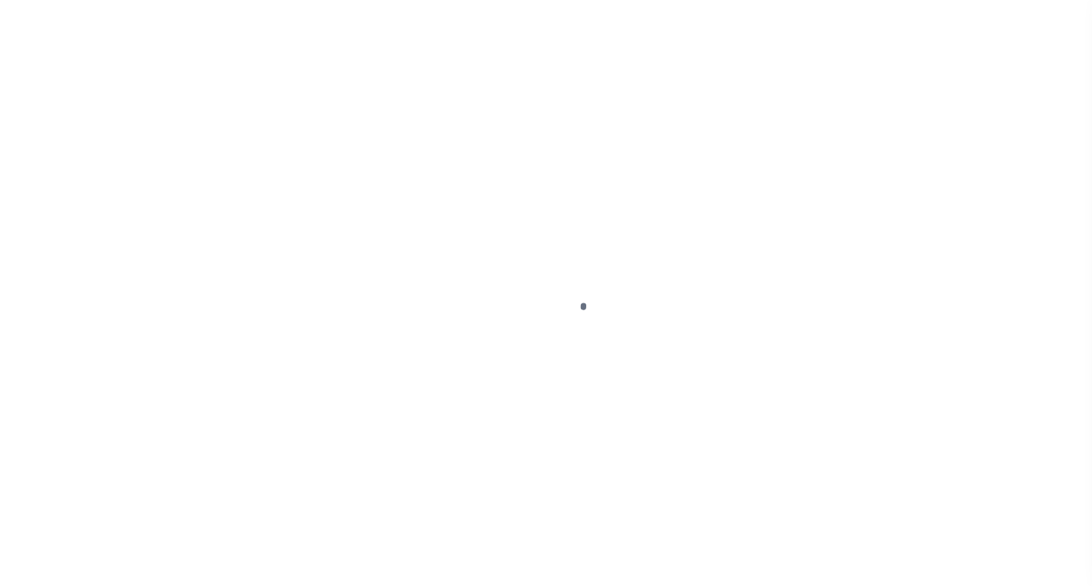
select select "OP2"
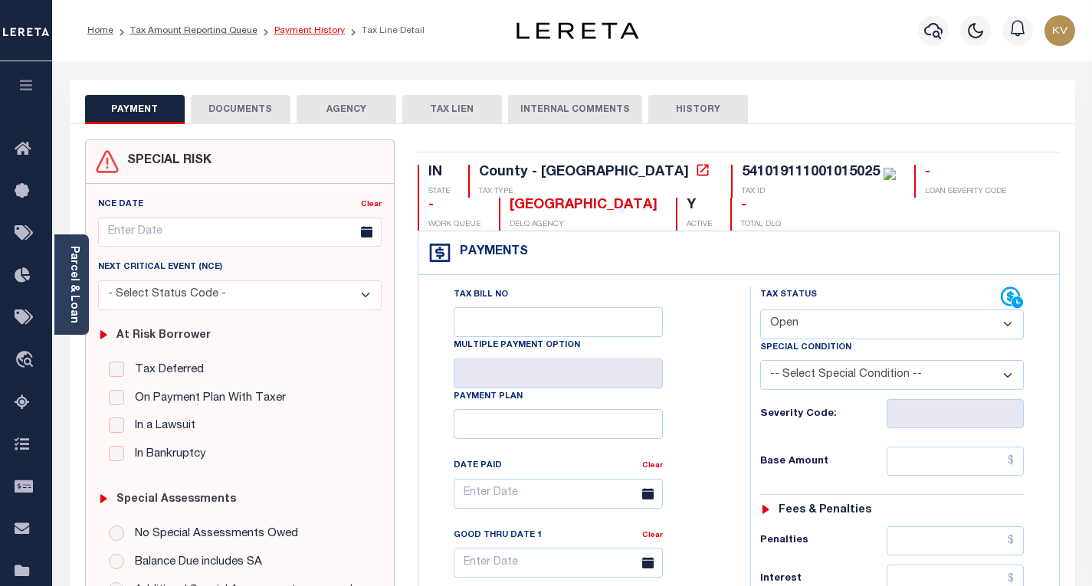
click at [326, 33] on link "Payment History" at bounding box center [309, 30] width 70 height 9
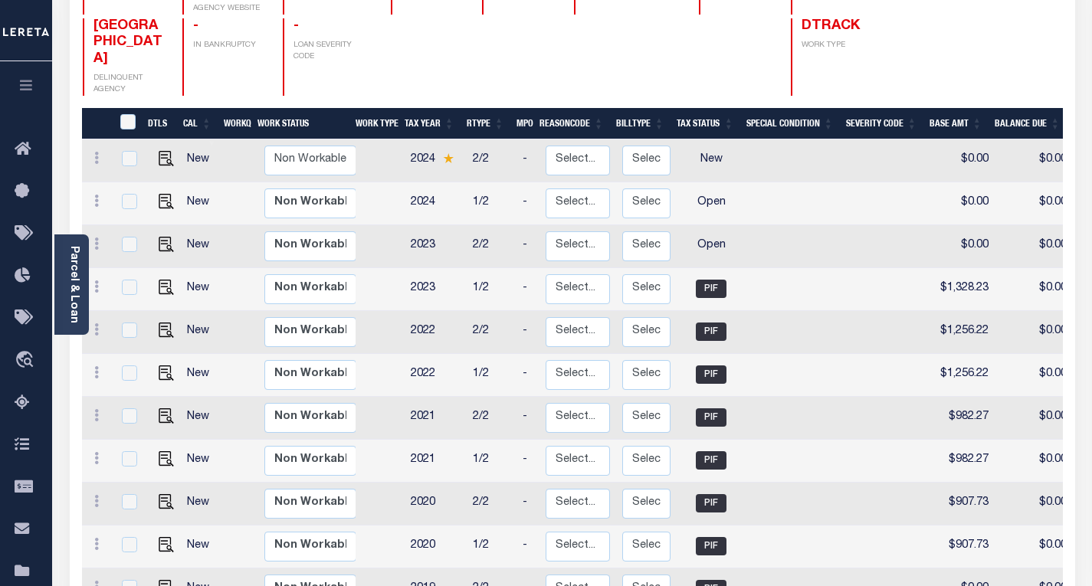
scroll to position [153, 0]
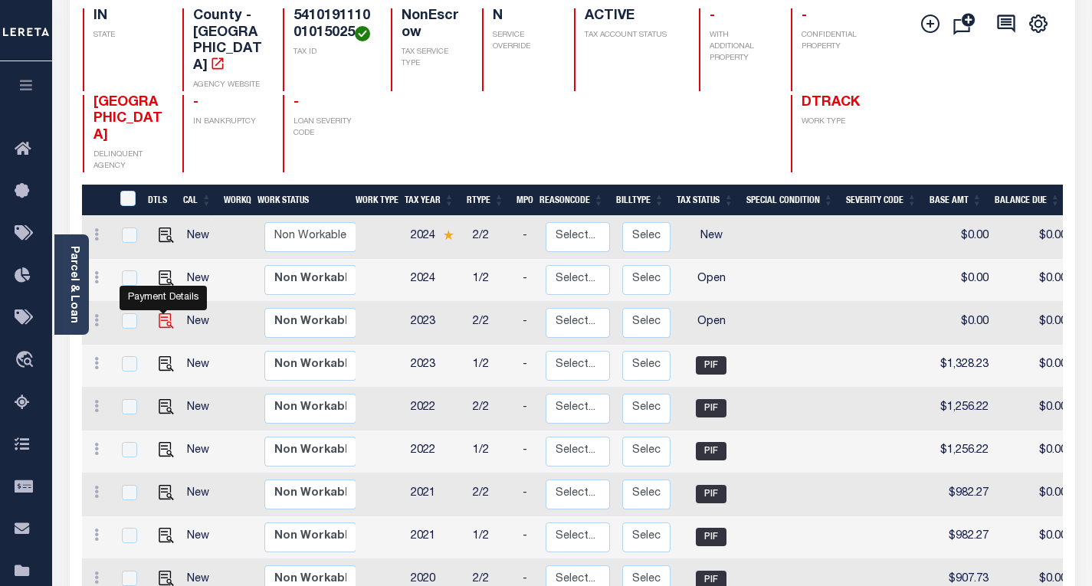
click at [162, 313] on img "" at bounding box center [166, 320] width 15 height 15
checkbox input "true"
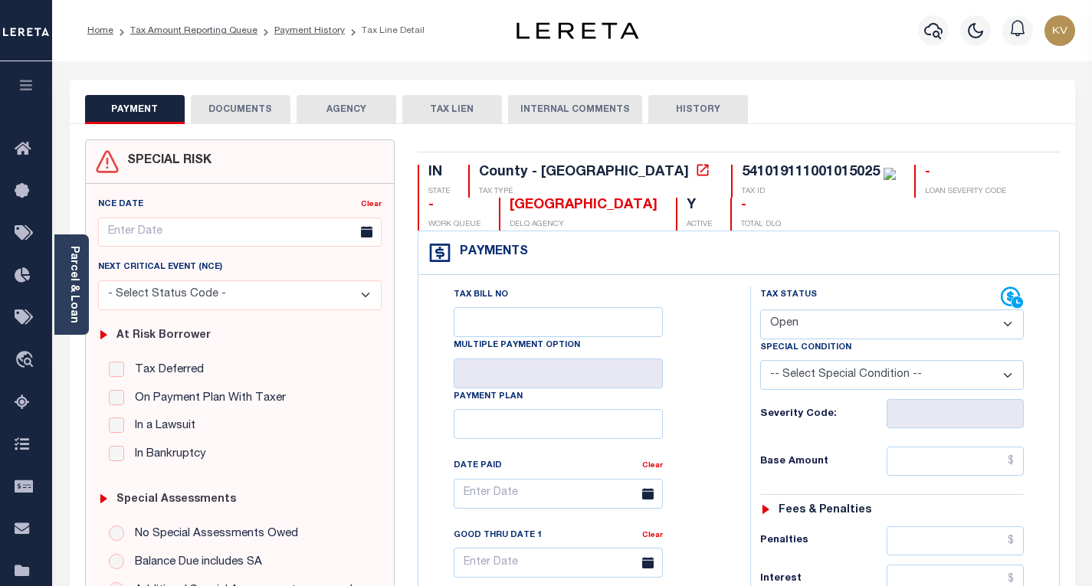
click at [834, 328] on select "- Select Status Code - Open Due/Unpaid Paid Incomplete No Tax Due Internal Refu…" at bounding box center [892, 325] width 264 height 30
select select "PYD"
click at [760, 310] on select "- Select Status Code - Open Due/Unpaid Paid Incomplete No Tax Due Internal Refu…" at bounding box center [892, 325] width 264 height 30
type input "[DATE]"
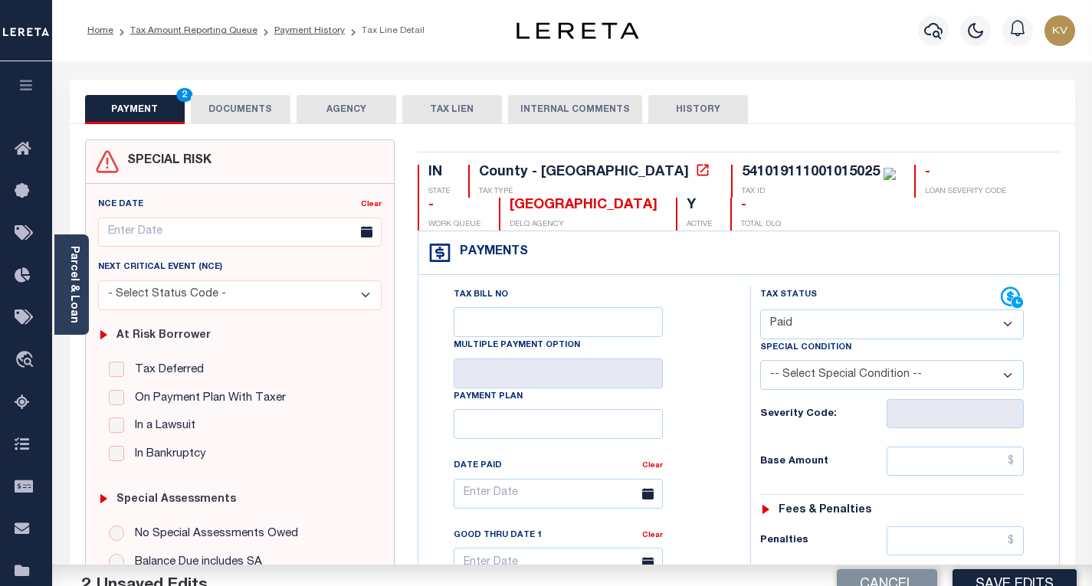
click at [723, 405] on div "Tax Bill No Multiple Payment Option Payment Plan Clear" at bounding box center [580, 502] width 293 height 430
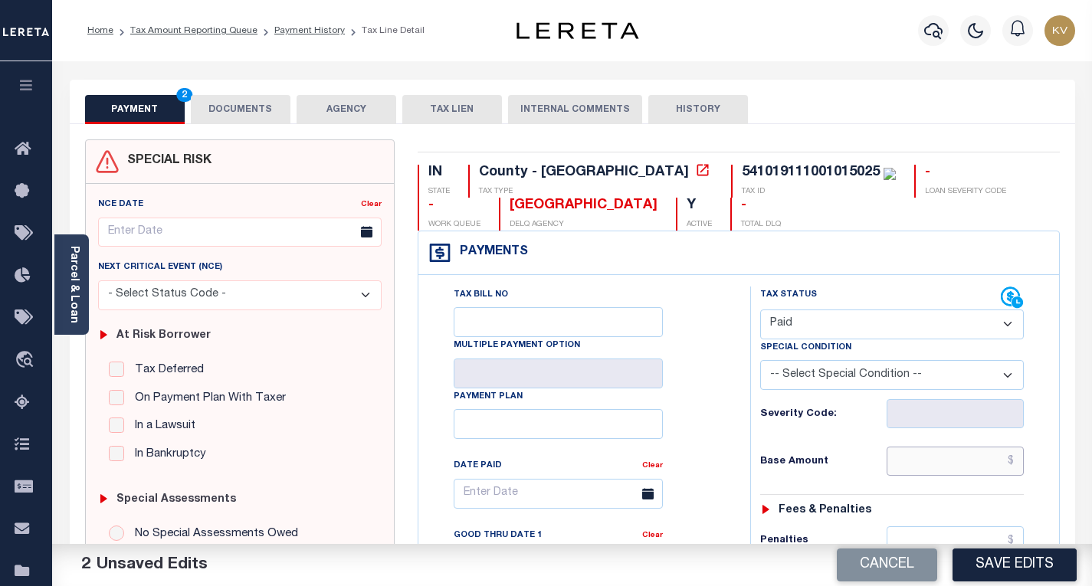
click at [906, 453] on input "text" at bounding box center [955, 461] width 137 height 29
paste input "1,328.23"
type input "$1,328.23"
click at [847, 454] on div "Base Amount $1,328.23" at bounding box center [892, 461] width 264 height 29
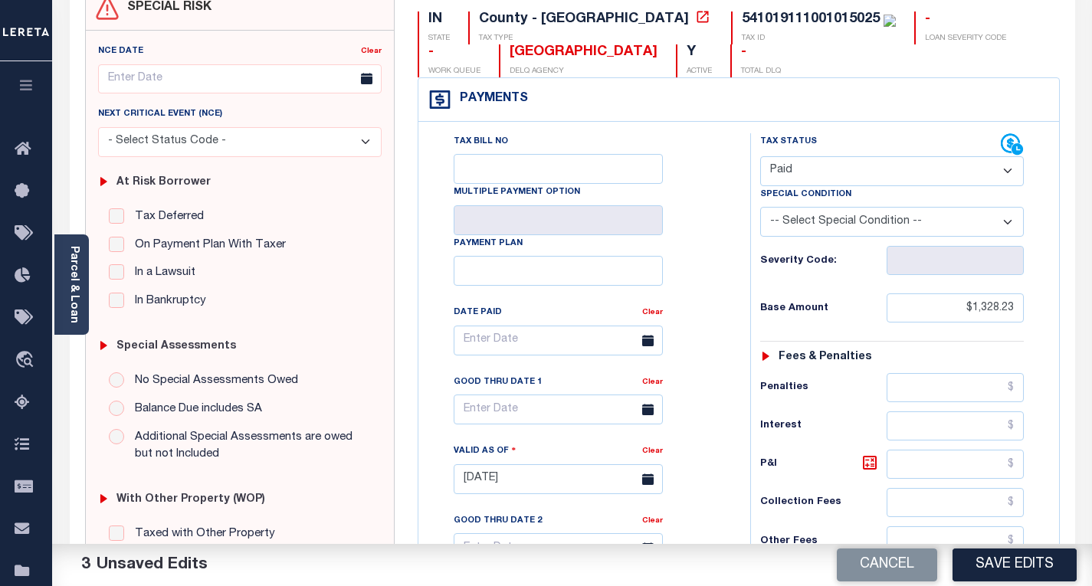
scroll to position [383, 0]
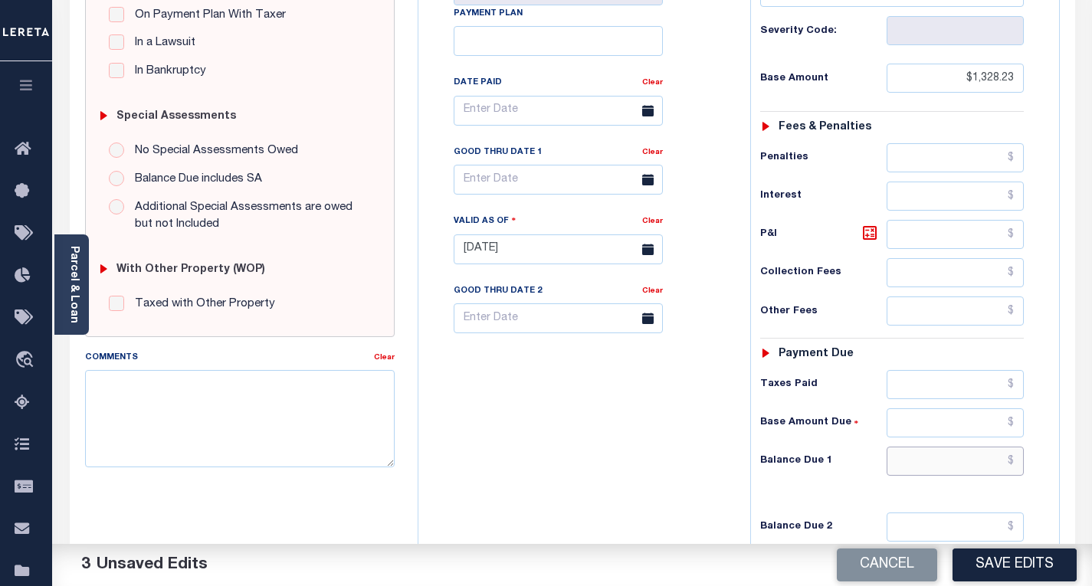
click at [923, 455] on input "text" at bounding box center [955, 461] width 137 height 29
type input "$0.00"
drag, startPoint x: 671, startPoint y: 404, endPoint x: 911, endPoint y: 261, distance: 279.4
click at [670, 404] on div "Tax Bill No Multiple Payment Option Payment Plan Clear" at bounding box center [580, 241] width 316 height 677
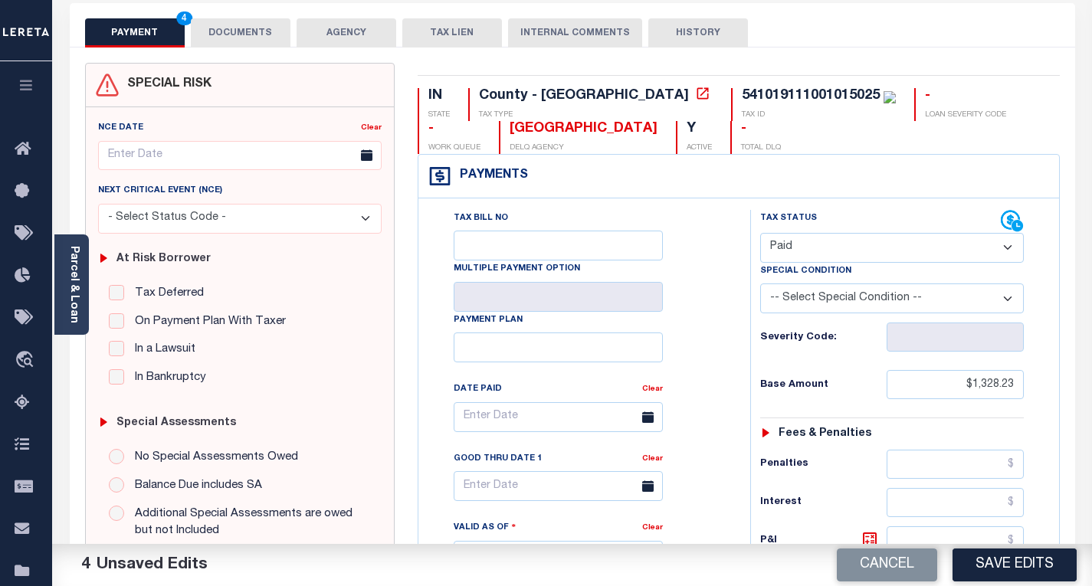
scroll to position [0, 0]
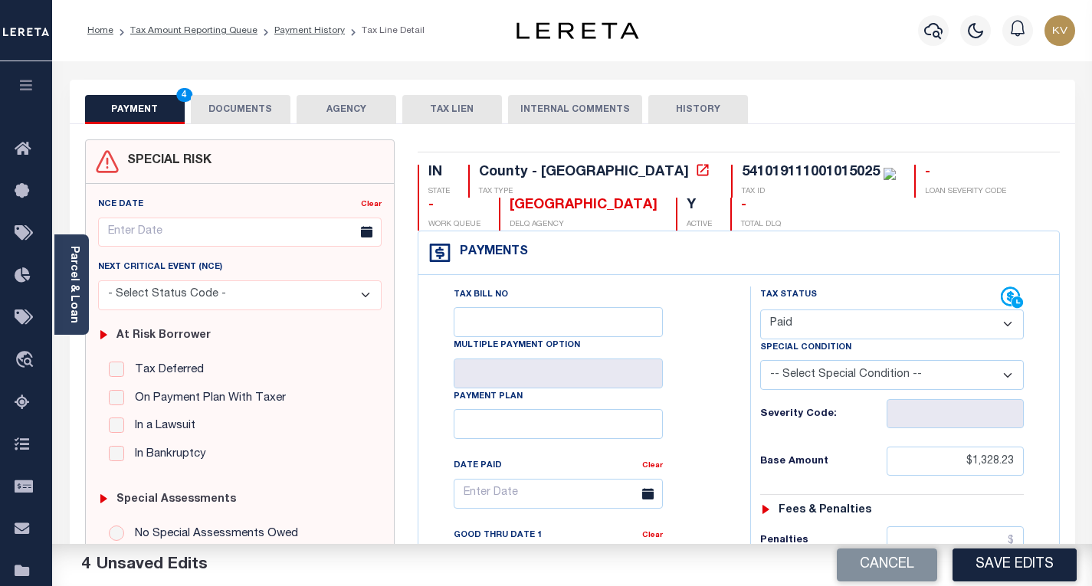
click at [198, 100] on button "DOCUMENTS" at bounding box center [241, 109] width 100 height 29
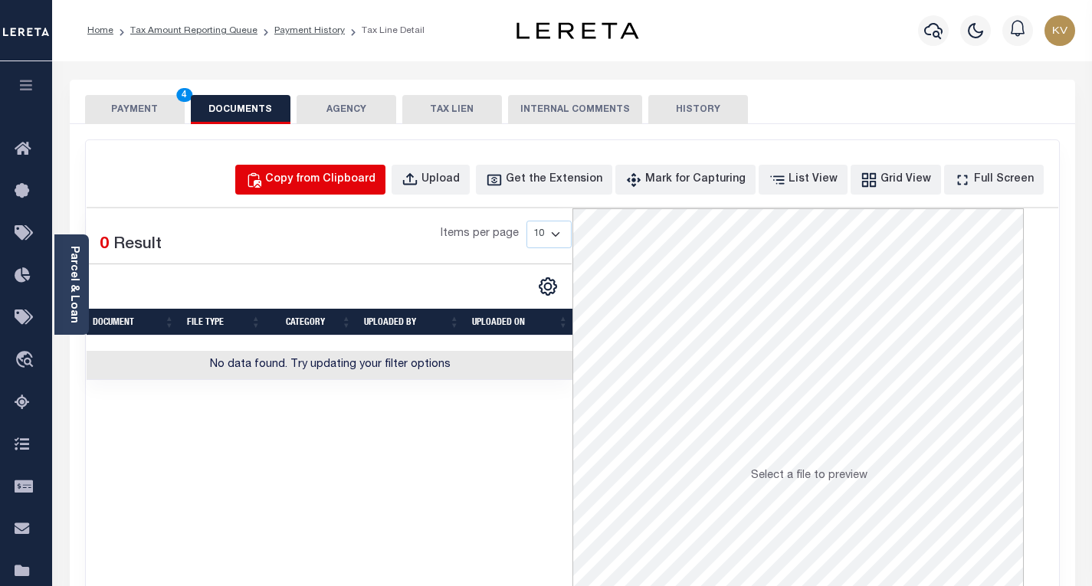
click at [358, 188] on div "Copy from Clipboard" at bounding box center [320, 180] width 110 height 17
select select "POP"
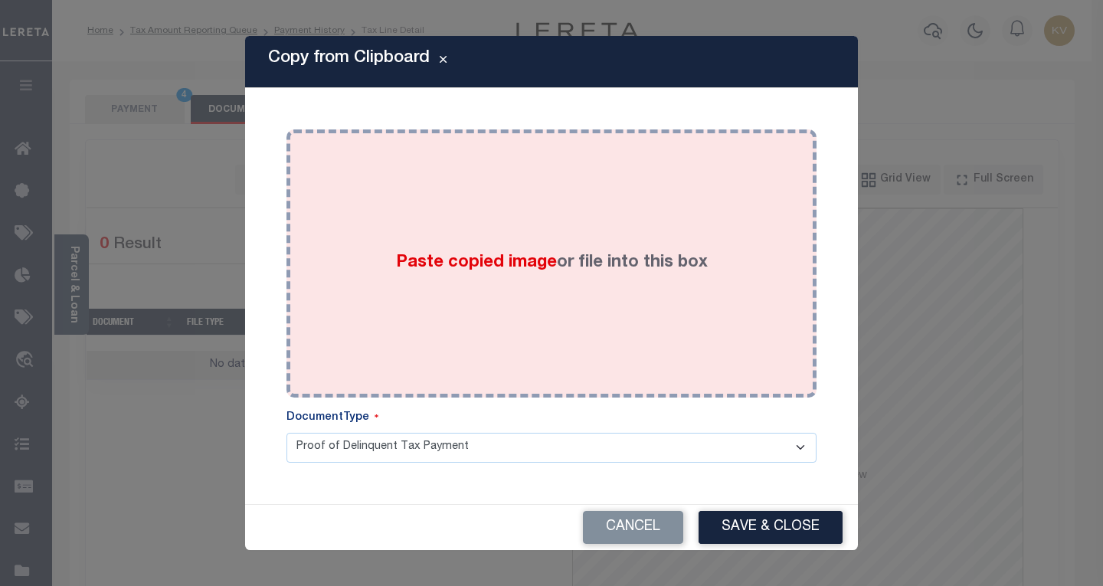
click at [443, 251] on label "Paste copied image or file into this box" at bounding box center [552, 263] width 312 height 25
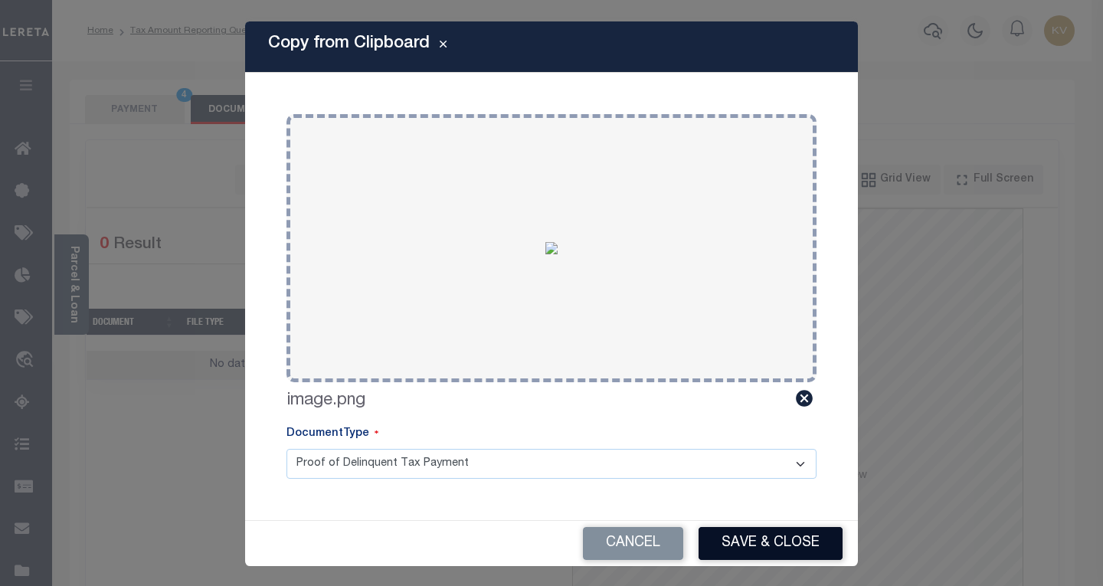
click at [756, 533] on button "Save & Close" at bounding box center [771, 543] width 144 height 33
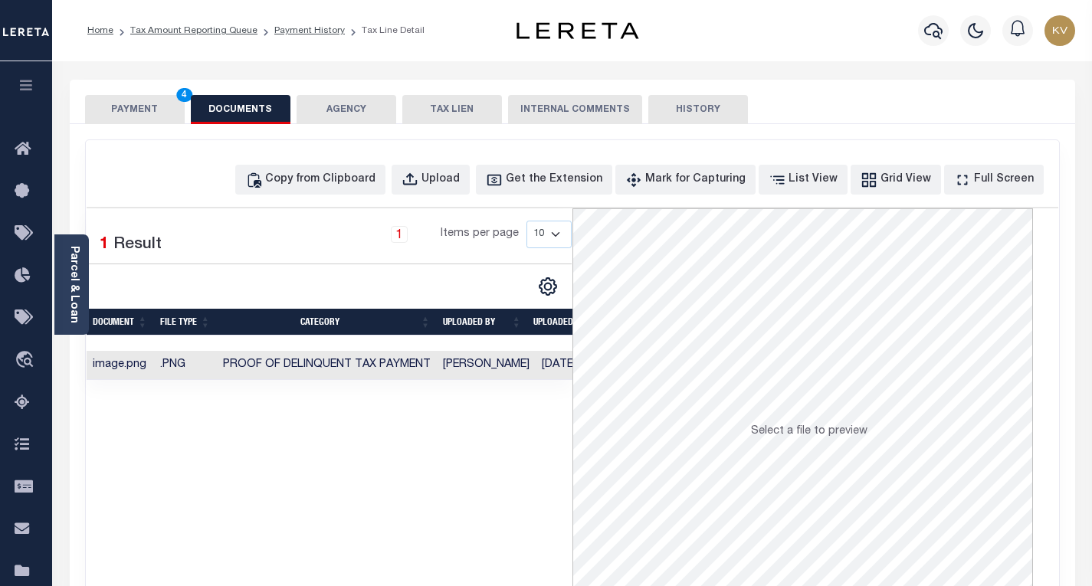
click at [132, 107] on button "PAYMENT 4" at bounding box center [135, 109] width 100 height 29
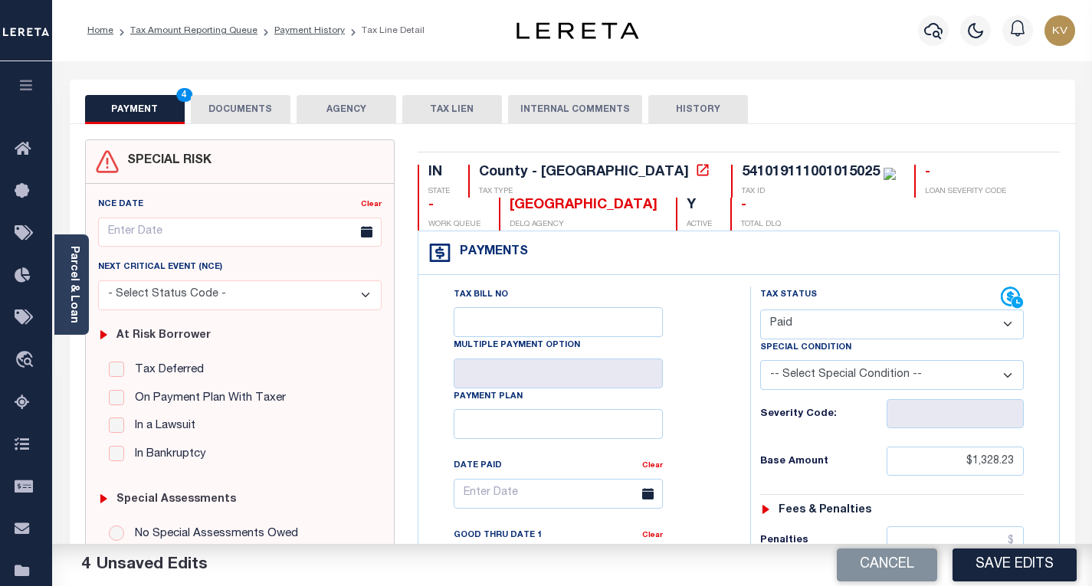
click at [992, 562] on button "Save Edits" at bounding box center [1014, 565] width 124 height 33
checkbox input "false"
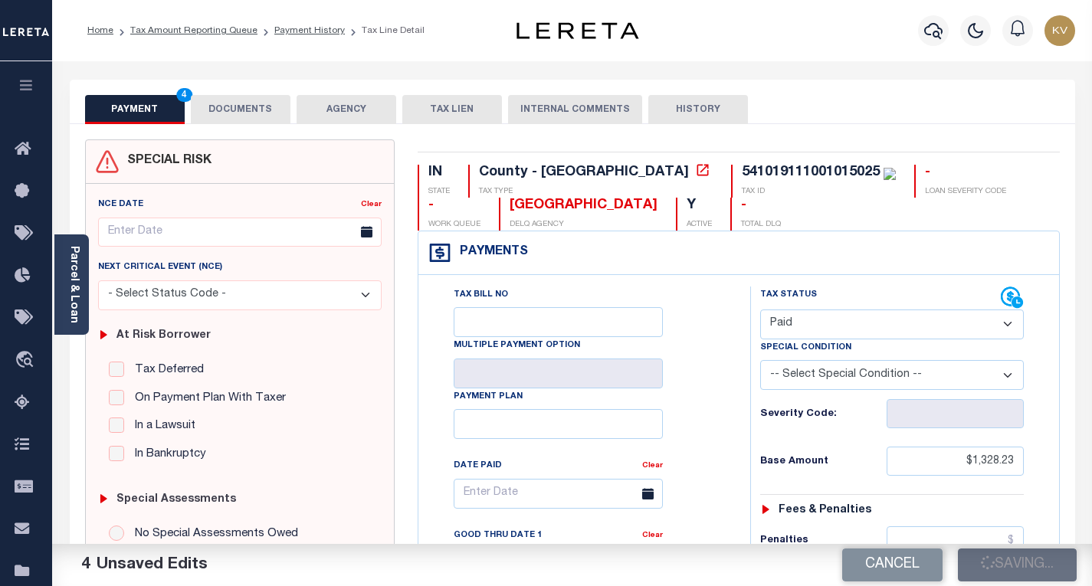
type input "$1,328.23"
type input "$0"
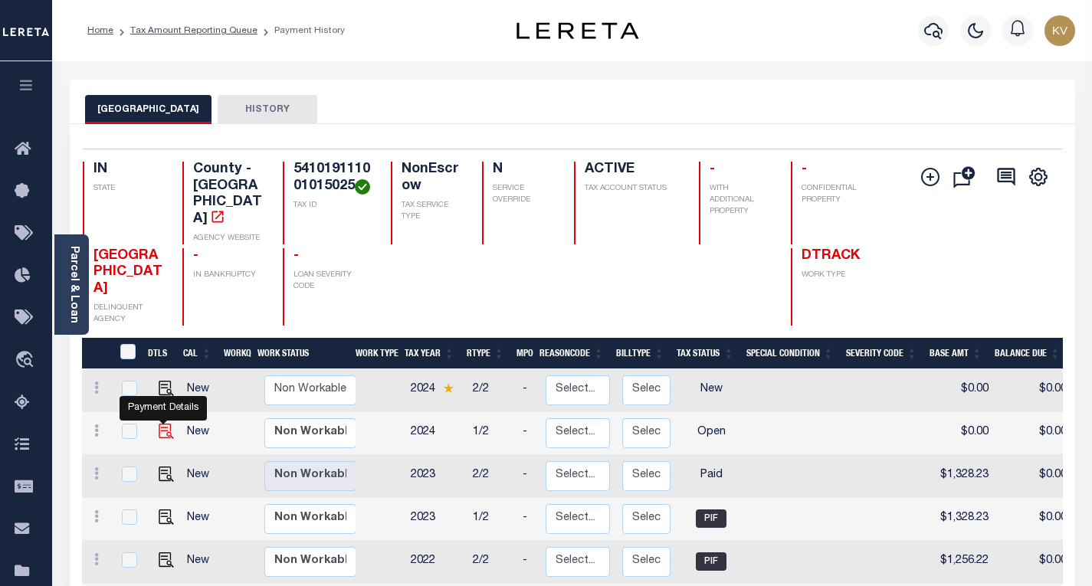
click at [163, 424] on img "" at bounding box center [166, 431] width 15 height 15
checkbox input "true"
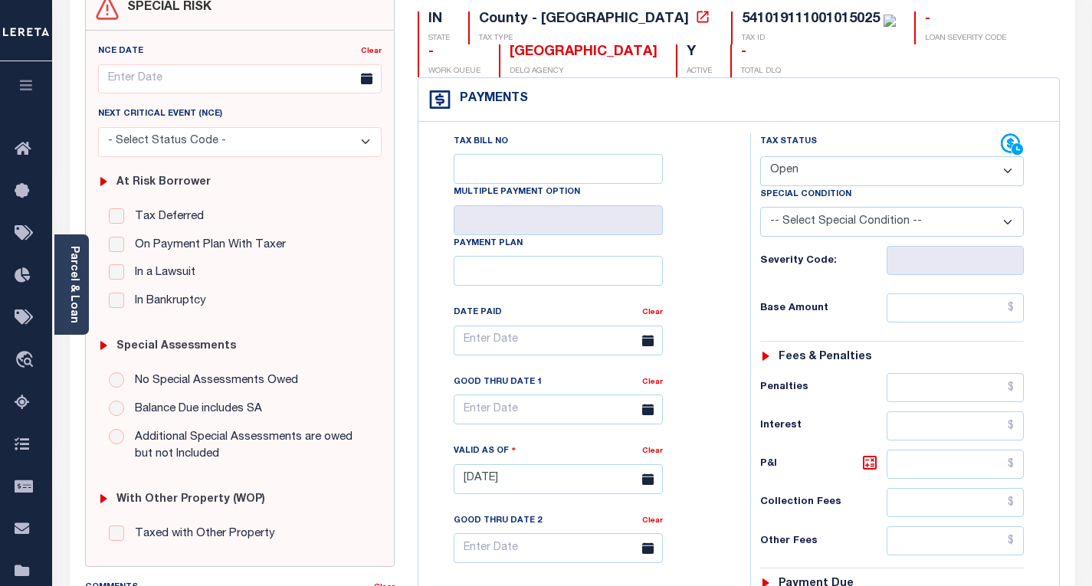
scroll to position [230, 0]
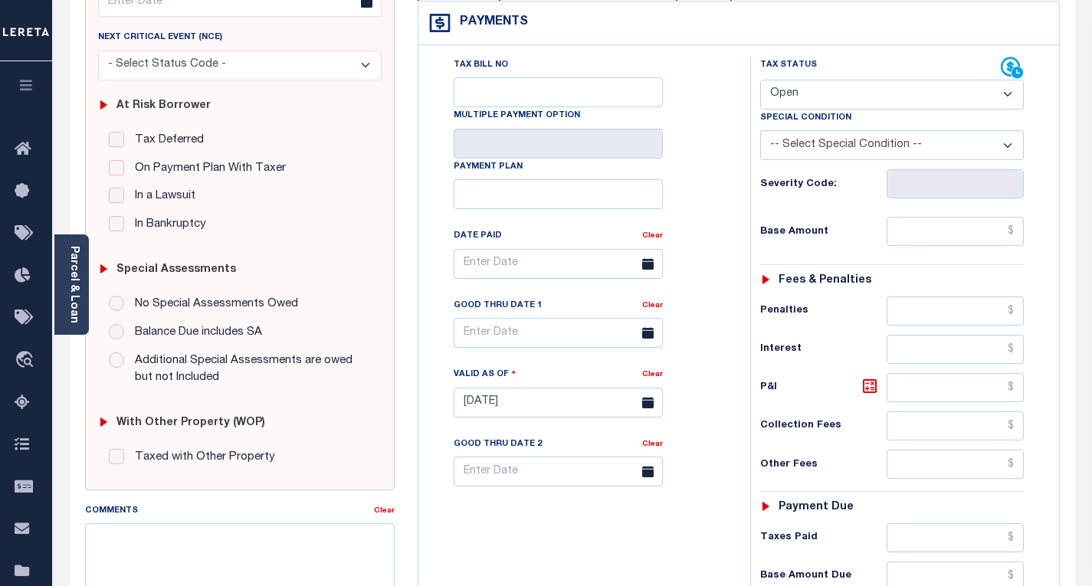
click at [831, 145] on select "-- Select Special Condition -- 3RD PARTY TAX LIEN AGENCY TAX LIEN (A.K.A Inside…" at bounding box center [892, 145] width 264 height 30
click at [805, 100] on select "- Select Status Code - Open Due/Unpaid Paid Incomplete No Tax Due Internal Refu…" at bounding box center [892, 95] width 264 height 30
select select "PYD"
click at [760, 80] on select "- Select Status Code - Open Due/Unpaid Paid Incomplete No Tax Due Internal Refu…" at bounding box center [892, 95] width 264 height 30
type input "[DATE]"
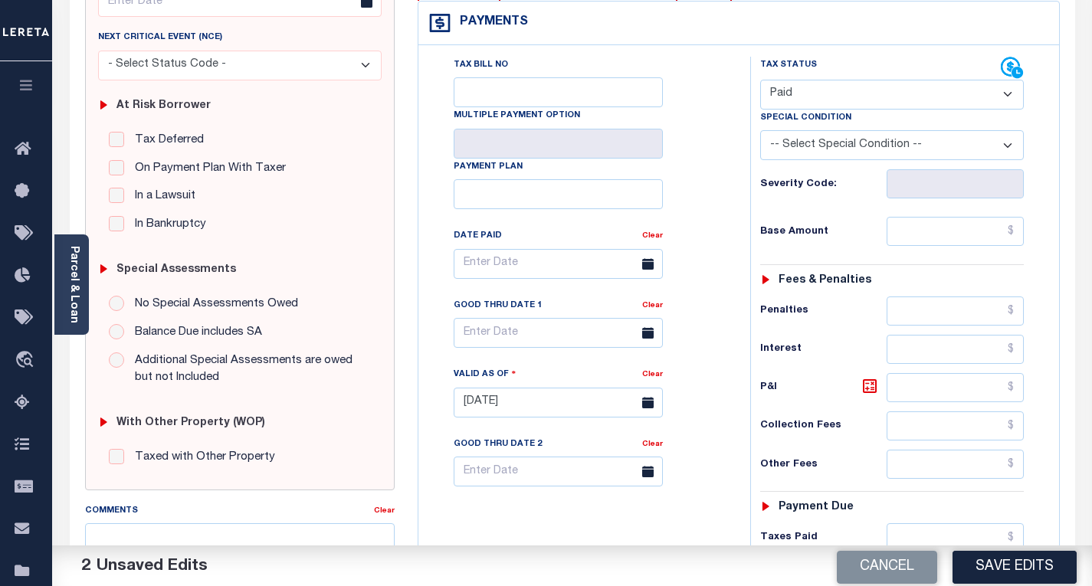
click at [703, 188] on div "Tax Bill No Multiple Payment Option Payment Plan Clear" at bounding box center [580, 272] width 293 height 430
click at [939, 238] on input "text" at bounding box center [955, 231] width 137 height 29
paste input "1,286.56"
type input "$1,286.56"
click at [842, 228] on h6 "Base Amount" at bounding box center [823, 232] width 126 height 12
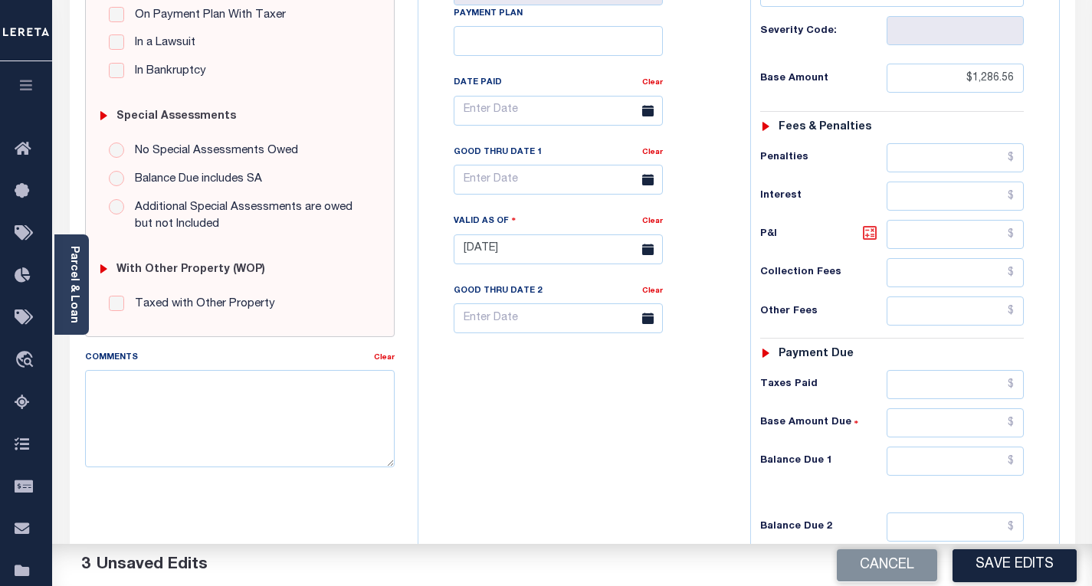
scroll to position [536, 0]
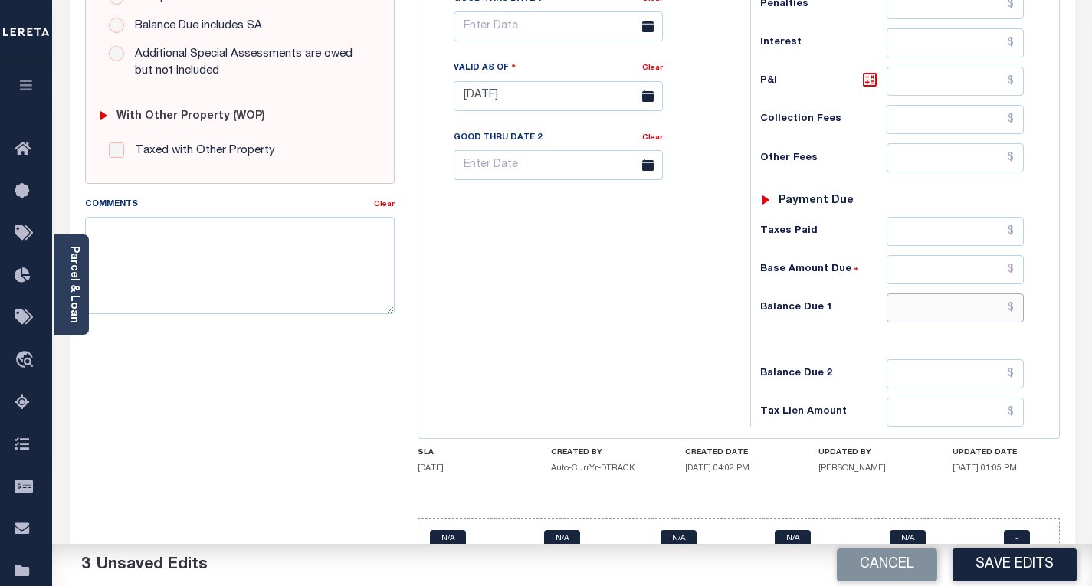
click at [923, 310] on input "text" at bounding box center [955, 307] width 137 height 29
type input "$0.00"
click at [565, 322] on div "Tax Bill No Multiple Payment Option Payment Plan Clear" at bounding box center [580, 88] width 316 height 677
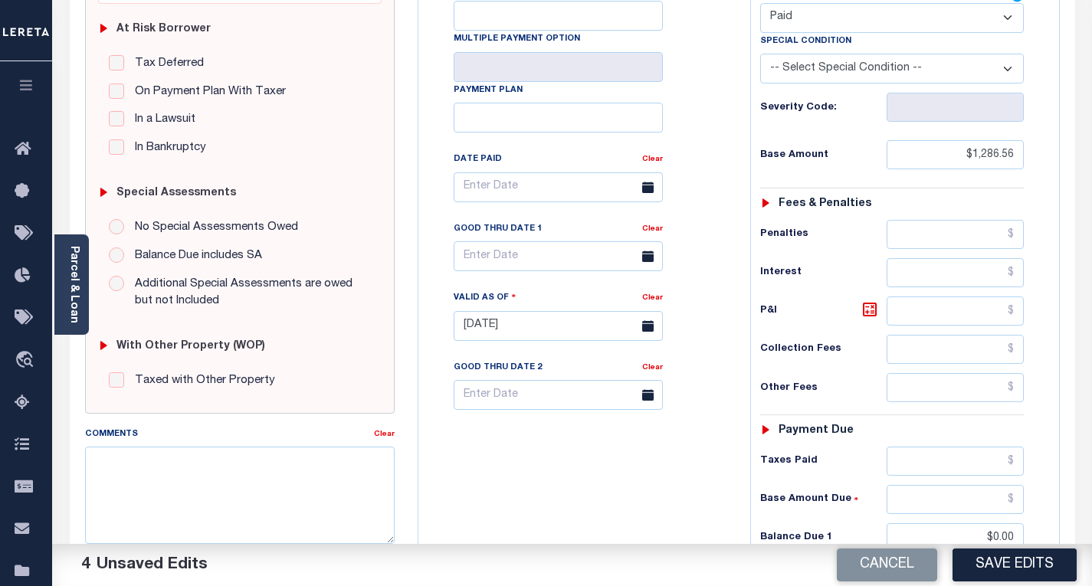
scroll to position [0, 0]
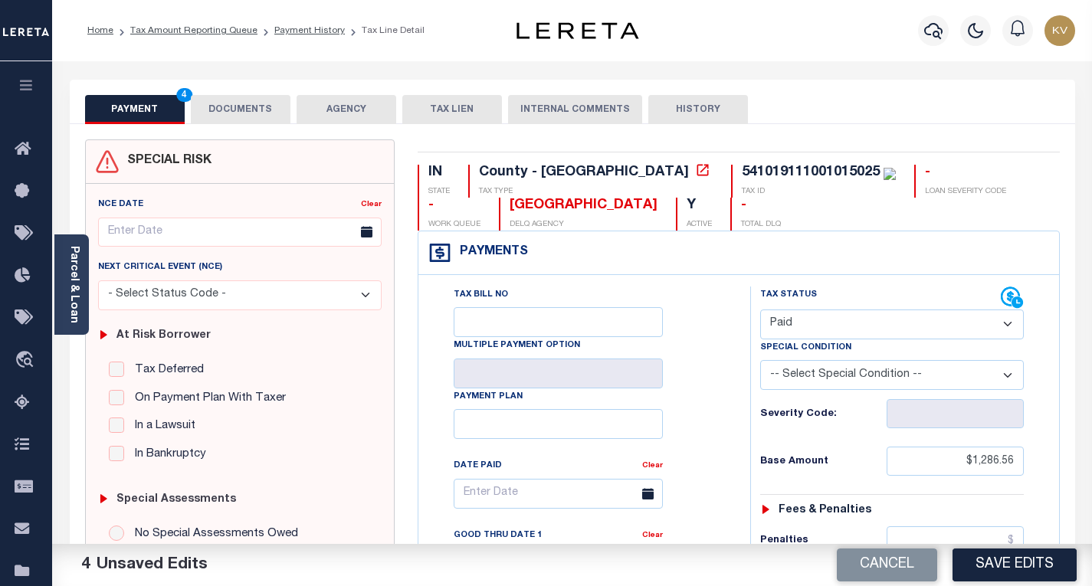
click at [250, 118] on button "DOCUMENTS" at bounding box center [241, 109] width 100 height 29
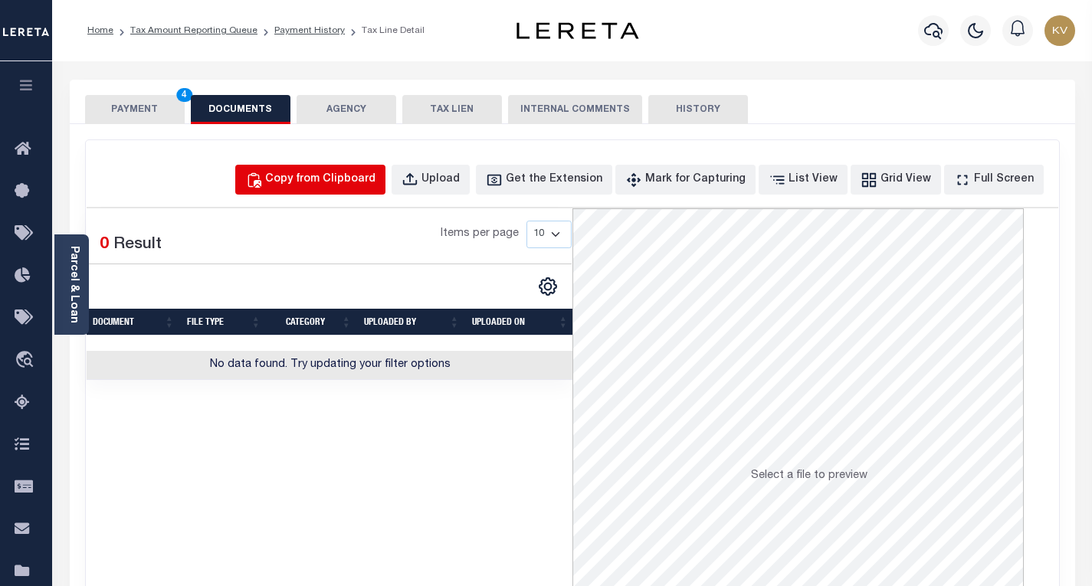
click at [372, 181] on div "Copy from Clipboard" at bounding box center [320, 180] width 110 height 17
select select "POP"
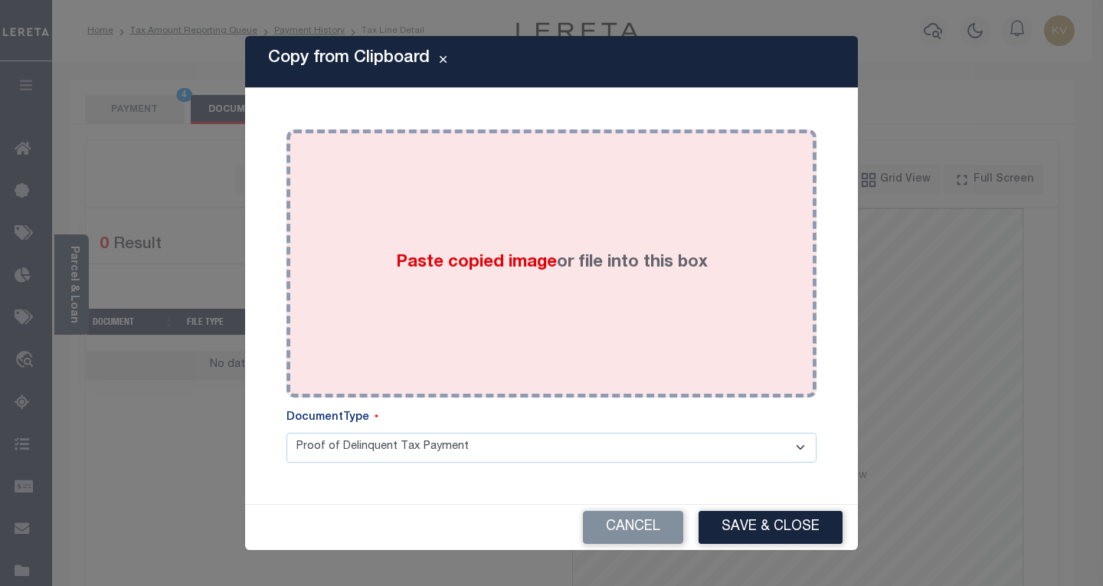
click at [510, 289] on div "Paste copied image or file into this box" at bounding box center [551, 263] width 507 height 245
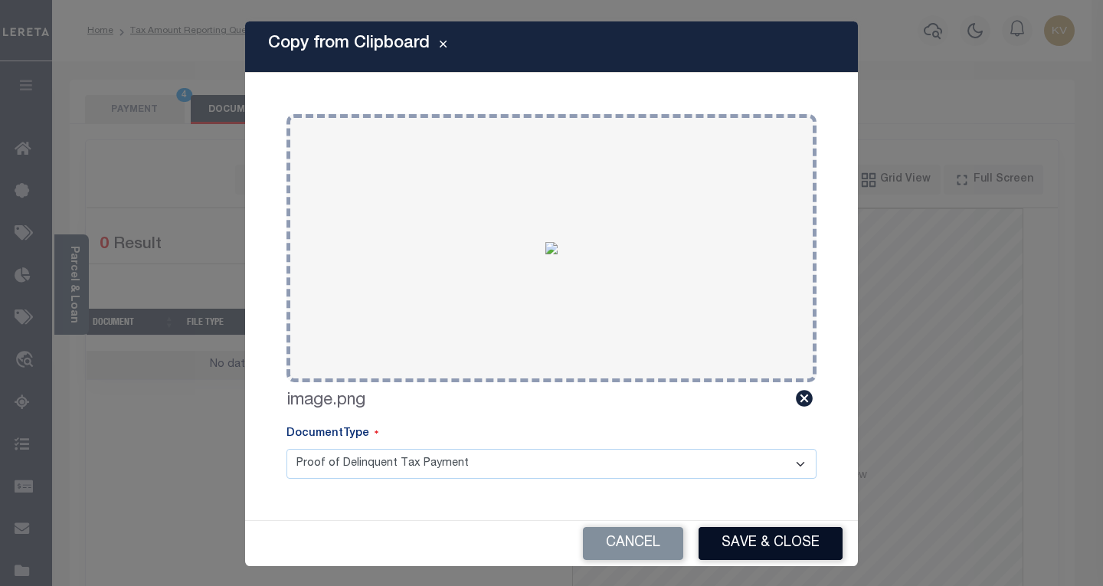
click at [797, 540] on button "Save & Close" at bounding box center [771, 543] width 144 height 33
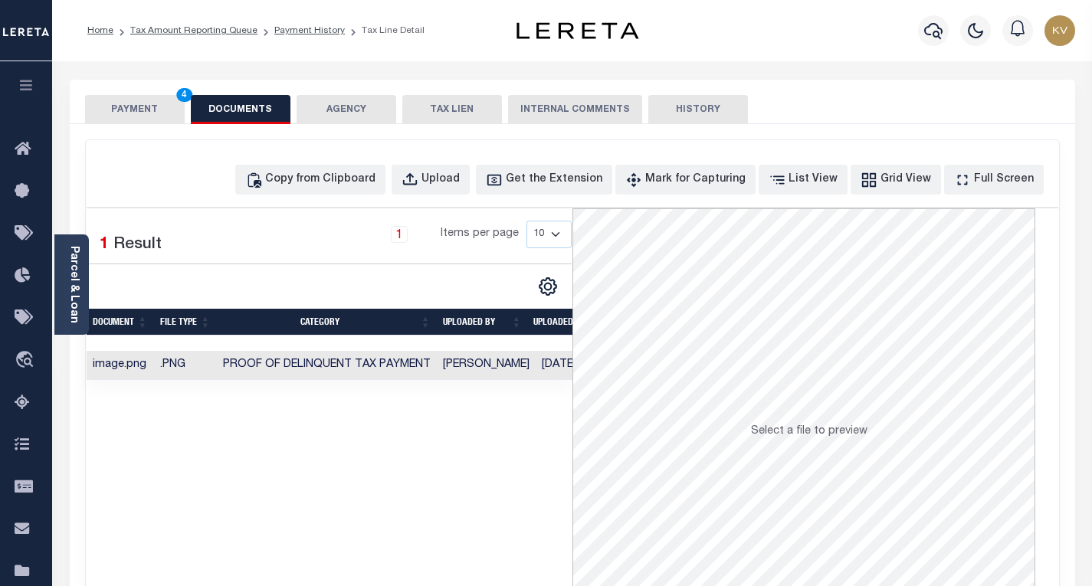
click at [133, 120] on button "PAYMENT 4" at bounding box center [135, 109] width 100 height 29
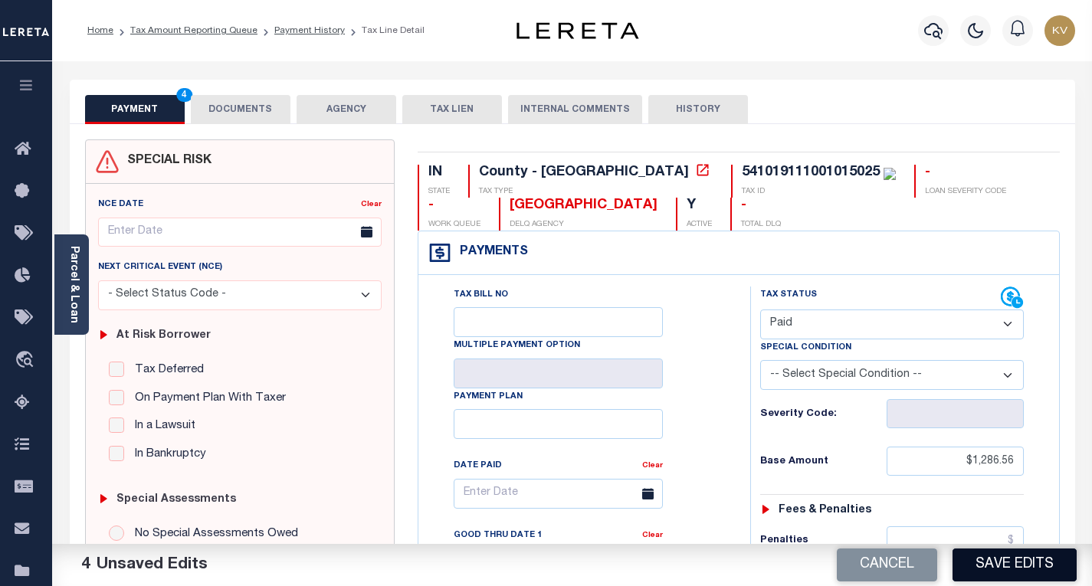
click at [1020, 560] on button "Save Edits" at bounding box center [1014, 565] width 124 height 33
checkbox input "false"
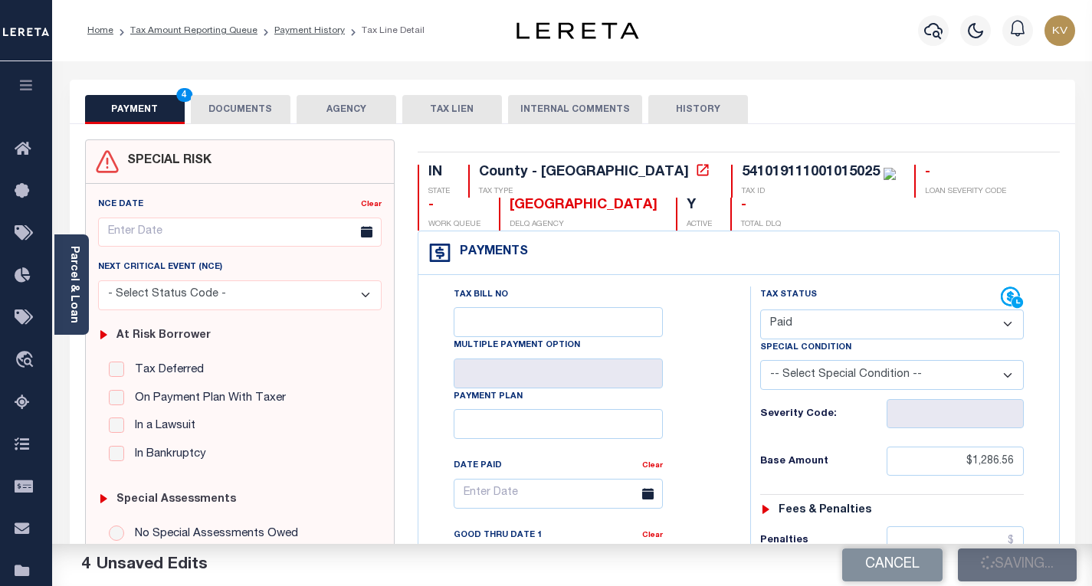
type input "$1,286.56"
type input "$0"
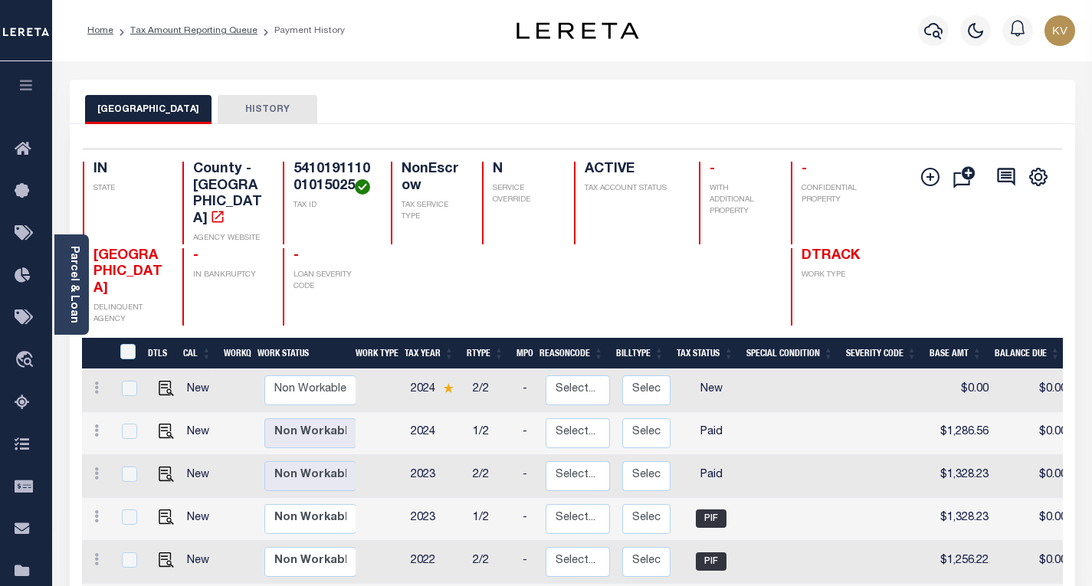
scroll to position [153, 0]
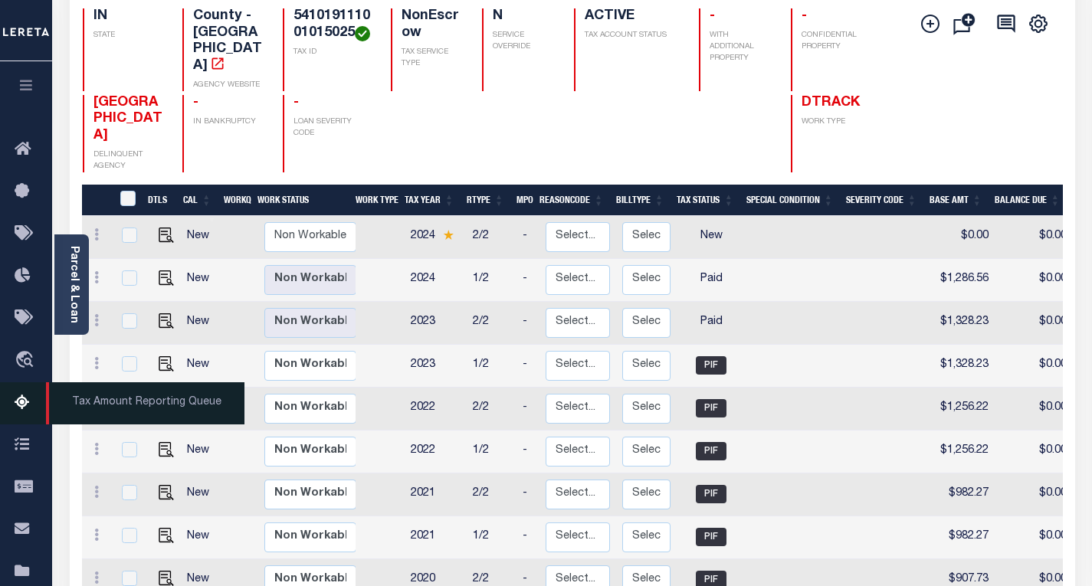
drag, startPoint x: 24, startPoint y: 403, endPoint x: 39, endPoint y: 396, distance: 16.8
click at [24, 403] on icon at bounding box center [27, 403] width 25 height 19
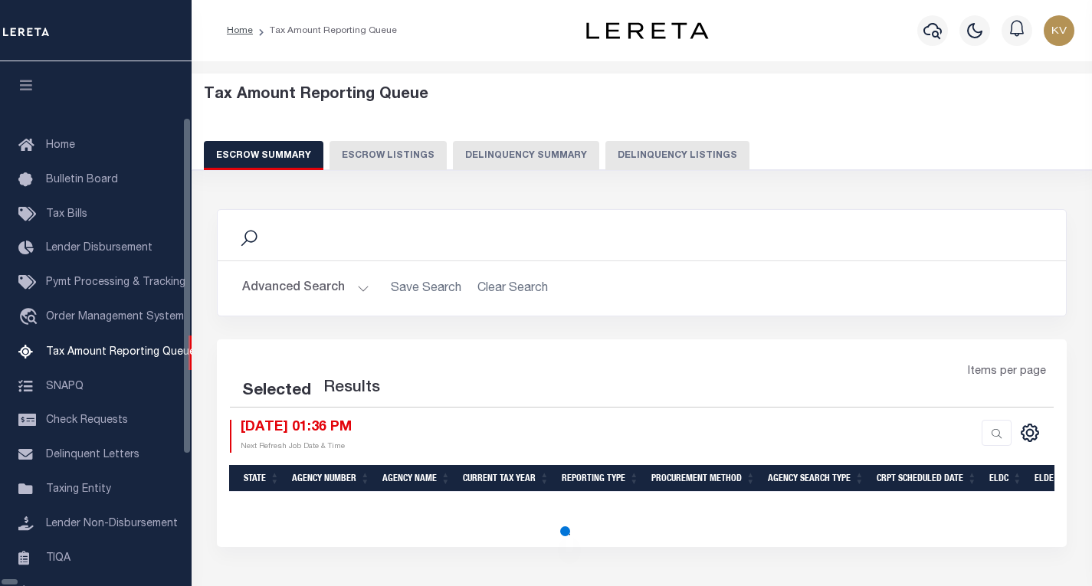
select select "100"
click at [569, 139] on div "Tax Amount Reporting Queue Escrow Summary Escrow Listings Delinquency Summary" at bounding box center [642, 128] width 877 height 84
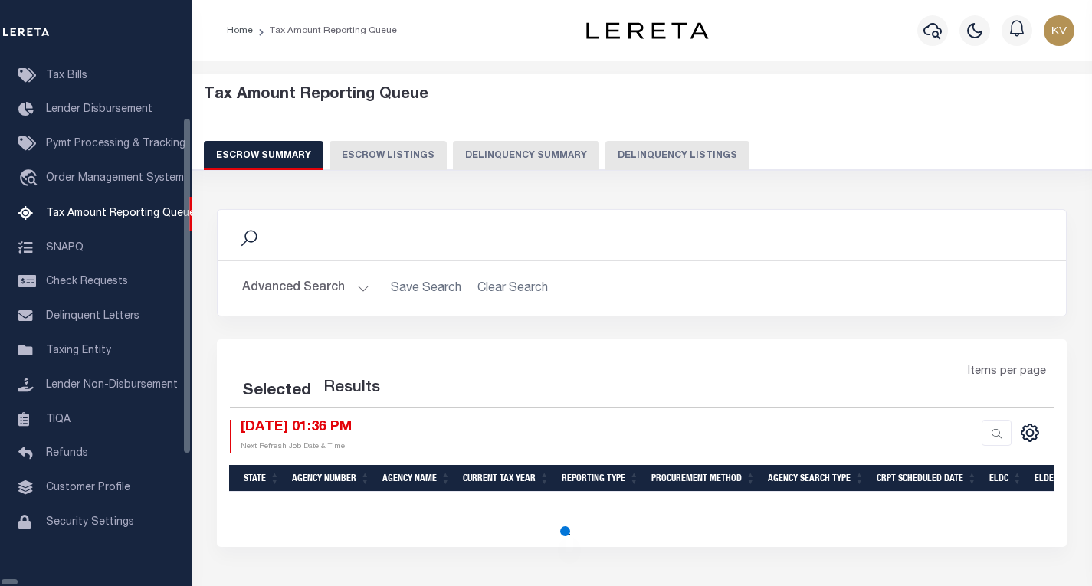
select select "100"
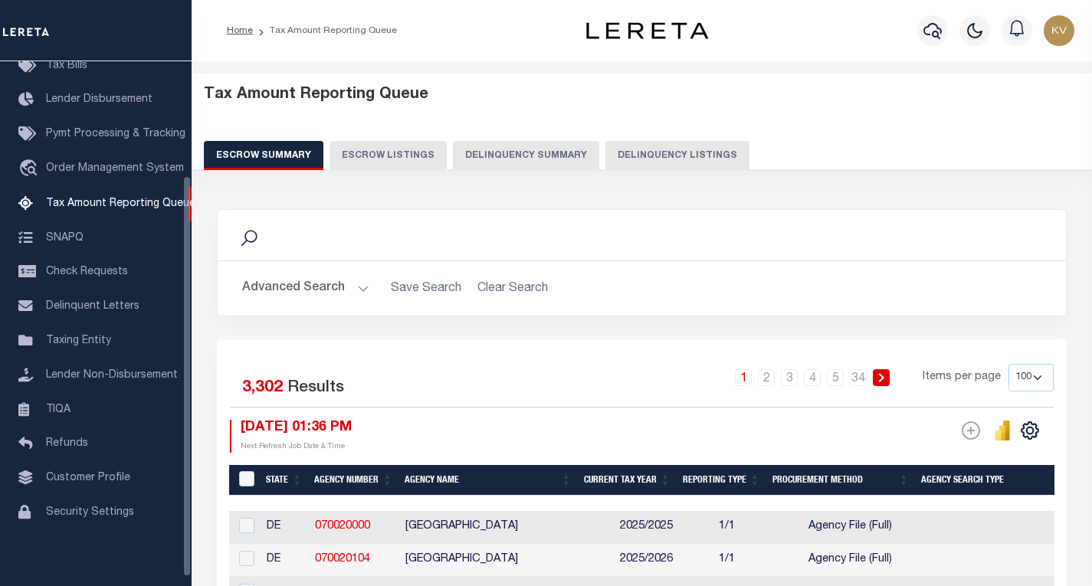
scroll to position [149, 0]
click at [640, 154] on button "Delinquency Listings" at bounding box center [677, 155] width 144 height 29
select select
select select "100"
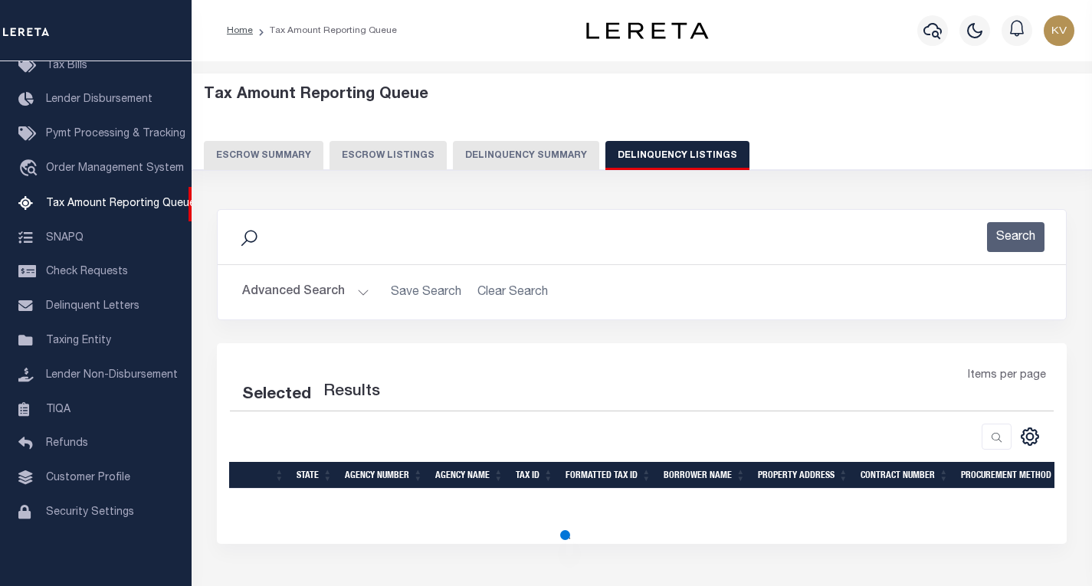
select select "100"
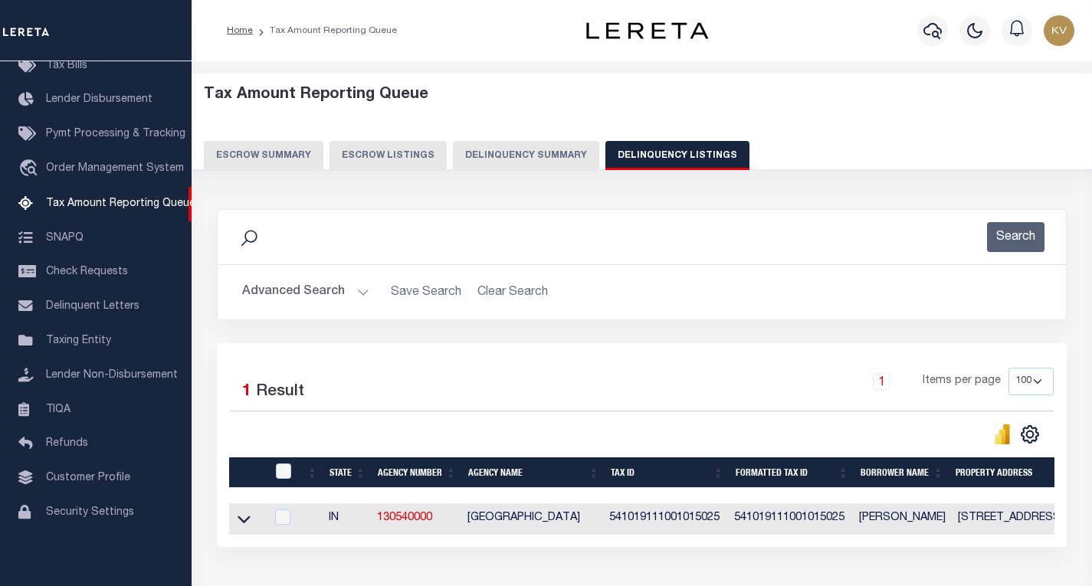
scroll to position [112, 0]
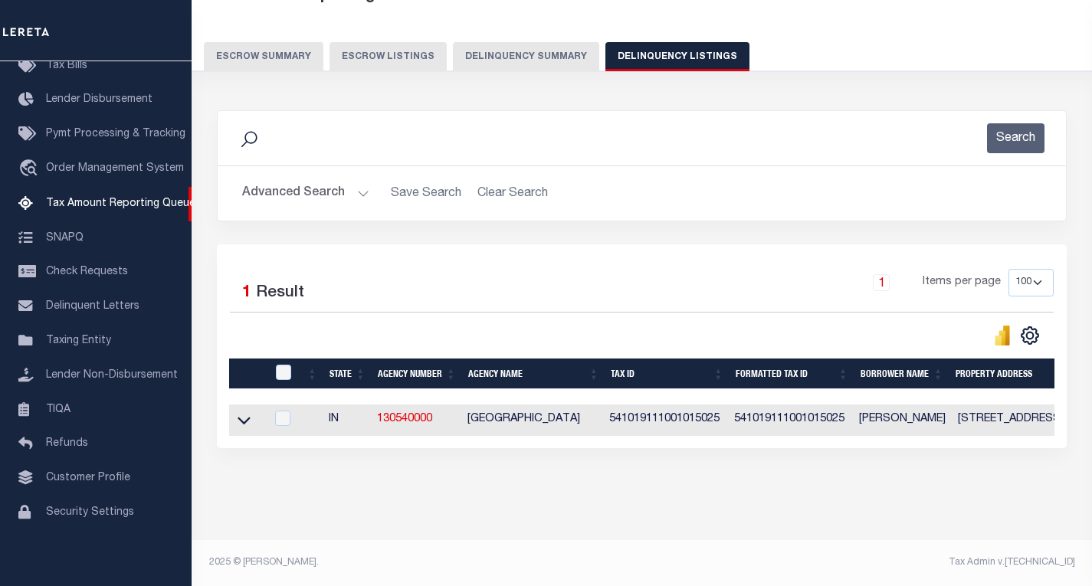
click at [353, 198] on div "Advanced Search Save Search Clear Search tblassign_wrapper_dynamictable_____Def…" at bounding box center [642, 193] width 848 height 54
click at [356, 179] on button "Advanced Search" at bounding box center [305, 194] width 127 height 30
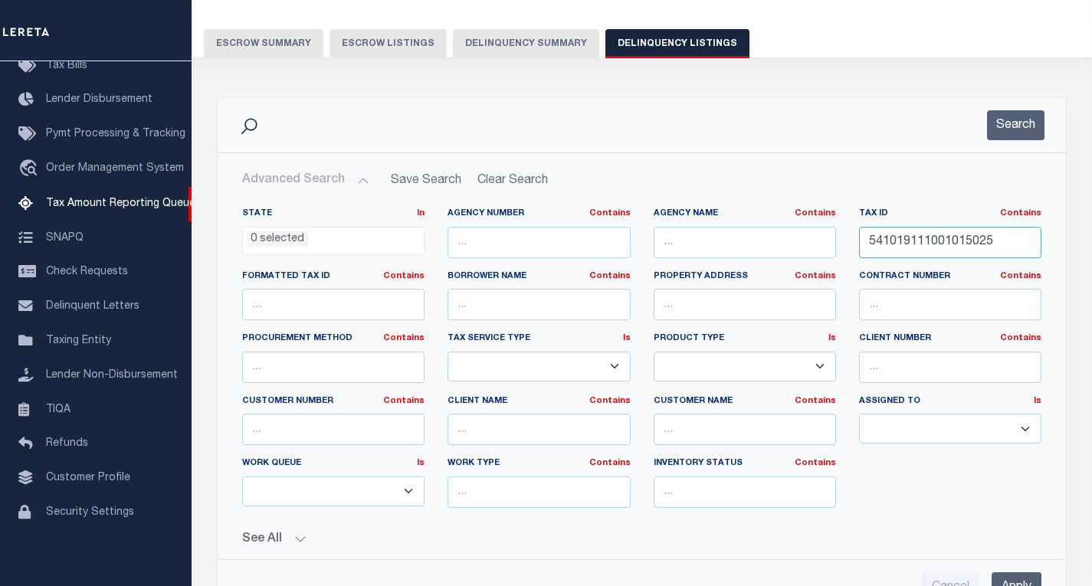
click at [900, 241] on input "541019111001015025" at bounding box center [950, 242] width 182 height 31
paste input "42"
type input "541019111001042025"
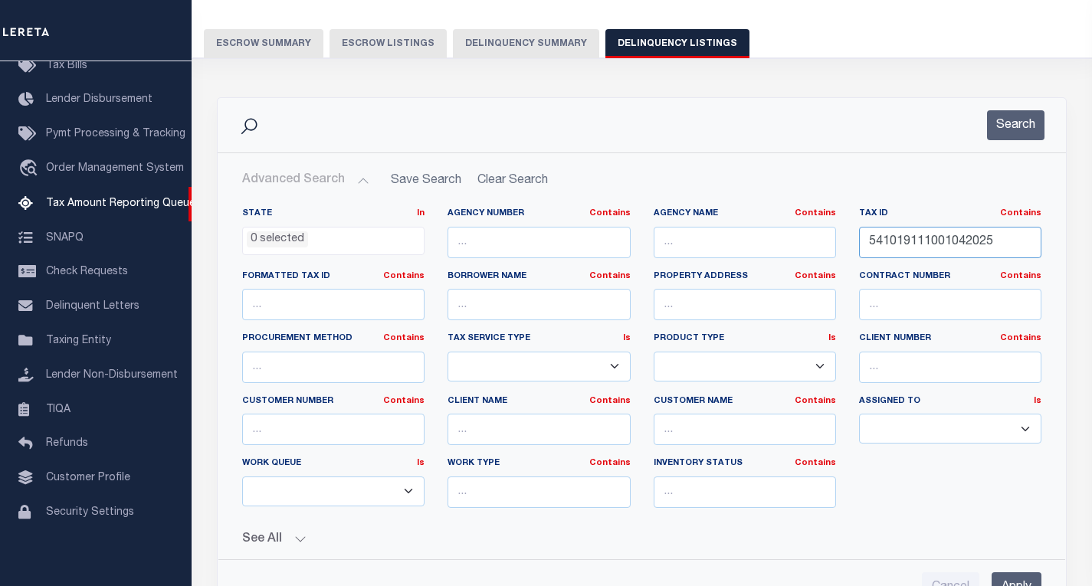
click at [947, 243] on input "541019111001042025" at bounding box center [950, 242] width 182 height 31
drag, startPoint x: 947, startPoint y: 243, endPoint x: 954, endPoint y: 237, distance: 9.2
click at [947, 243] on input "541019111001042025" at bounding box center [950, 242] width 182 height 31
click at [953, 239] on input "541019111001042025" at bounding box center [950, 242] width 182 height 31
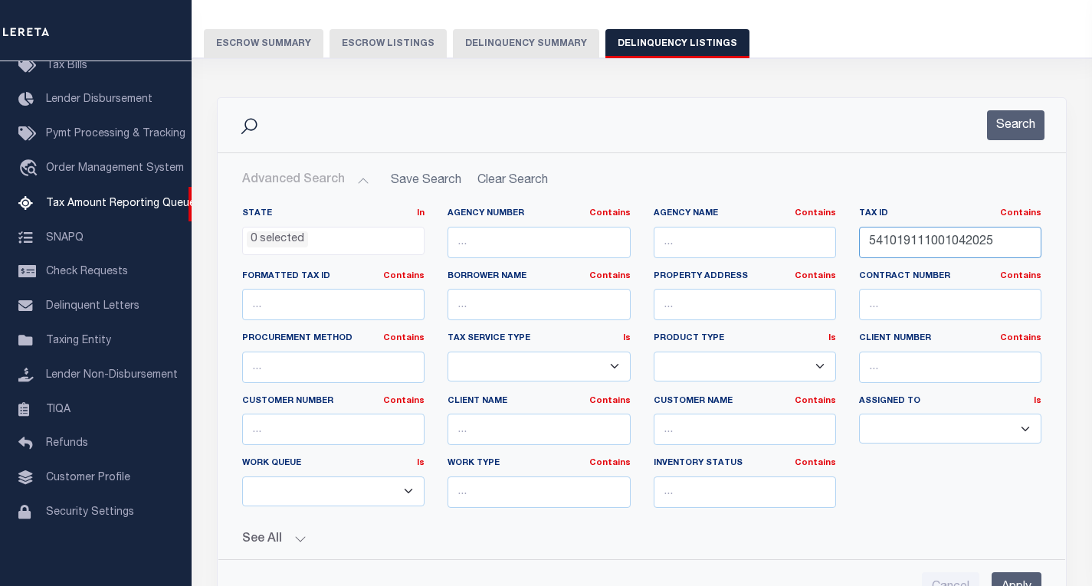
click at [953, 239] on input "541019111001042025" at bounding box center [950, 242] width 182 height 31
click at [1014, 124] on button "Search" at bounding box center [1015, 125] width 57 height 30
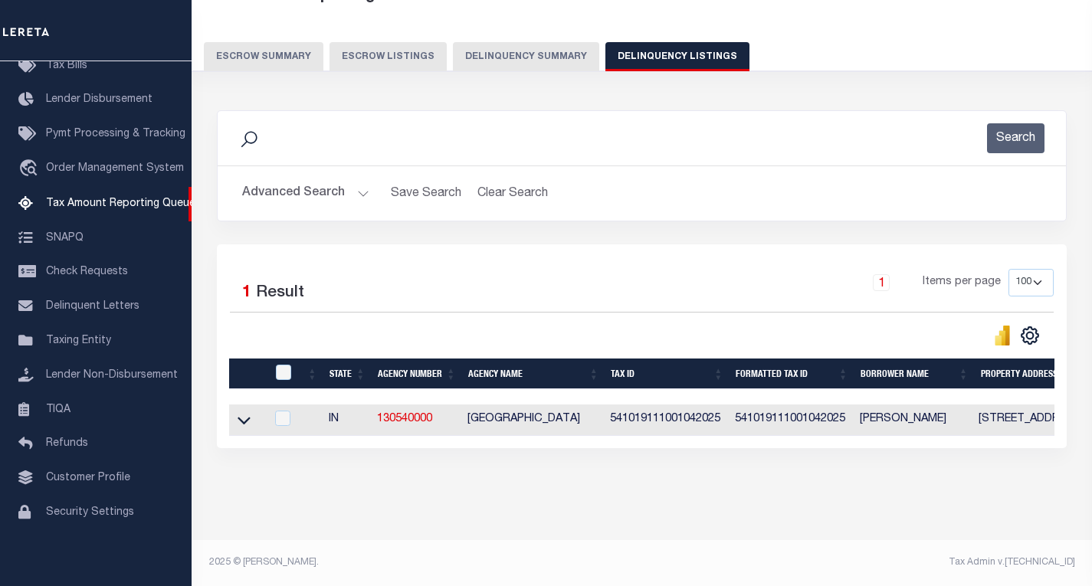
click at [241, 418] on icon at bounding box center [244, 422] width 13 height 8
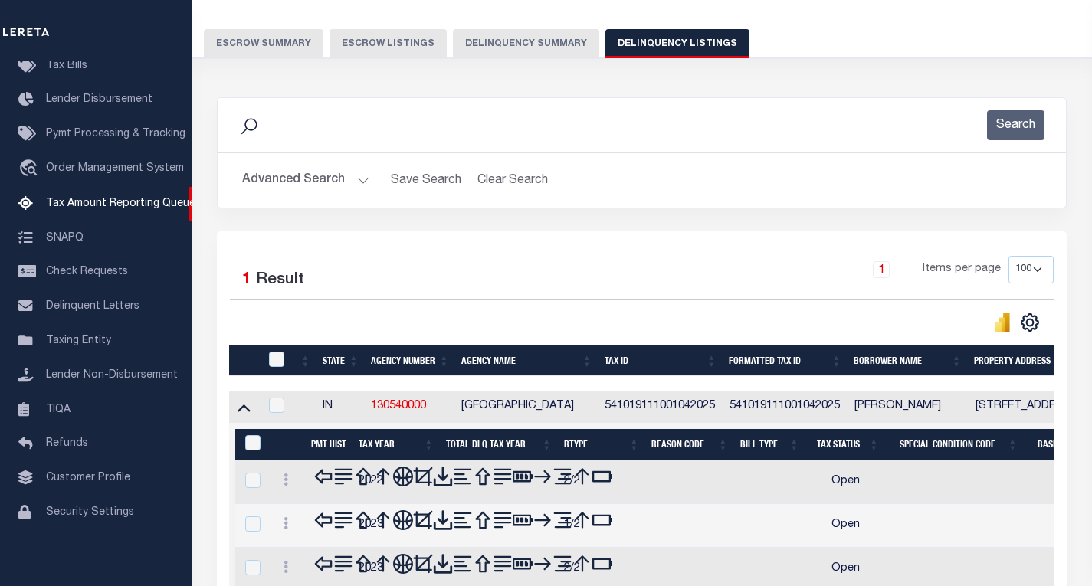
scroll to position [188, 0]
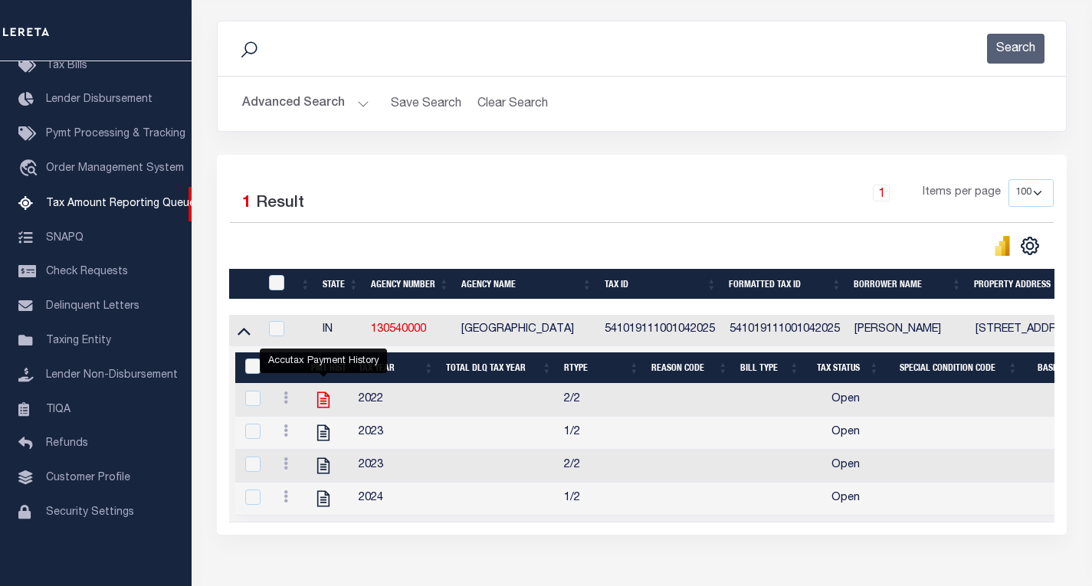
click at [320, 404] on icon "" at bounding box center [323, 400] width 20 height 20
checkbox input "true"
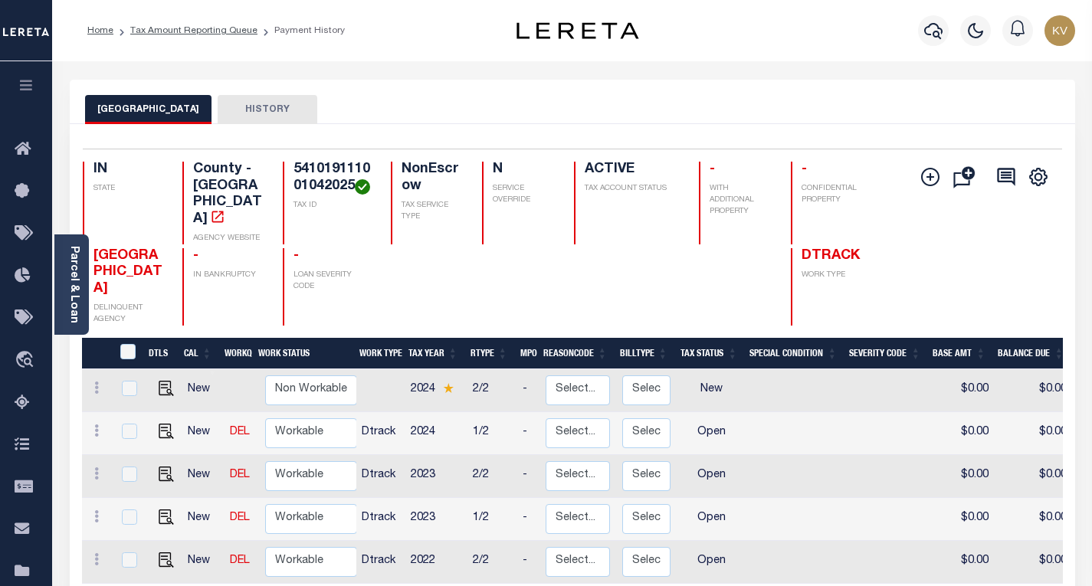
scroll to position [2, 0]
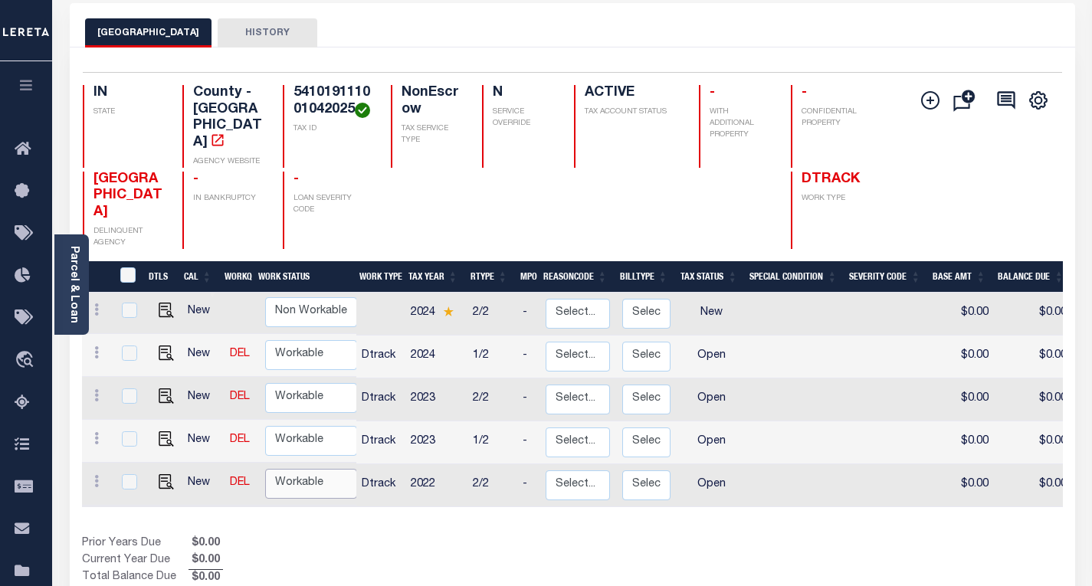
click at [291, 474] on select "Non Workable Workable" at bounding box center [311, 484] width 92 height 30
checkbox input "true"
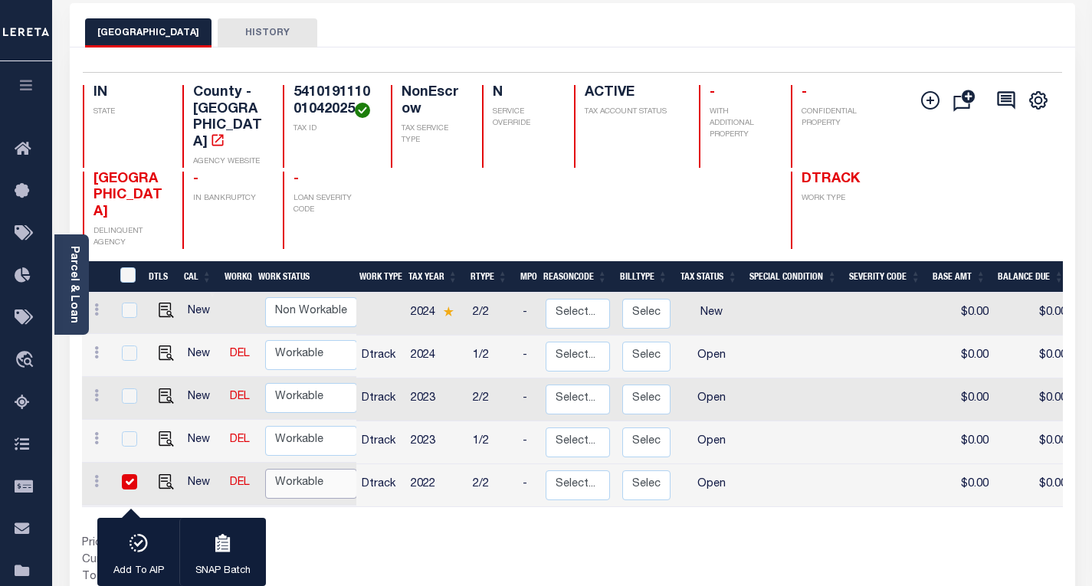
select select "true"
click at [265, 469] on select "Non Workable Workable" at bounding box center [311, 484] width 92 height 30
checkbox input "false"
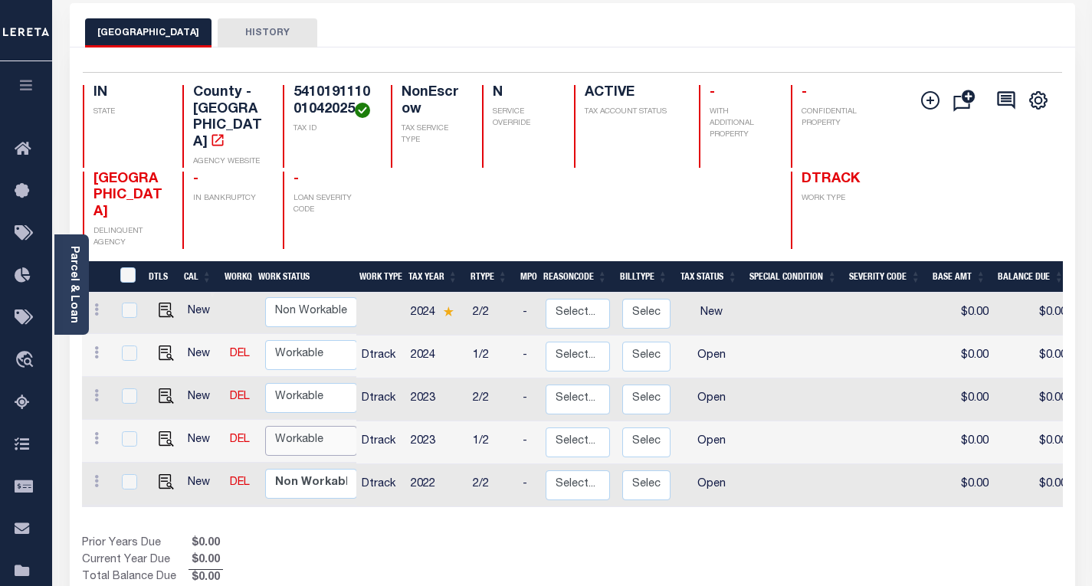
click at [290, 434] on select "Non Workable Workable" at bounding box center [311, 441] width 92 height 30
checkbox input "true"
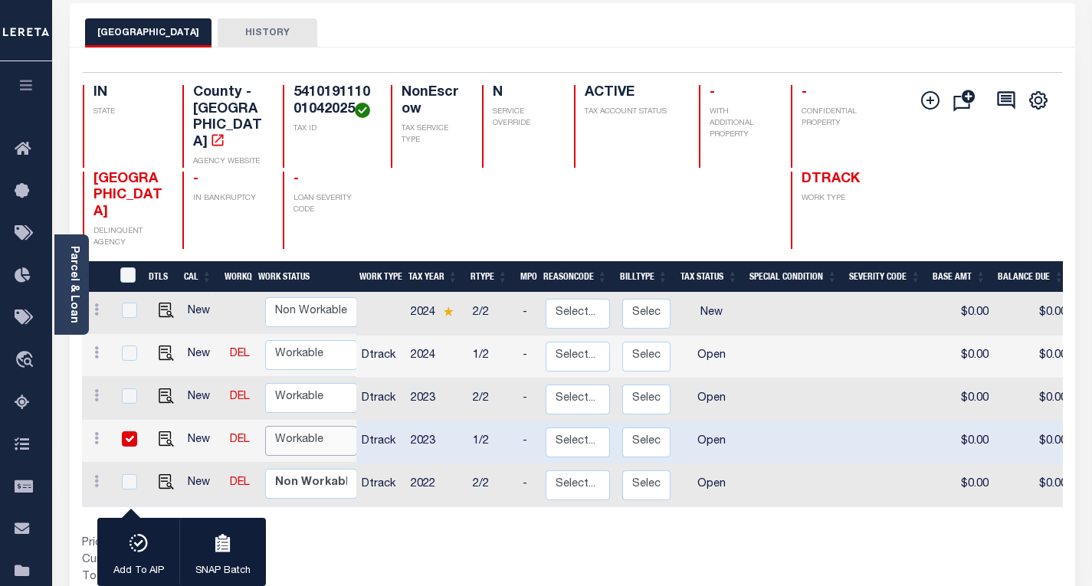
select select "true"
click at [265, 426] on select "Non Workable Workable" at bounding box center [311, 441] width 92 height 30
checkbox input "false"
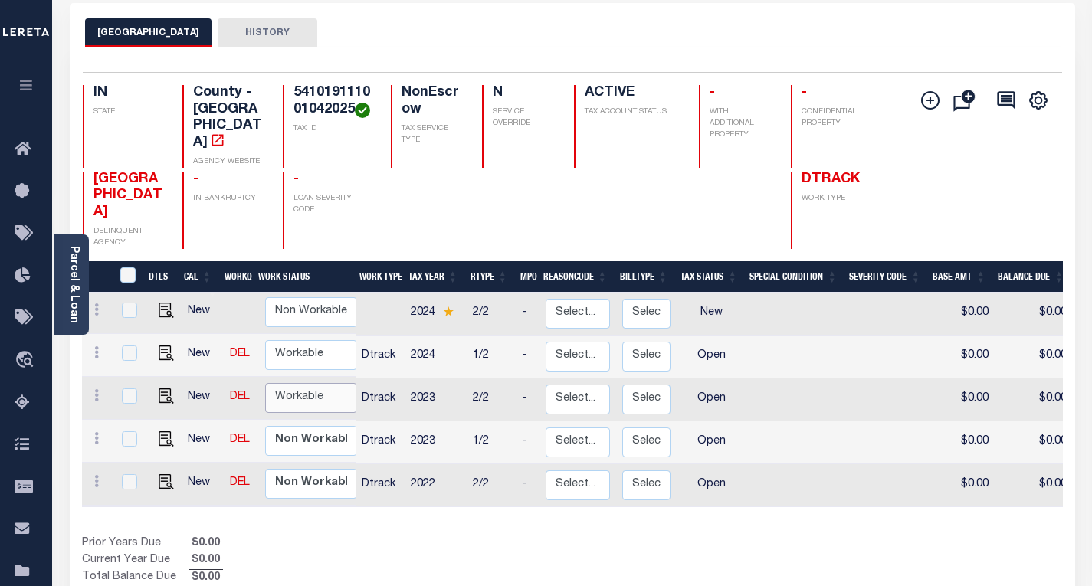
click at [290, 383] on select "Non Workable Workable" at bounding box center [311, 398] width 92 height 30
checkbox input "true"
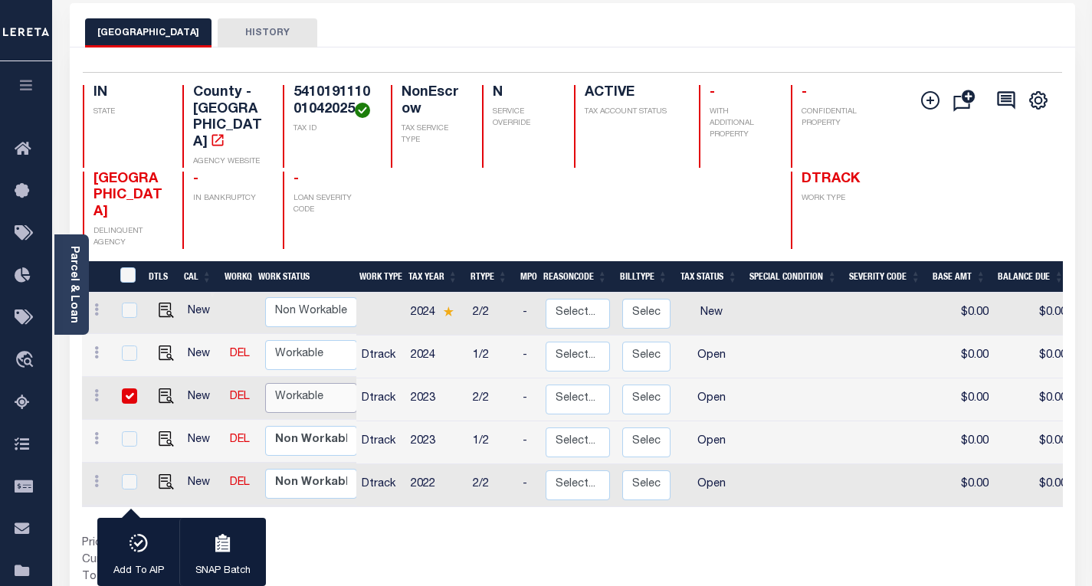
select select "true"
click at [265, 383] on select "Non Workable Workable" at bounding box center [311, 398] width 92 height 30
checkbox input "false"
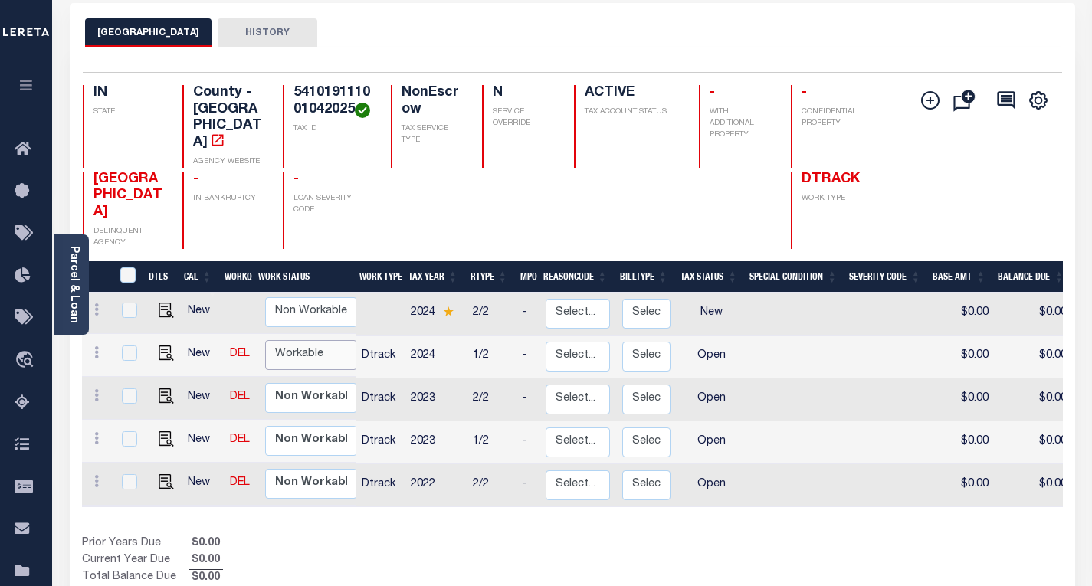
click at [308, 340] on select "Non Workable Workable" at bounding box center [311, 355] width 92 height 30
checkbox input "true"
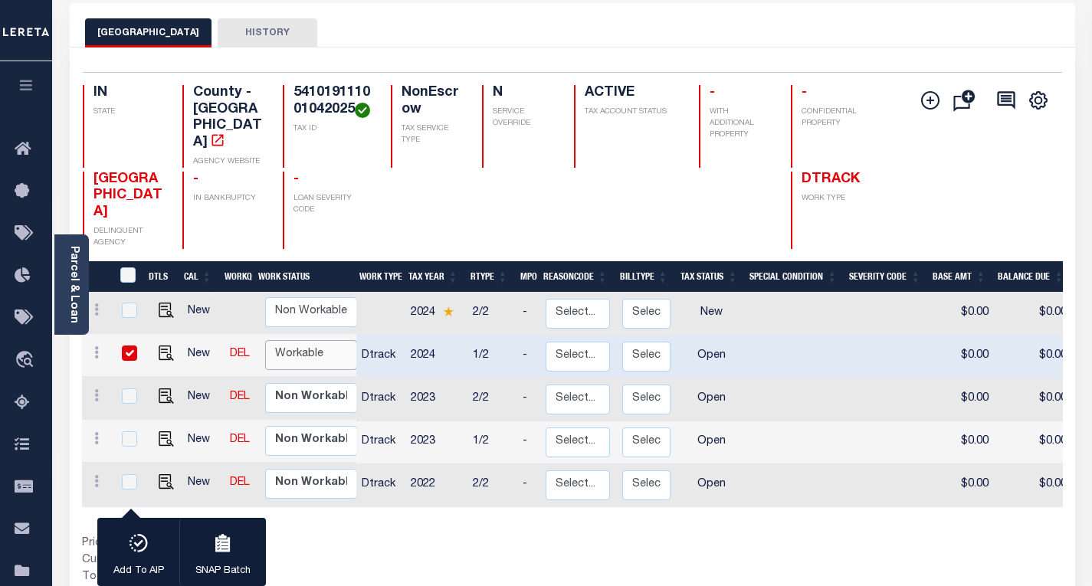
select select "true"
click at [265, 340] on select "Non Workable Workable" at bounding box center [311, 355] width 92 height 30
checkbox input "false"
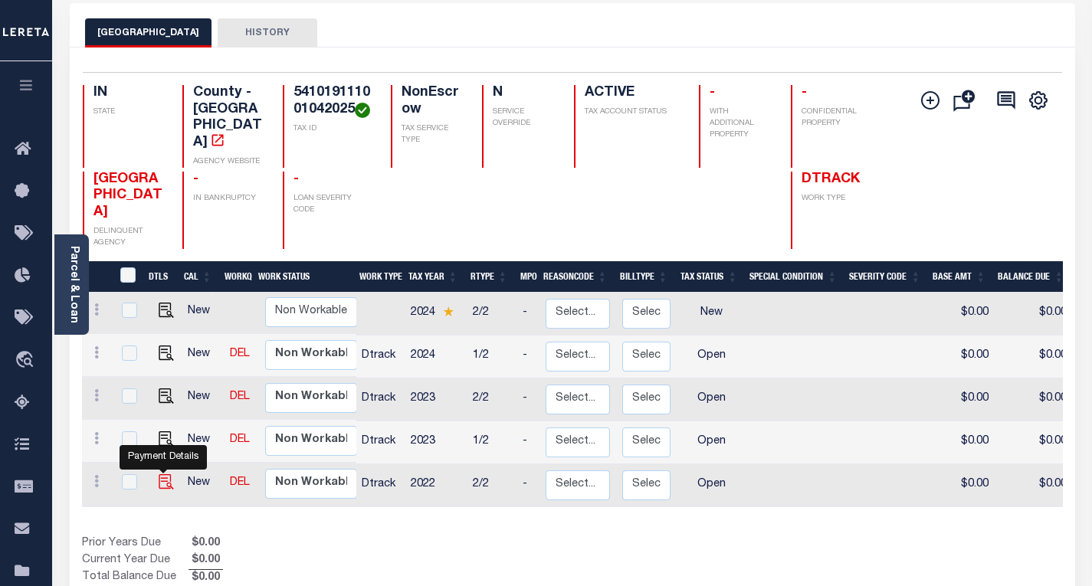
click at [164, 474] on img "" at bounding box center [166, 481] width 15 height 15
checkbox input "true"
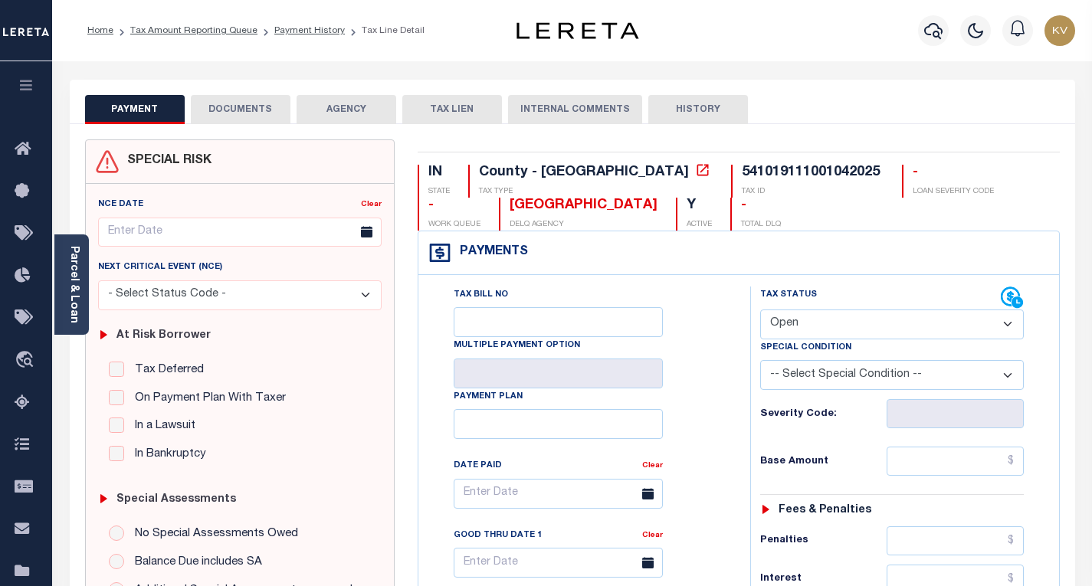
scroll to position [153, 0]
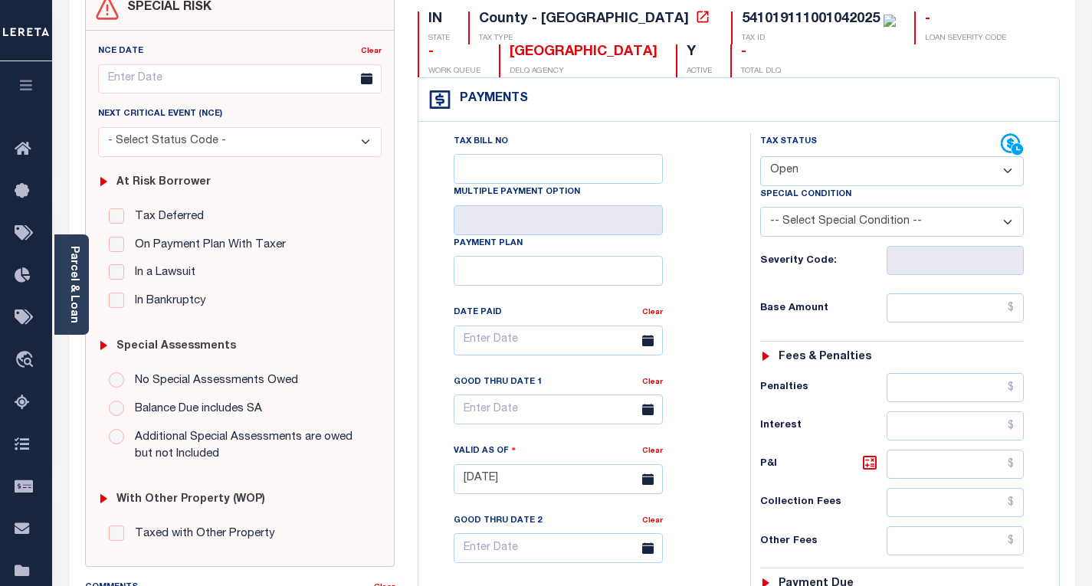
click at [780, 174] on select "- Select Status Code - Open Due/Unpaid Paid Incomplete No Tax Due Internal Refu…" at bounding box center [892, 171] width 264 height 30
select select "PYD"
click at [760, 157] on select "- Select Status Code - Open Due/Unpaid Paid Incomplete No Tax Due Internal Refu…" at bounding box center [892, 171] width 264 height 30
type input "[DATE]"
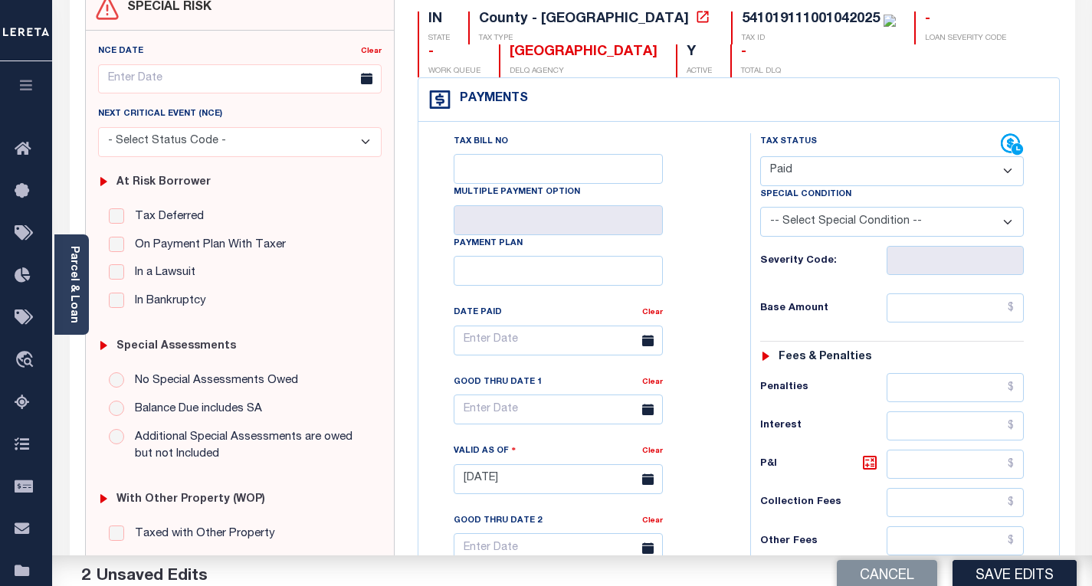
click at [729, 238] on div "Tax Bill No Multiple Payment Option Payment Plan Clear" at bounding box center [580, 471] width 316 height 677
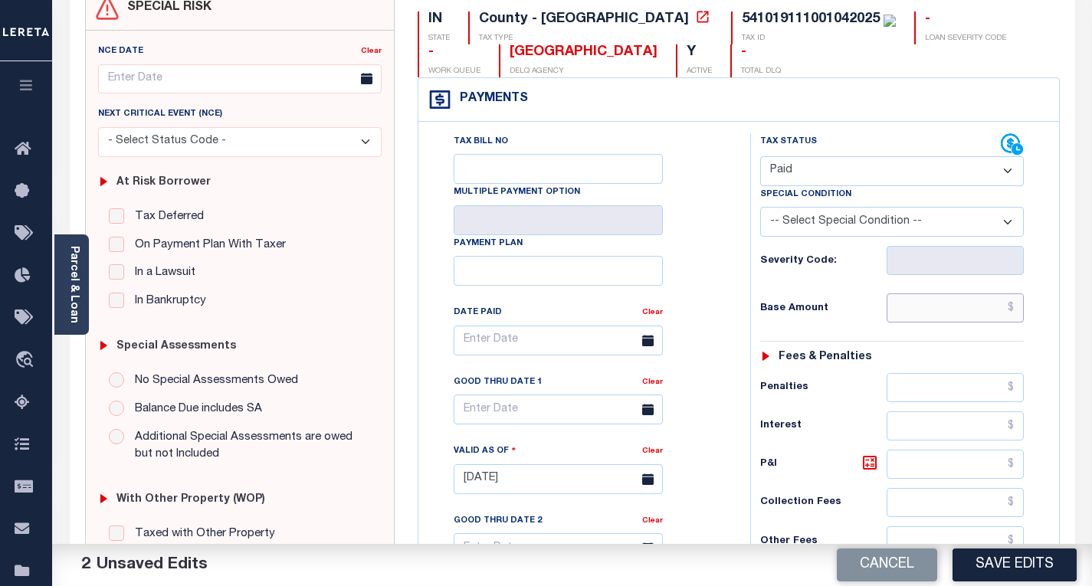
click at [949, 316] on input "text" at bounding box center [955, 307] width 137 height 29
paste input "964.00"
type input "$964.00"
click at [831, 300] on div "Base Amount $964.00" at bounding box center [892, 307] width 264 height 29
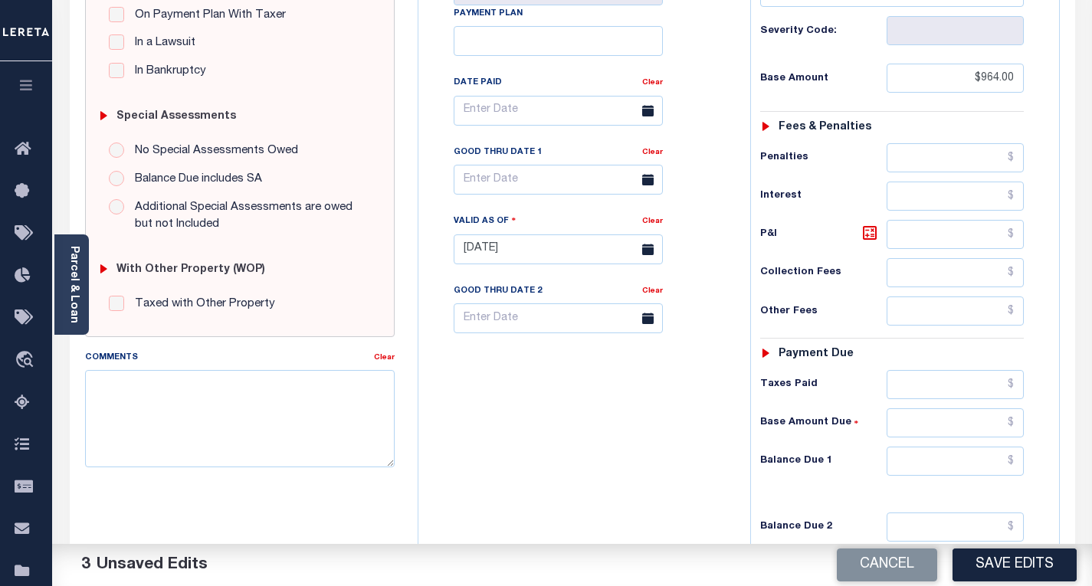
scroll to position [536, 0]
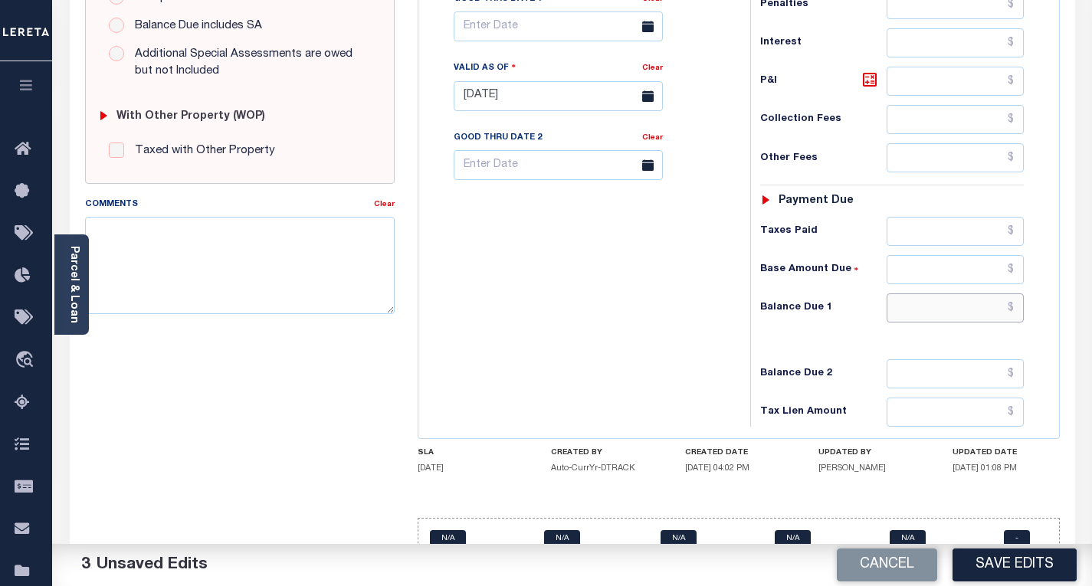
click at [933, 315] on input "text" at bounding box center [955, 307] width 137 height 29
type input "$0.00"
click at [700, 263] on div "Tax Bill No Multiple Payment Option Payment Plan Clear" at bounding box center [580, 88] width 316 height 677
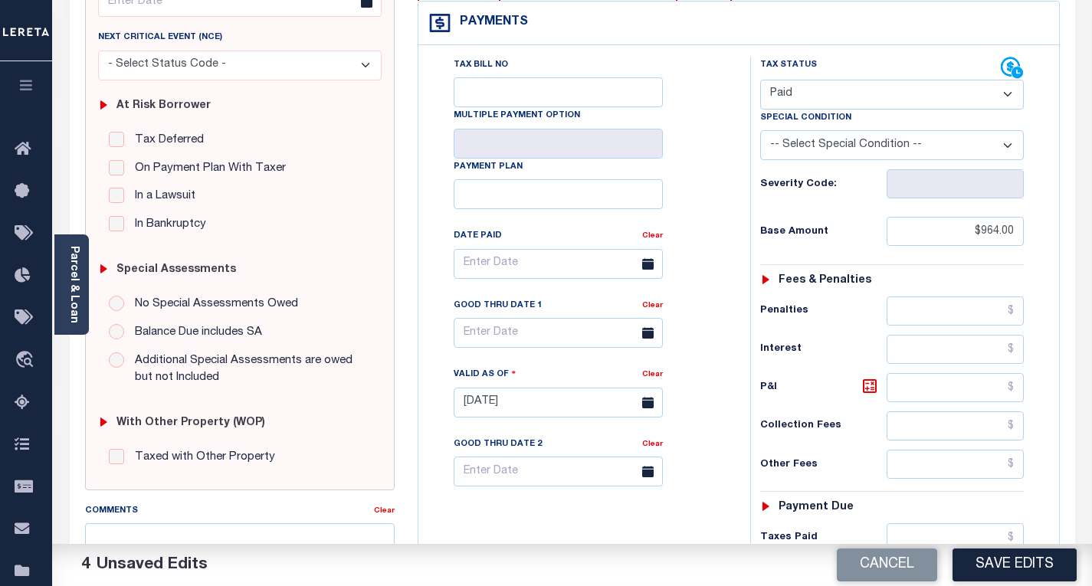
scroll to position [0, 0]
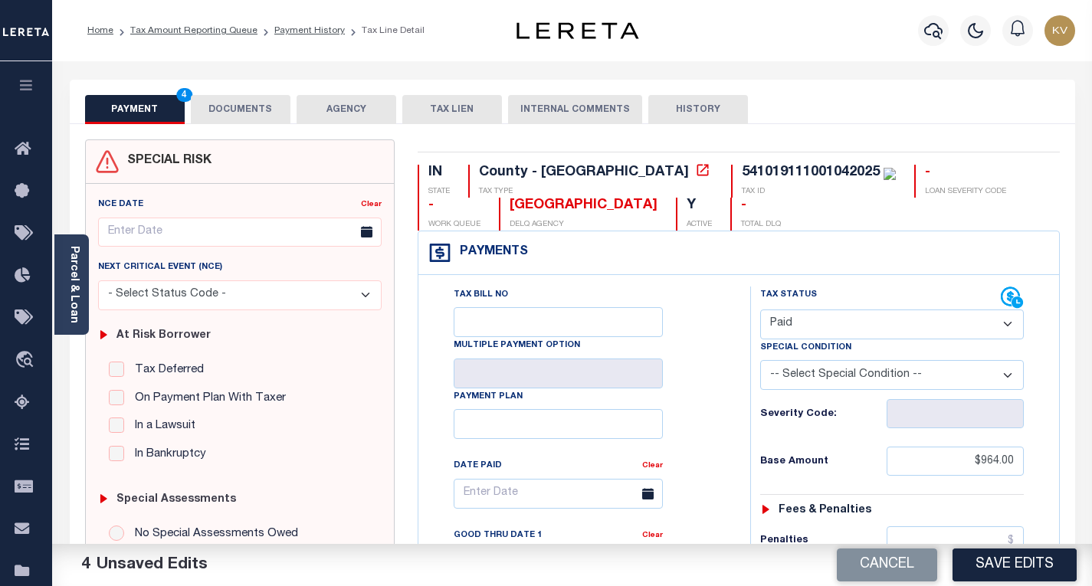
click at [231, 92] on div "PAYMENT 4 DOCUMENTS AGENCY DELINQUENT PAYEE TAX LIEN" at bounding box center [572, 102] width 1005 height 44
click at [250, 116] on button "DOCUMENTS" at bounding box center [241, 109] width 100 height 29
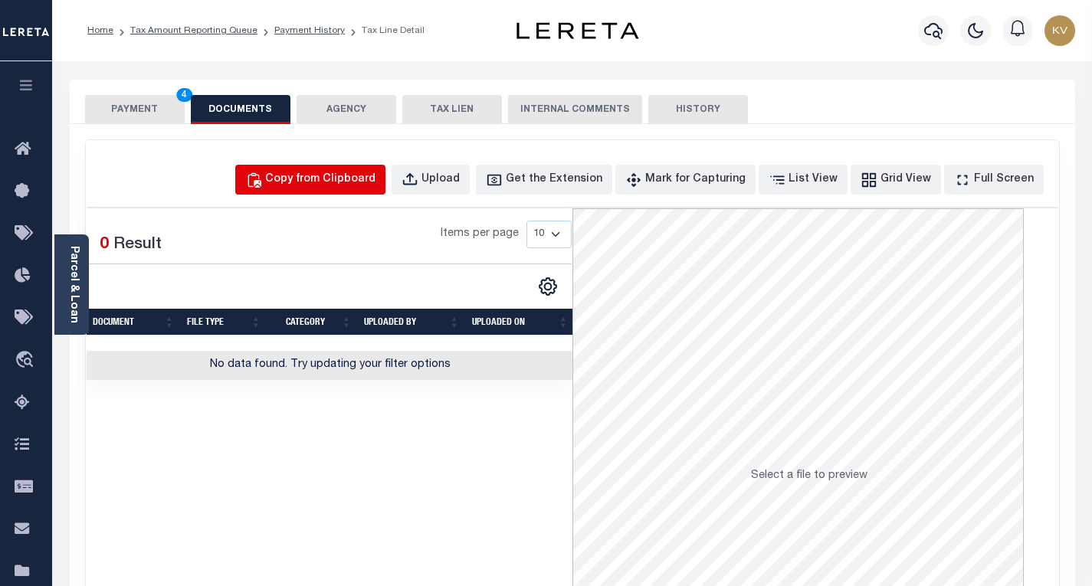
click at [357, 173] on div "Copy from Clipboard" at bounding box center [320, 180] width 110 height 17
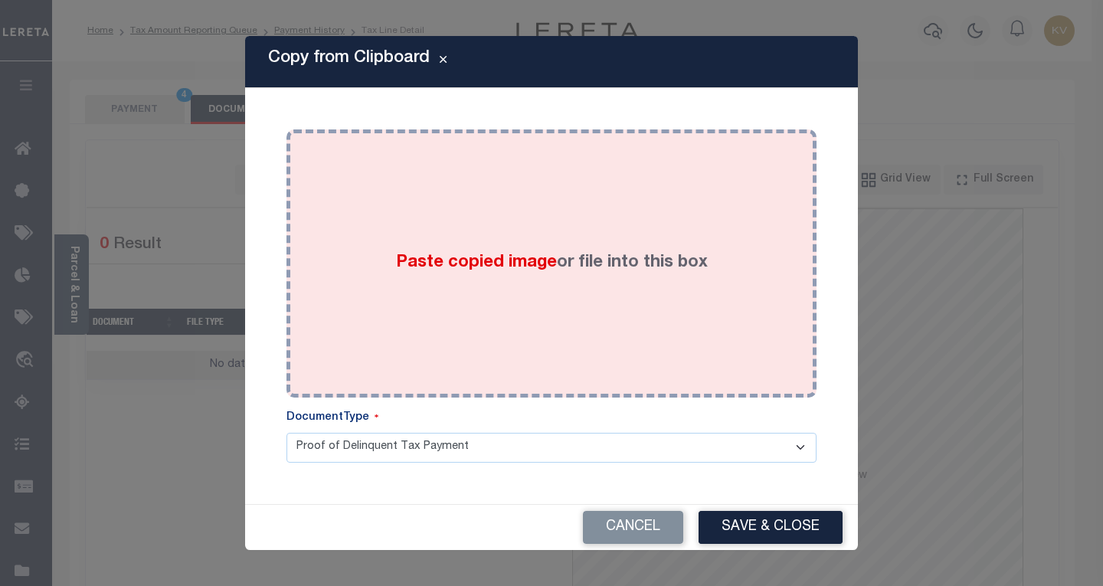
click at [425, 264] on span "Paste copied image" at bounding box center [476, 262] width 161 height 17
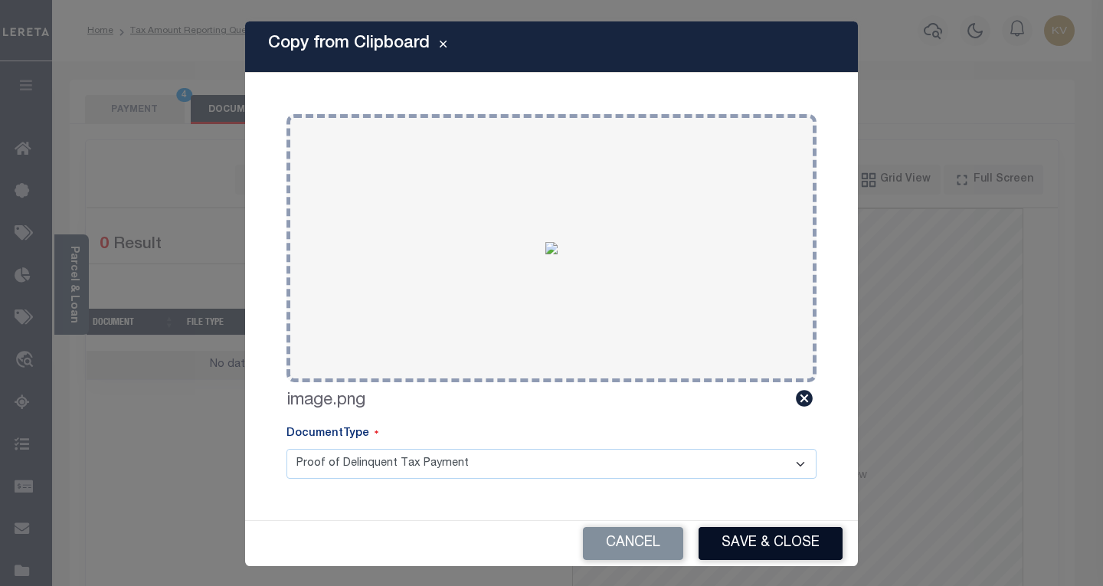
click at [773, 539] on button "Save & Close" at bounding box center [771, 543] width 144 height 33
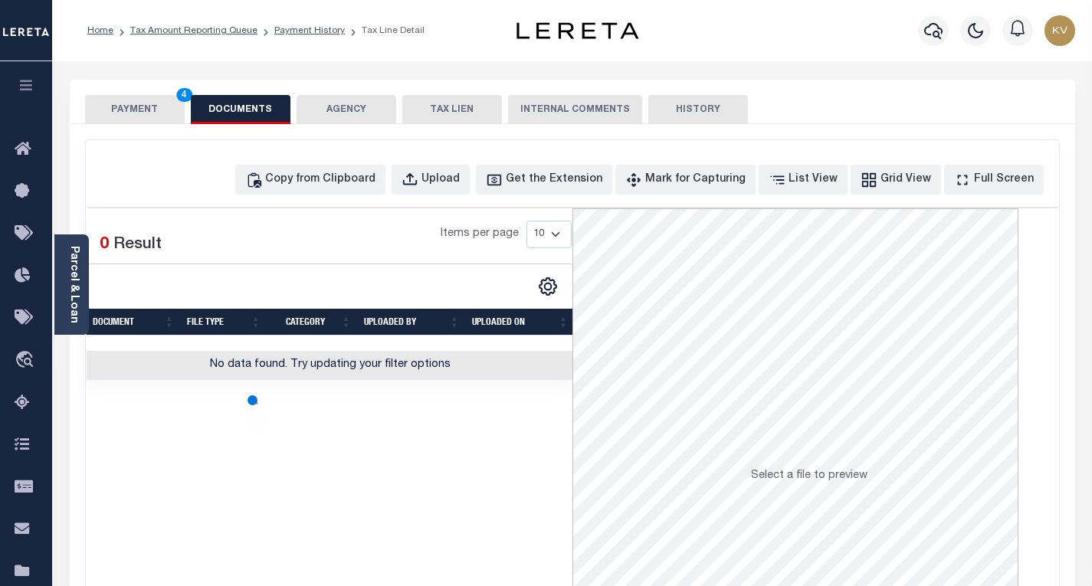
click at [145, 108] on button "PAYMENT 4" at bounding box center [135, 109] width 100 height 29
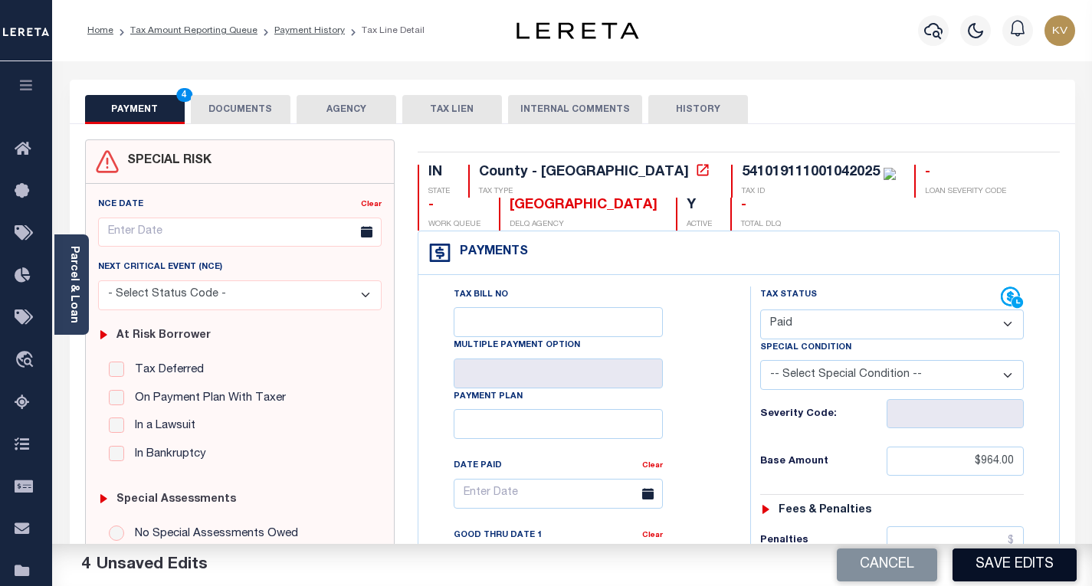
click at [988, 569] on button "Save Edits" at bounding box center [1014, 565] width 124 height 33
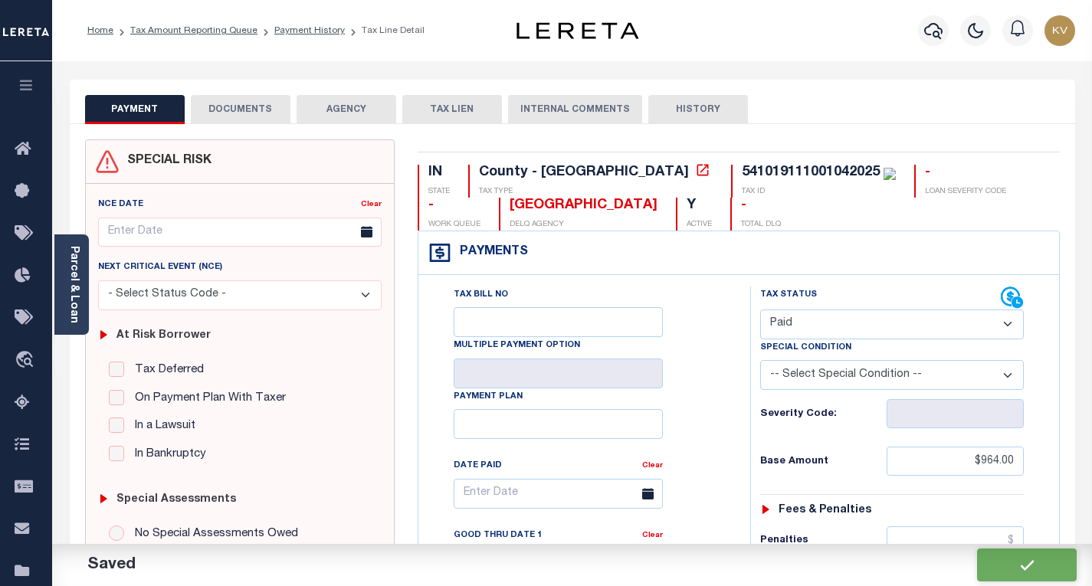
checkbox input "false"
type input "$964"
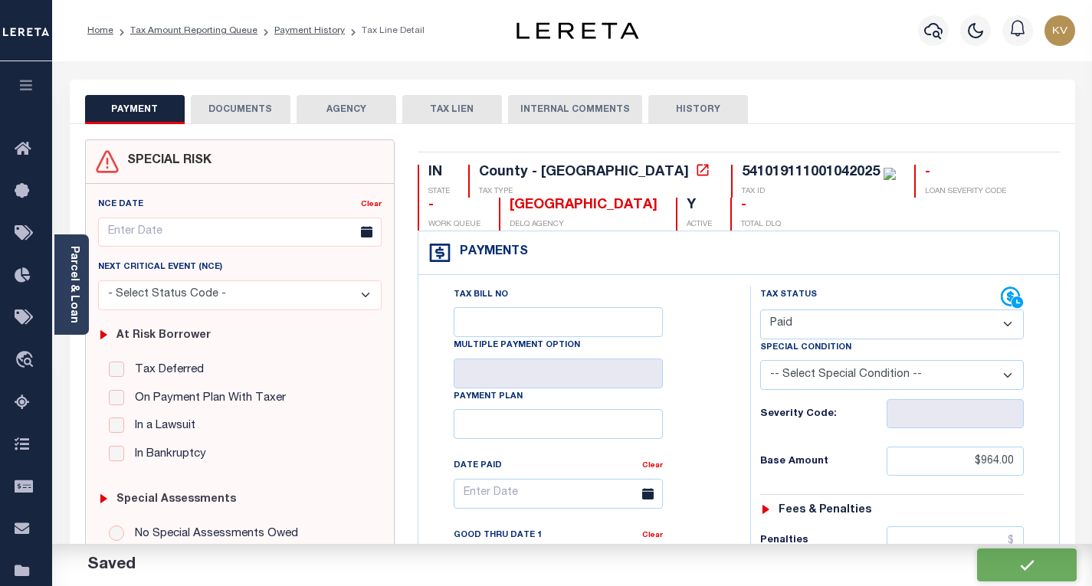
type input "$0"
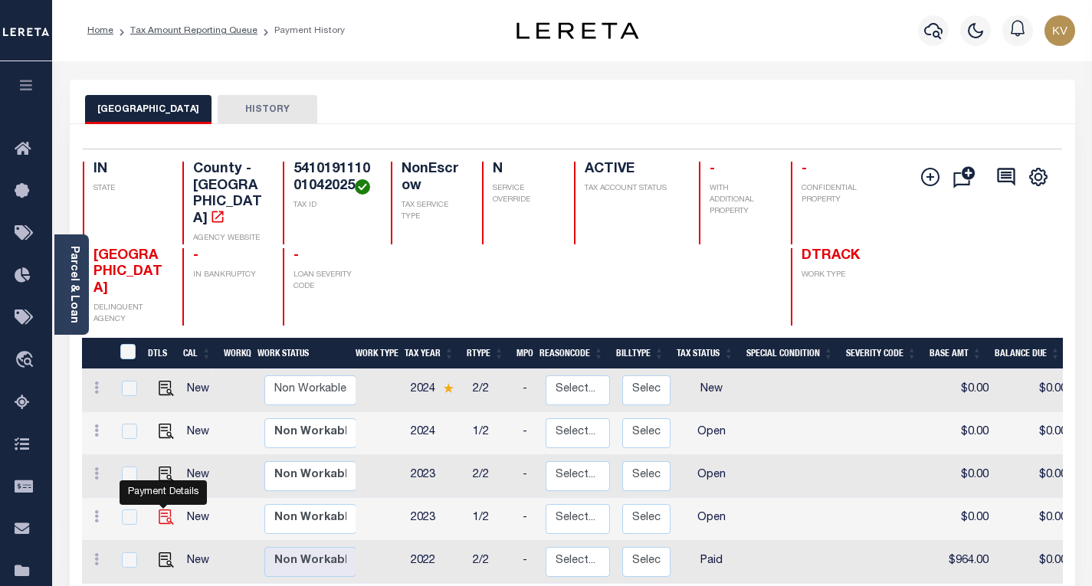
click at [161, 510] on img "" at bounding box center [166, 517] width 15 height 15
checkbox input "true"
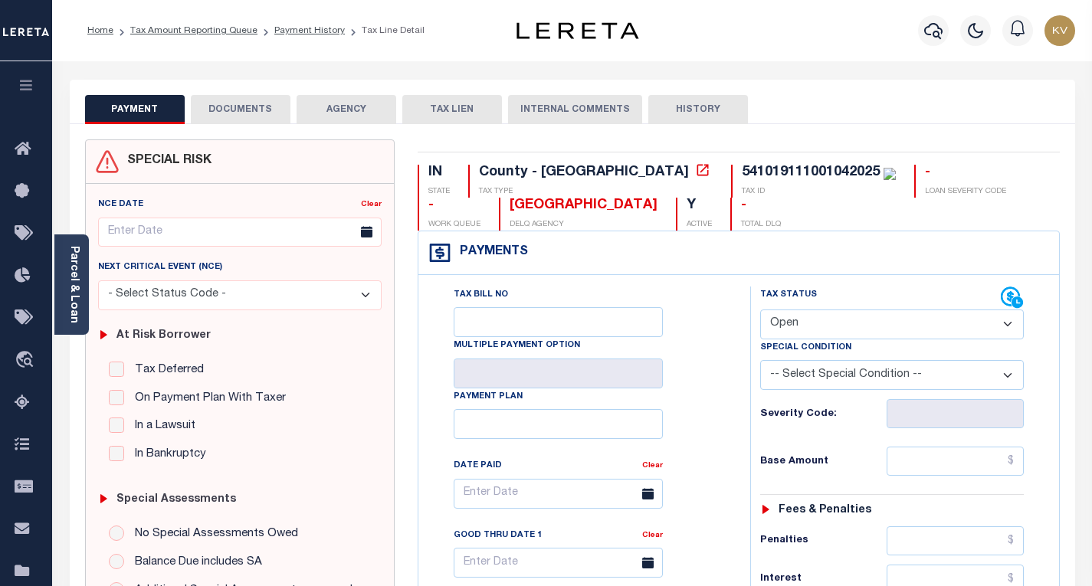
scroll to position [153, 0]
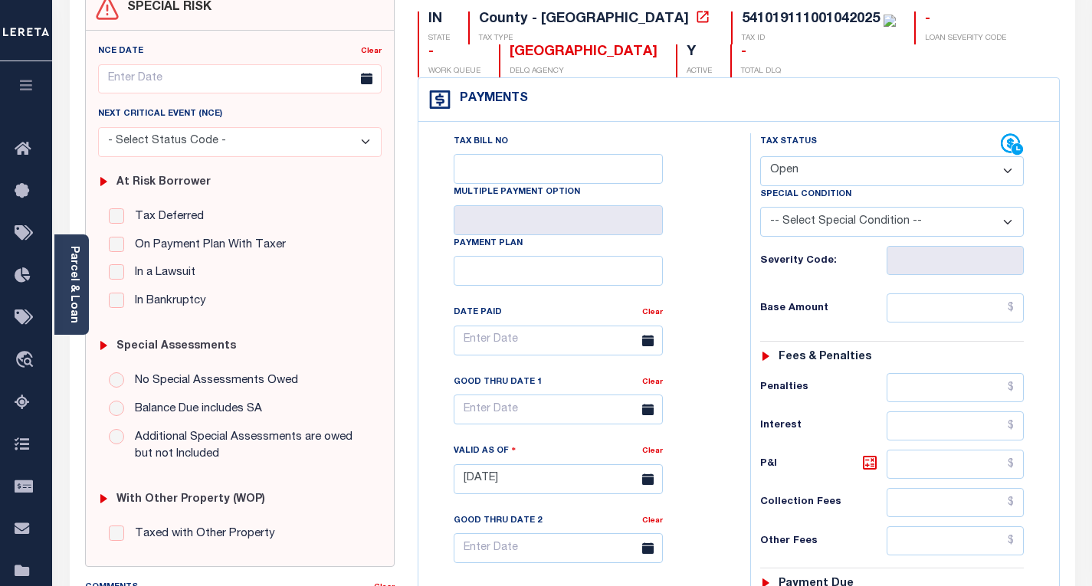
click at [802, 177] on select "- Select Status Code - Open Due/Unpaid Paid Incomplete No Tax Due Internal Refu…" at bounding box center [892, 171] width 264 height 30
select select "PYD"
click at [760, 157] on select "- Select Status Code - Open Due/Unpaid Paid Incomplete No Tax Due Internal Refu…" at bounding box center [892, 171] width 264 height 30
type input "[DATE]"
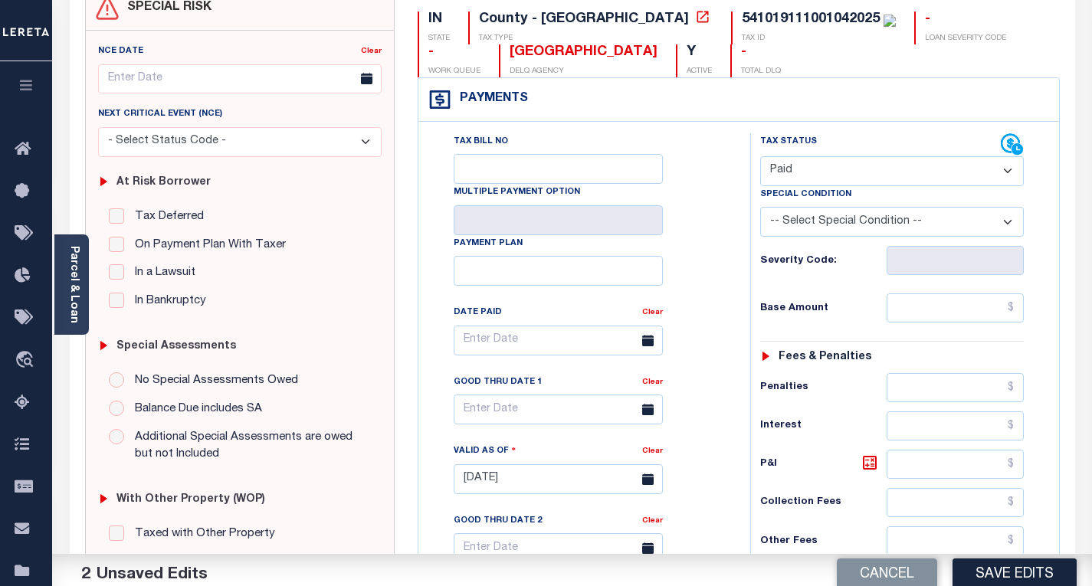
click at [703, 263] on div "Tax Bill No Multiple Payment Option Payment Plan Clear" at bounding box center [580, 348] width 293 height 430
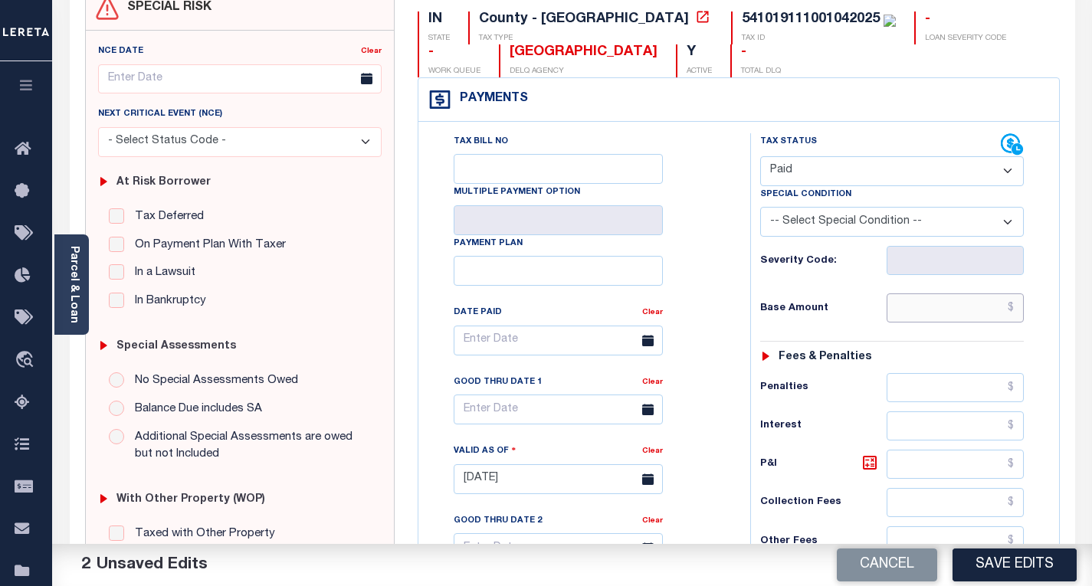
drag, startPoint x: 937, startPoint y: 311, endPoint x: 908, endPoint y: 314, distance: 29.3
click at [937, 311] on input "text" at bounding box center [955, 307] width 137 height 29
paste input "988.80"
type input "$988.80"
click at [839, 306] on h6 "Base Amount" at bounding box center [823, 309] width 126 height 12
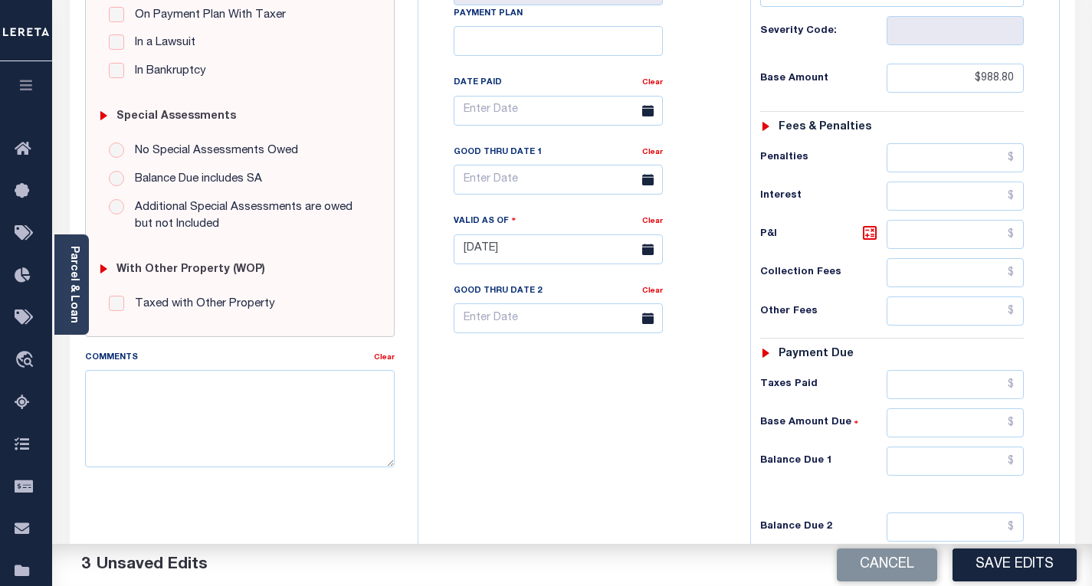
scroll to position [575, 0]
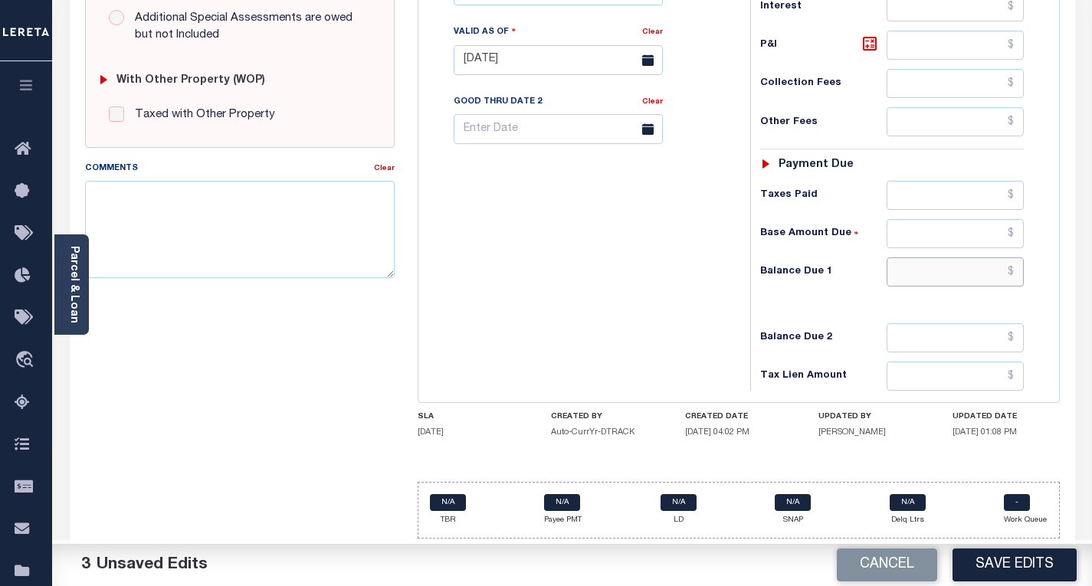
drag, startPoint x: 929, startPoint y: 274, endPoint x: 931, endPoint y: 264, distance: 9.3
click at [929, 274] on input "text" at bounding box center [955, 271] width 137 height 29
type input "$0.00"
click at [733, 285] on div "Tax Bill No Multiple Payment Option Payment Plan Clear" at bounding box center [580, 52] width 316 height 677
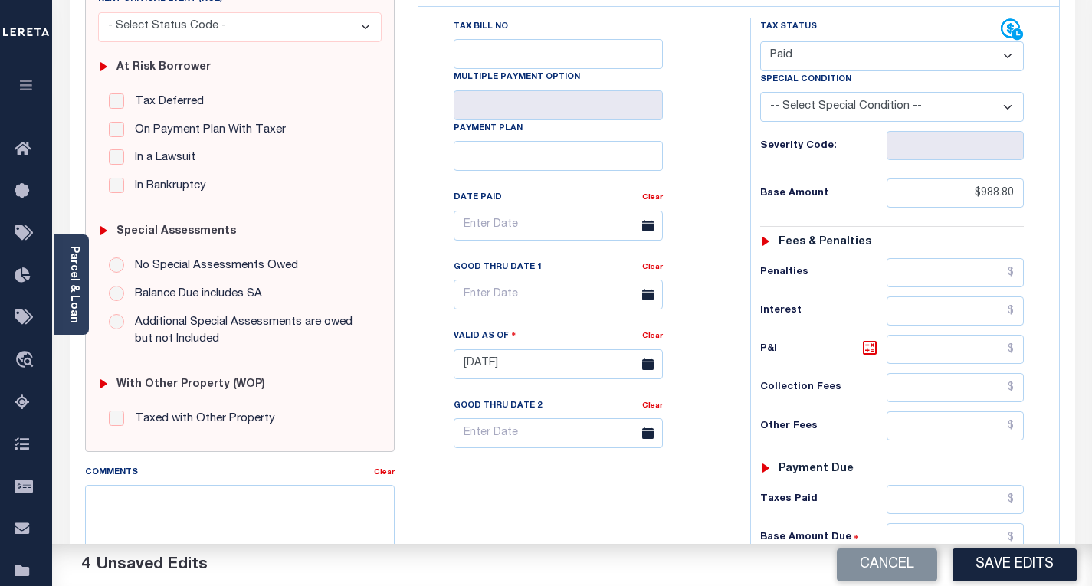
scroll to position [0, 0]
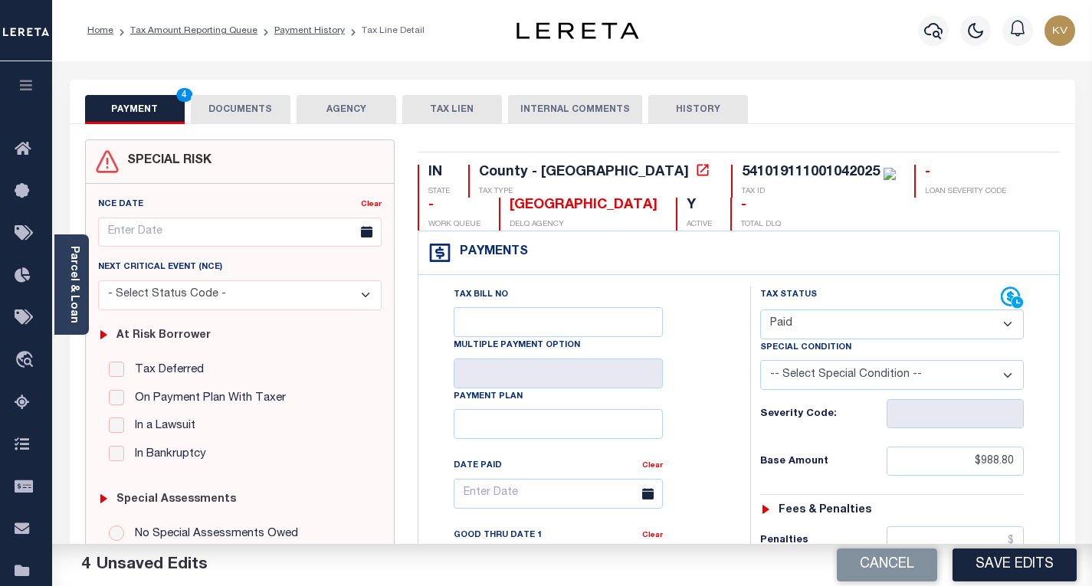
click at [248, 109] on button "DOCUMENTS" at bounding box center [241, 109] width 100 height 29
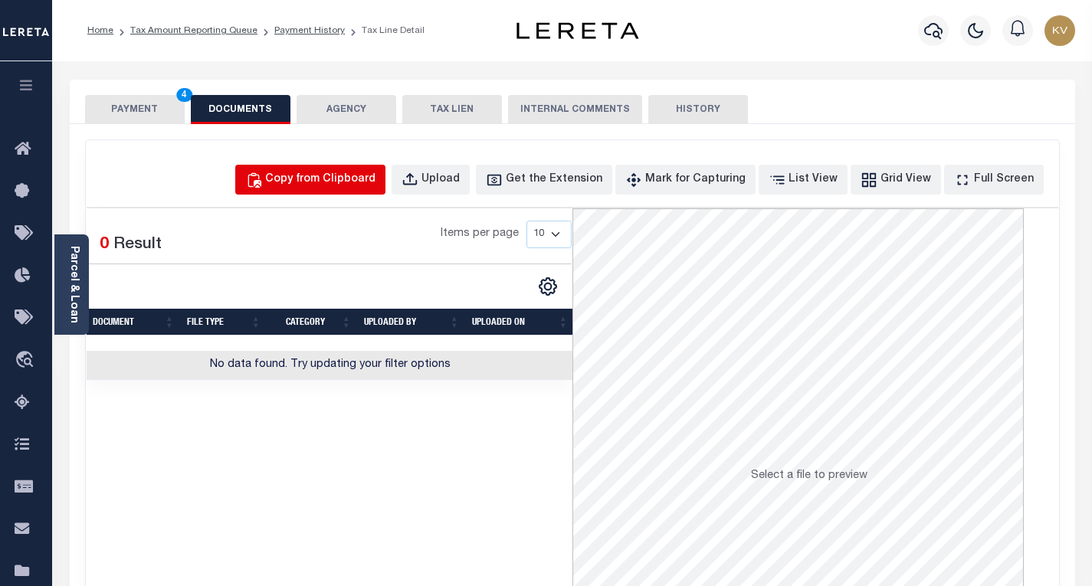
click at [304, 185] on div "Copy from Clipboard" at bounding box center [320, 180] width 110 height 17
select select "POP"
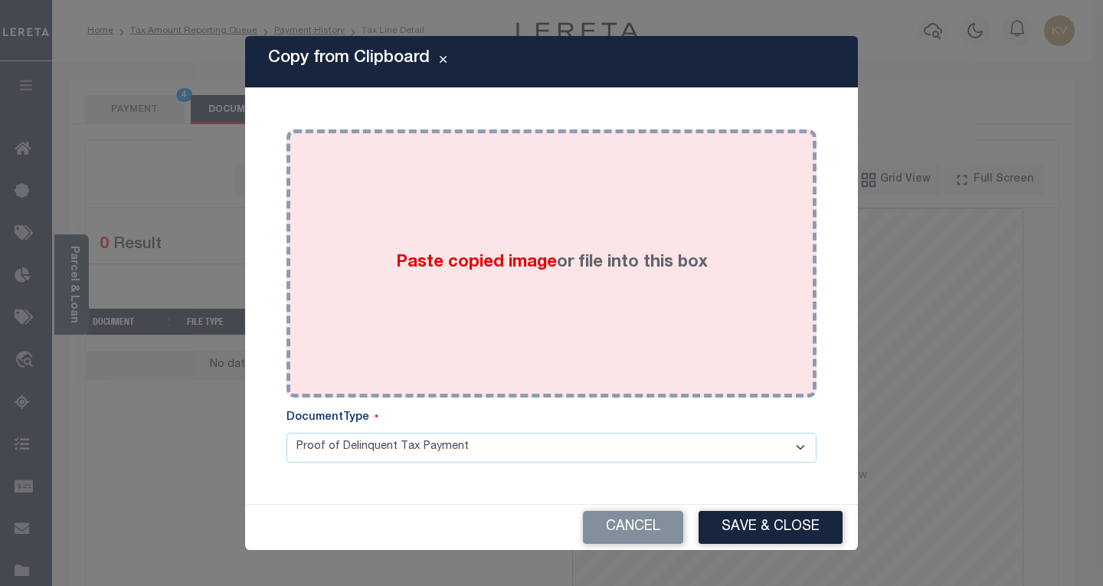
click at [448, 255] on span "Paste copied image" at bounding box center [476, 262] width 161 height 17
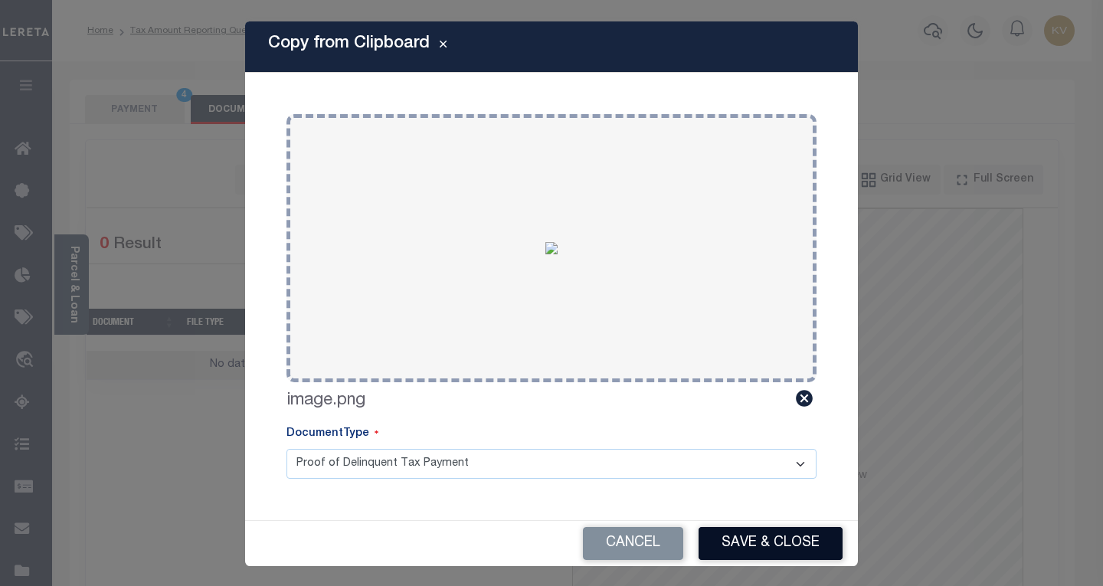
click at [768, 533] on button "Save & Close" at bounding box center [771, 543] width 144 height 33
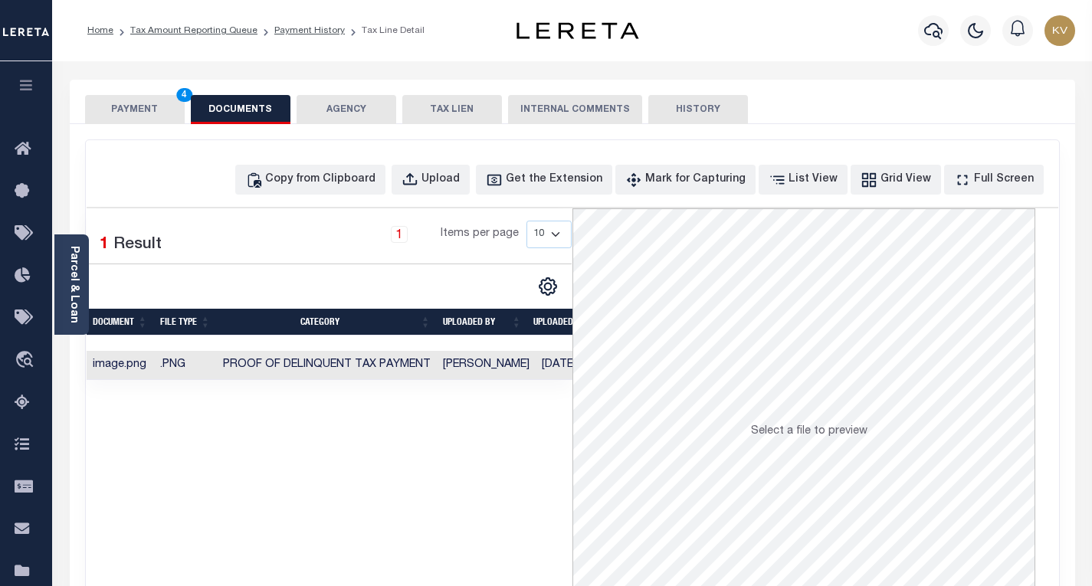
click at [156, 105] on button "PAYMENT 4" at bounding box center [135, 109] width 100 height 29
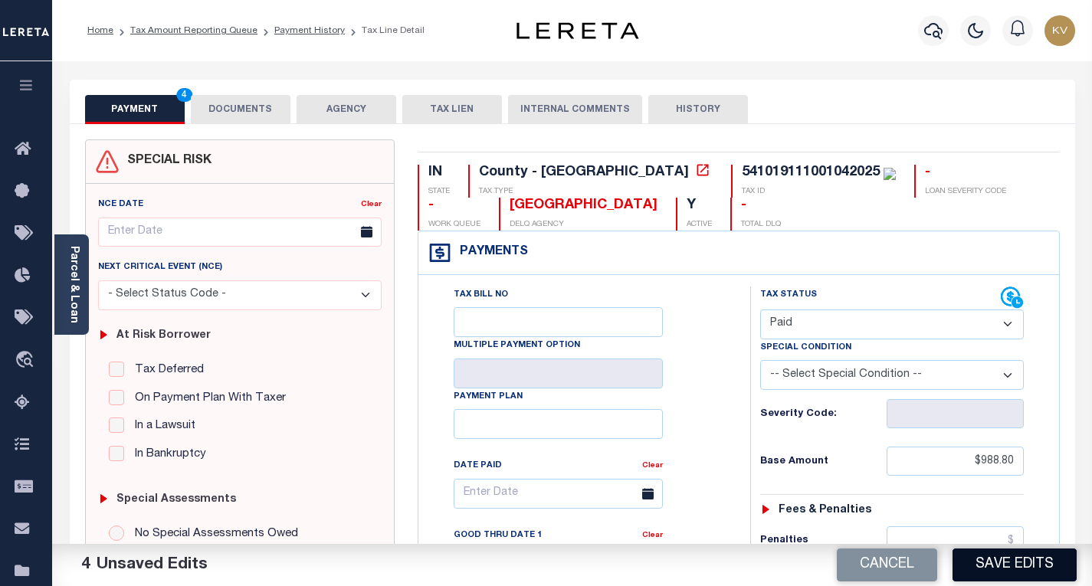
click at [987, 565] on button "Save Edits" at bounding box center [1014, 565] width 124 height 33
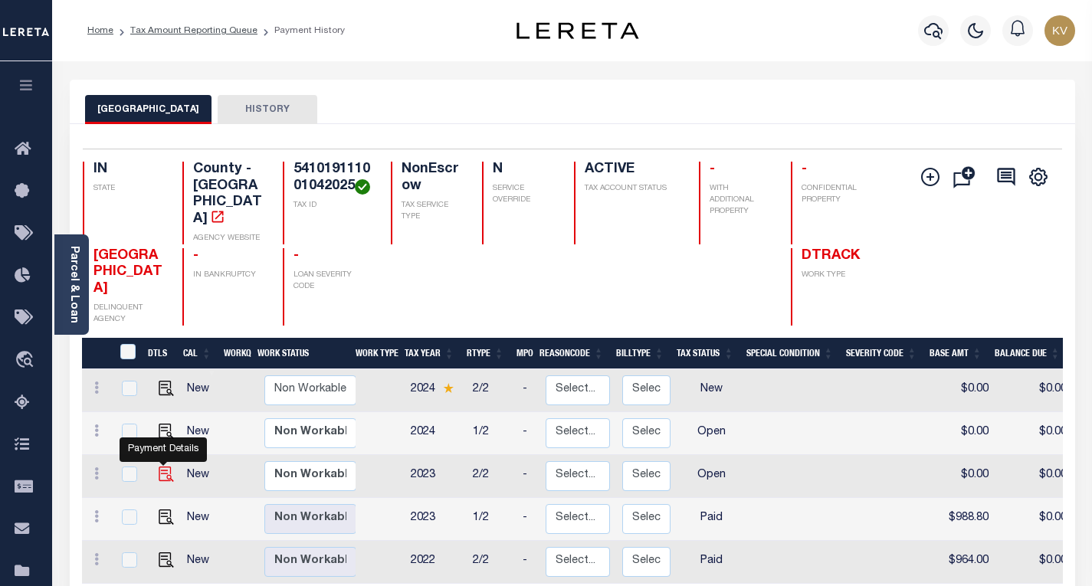
click at [162, 467] on img "" at bounding box center [166, 474] width 15 height 15
checkbox input "true"
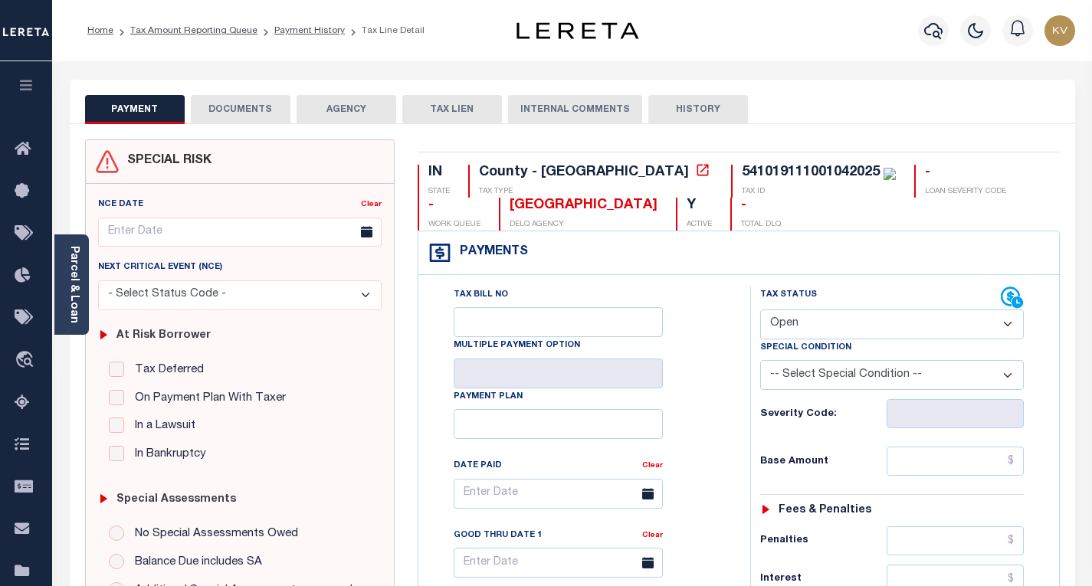
click at [805, 326] on select "- Select Status Code - Open Due/Unpaid Paid Incomplete No Tax Due Internal Refu…" at bounding box center [892, 325] width 264 height 30
select select "PYD"
click at [760, 310] on select "- Select Status Code - Open Due/Unpaid Paid Incomplete No Tax Due Internal Refu…" at bounding box center [892, 325] width 264 height 30
type input "[DATE]"
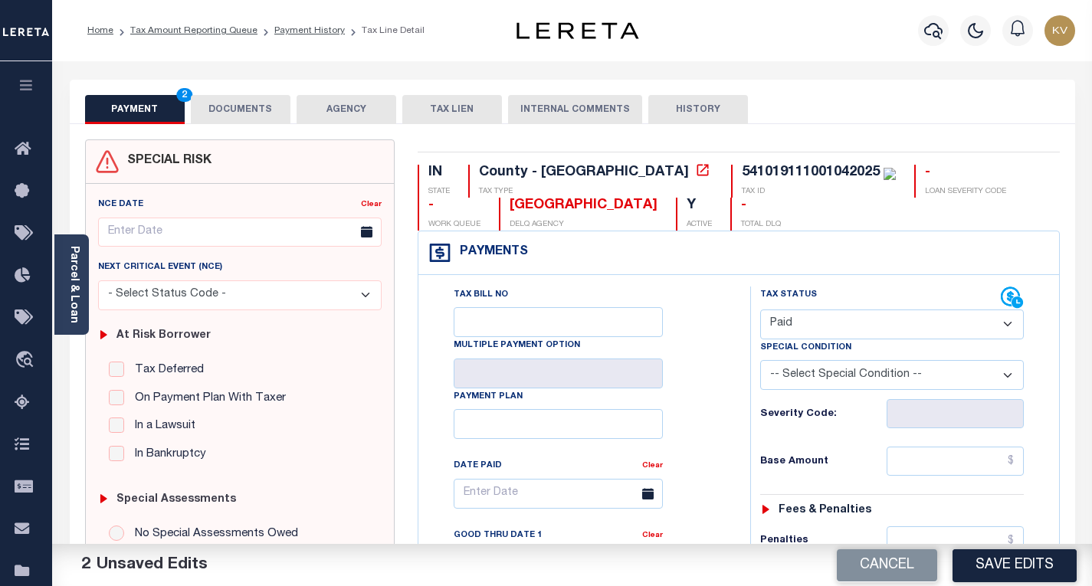
click at [690, 388] on div "Tax Bill No Multiple Payment Option Payment Plan Clear" at bounding box center [580, 502] width 293 height 430
drag, startPoint x: 937, startPoint y: 464, endPoint x: 900, endPoint y: 465, distance: 37.6
click at [937, 464] on input "text" at bounding box center [955, 461] width 137 height 29
paste input "988.80"
type input "$988.80"
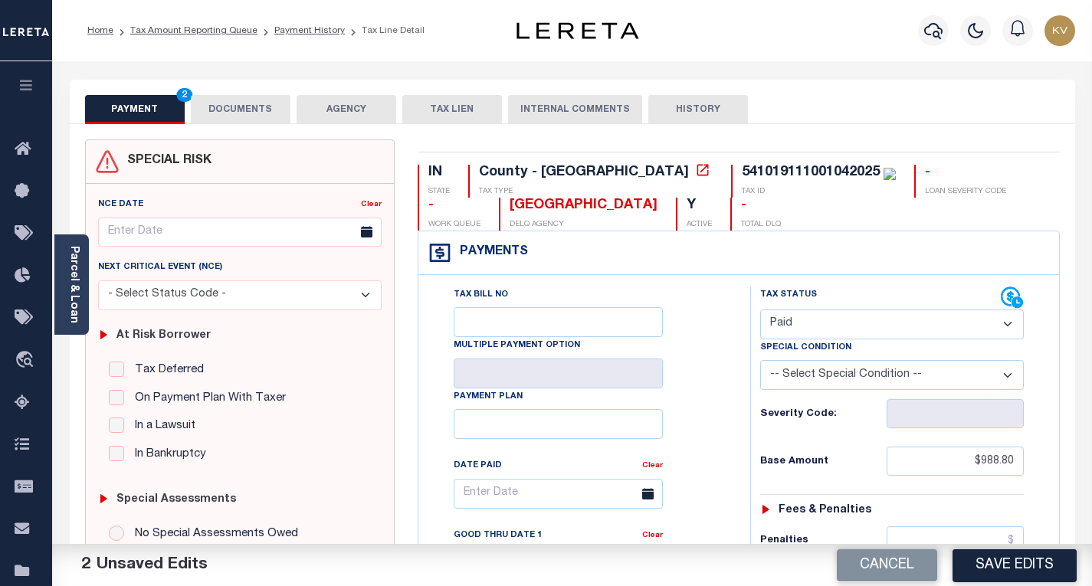
click at [831, 451] on div "Base Amount $988.80" at bounding box center [892, 461] width 264 height 29
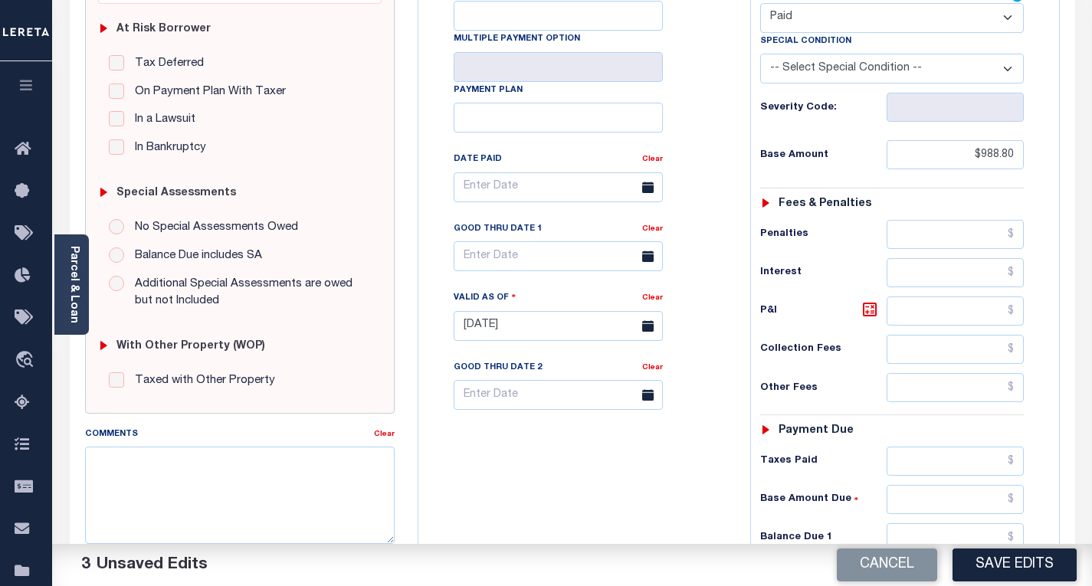
scroll to position [460, 0]
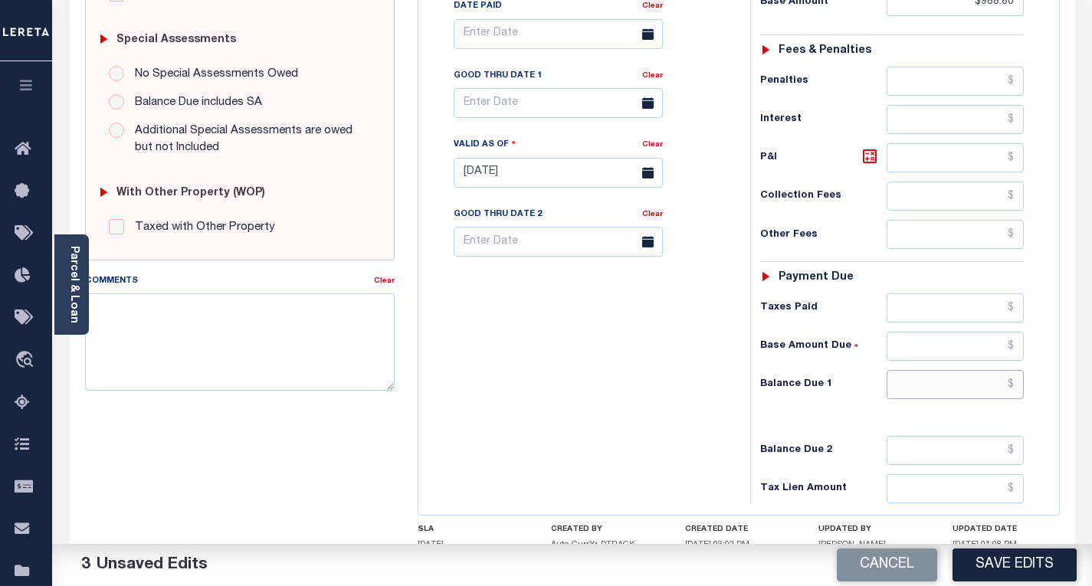
click at [923, 386] on input "text" at bounding box center [955, 384] width 137 height 29
type input "$0.00"
click at [580, 398] on div "Tax Bill No Multiple Payment Option Payment Plan Clear" at bounding box center [580, 165] width 316 height 677
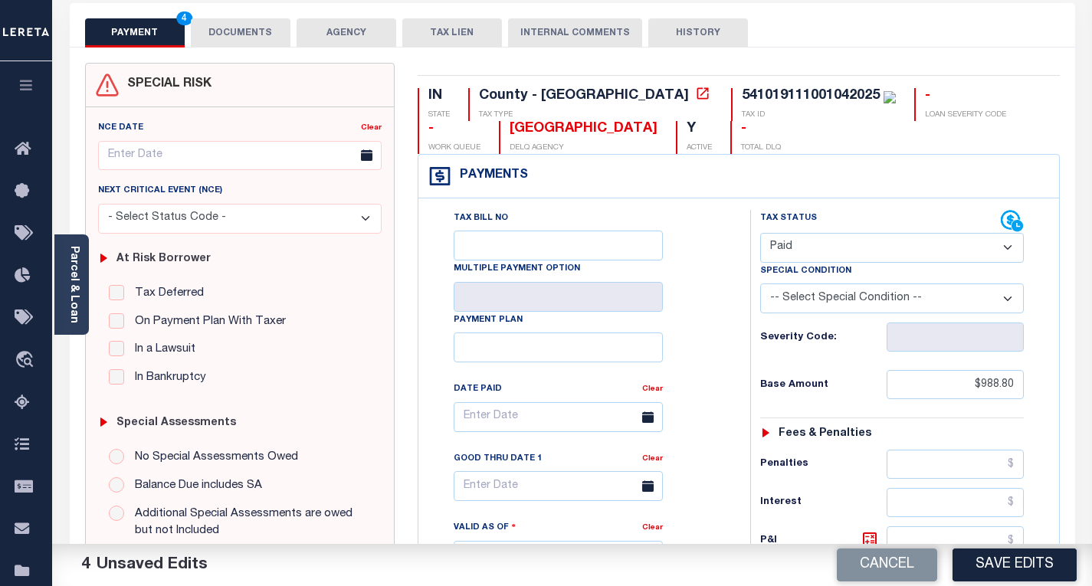
scroll to position [0, 0]
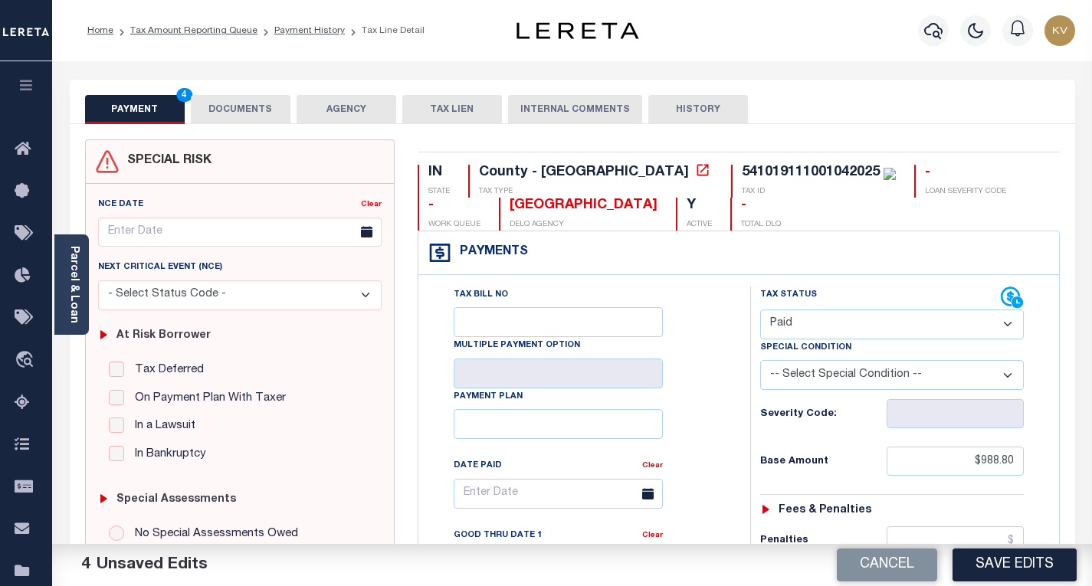
drag, startPoint x: 244, startPoint y: 111, endPoint x: 180, endPoint y: 158, distance: 79.5
click at [244, 111] on button "DOCUMENTS" at bounding box center [241, 109] width 100 height 29
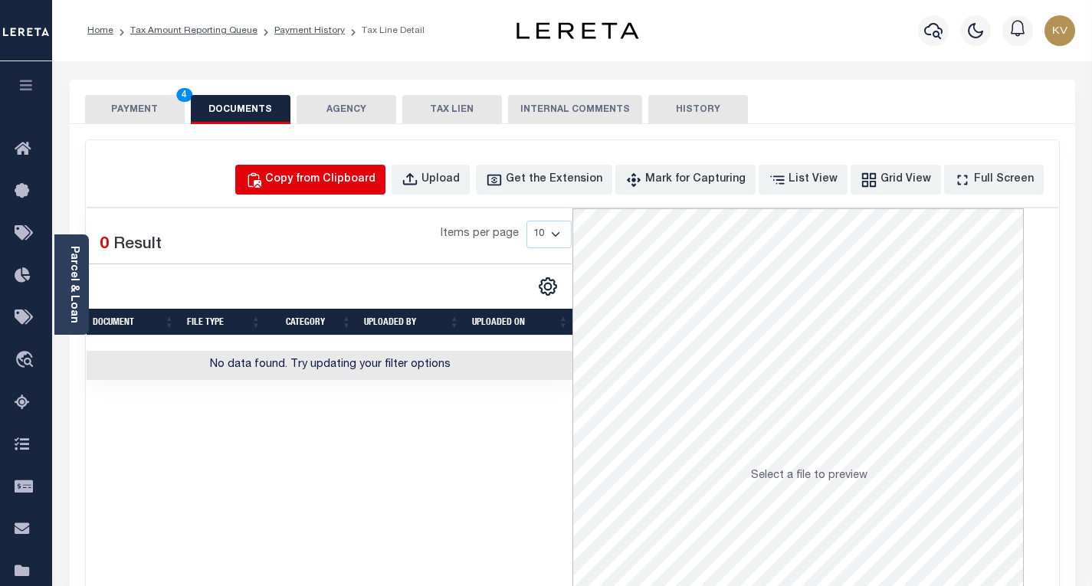
click at [350, 172] on div "Copy from Clipboard" at bounding box center [320, 180] width 110 height 17
select select "POP"
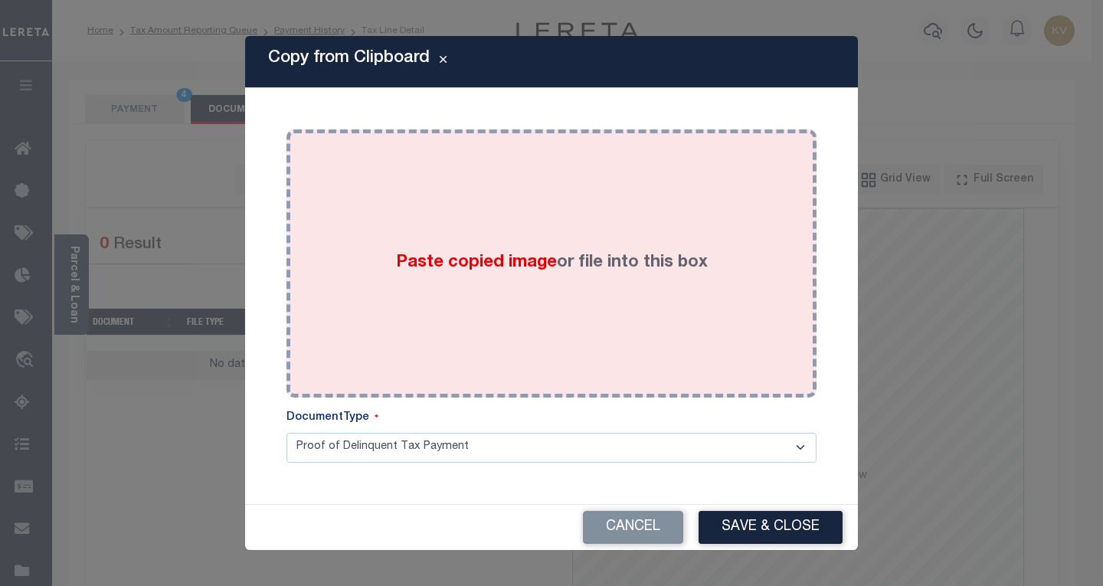
click at [424, 234] on div "Paste copied image or file into this box" at bounding box center [551, 263] width 507 height 245
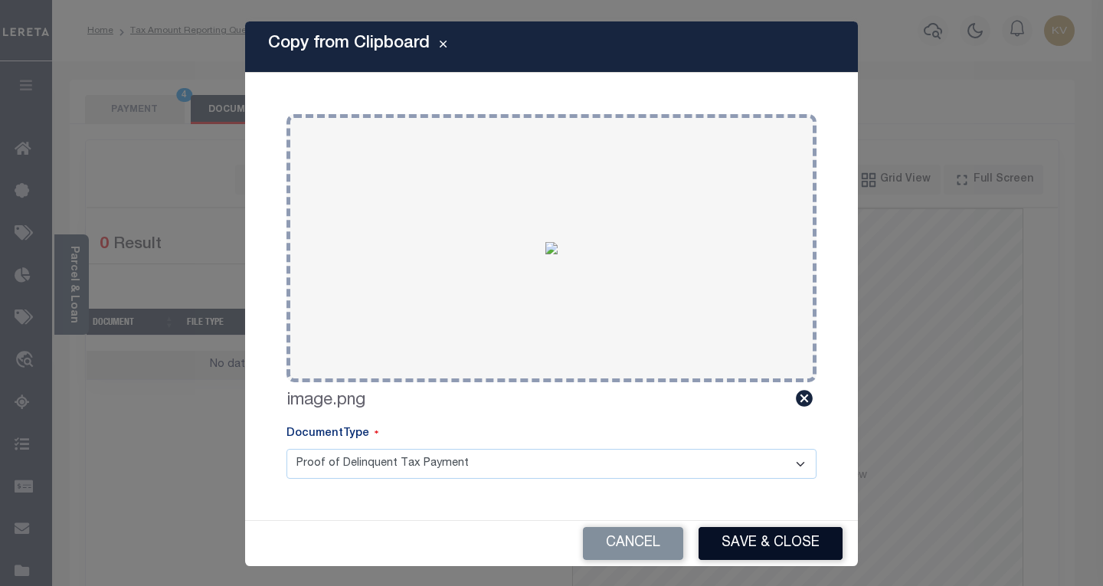
click at [781, 536] on button "Save & Close" at bounding box center [771, 543] width 144 height 33
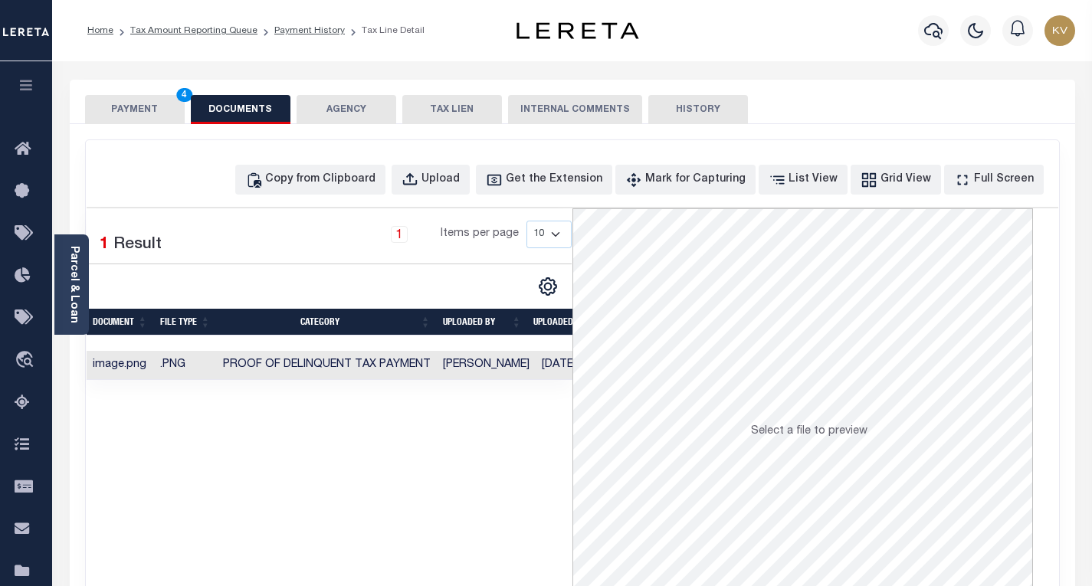
click at [120, 110] on button "PAYMENT 4" at bounding box center [135, 109] width 100 height 29
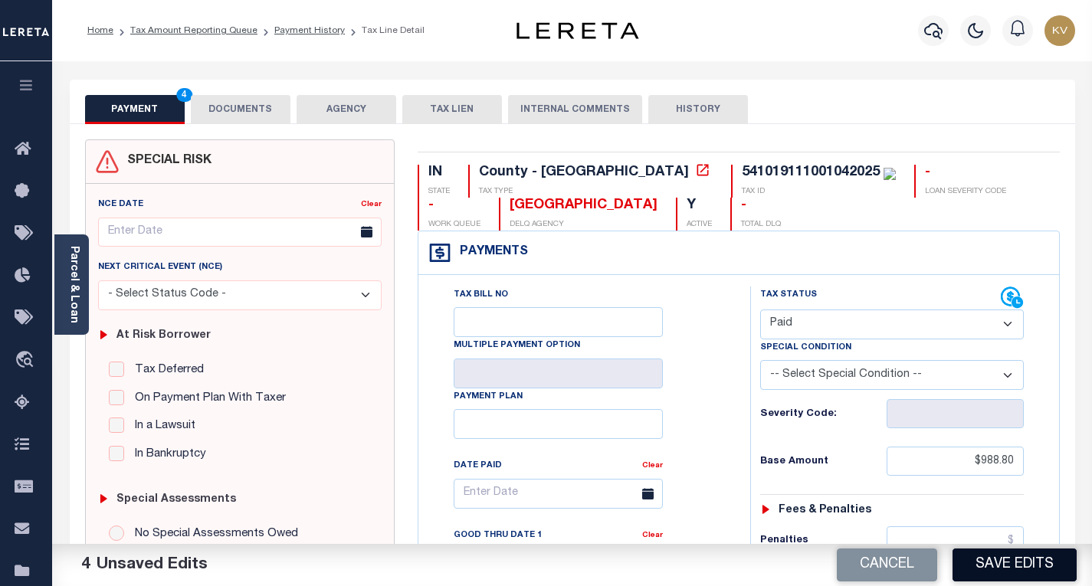
click at [1018, 559] on button "Save Edits" at bounding box center [1014, 565] width 124 height 33
checkbox input "false"
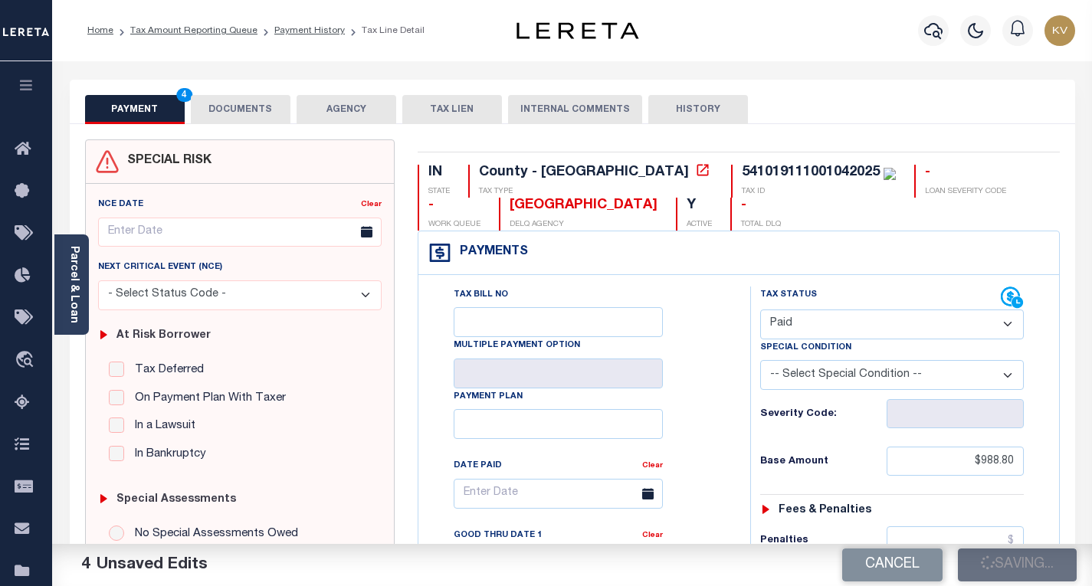
type input "$988.8"
type input "$0"
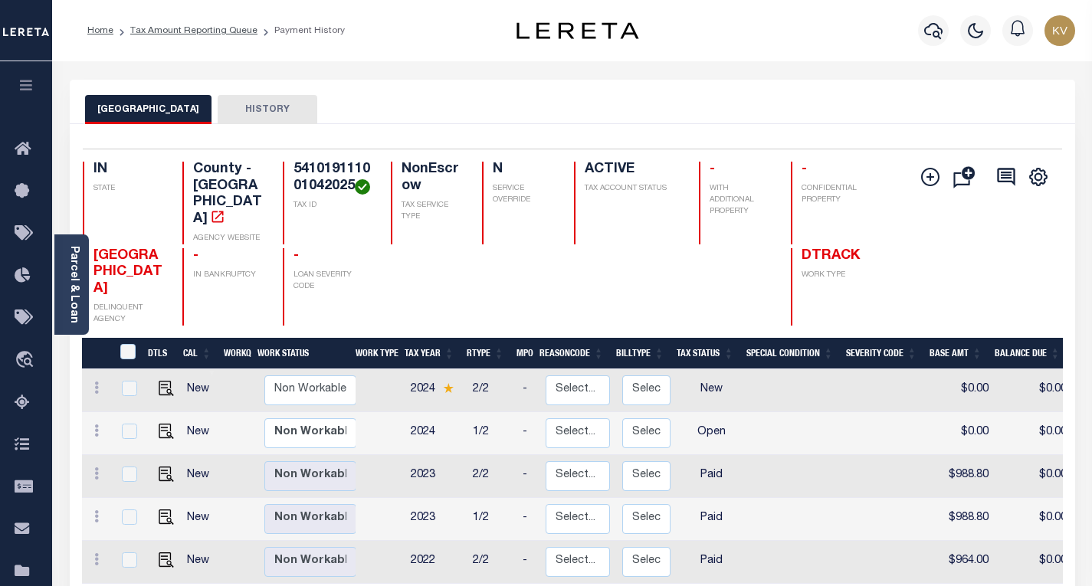
scroll to position [153, 0]
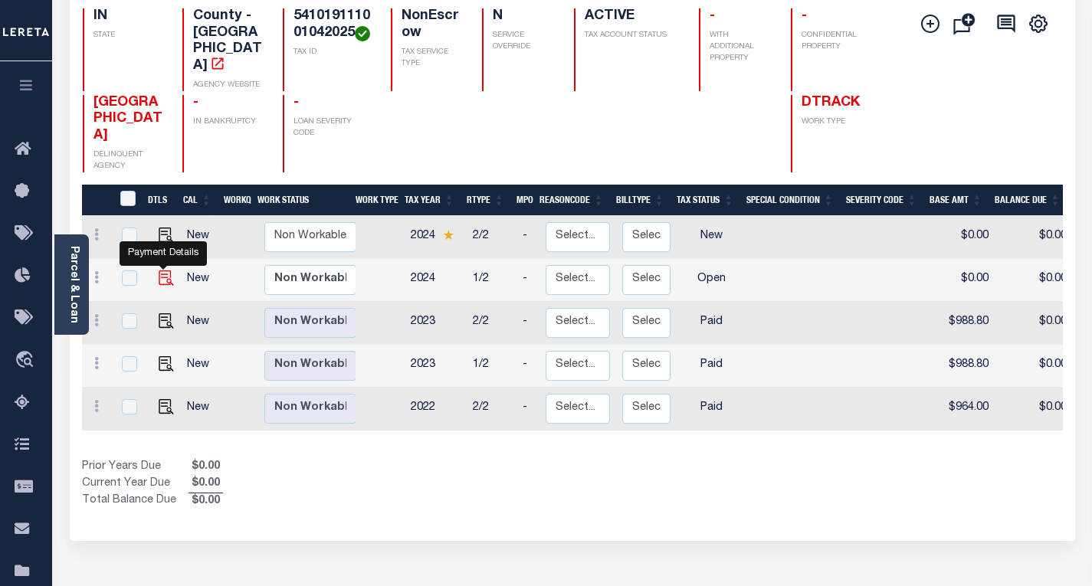
click at [162, 270] on img "" at bounding box center [166, 277] width 15 height 15
checkbox input "true"
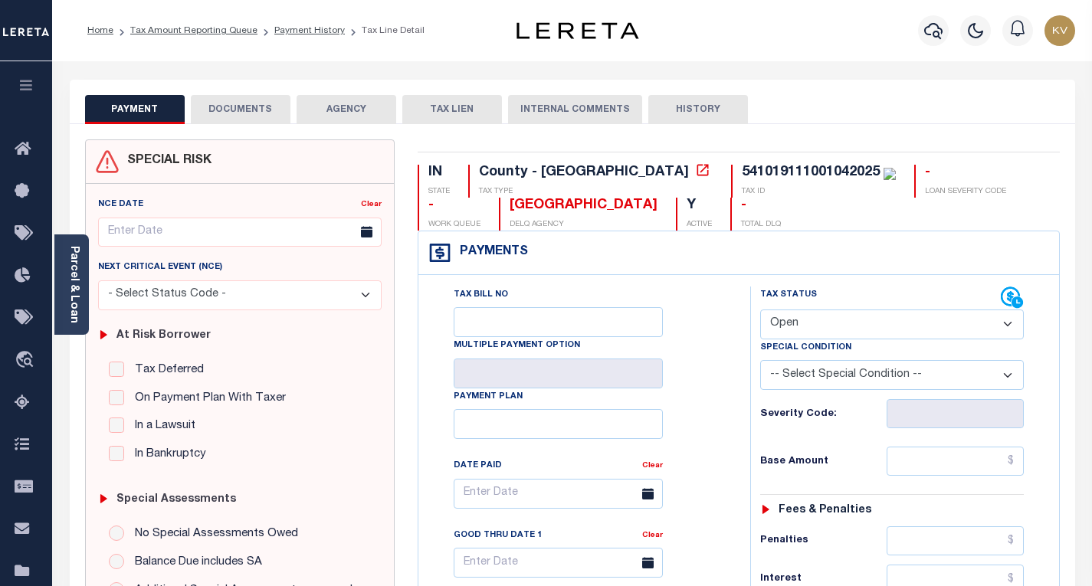
click at [828, 322] on select "- Select Status Code - Open Due/Unpaid Paid Incomplete No Tax Due Internal Refu…" at bounding box center [892, 325] width 264 height 30
select select "PYD"
click at [760, 310] on select "- Select Status Code - Open Due/Unpaid Paid Incomplete No Tax Due Internal Refu…" at bounding box center [892, 325] width 264 height 30
type input "[DATE]"
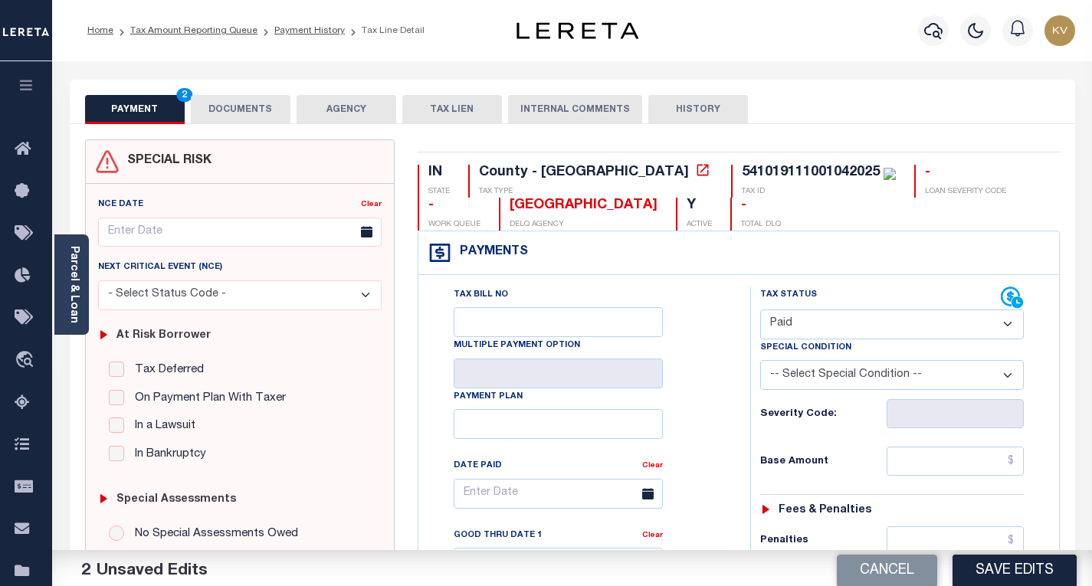
click at [703, 395] on div "Tax Bill No Multiple Payment Option Payment Plan Clear" at bounding box center [580, 502] width 293 height 430
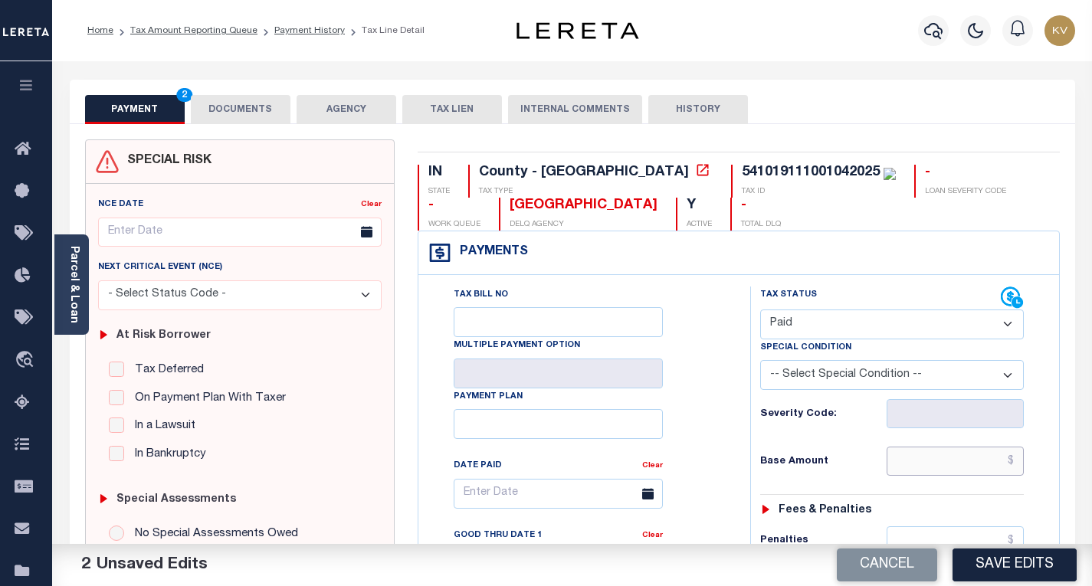
click at [929, 466] on input "text" at bounding box center [955, 461] width 137 height 29
paste input "924.80"
type input "$924.80"
click at [816, 453] on div "Base Amount $924.80" at bounding box center [892, 461] width 264 height 29
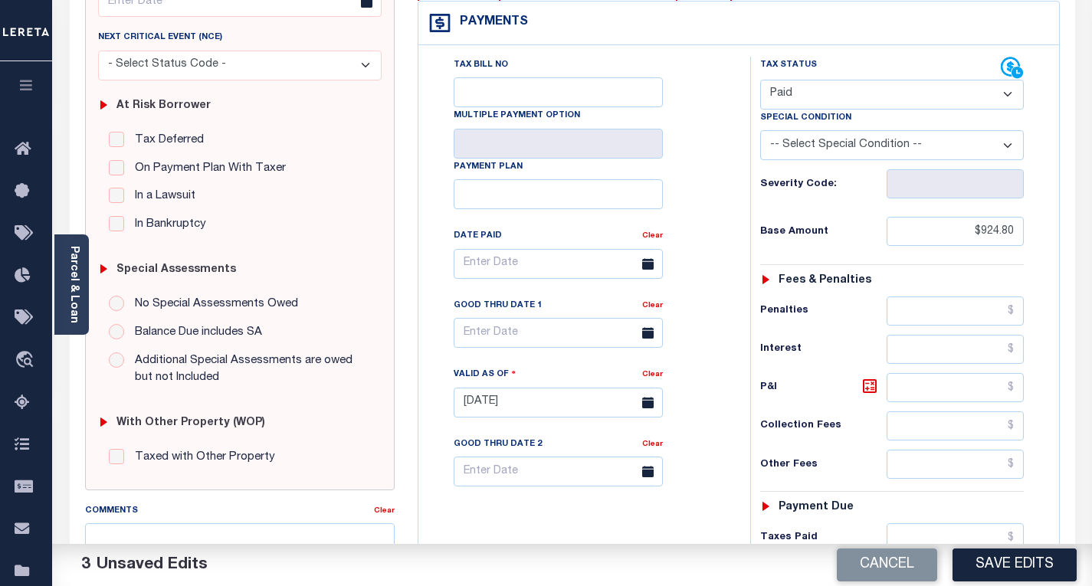
scroll to position [383, 0]
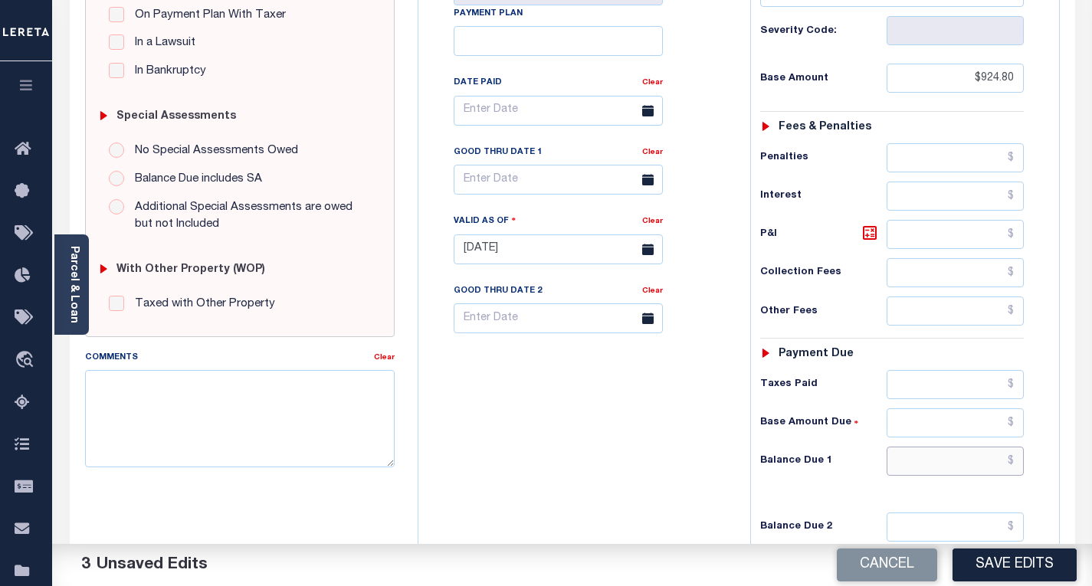
click at [916, 471] on input "text" at bounding box center [955, 461] width 137 height 29
type input "$0.00"
click at [644, 442] on div "Tax Bill No Multiple Payment Option Payment Plan Clear" at bounding box center [580, 241] width 316 height 677
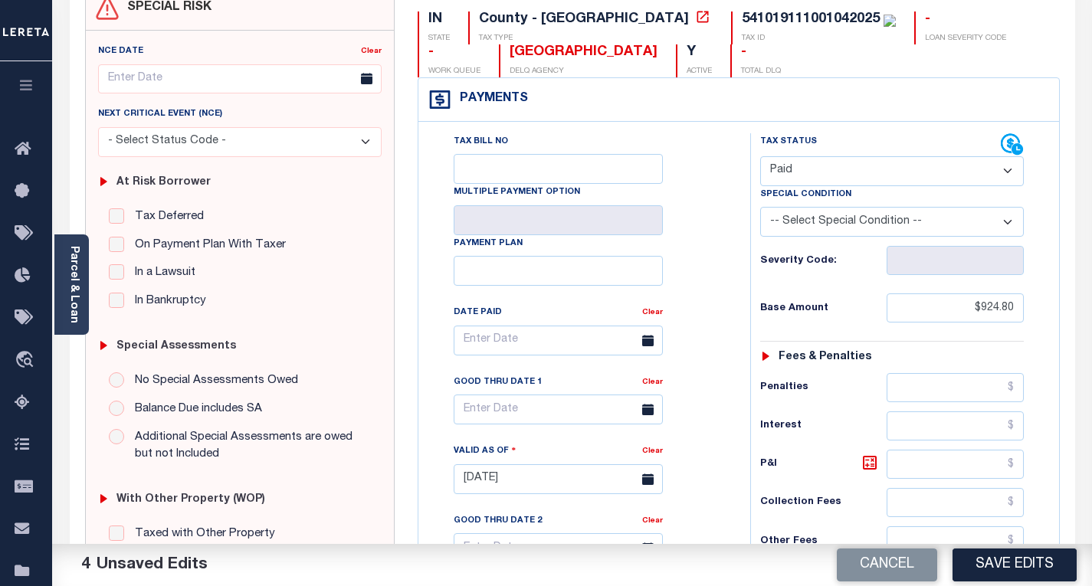
scroll to position [0, 0]
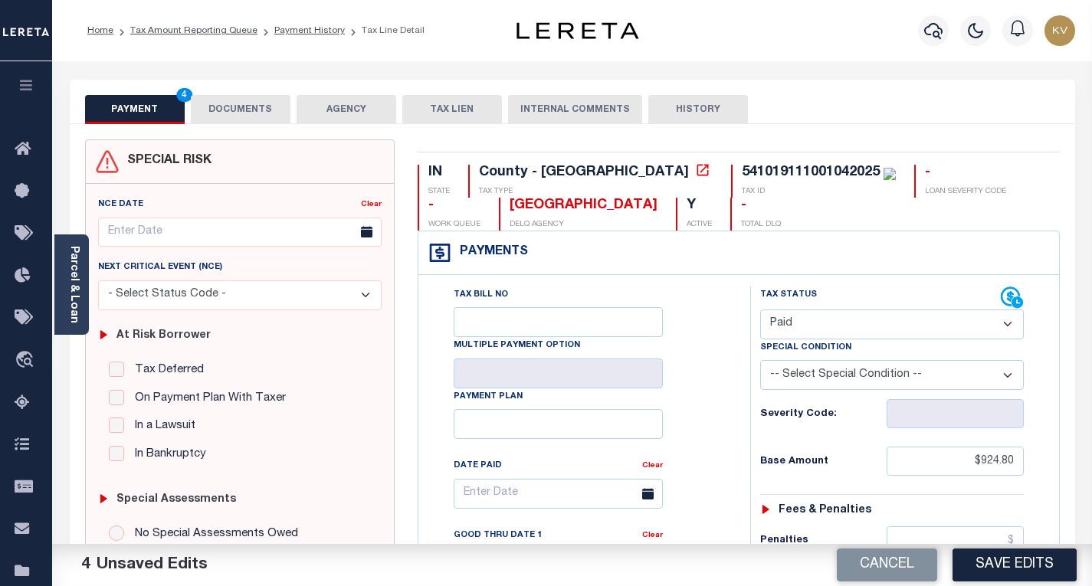
click at [248, 118] on button "DOCUMENTS" at bounding box center [241, 109] width 100 height 29
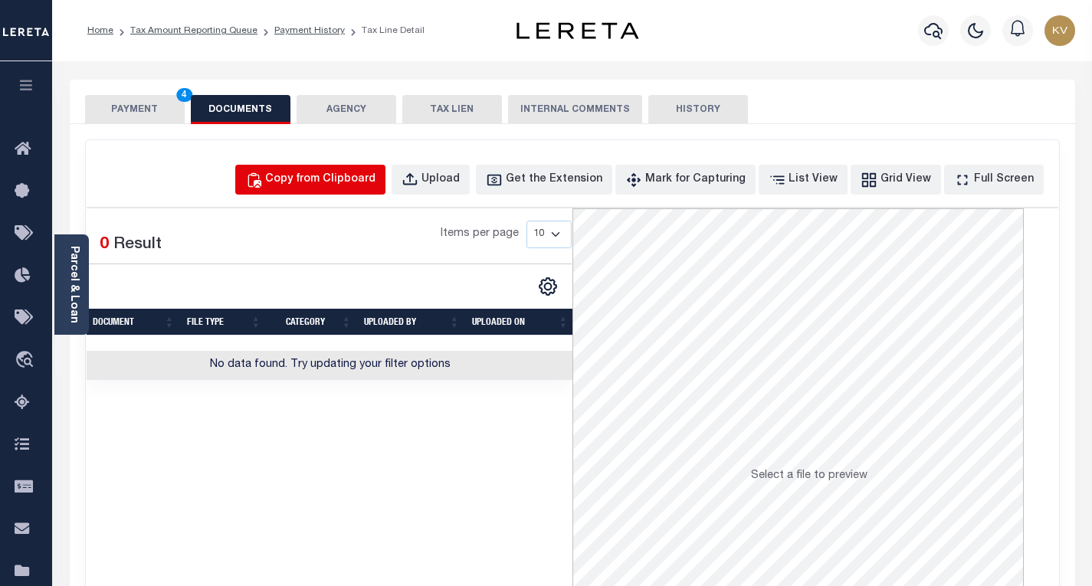
click at [323, 182] on div "Copy from Clipboard" at bounding box center [320, 180] width 110 height 17
select select "POP"
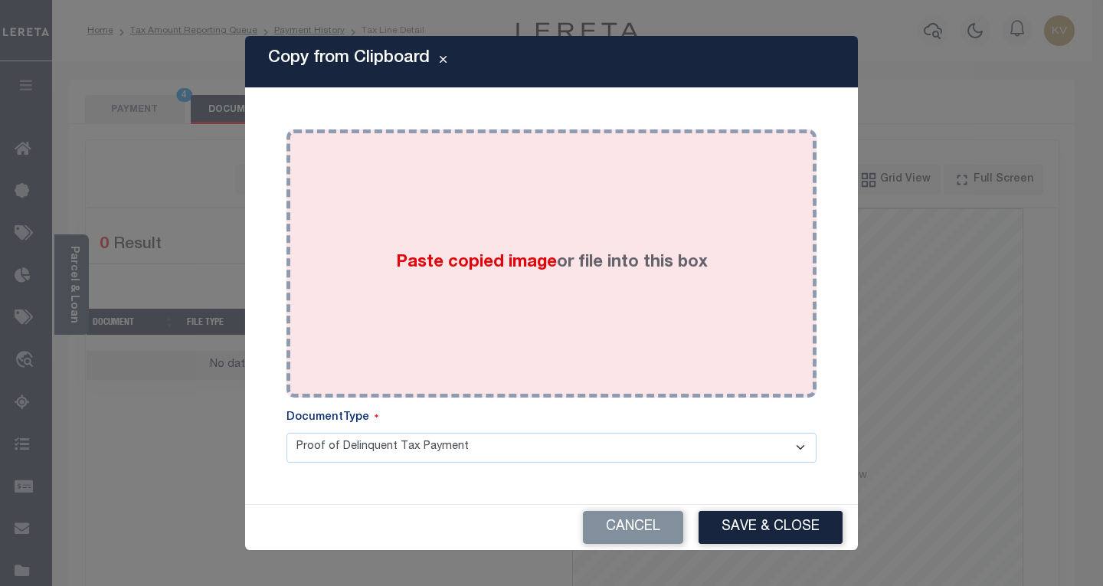
click at [442, 271] on span "Paste copied image" at bounding box center [476, 262] width 161 height 17
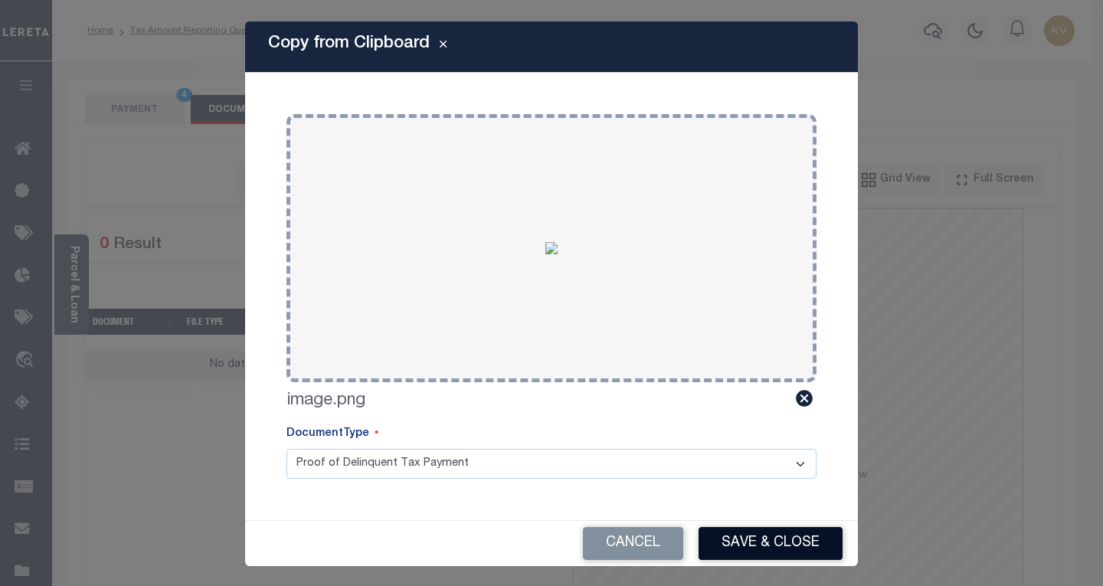
click at [769, 538] on button "Save & Close" at bounding box center [771, 543] width 144 height 33
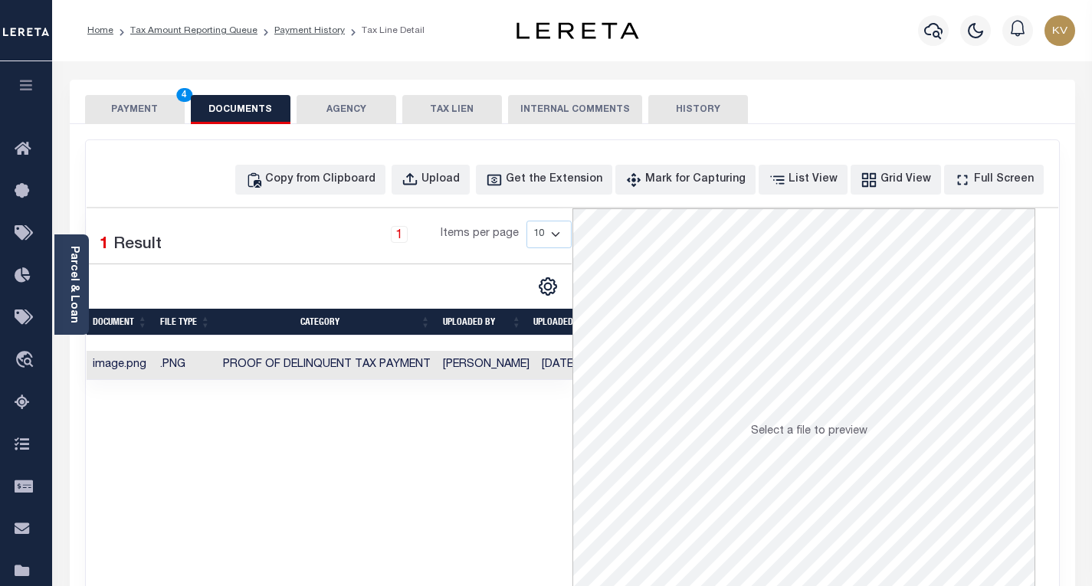
click at [119, 102] on button "PAYMENT 4" at bounding box center [135, 109] width 100 height 29
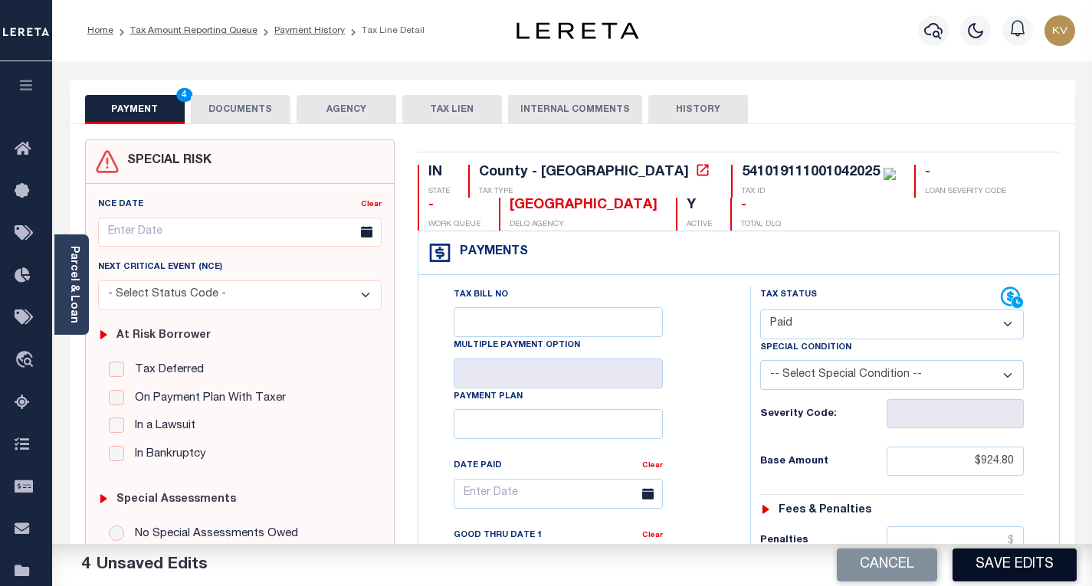
click at [1021, 564] on button "Save Edits" at bounding box center [1014, 565] width 124 height 33
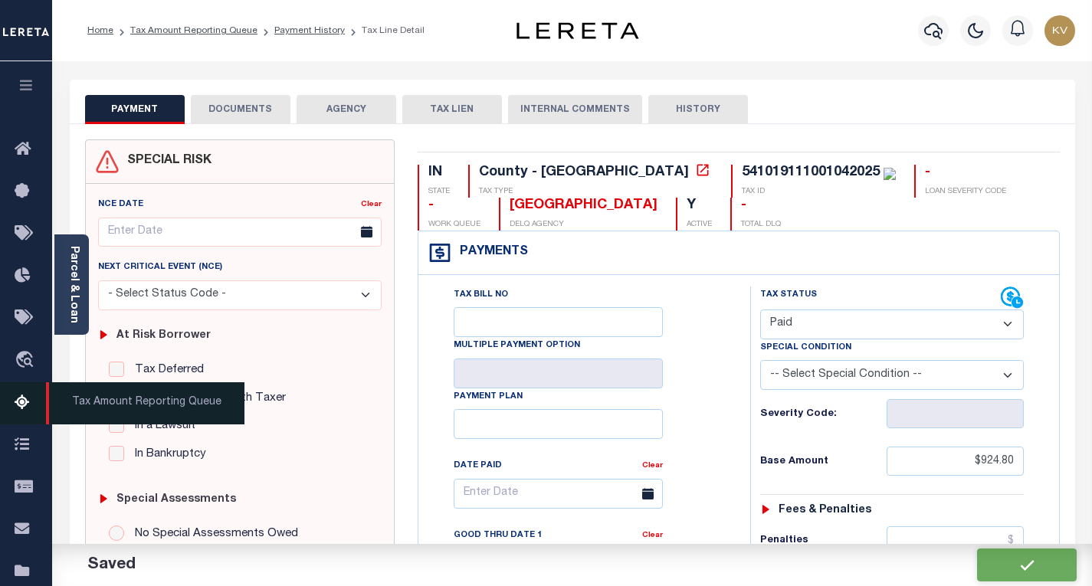
checkbox input "false"
type input "$924.8"
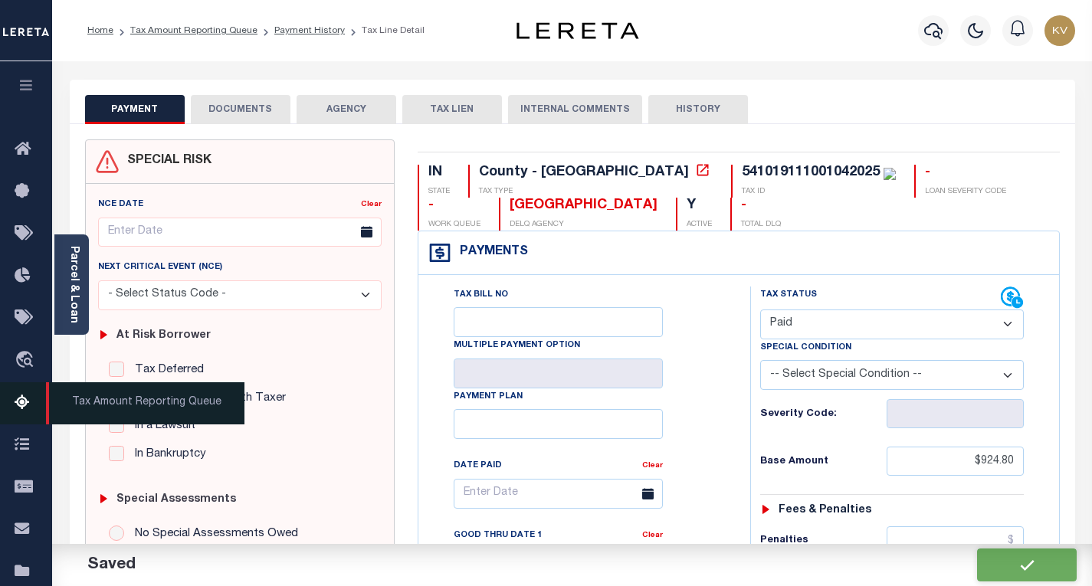
type input "$0"
